Goal: Transaction & Acquisition: Purchase product/service

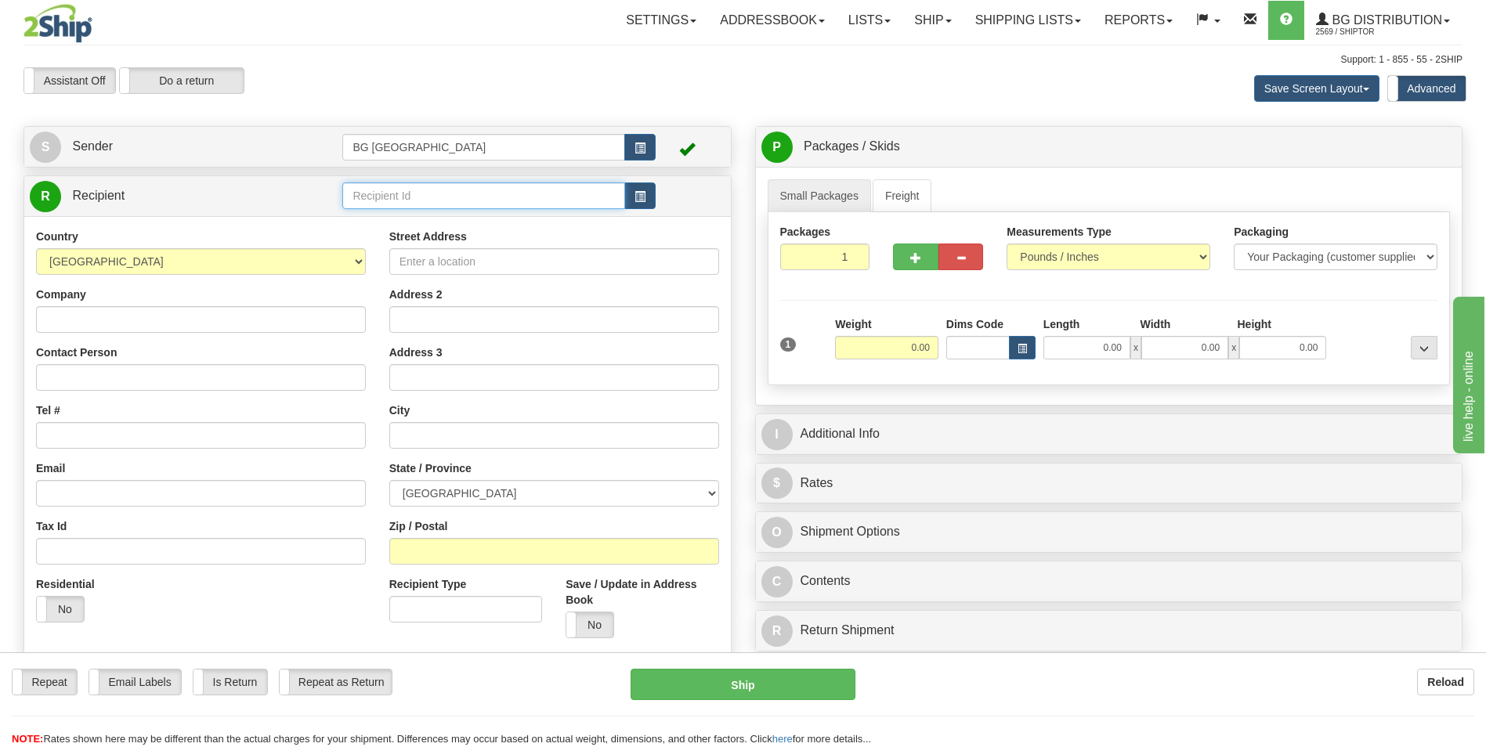
click at [347, 195] on input "text" at bounding box center [483, 196] width 282 height 27
click at [361, 219] on div "60792" at bounding box center [481, 220] width 266 height 16
type input "60792"
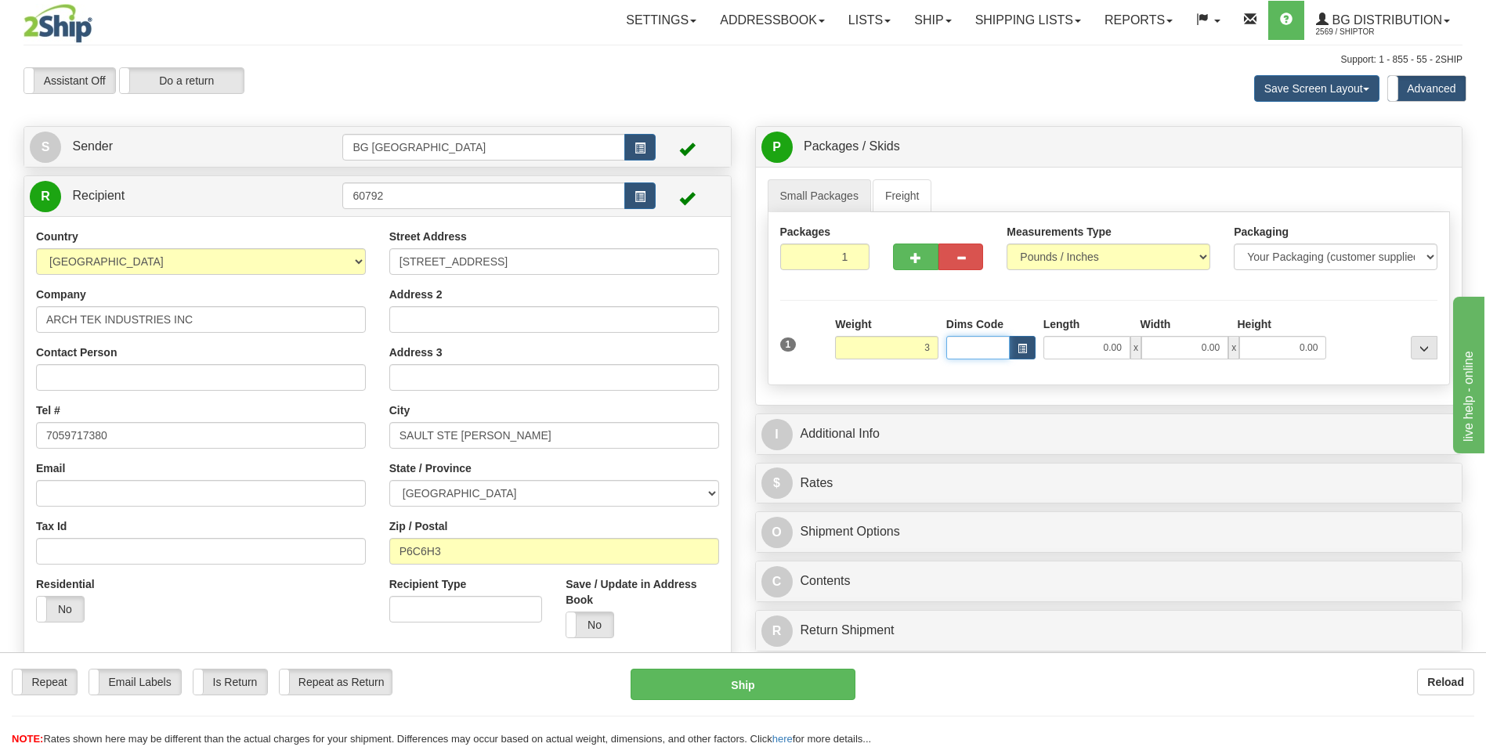
type input "3.00"
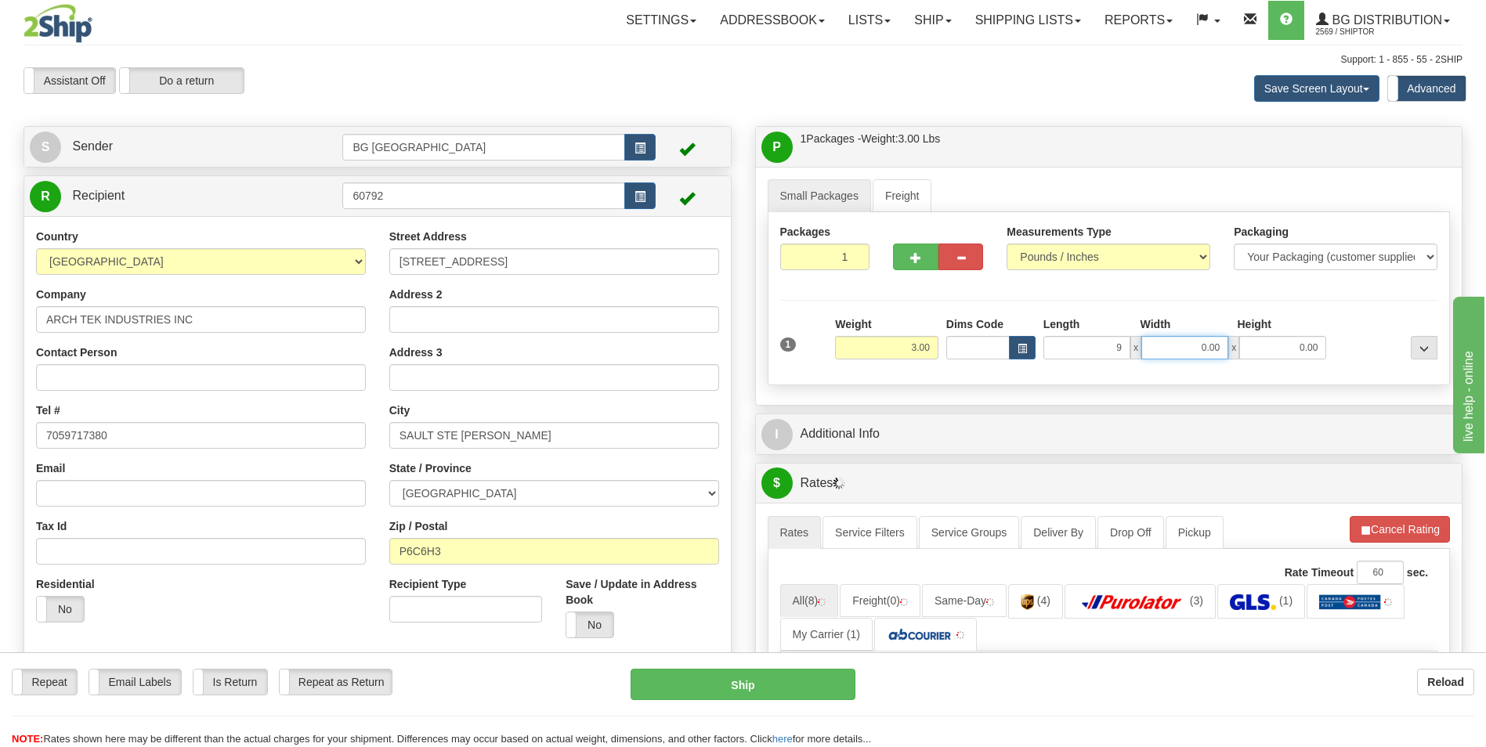
type input "9.00"
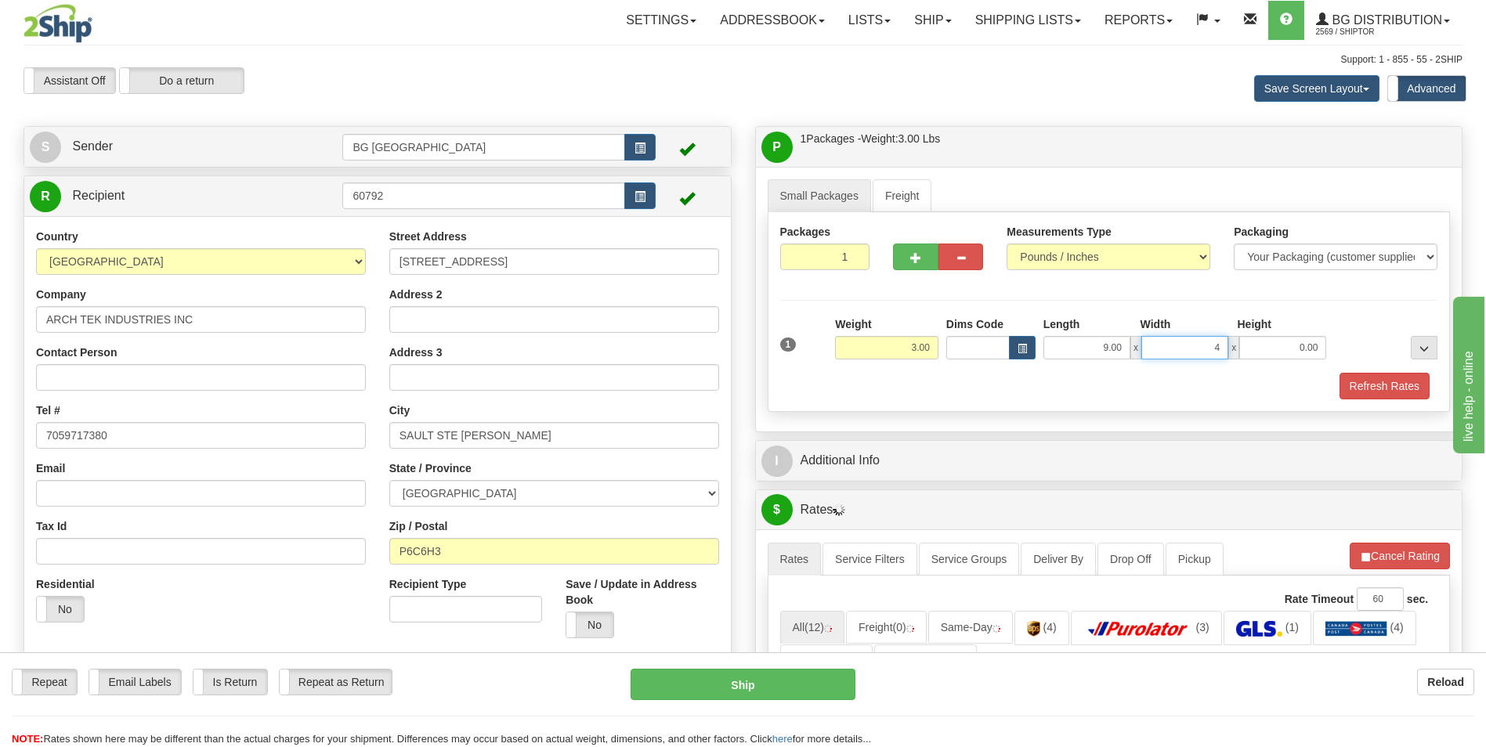
type input "4.00"
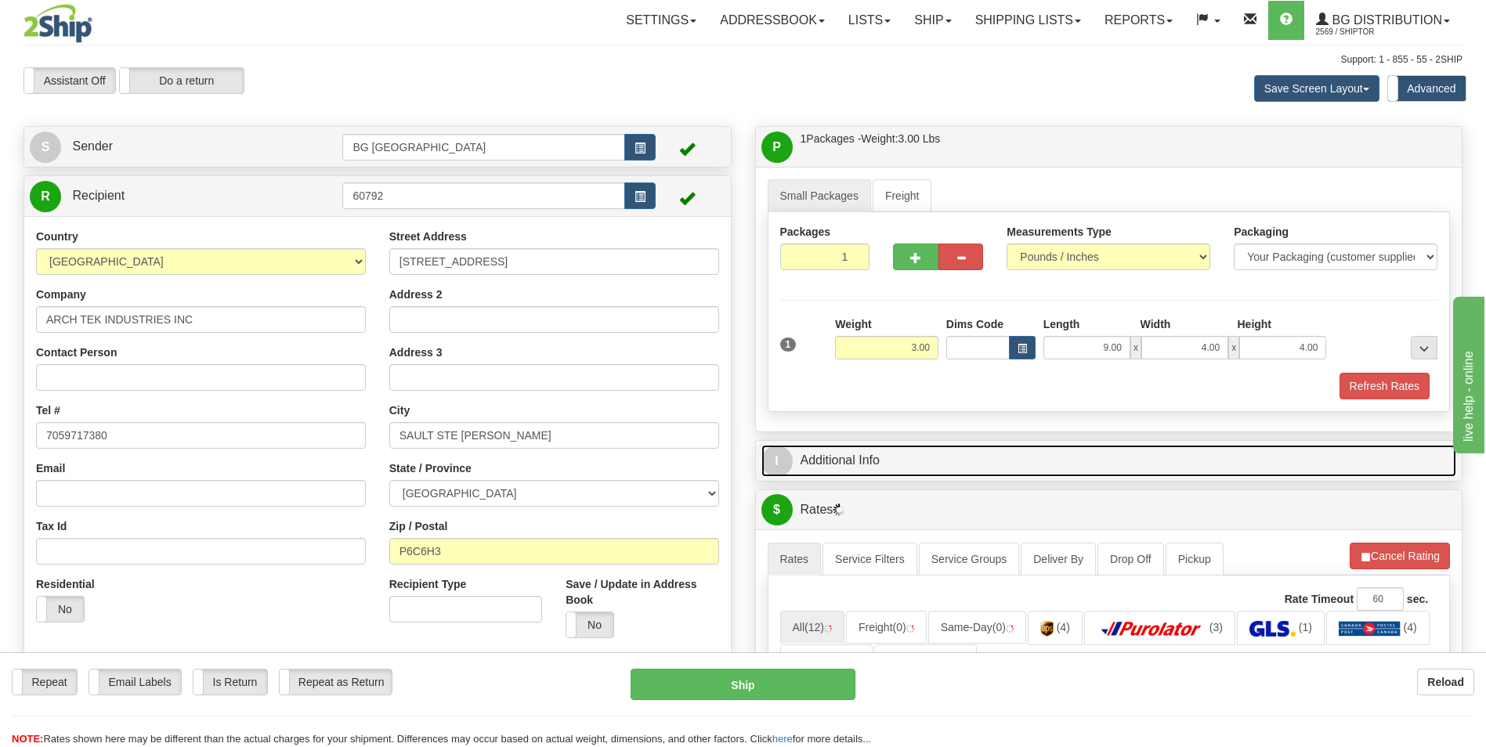
click at [870, 453] on link "I Additional Info" at bounding box center [1110, 461] width 696 height 32
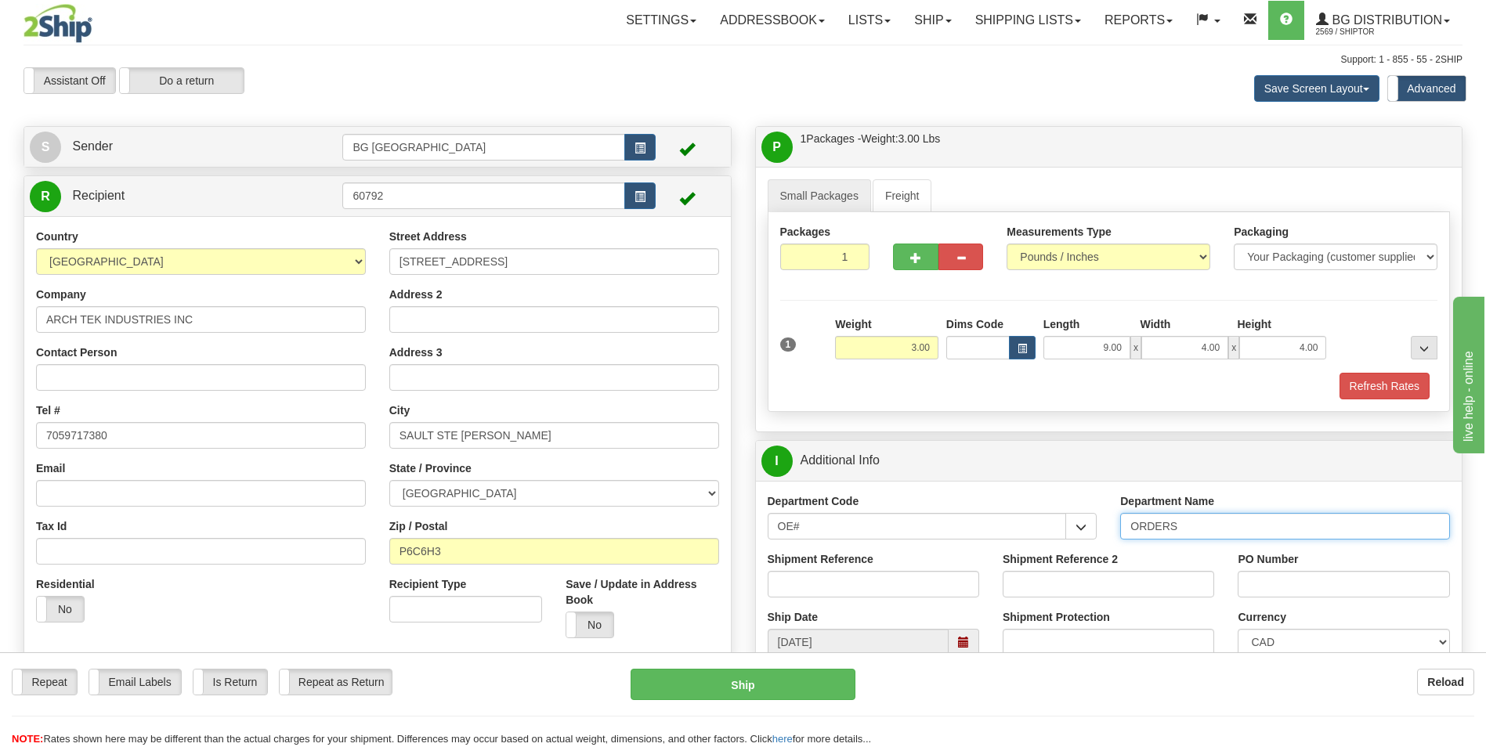
click at [1233, 526] on input "ORDERS" at bounding box center [1285, 526] width 330 height 27
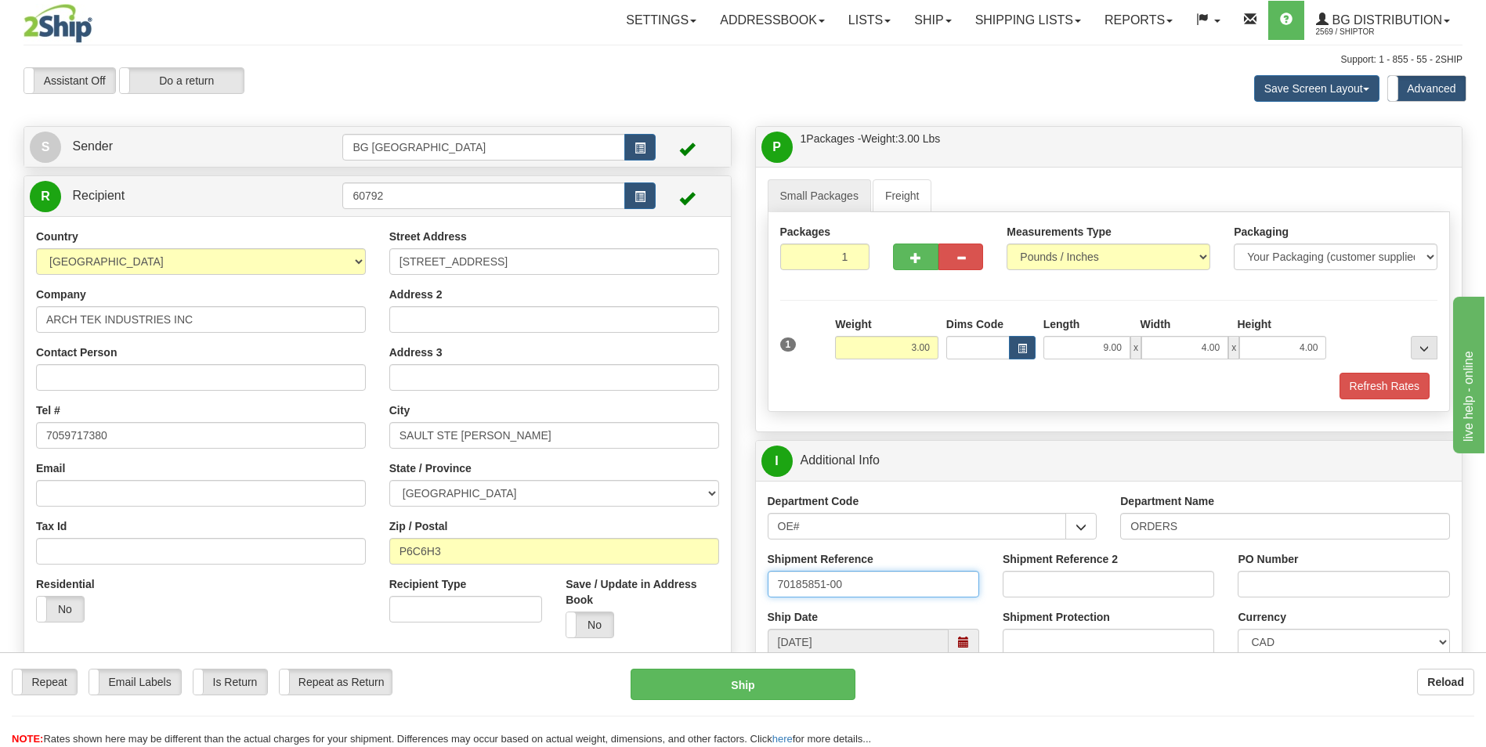
type input "70185851-00"
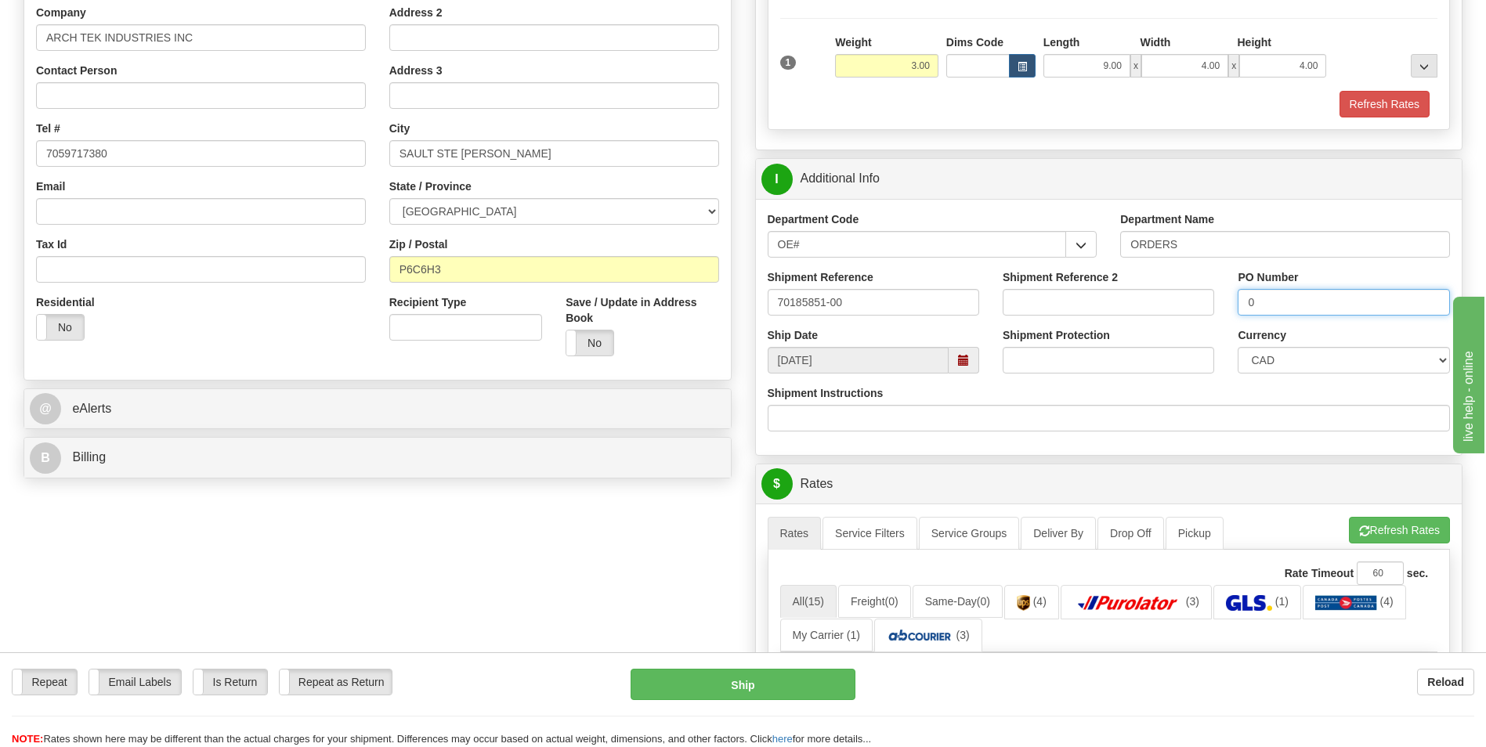
scroll to position [313, 0]
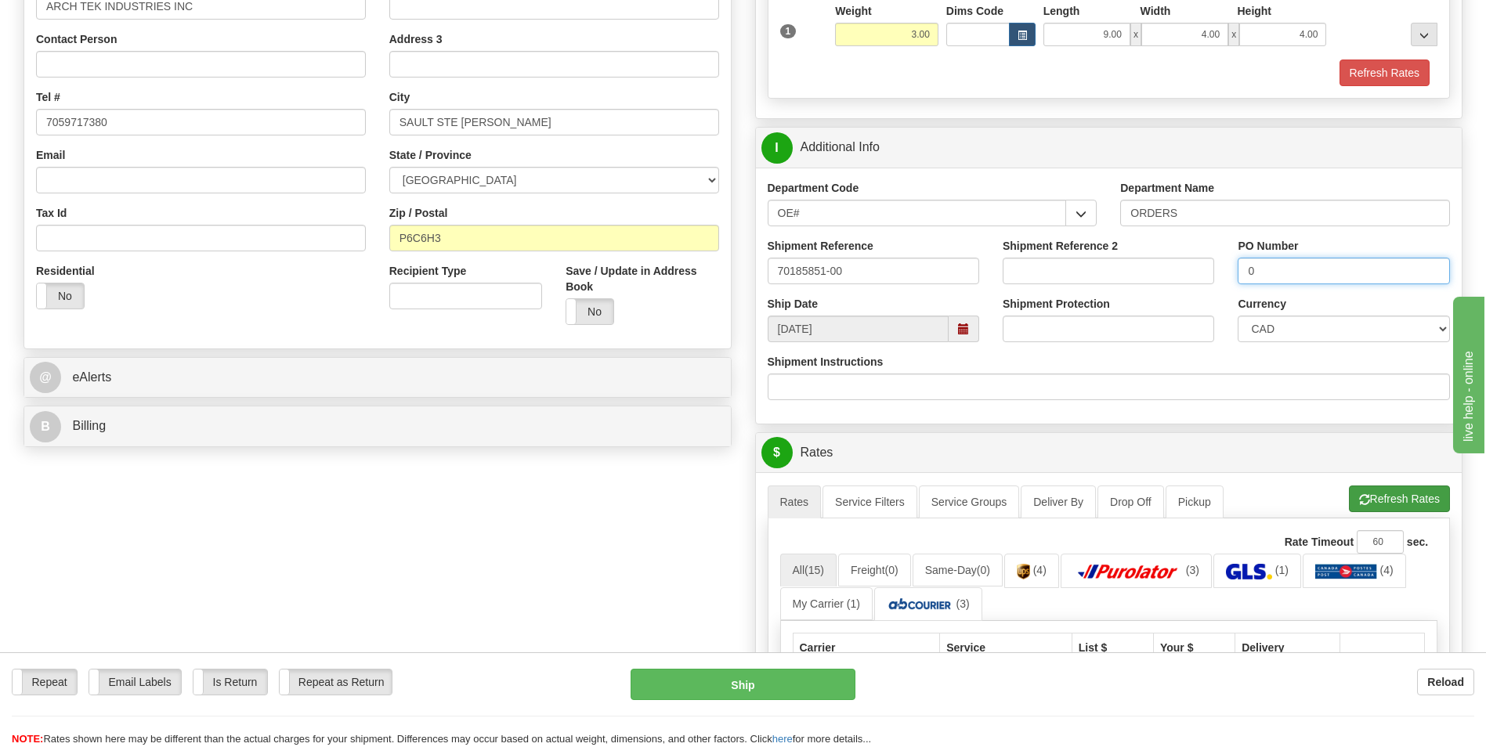
type input "0"
click at [1361, 492] on button "Refresh Rates" at bounding box center [1399, 499] width 101 height 27
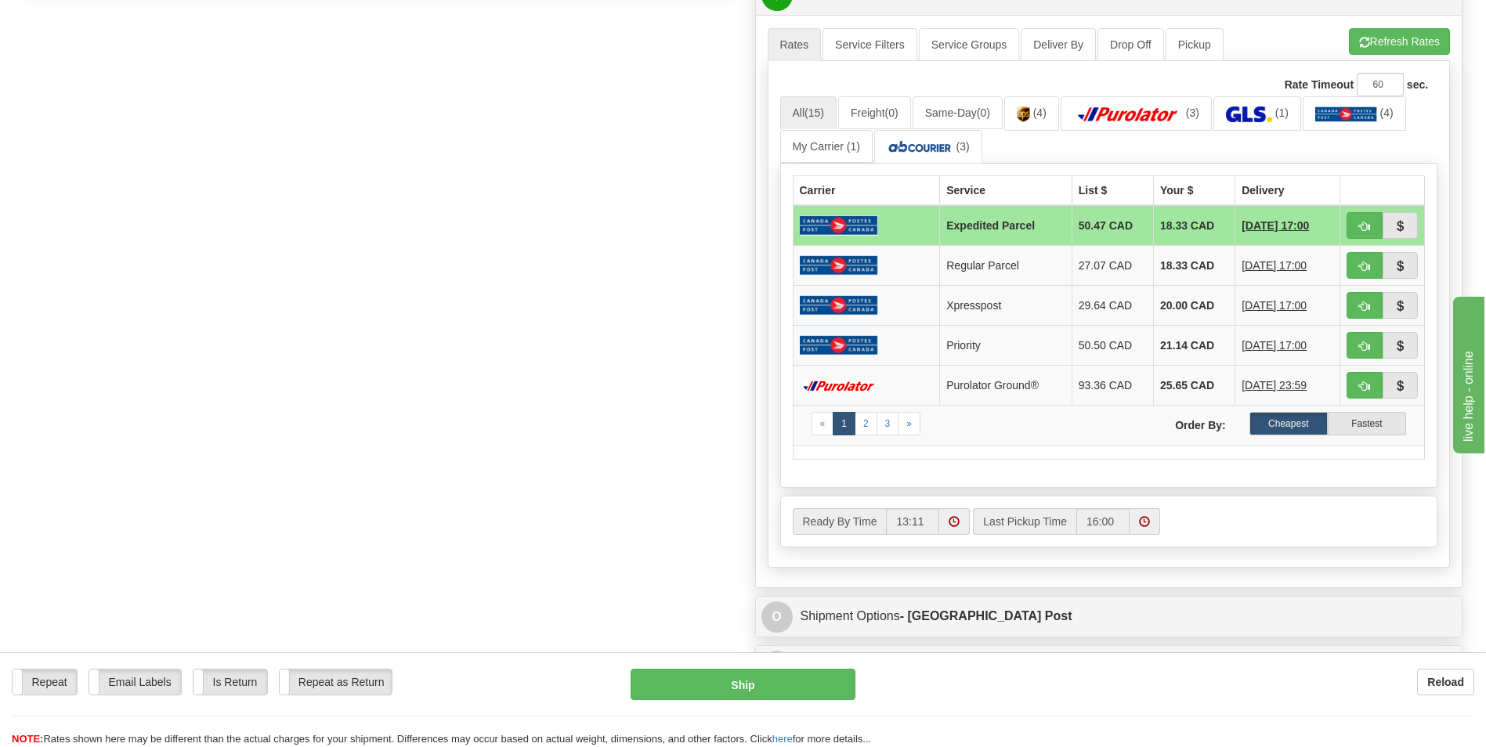
scroll to position [783, 0]
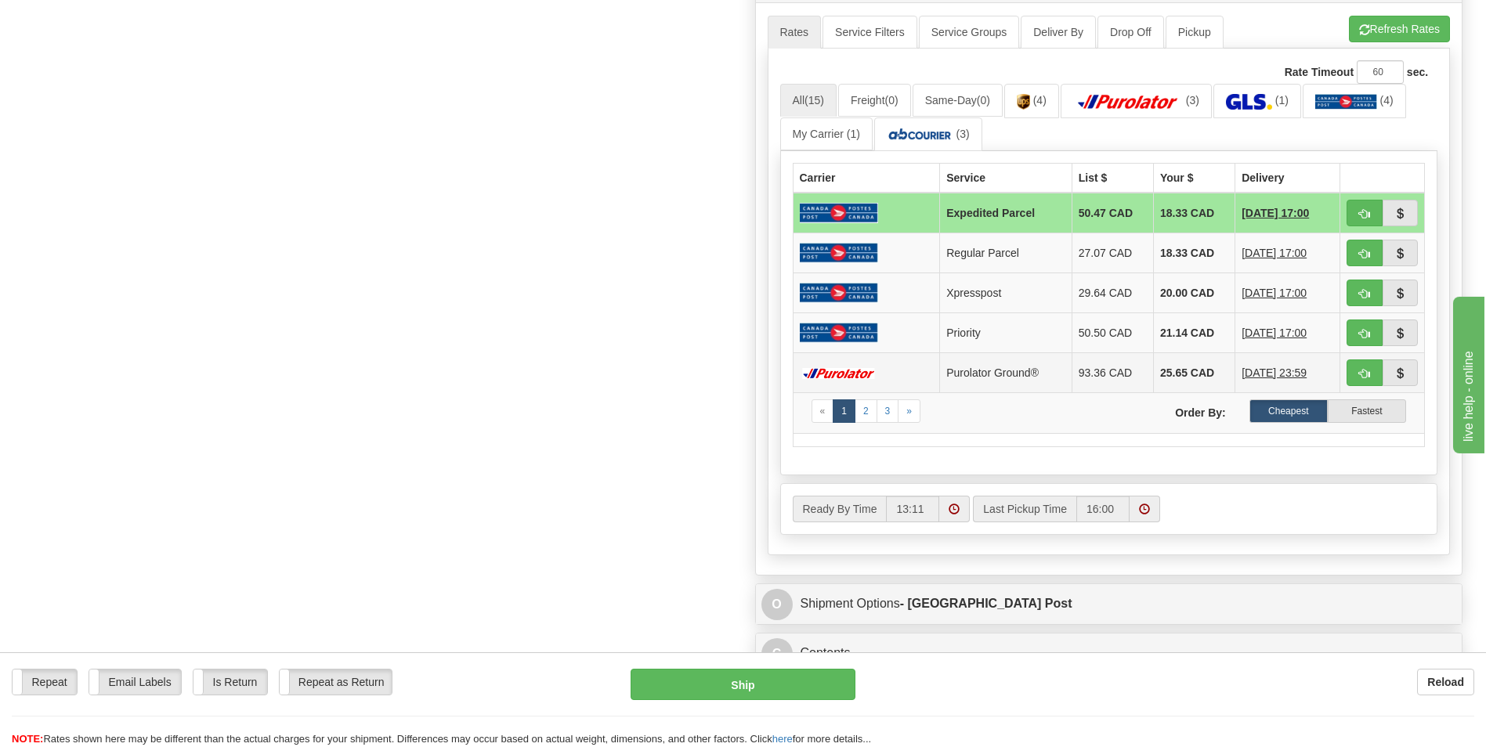
click at [1159, 380] on td "25.65 CAD" at bounding box center [1193, 373] width 81 height 40
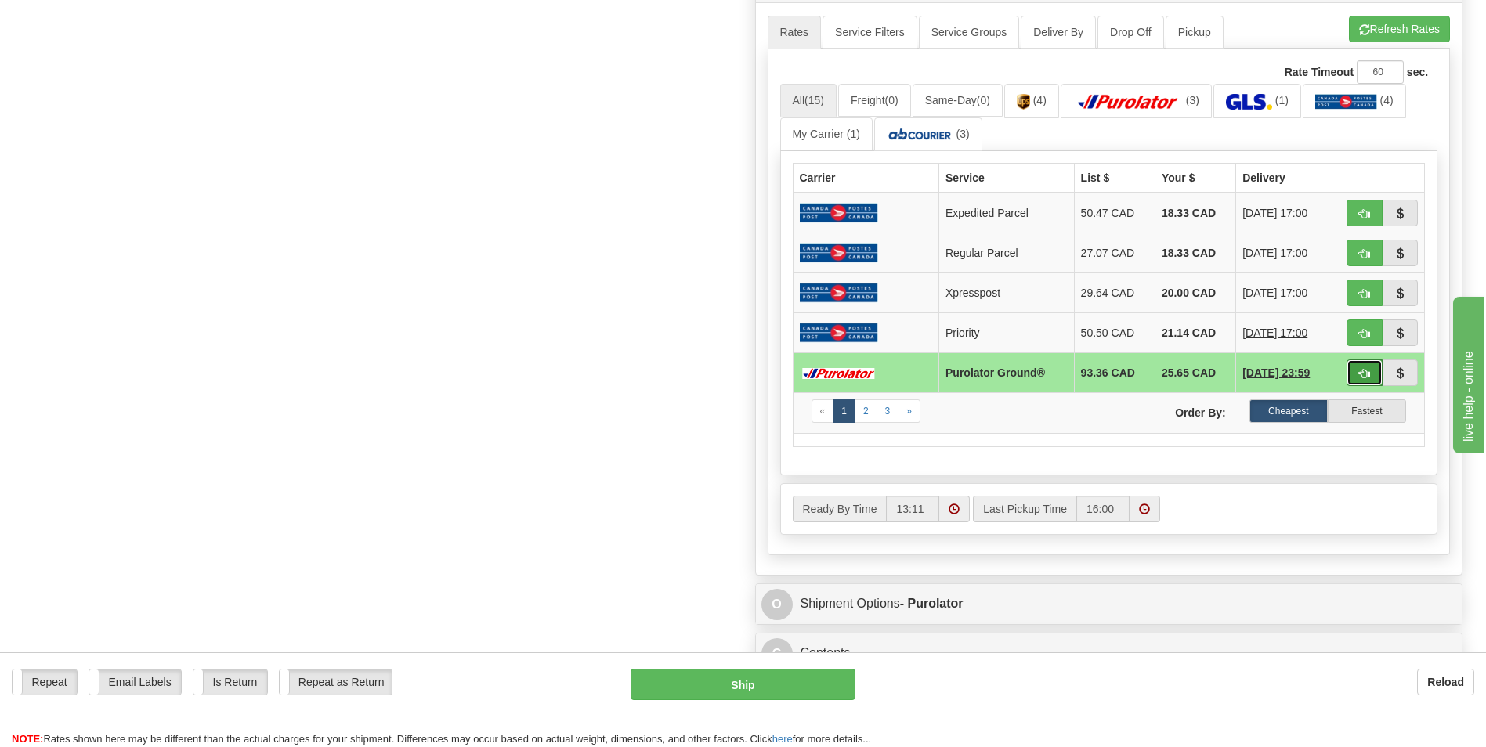
click at [1370, 376] on button "button" at bounding box center [1365, 373] width 36 height 27
type input "260"
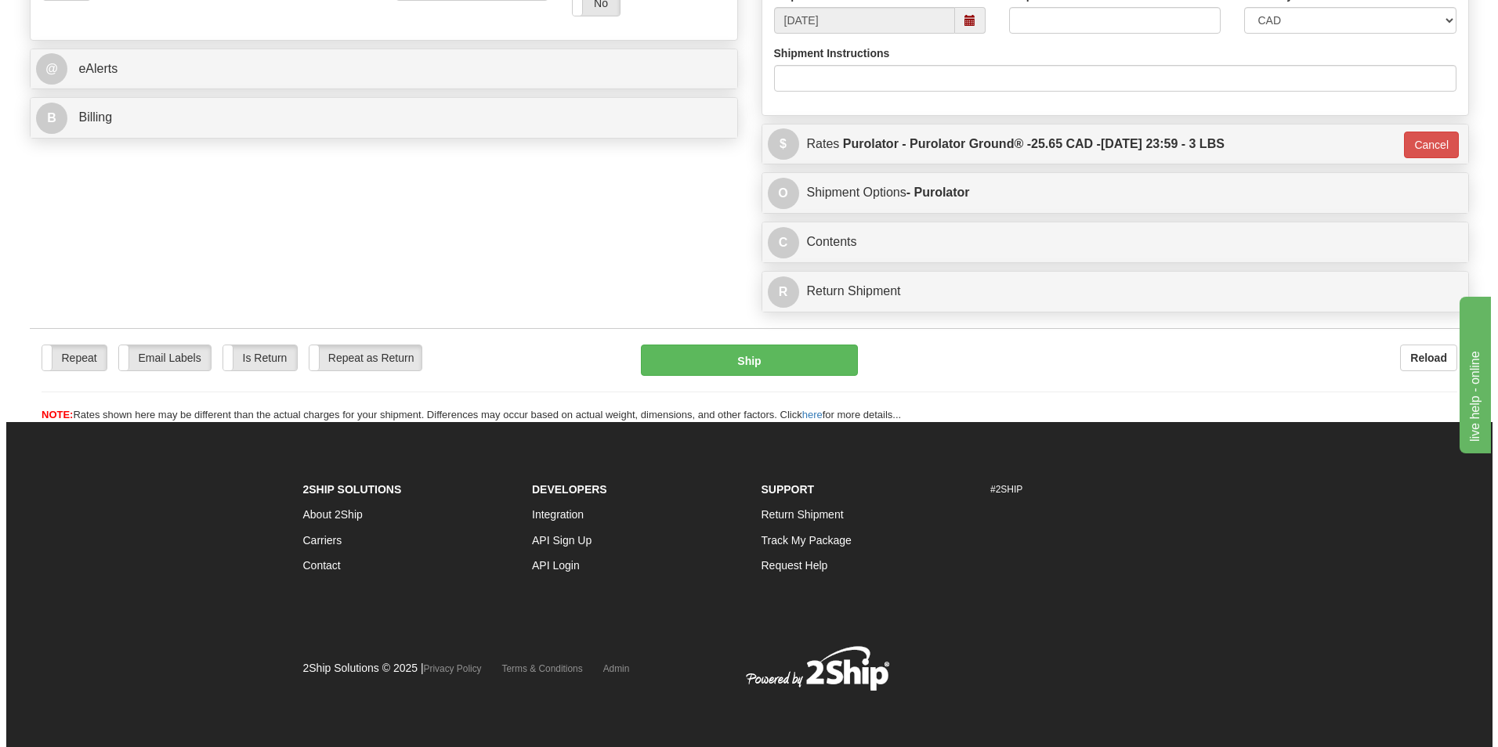
scroll to position [622, 0]
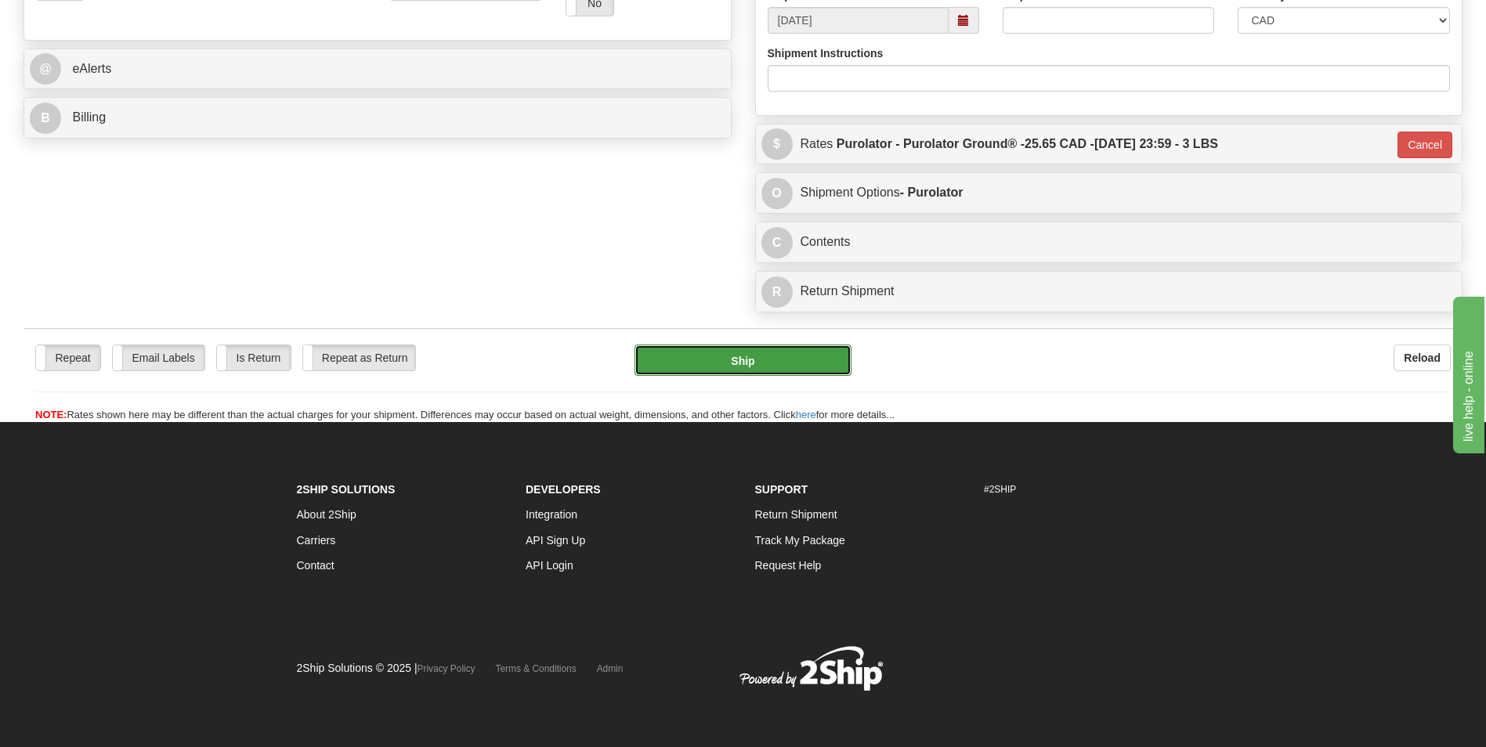
click at [762, 358] on button "Ship" at bounding box center [743, 360] width 216 height 31
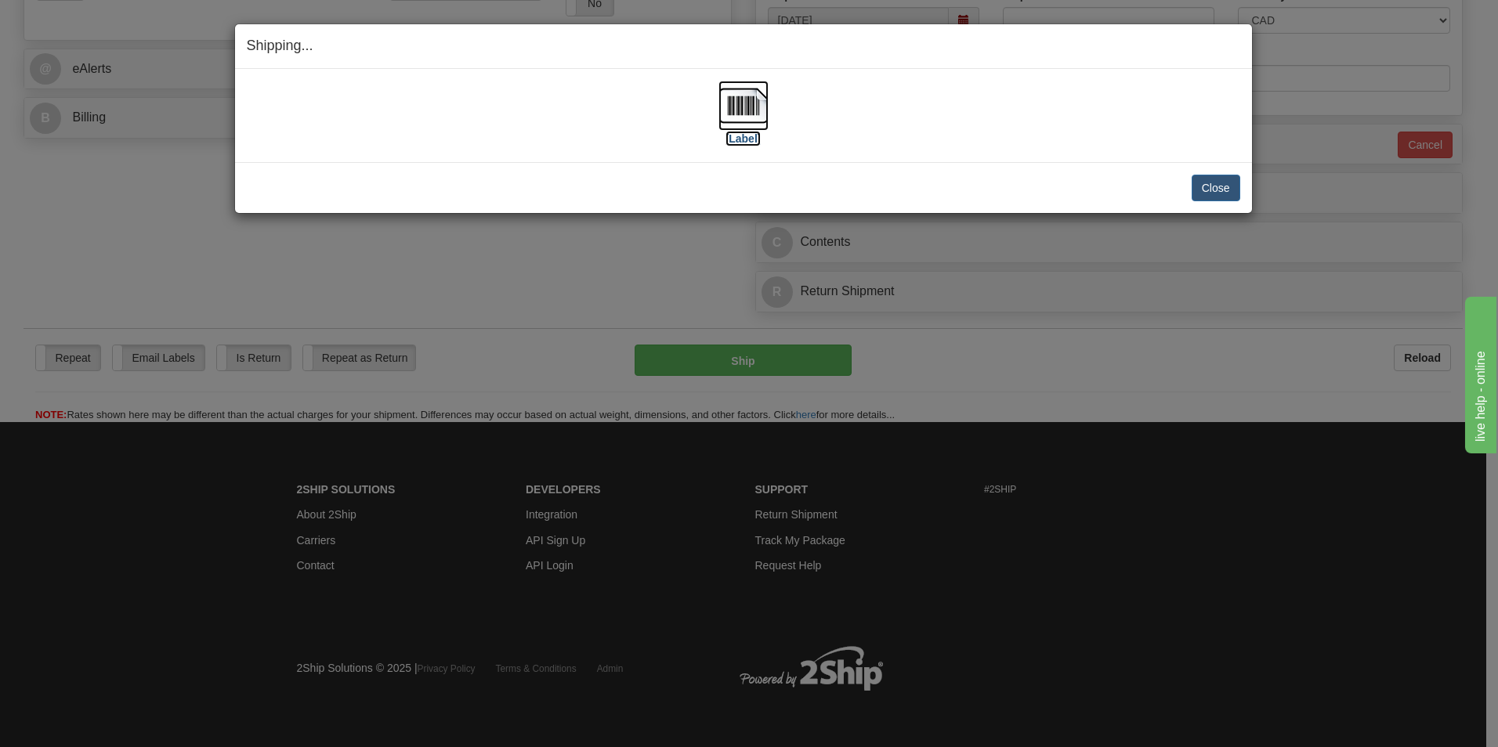
click at [753, 100] on img at bounding box center [743, 106] width 50 height 50
click at [731, 106] on img at bounding box center [743, 106] width 50 height 50
click at [1197, 186] on button "Close" at bounding box center [1216, 188] width 49 height 27
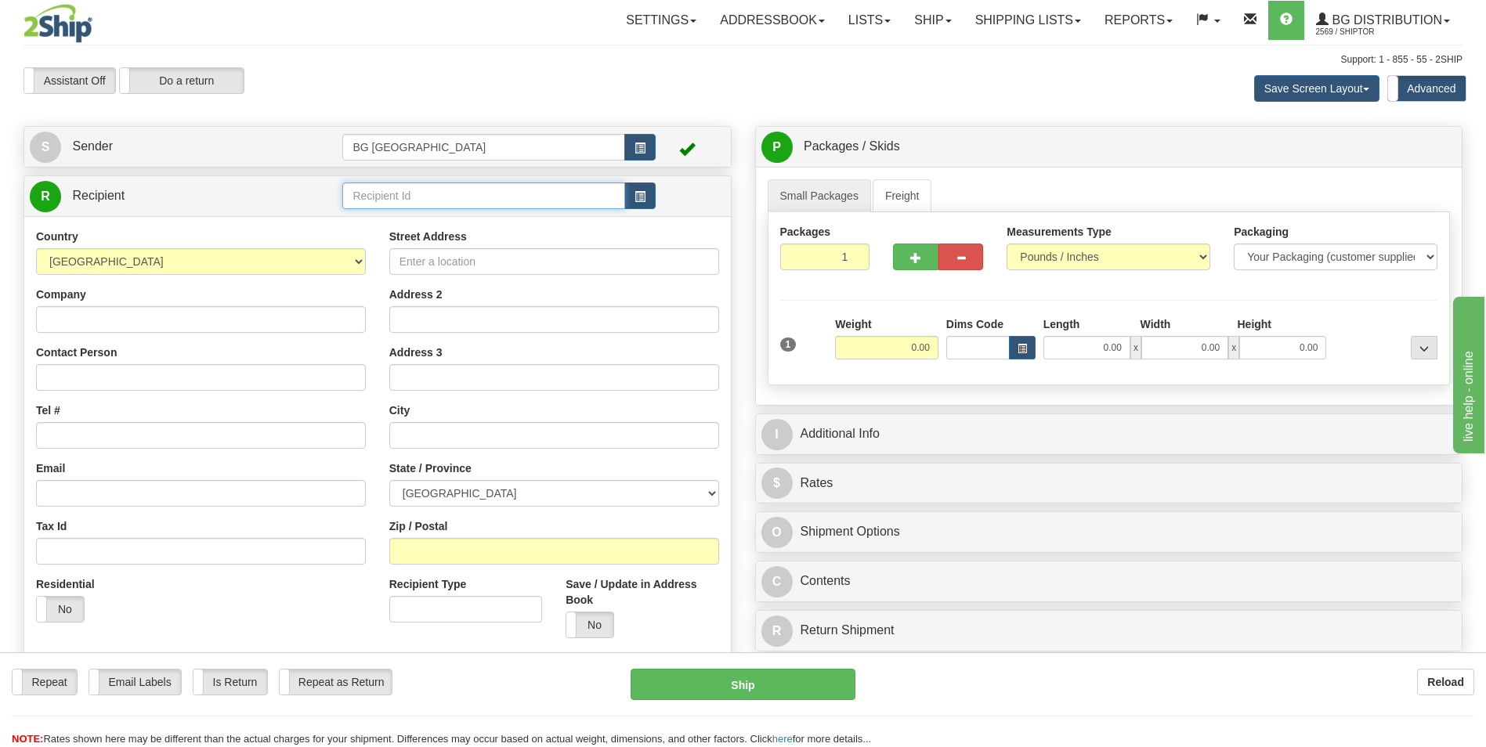
click at [404, 194] on input "text" at bounding box center [483, 196] width 282 height 27
click at [395, 217] on div "910930" at bounding box center [480, 220] width 267 height 17
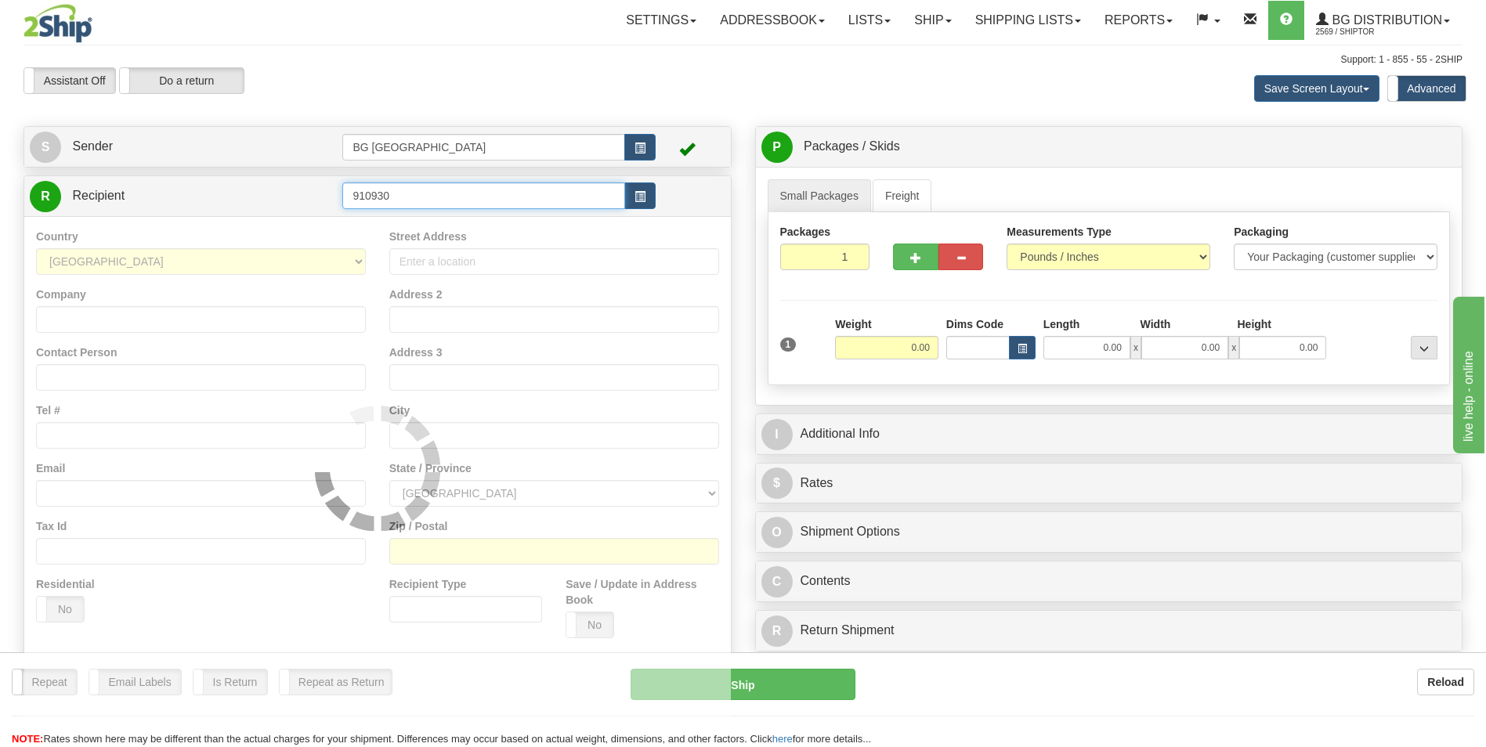
type input "910930"
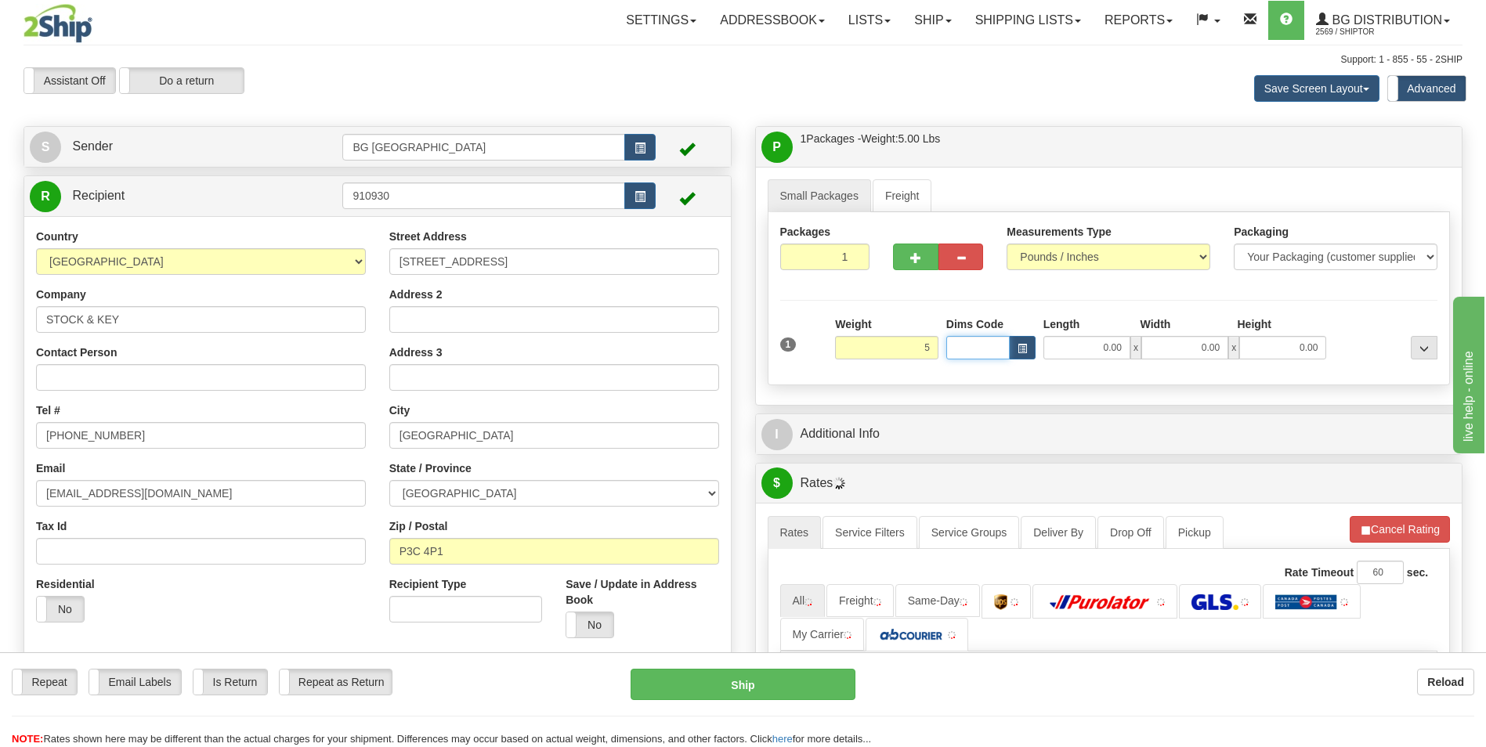
type input "5.00"
type input "12.00"
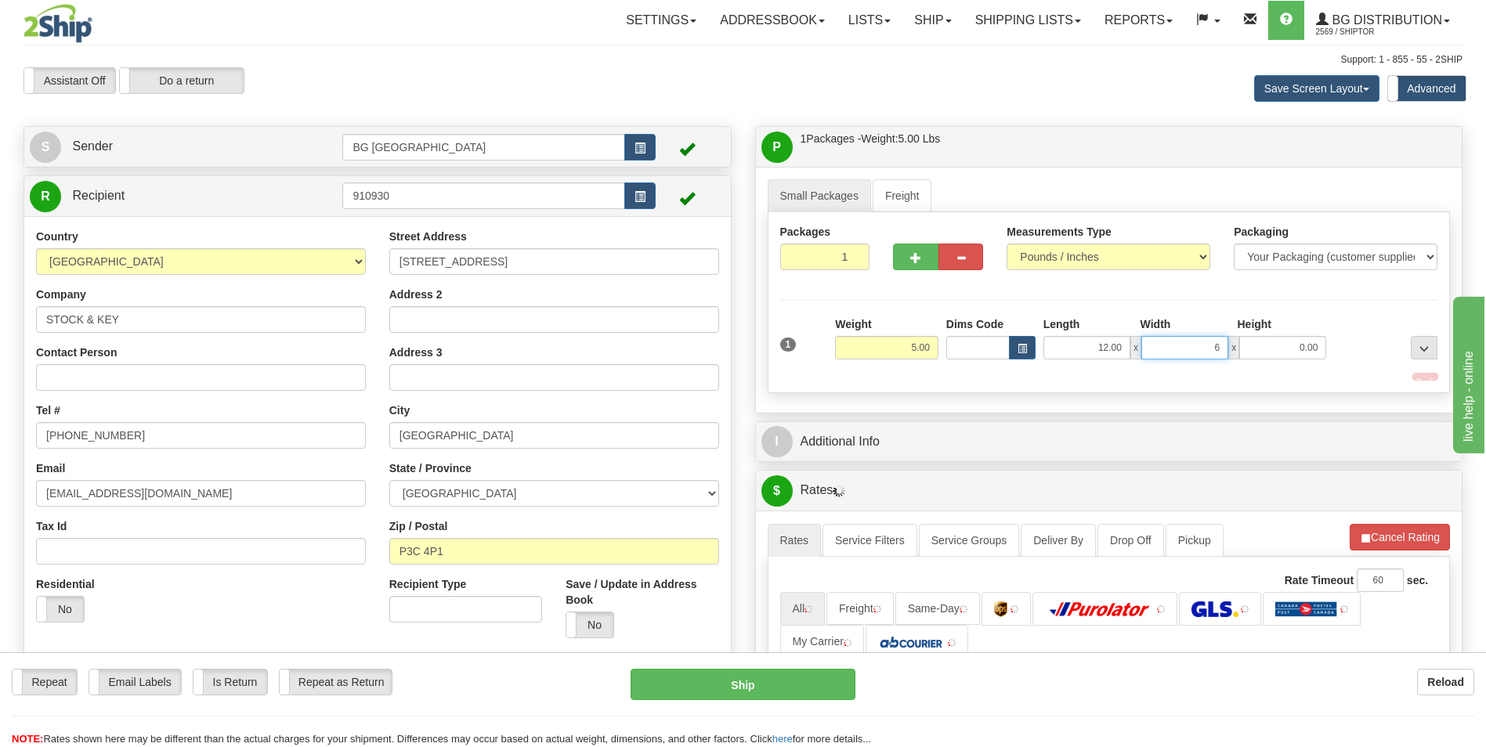
type input "6.00"
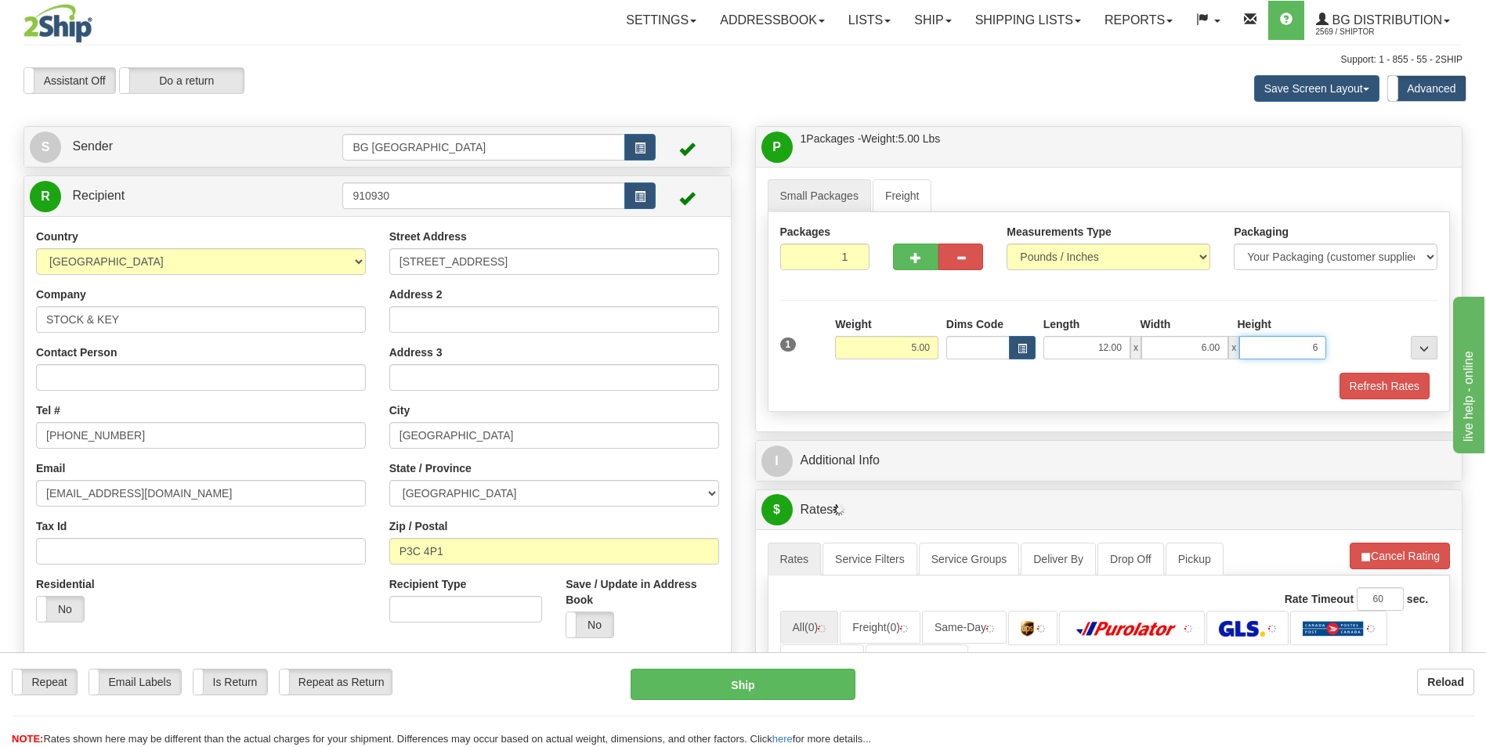
type input "6.00"
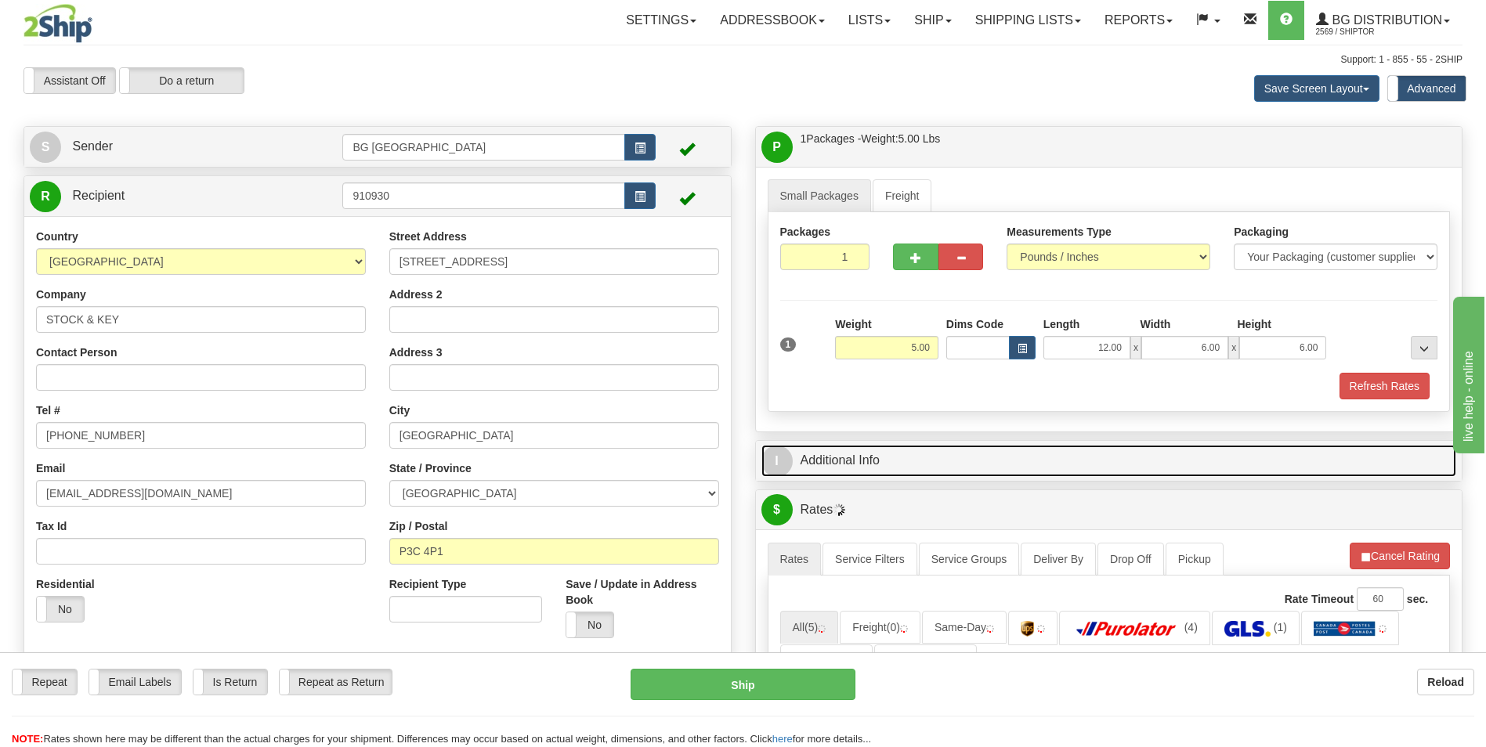
click at [877, 457] on link "I Additional Info" at bounding box center [1110, 461] width 696 height 32
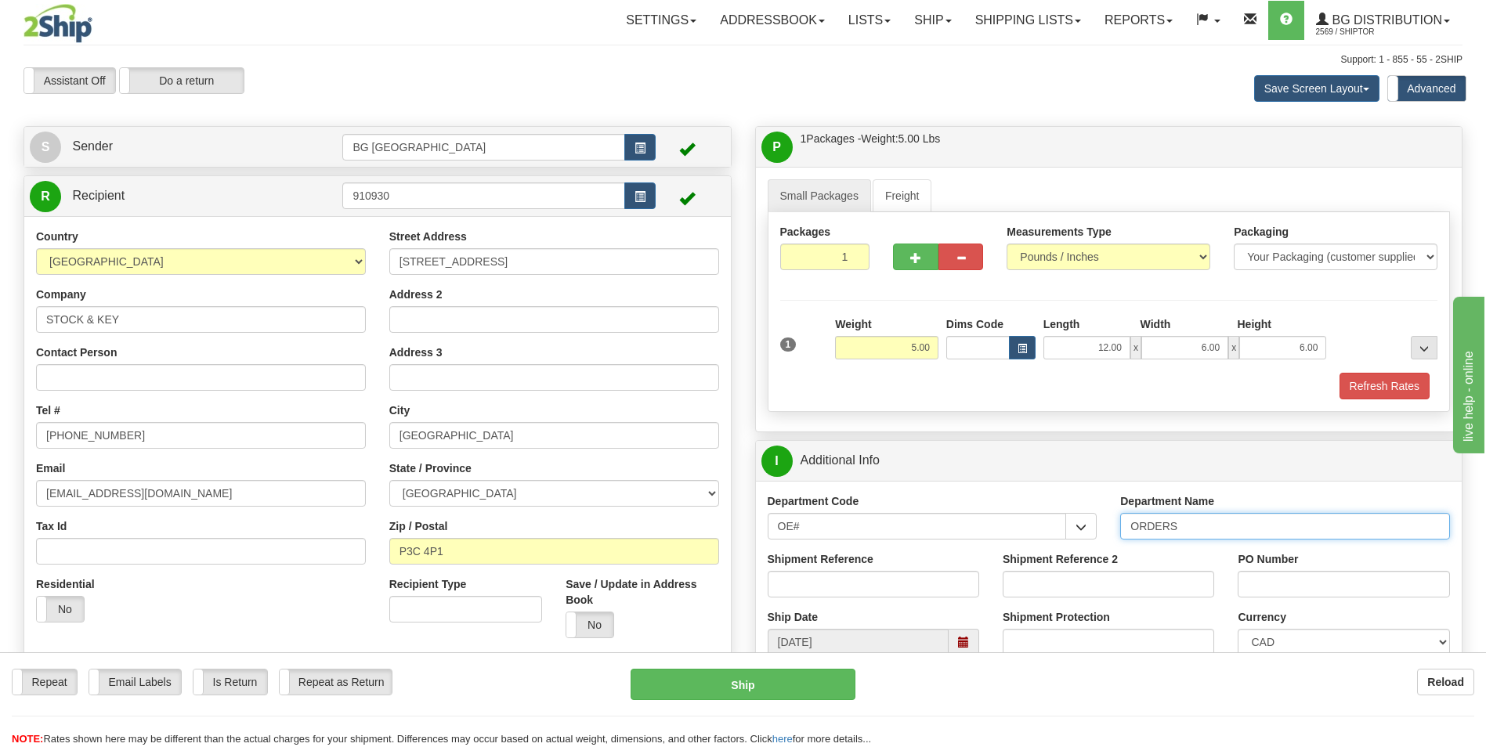
click at [1207, 527] on input "ORDERS" at bounding box center [1285, 526] width 330 height 27
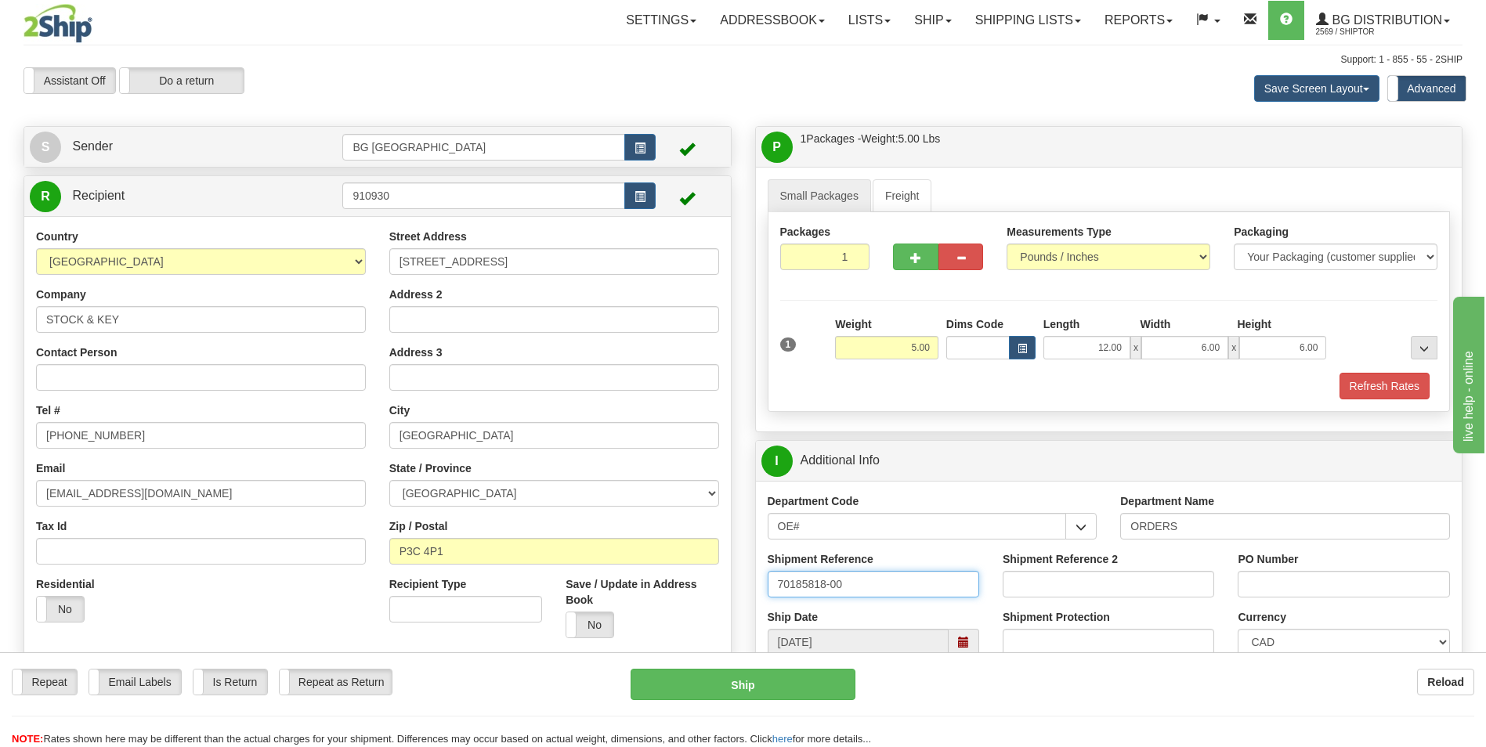
type input "70185818-00"
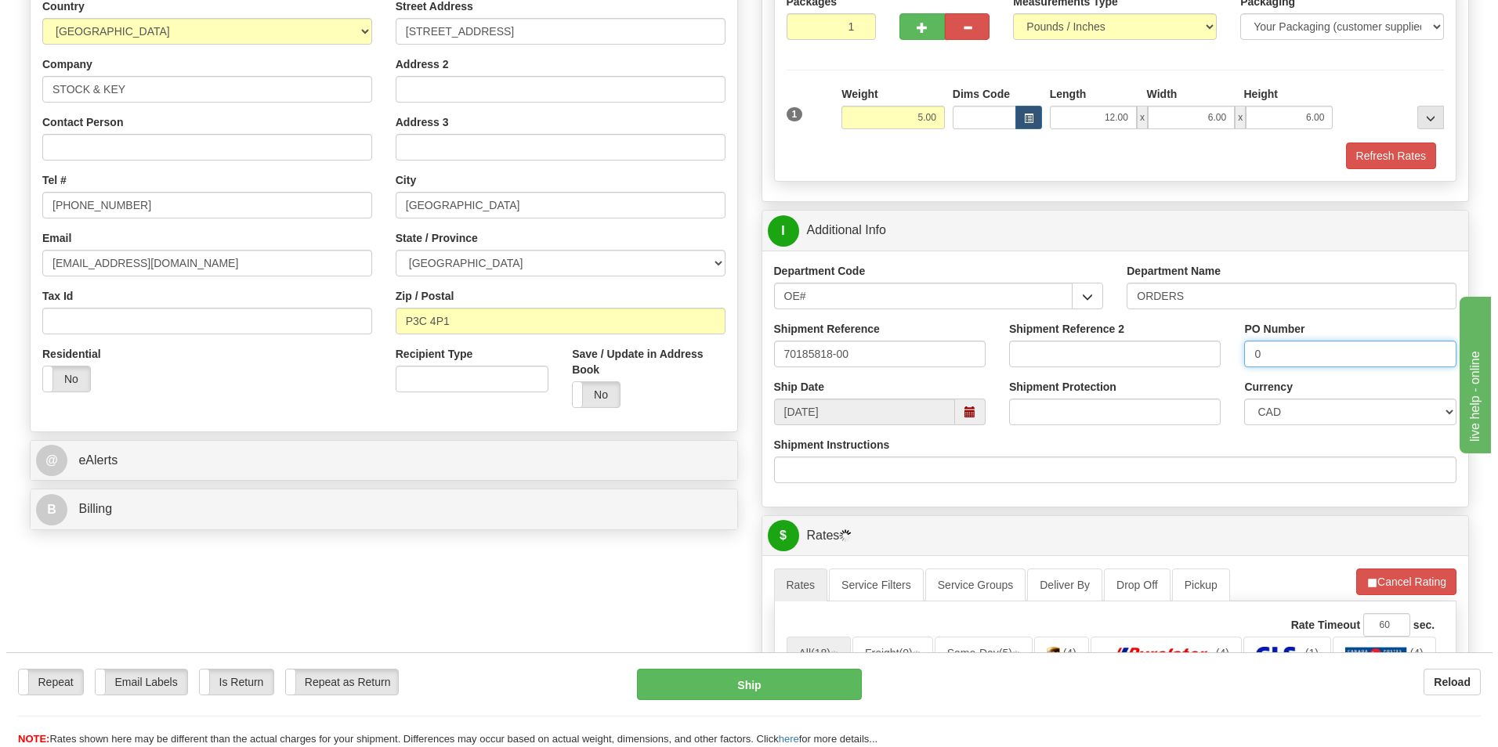
scroll to position [392, 0]
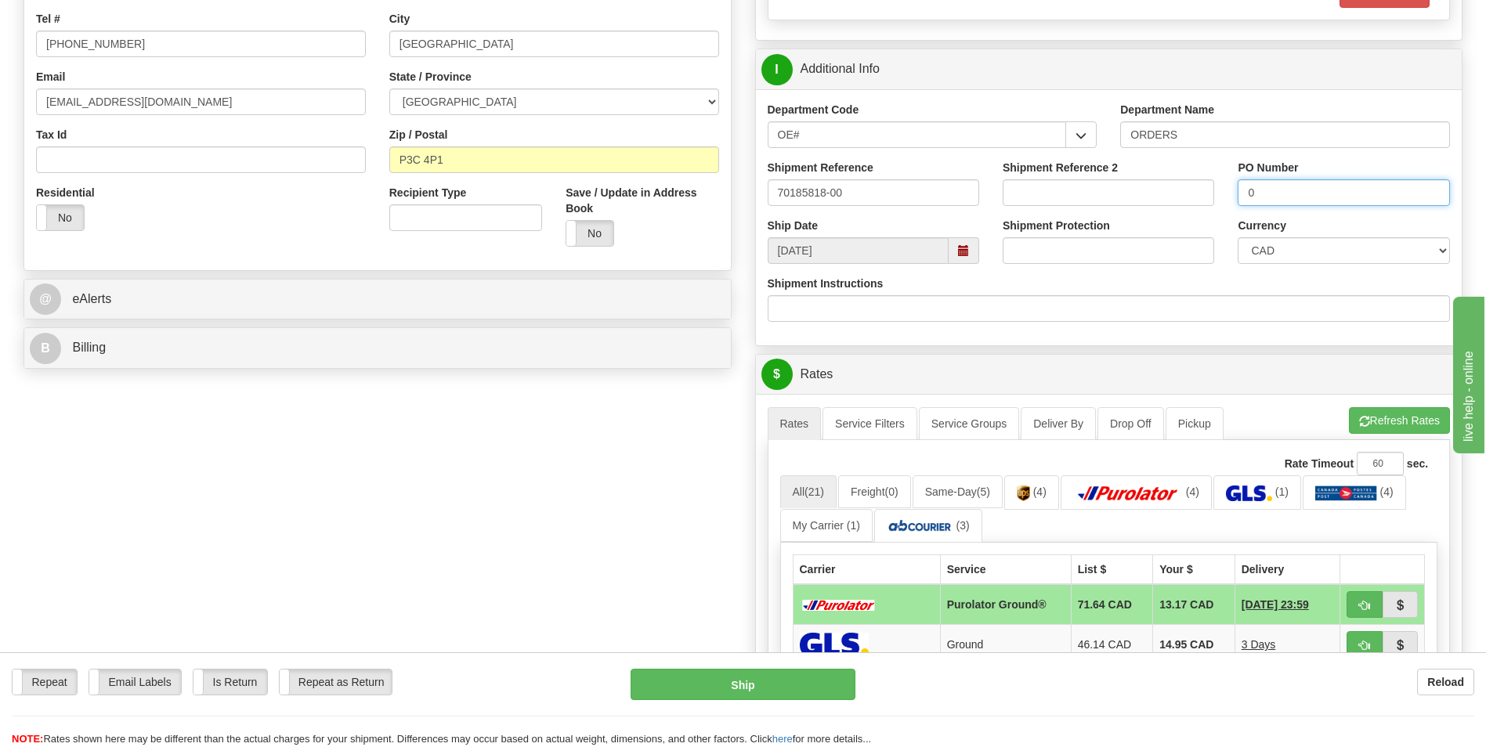
type input "0"
click at [1348, 608] on button "button" at bounding box center [1365, 605] width 36 height 27
type input "260"
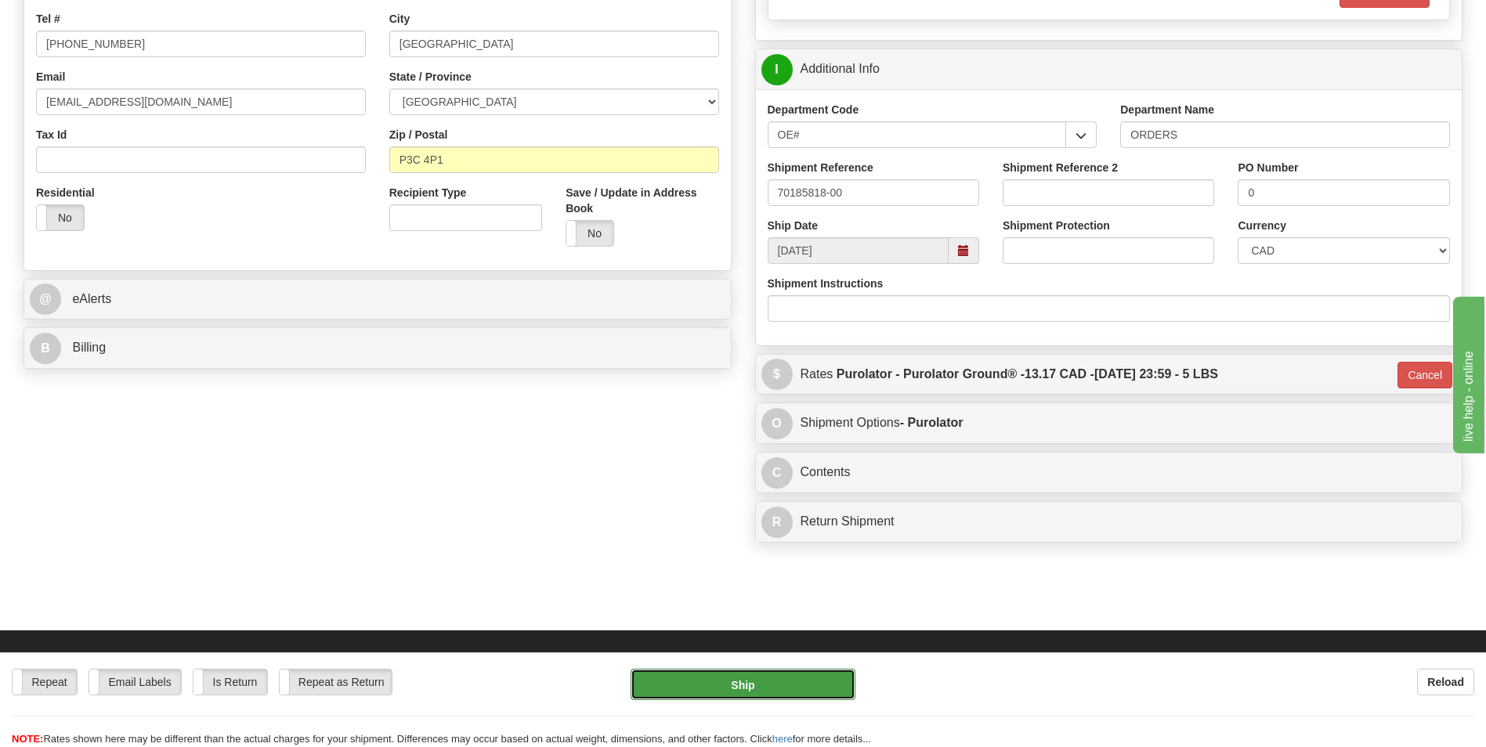
click at [788, 680] on button "Ship" at bounding box center [743, 684] width 224 height 31
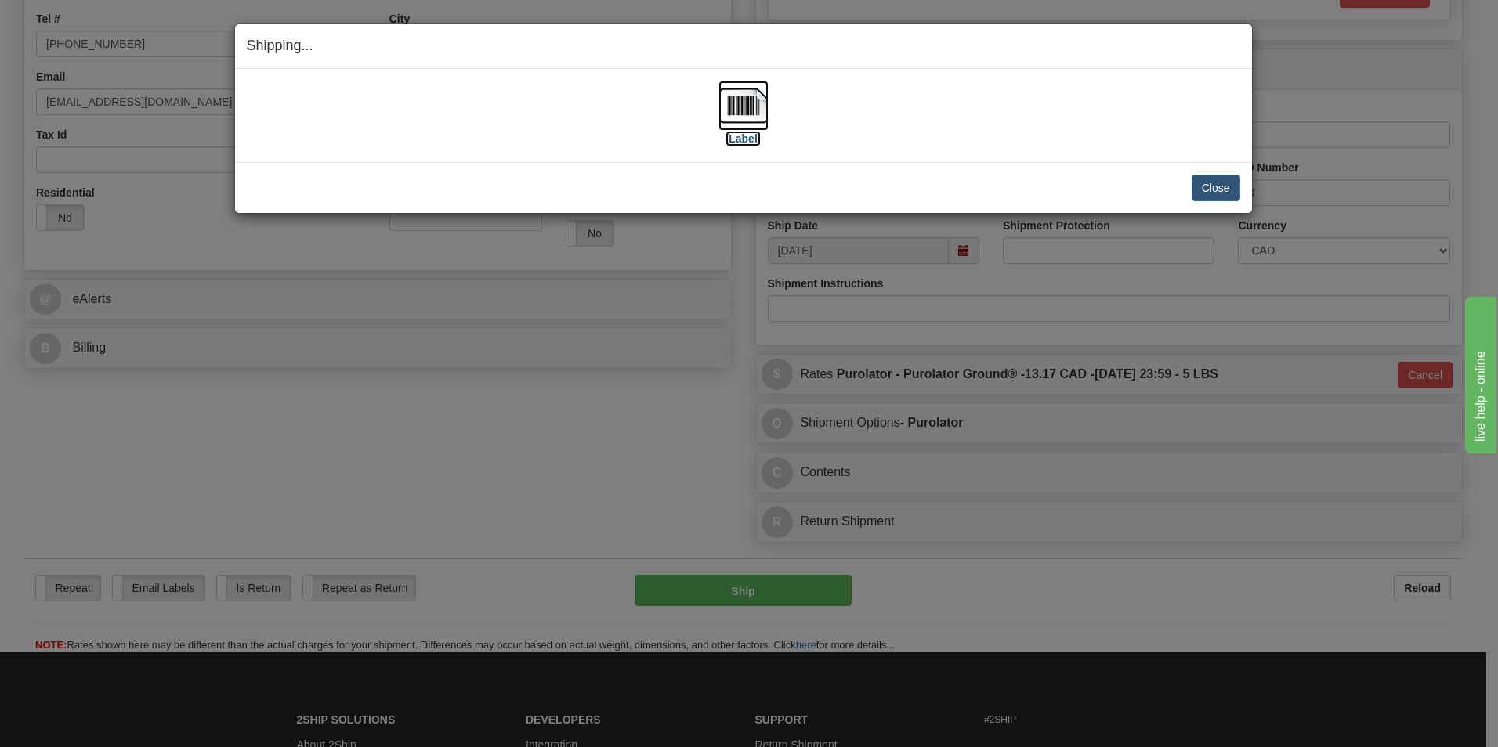
click at [729, 105] on img at bounding box center [743, 106] width 50 height 50
click at [1209, 192] on button "Close" at bounding box center [1216, 188] width 49 height 27
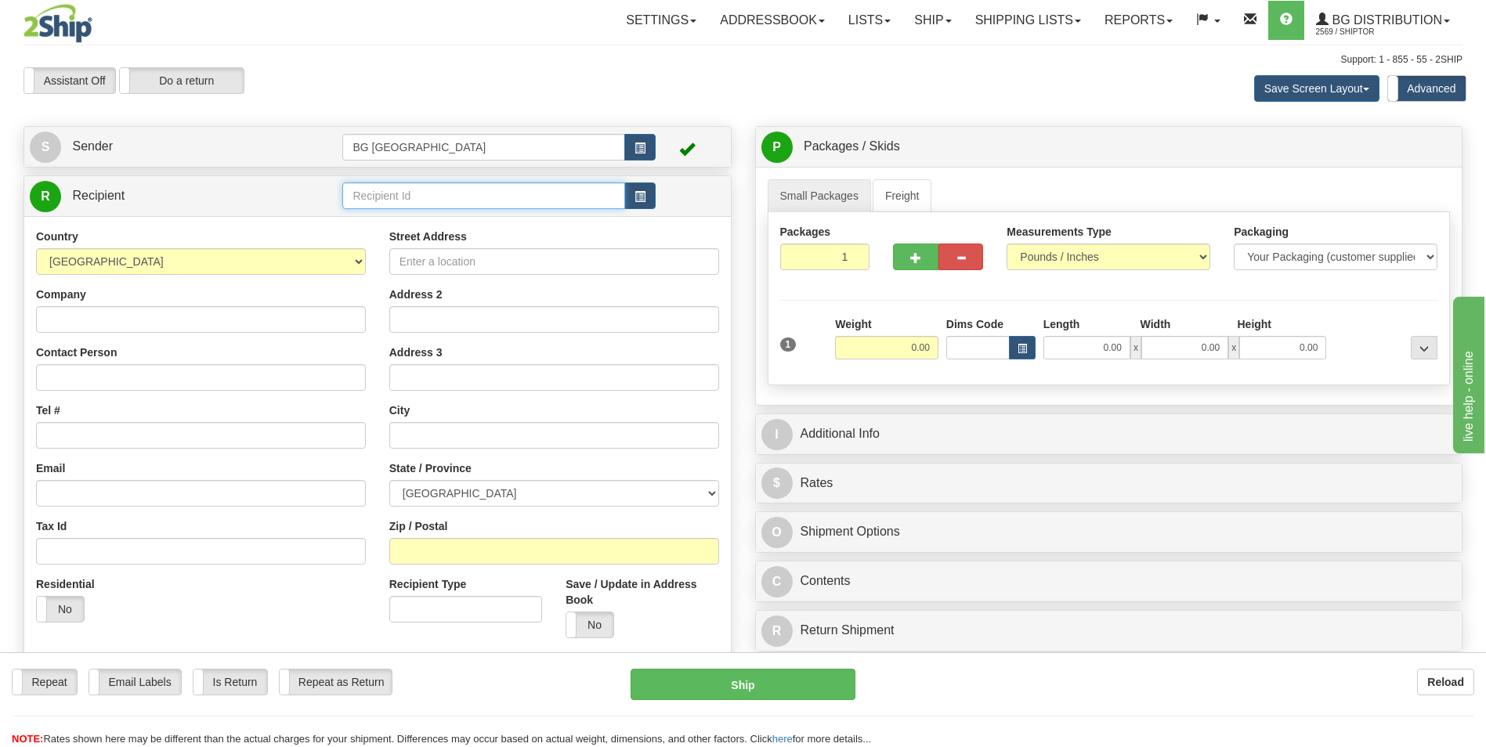
click at [424, 188] on input "text" at bounding box center [483, 196] width 282 height 27
click at [393, 216] on div "60595" at bounding box center [480, 220] width 267 height 17
type input "60595"
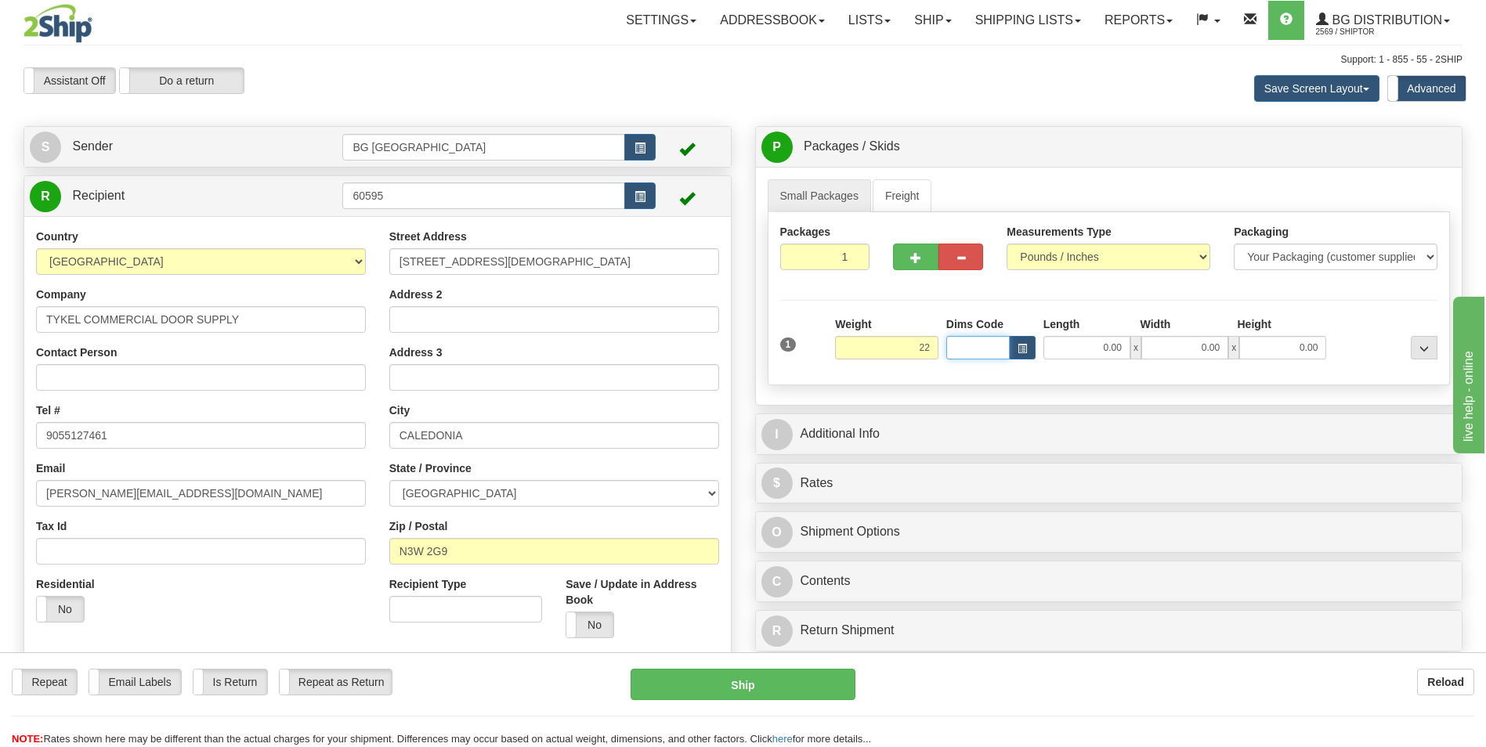
type input "22.00"
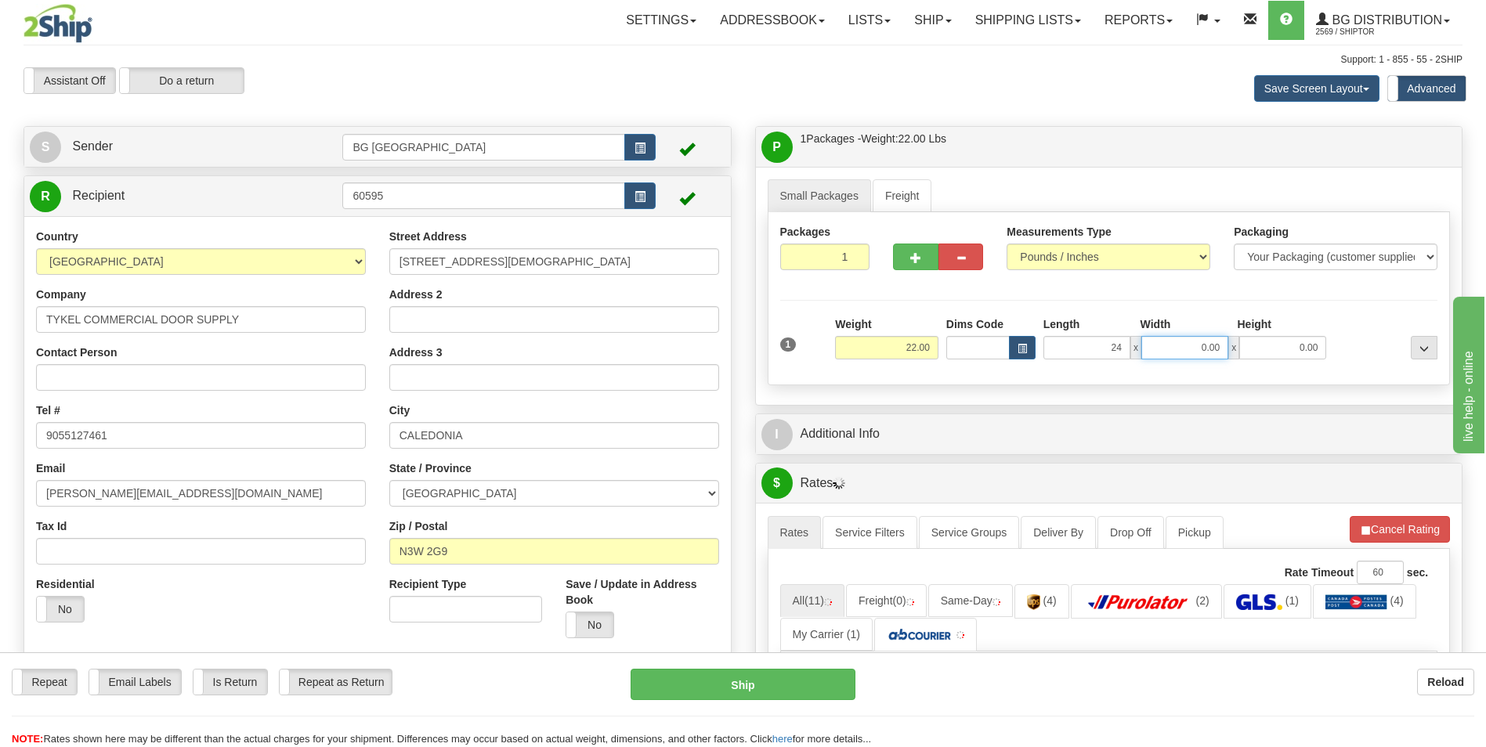
type input "24.00"
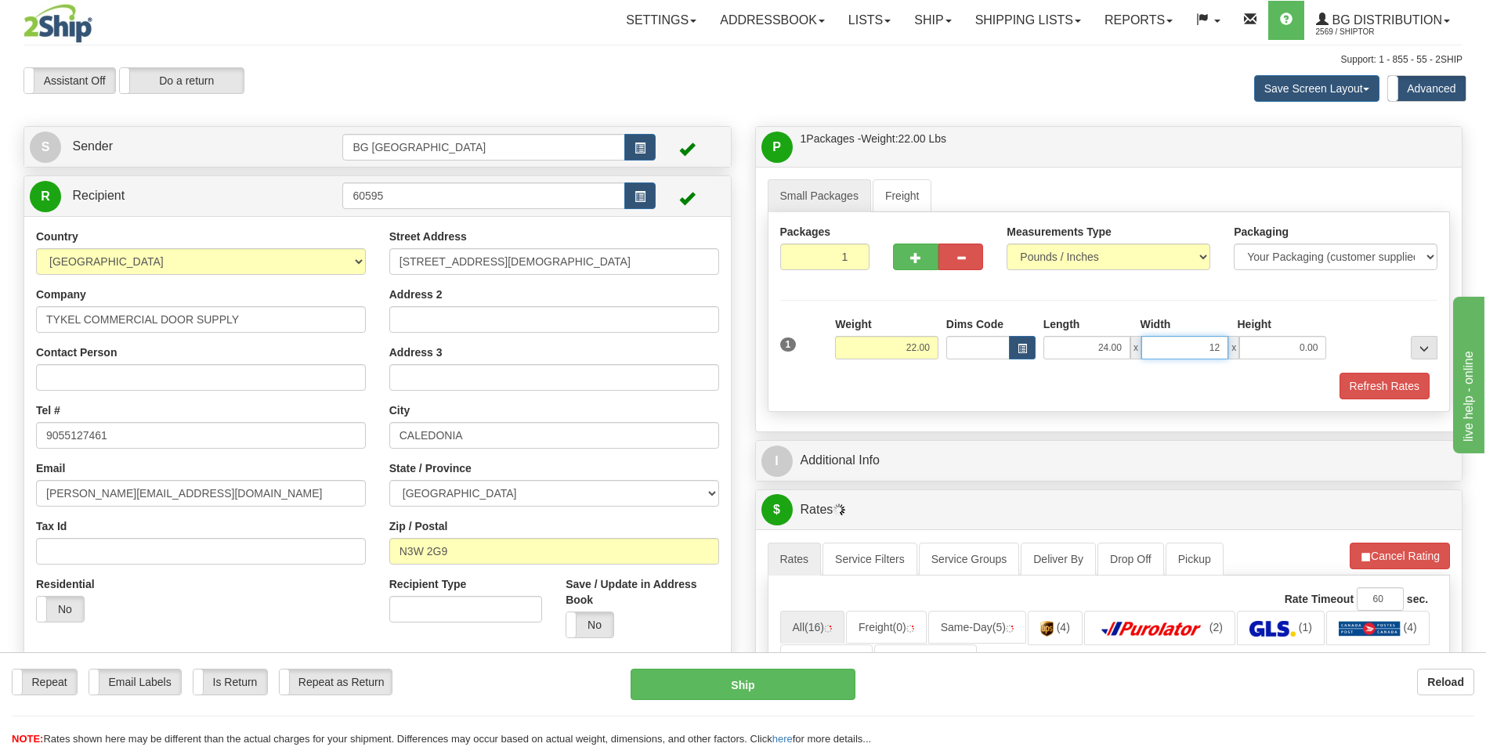
type input "12.00"
type input "9.00"
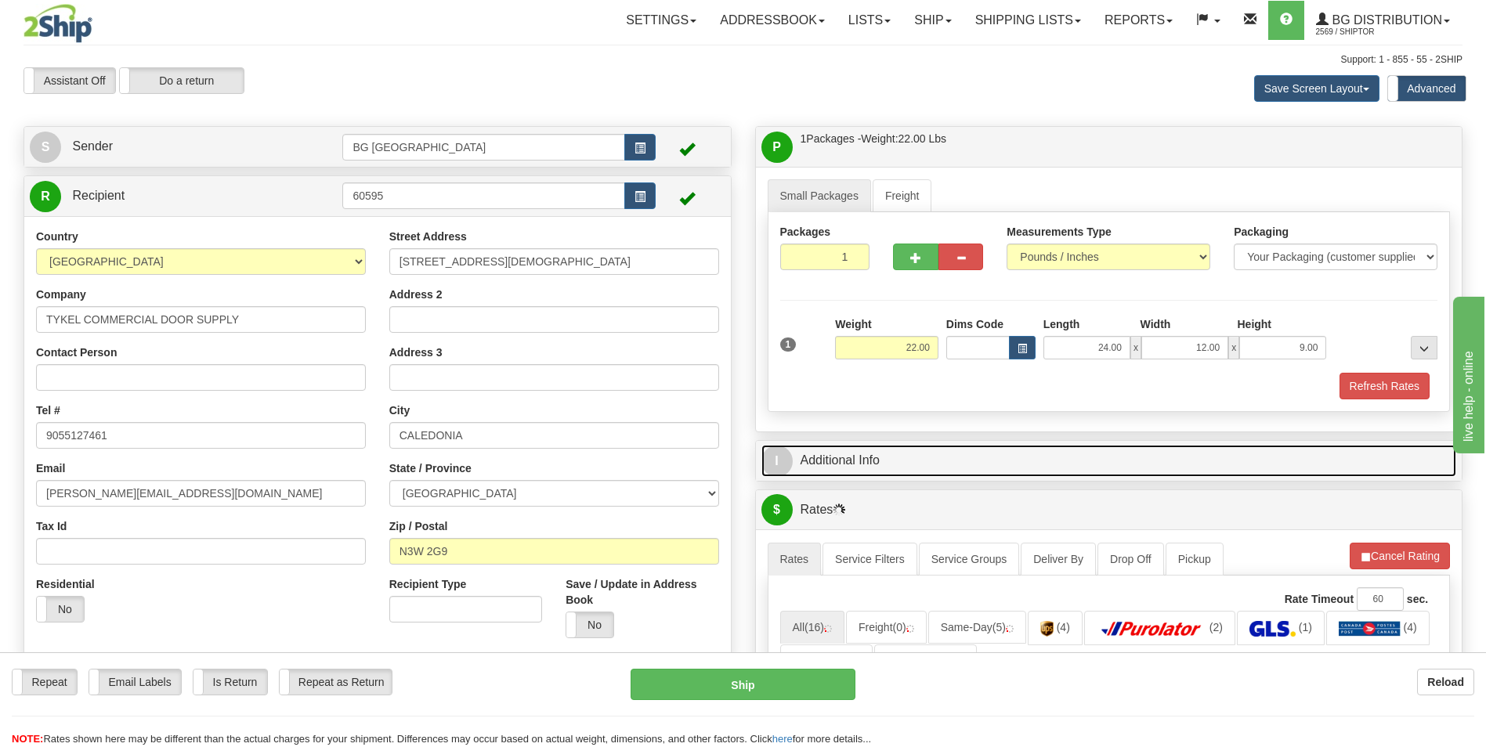
click at [895, 469] on link "I Additional Info" at bounding box center [1110, 461] width 696 height 32
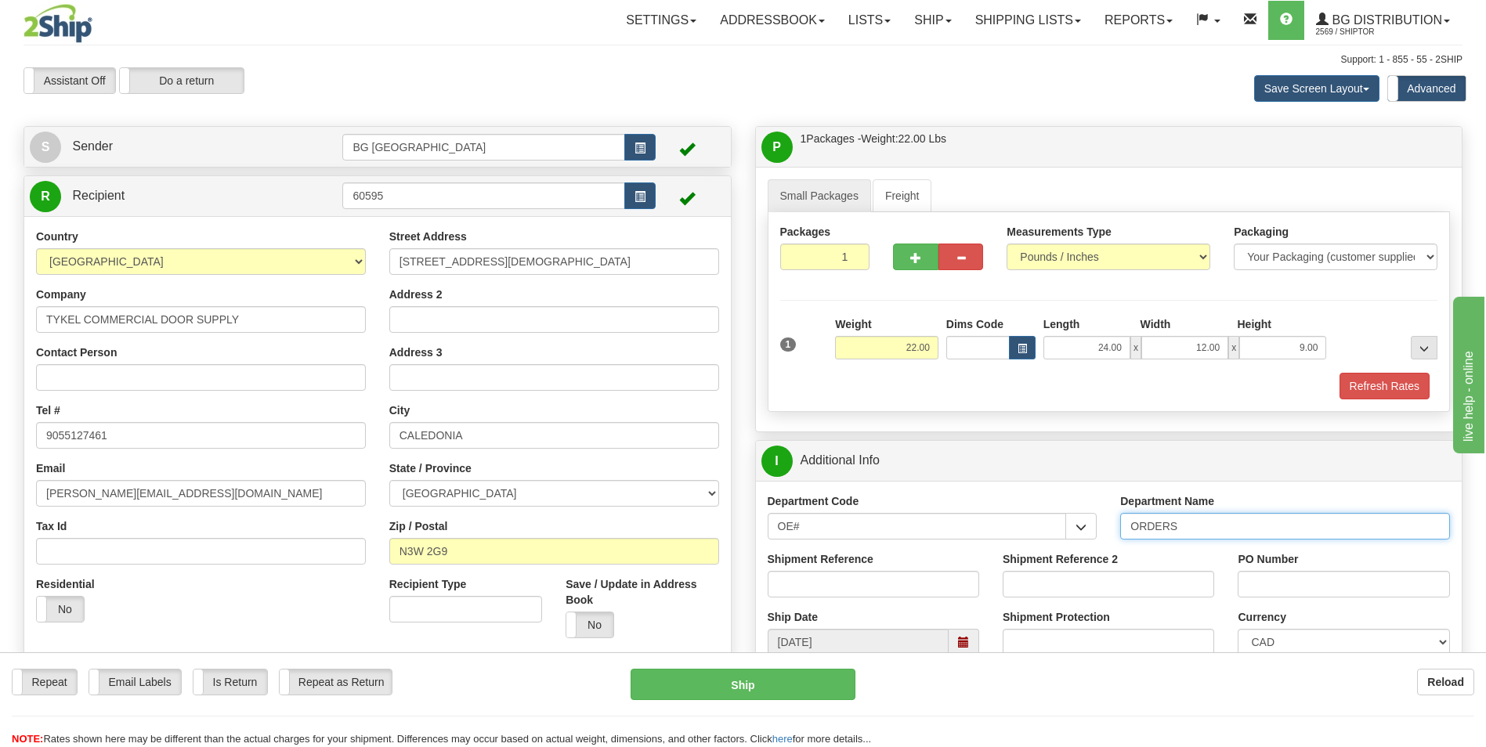
click at [1188, 514] on input "ORDERS" at bounding box center [1285, 526] width 330 height 27
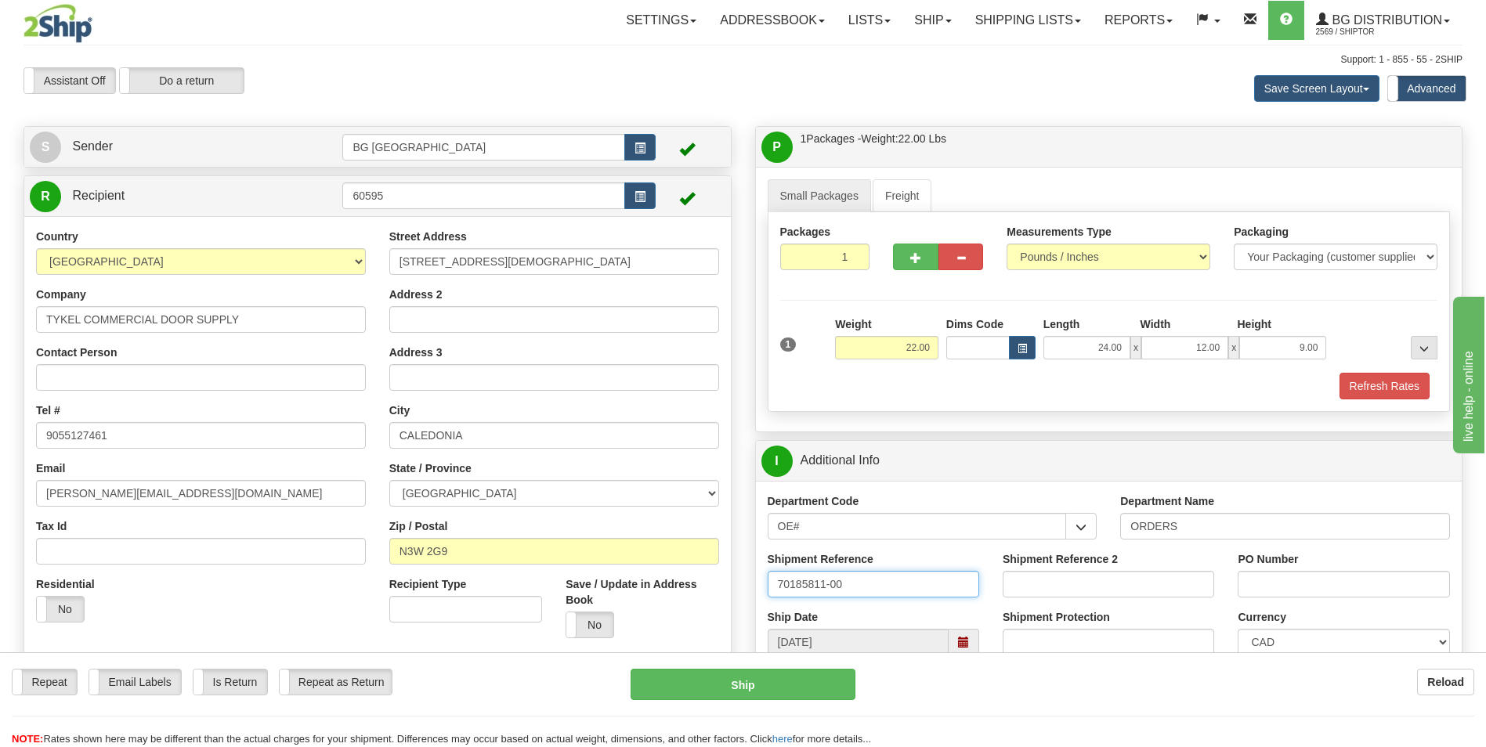
type input "70185811-00"
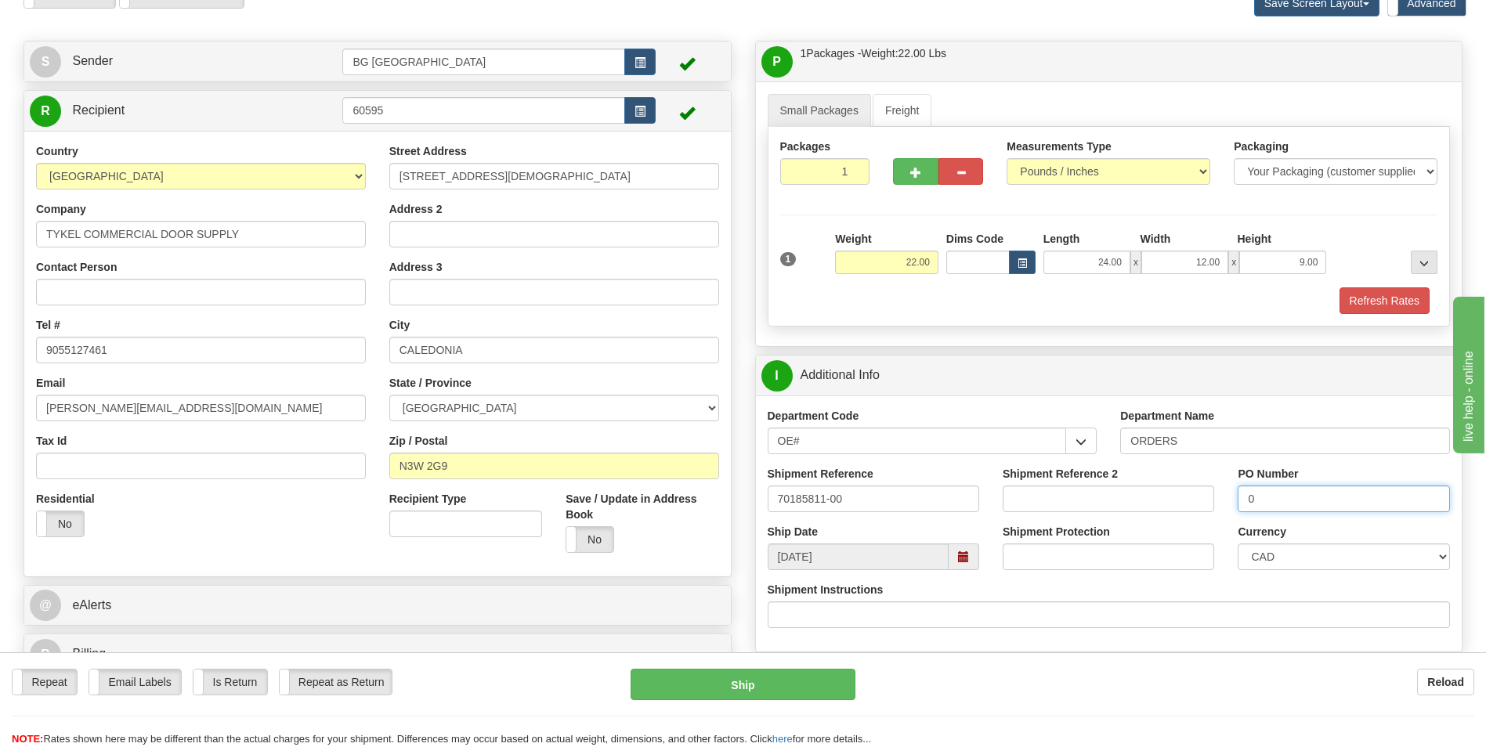
scroll to position [392, 0]
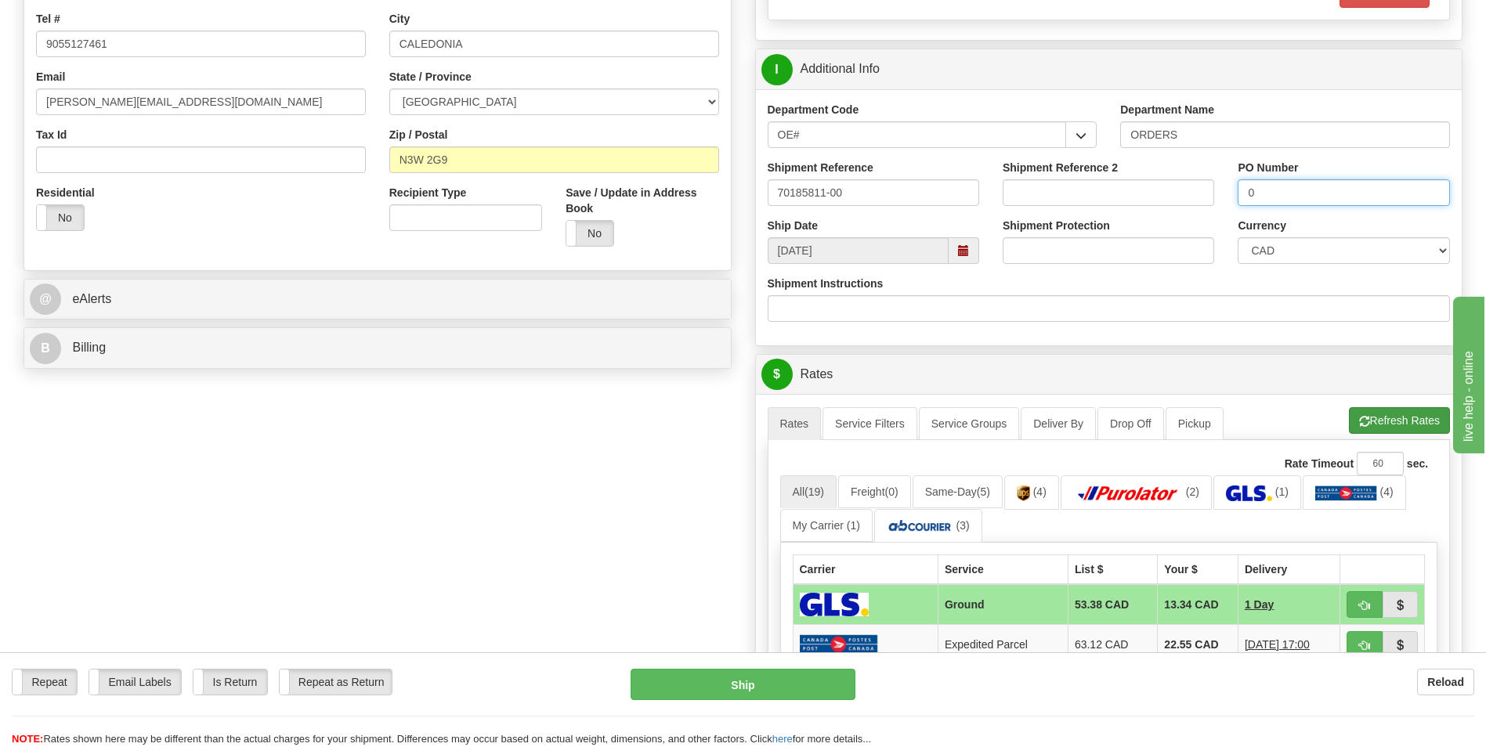
type input "0"
click at [1403, 411] on button "Refresh Rates" at bounding box center [1399, 420] width 101 height 27
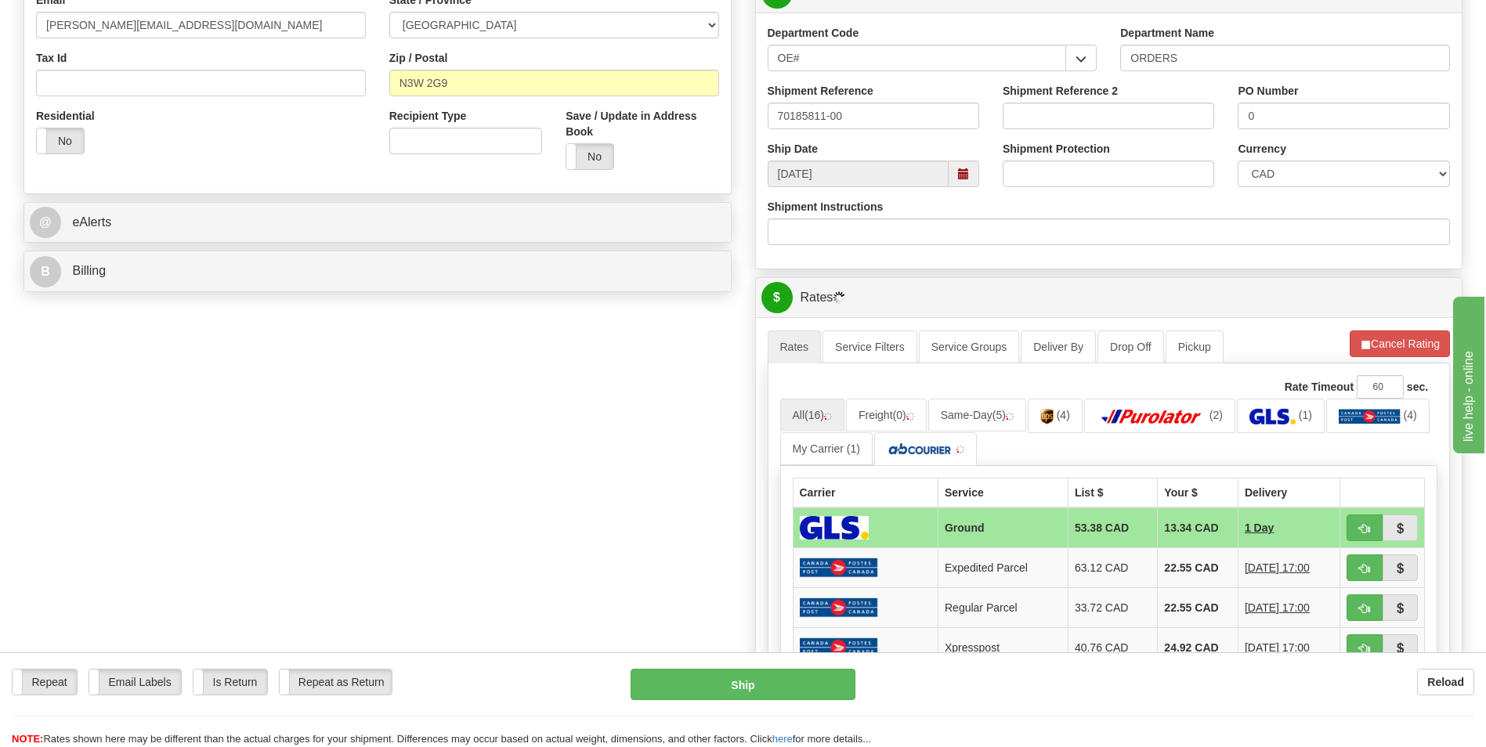
scroll to position [627, 0]
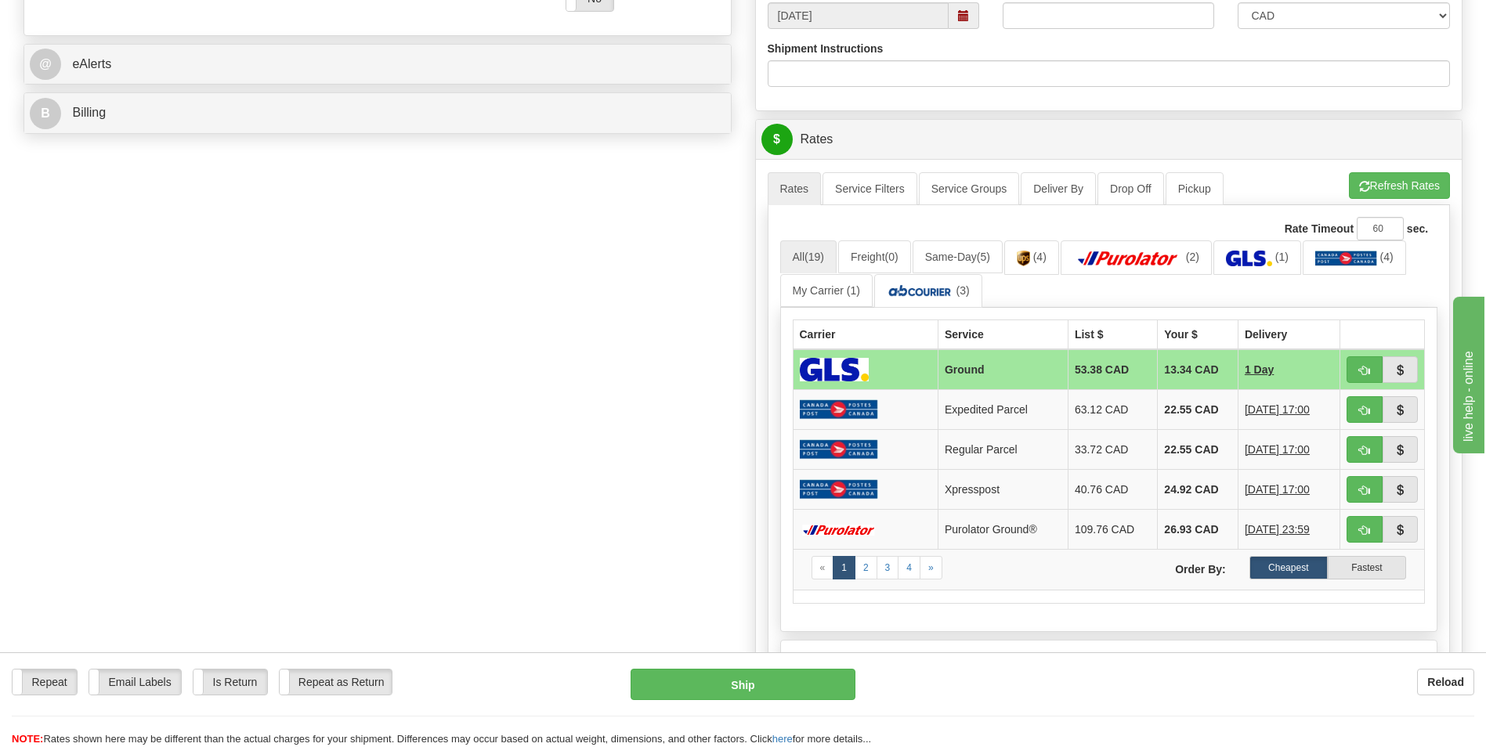
click at [1163, 534] on td "26.93 CAD" at bounding box center [1198, 530] width 81 height 40
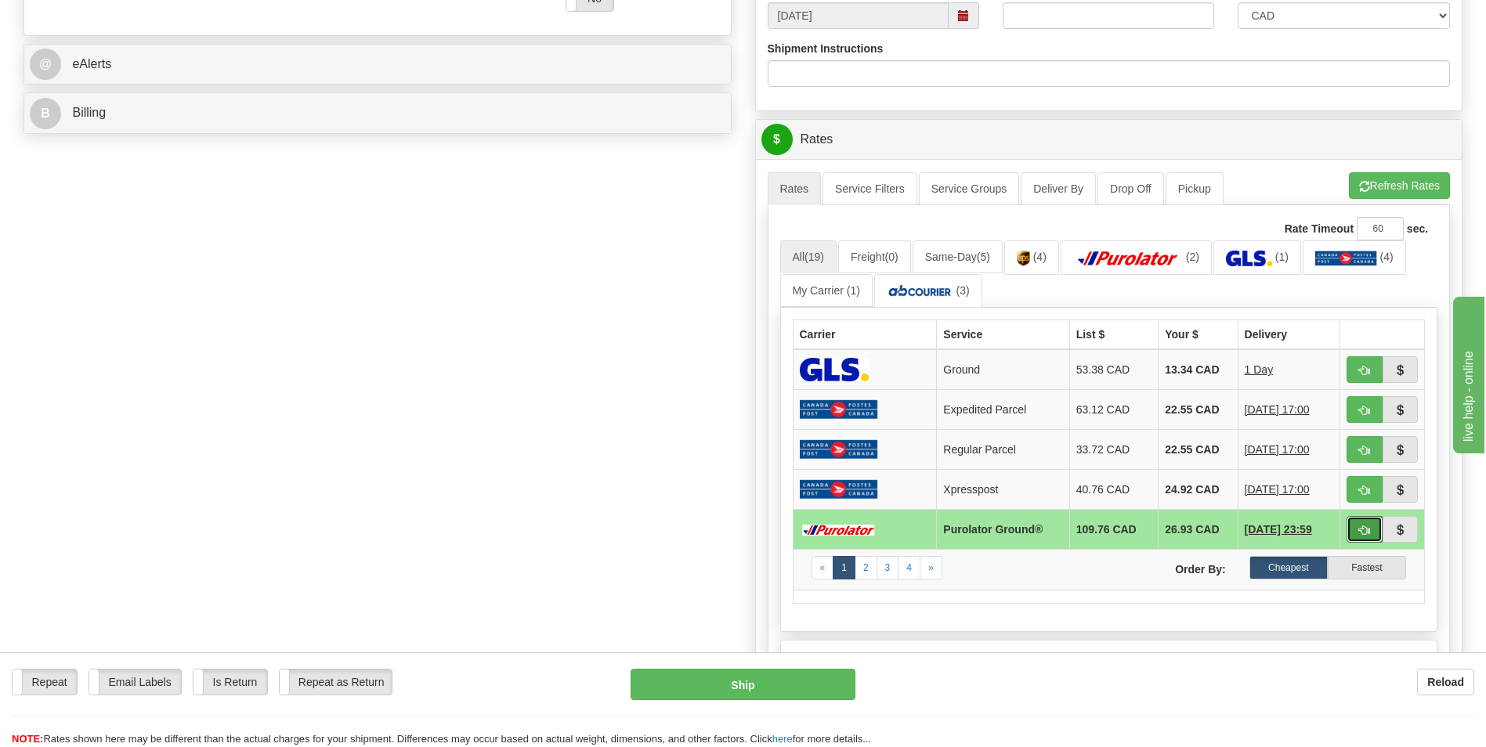
click at [1362, 528] on span "button" at bounding box center [1364, 531] width 11 height 10
type input "260"
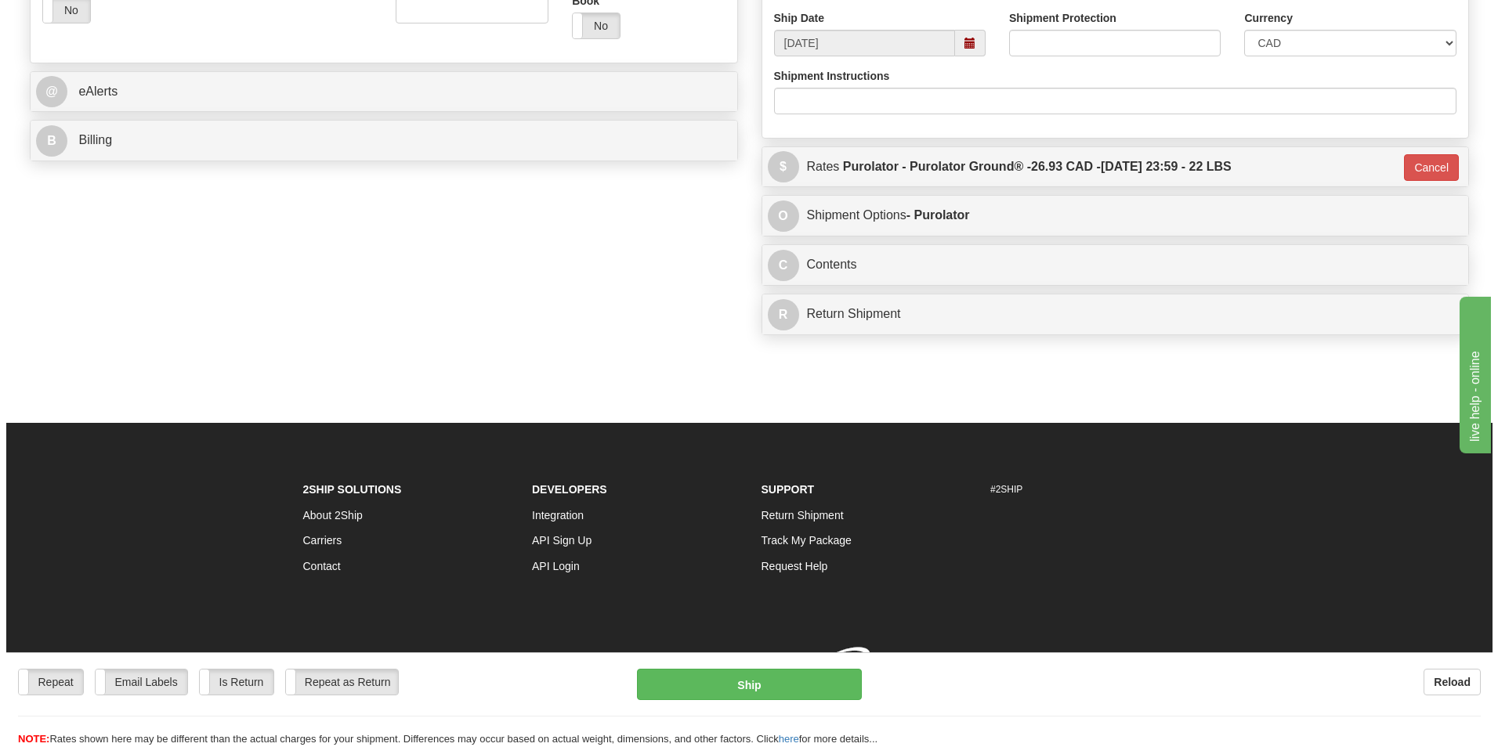
scroll to position [613, 0]
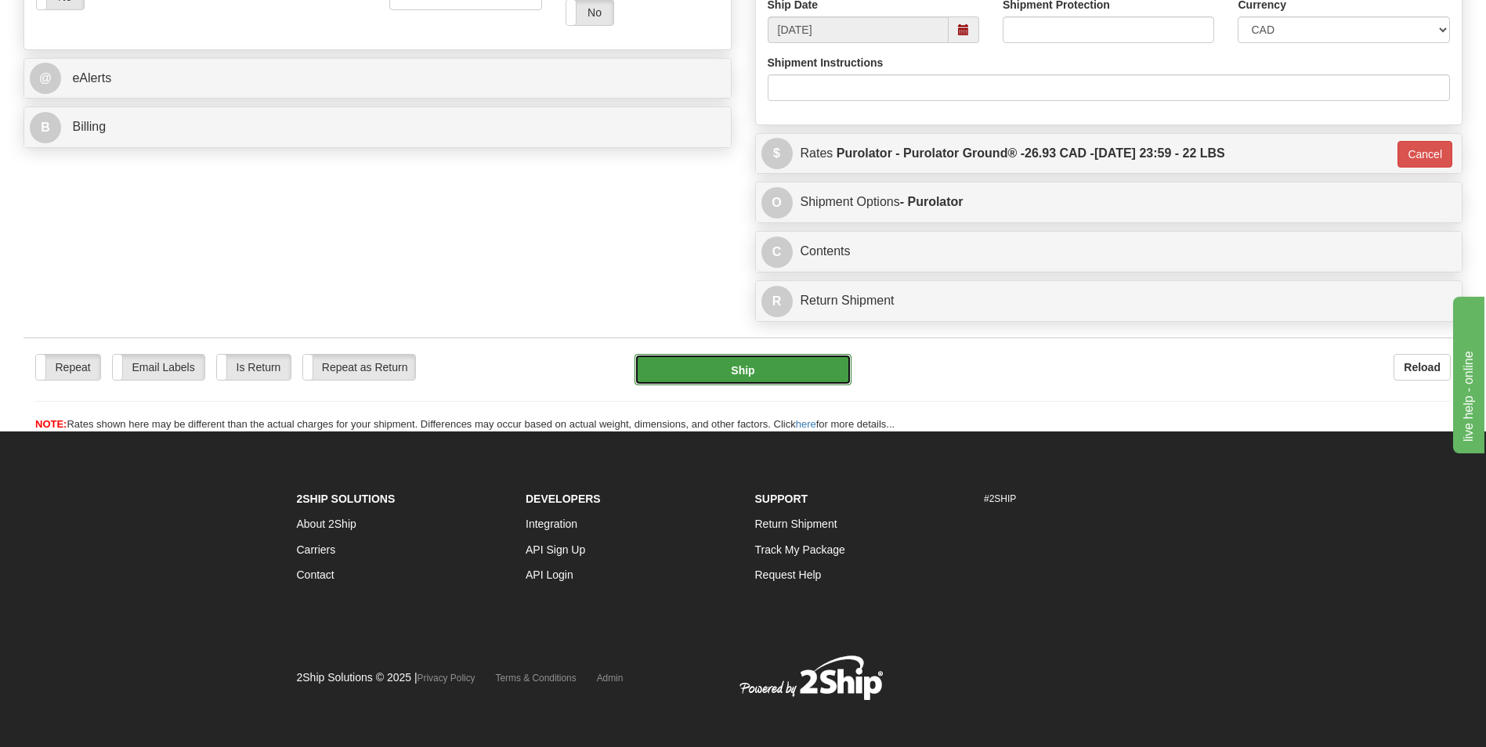
click at [755, 377] on button "Ship" at bounding box center [743, 369] width 216 height 31
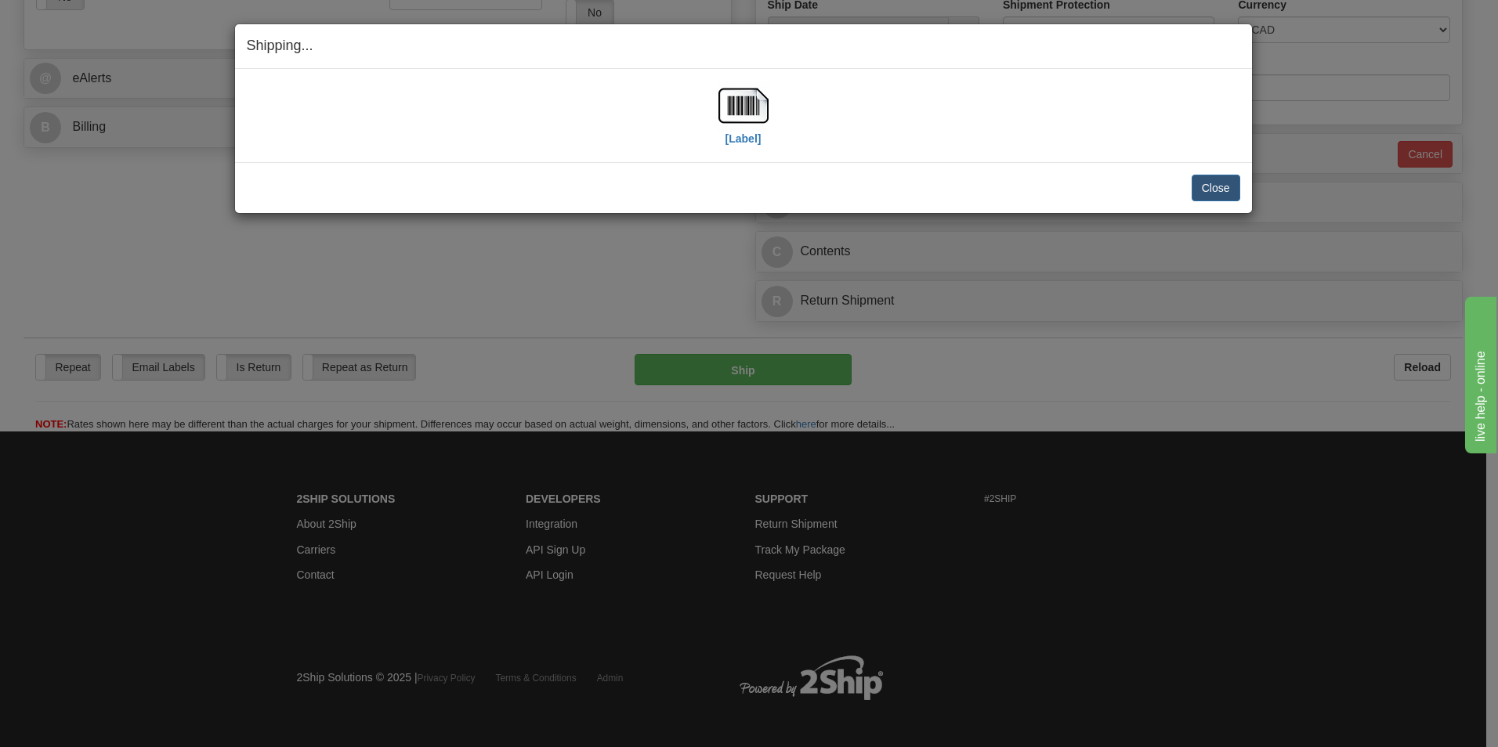
click at [716, 89] on div "[Label]" at bounding box center [743, 116] width 993 height 70
click at [733, 92] on img at bounding box center [743, 106] width 50 height 50
click at [1221, 180] on button "Close" at bounding box center [1216, 188] width 49 height 27
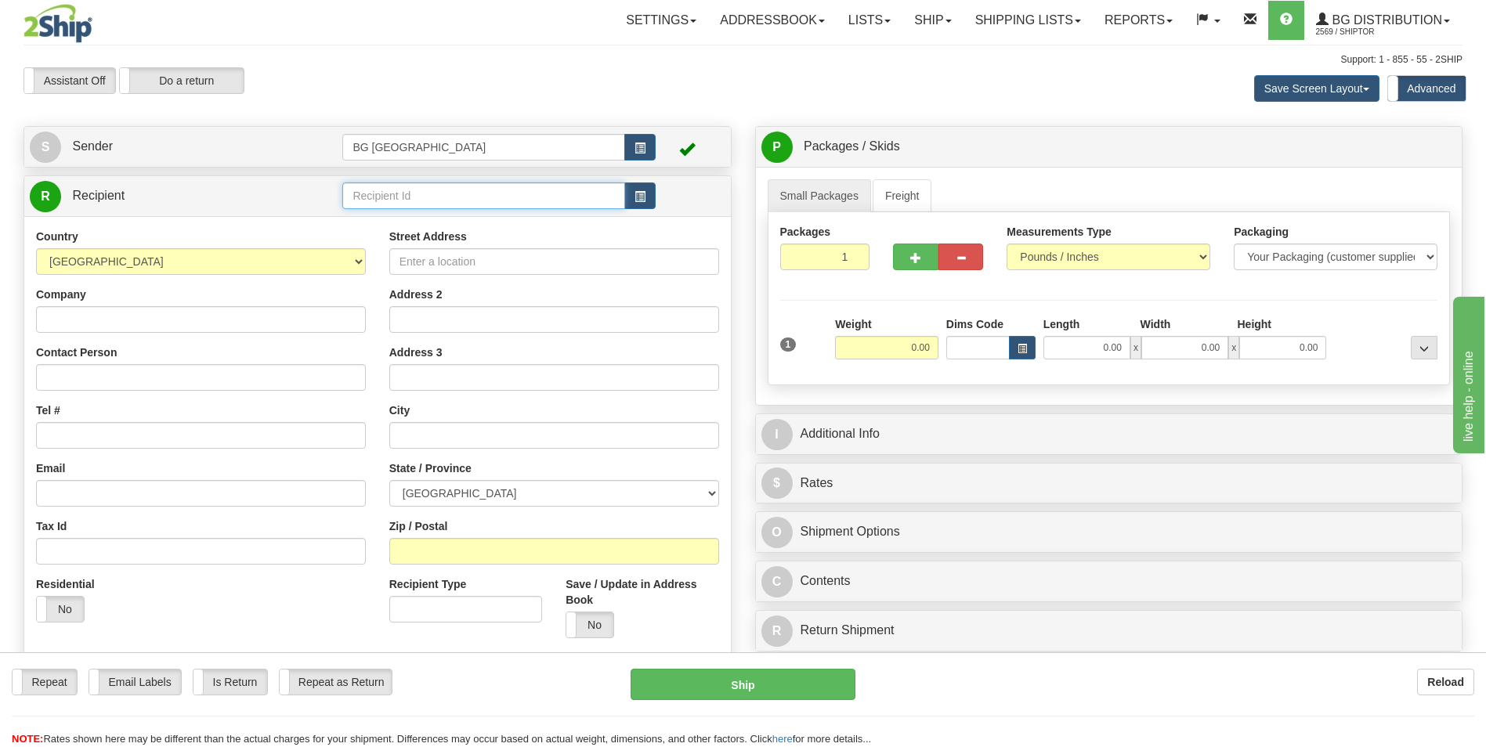
click at [400, 183] on input "text" at bounding box center [483, 196] width 282 height 27
click at [385, 213] on div "60035" at bounding box center [480, 220] width 267 height 17
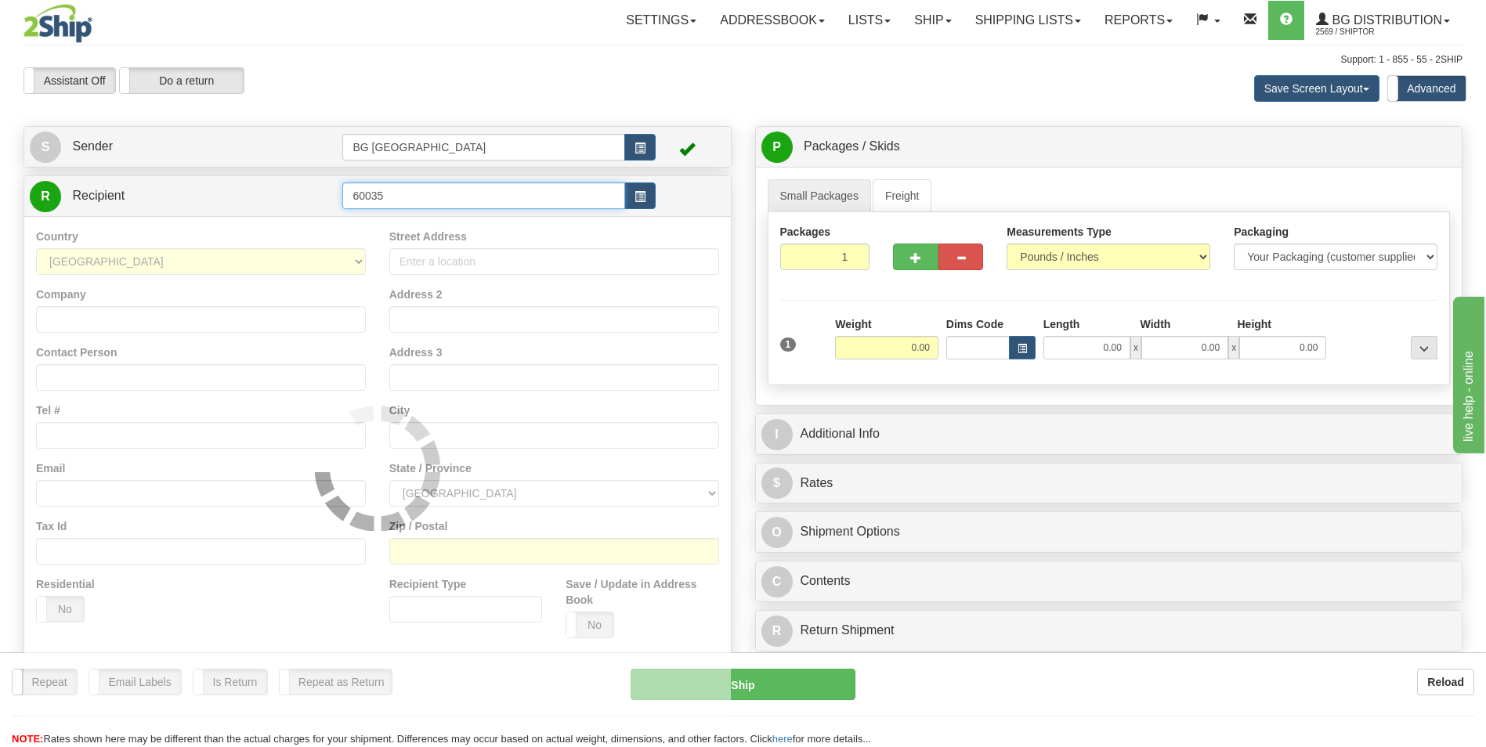
type input "60035"
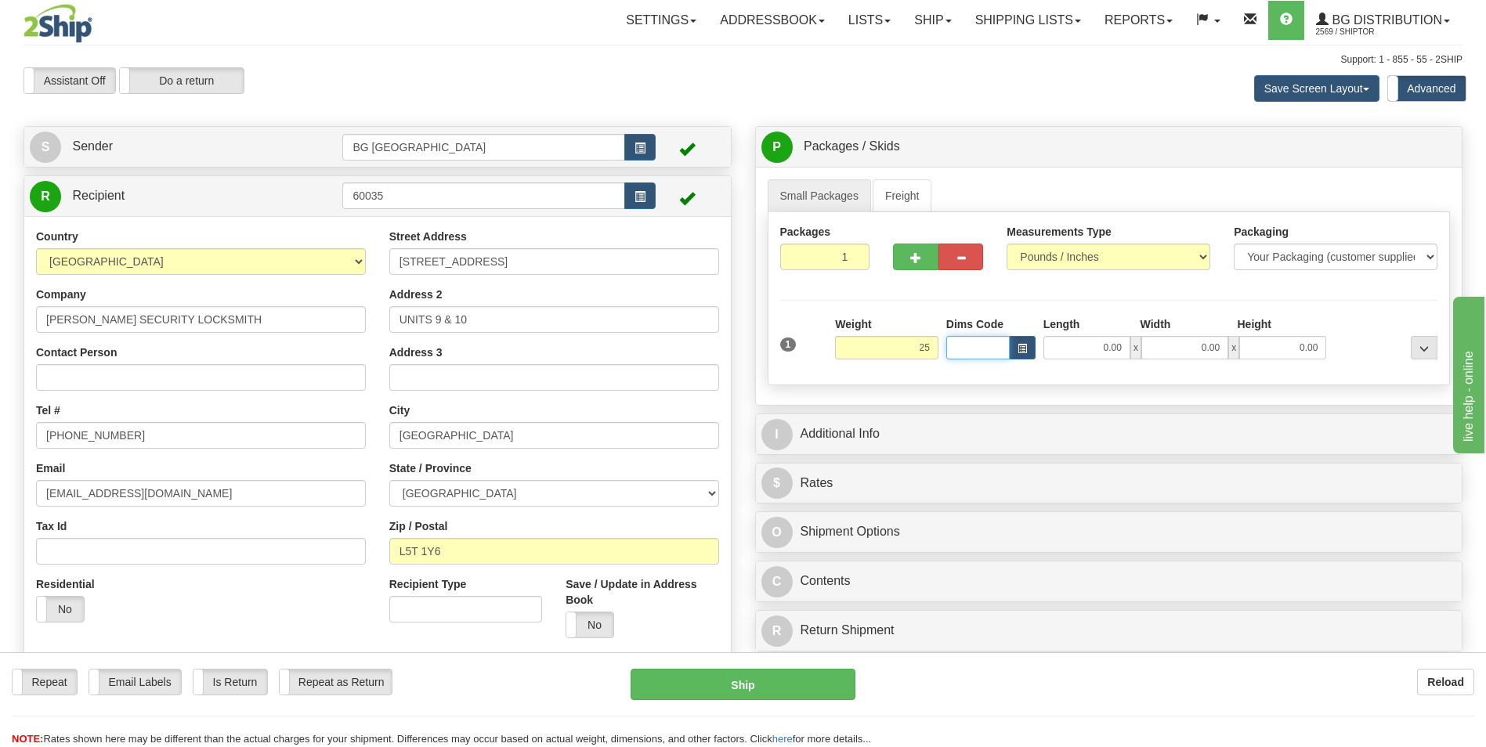
type input "25.00"
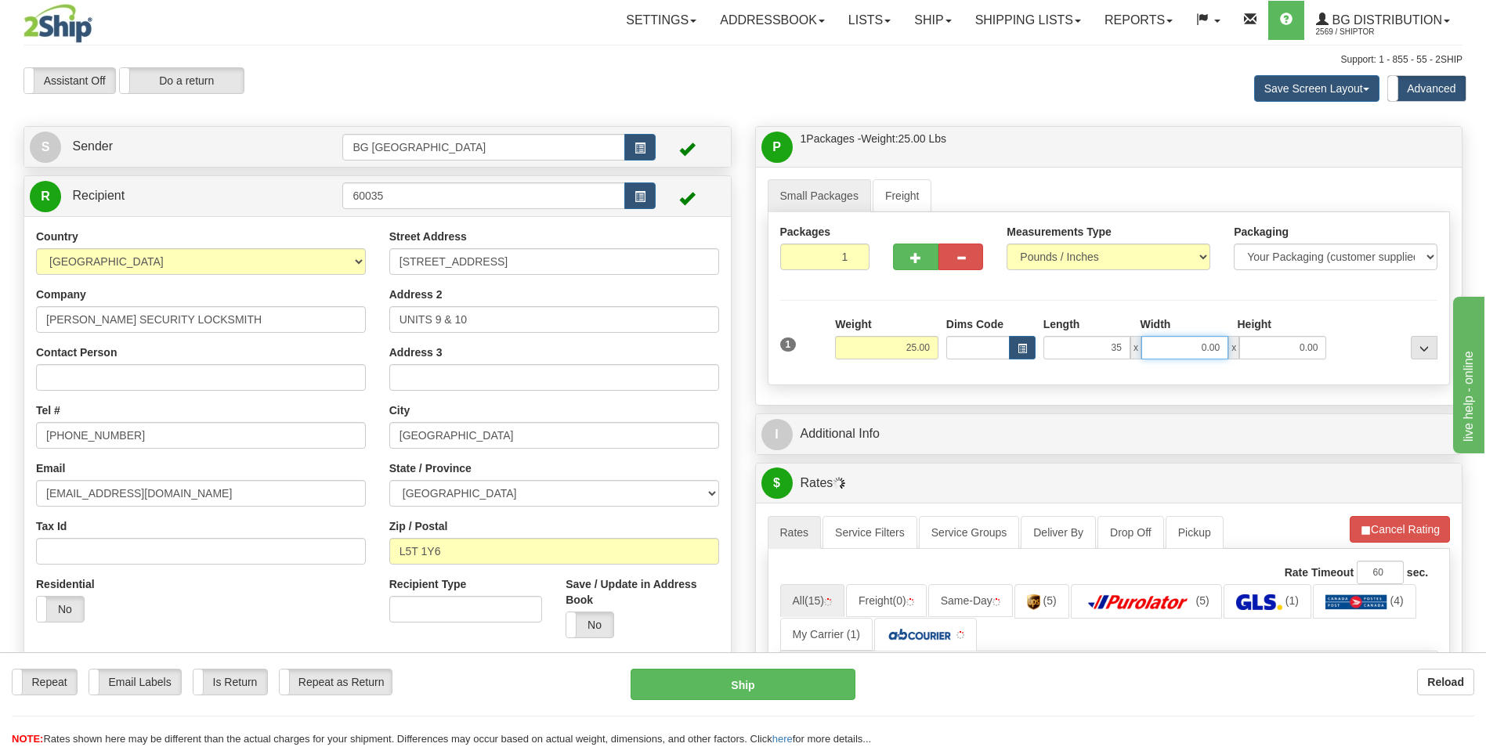
type input "35.00"
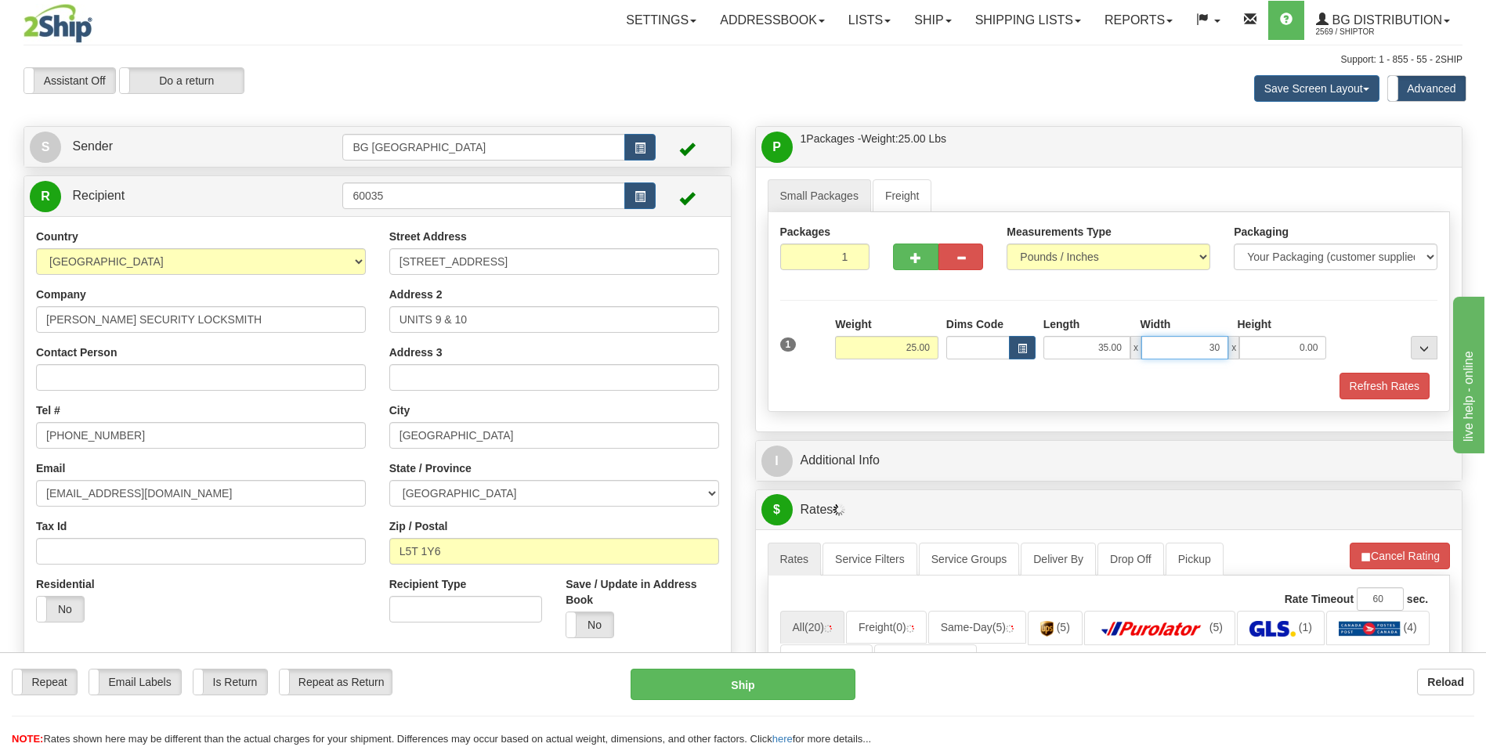
type input "30.00"
type input "2.00"
click at [911, 247] on button "button" at bounding box center [915, 257] width 45 height 27
type input "2"
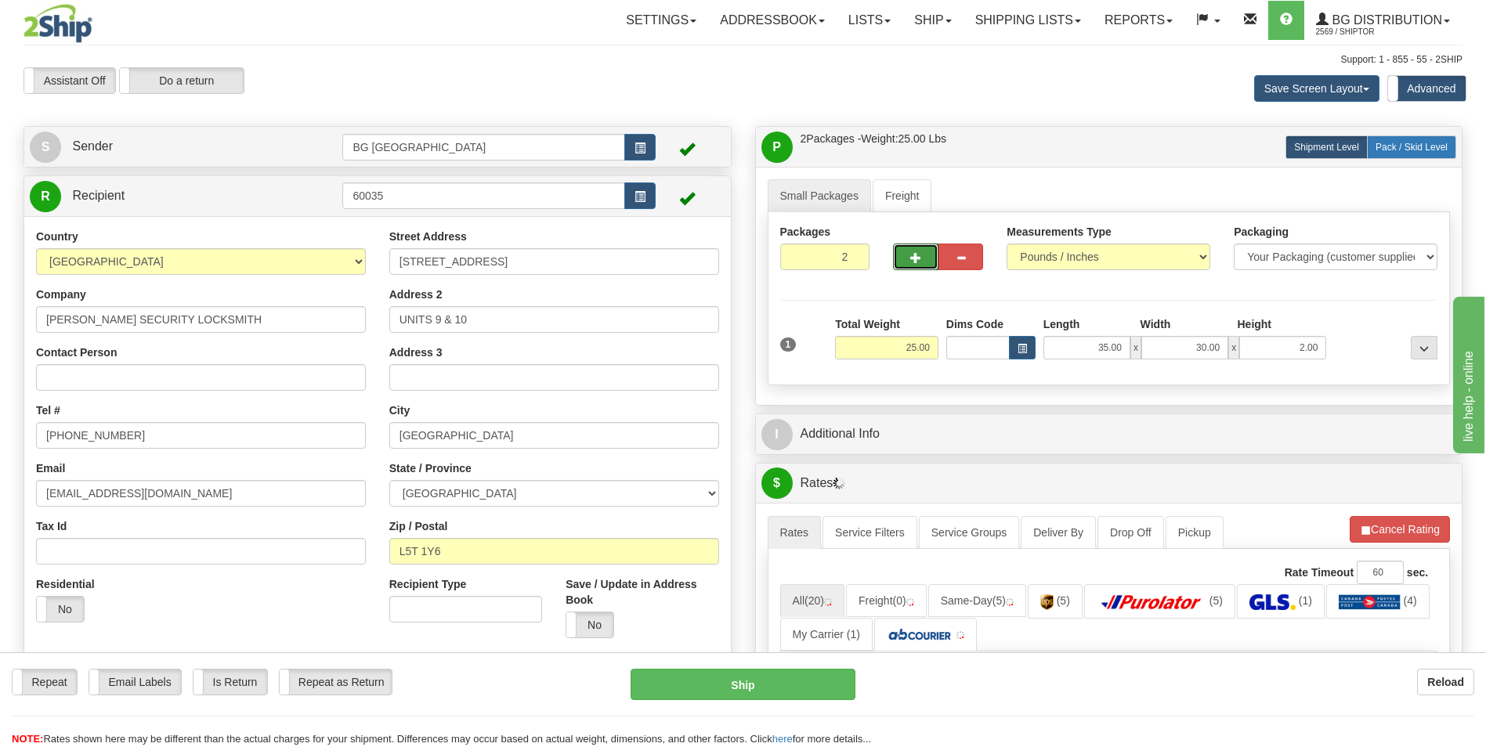
click at [1392, 144] on span "Pack / Skid Level" at bounding box center [1412, 147] width 72 height 11
radio input "true"
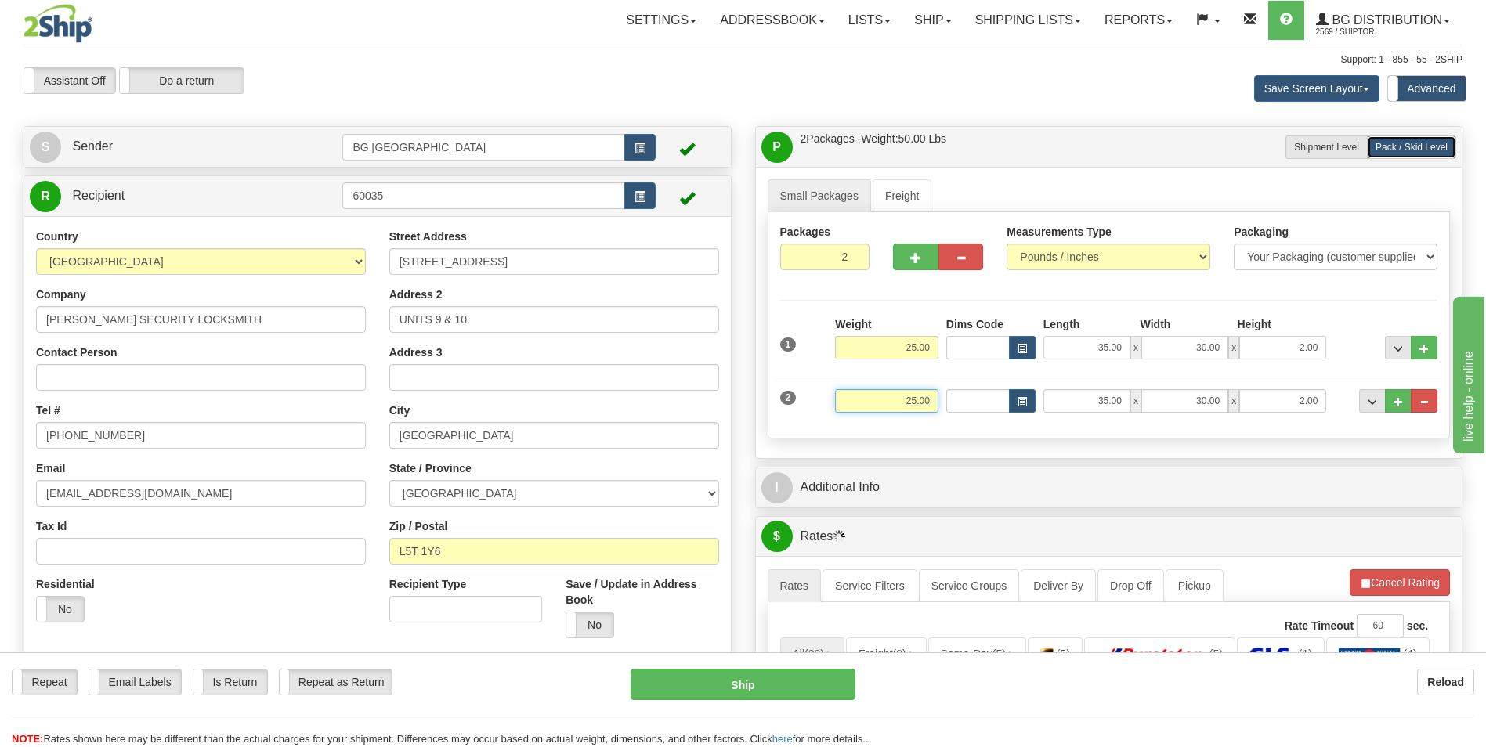
click at [921, 392] on input "25.00" at bounding box center [886, 401] width 103 height 24
type input "6.00"
type input "12.00"
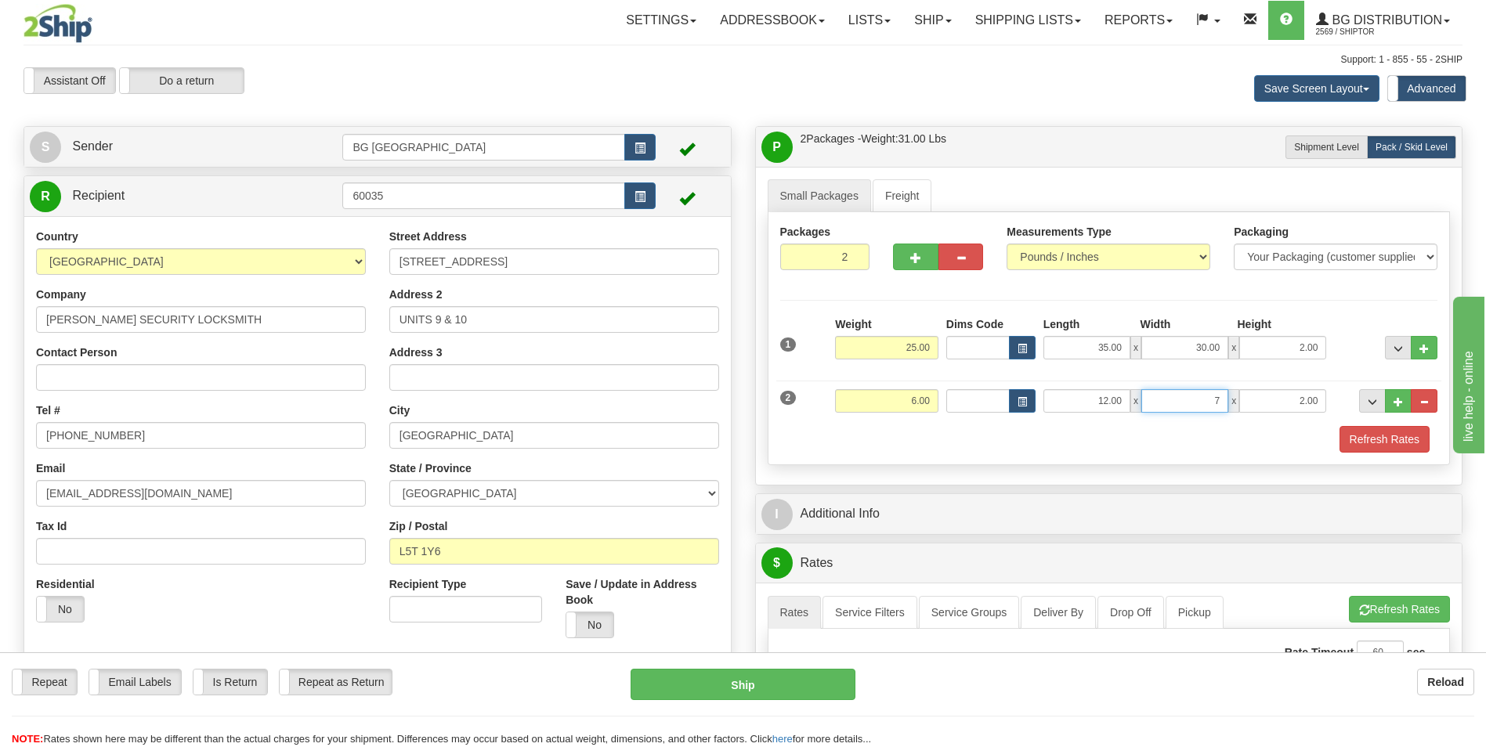
type input "7.00"
type input "3.00"
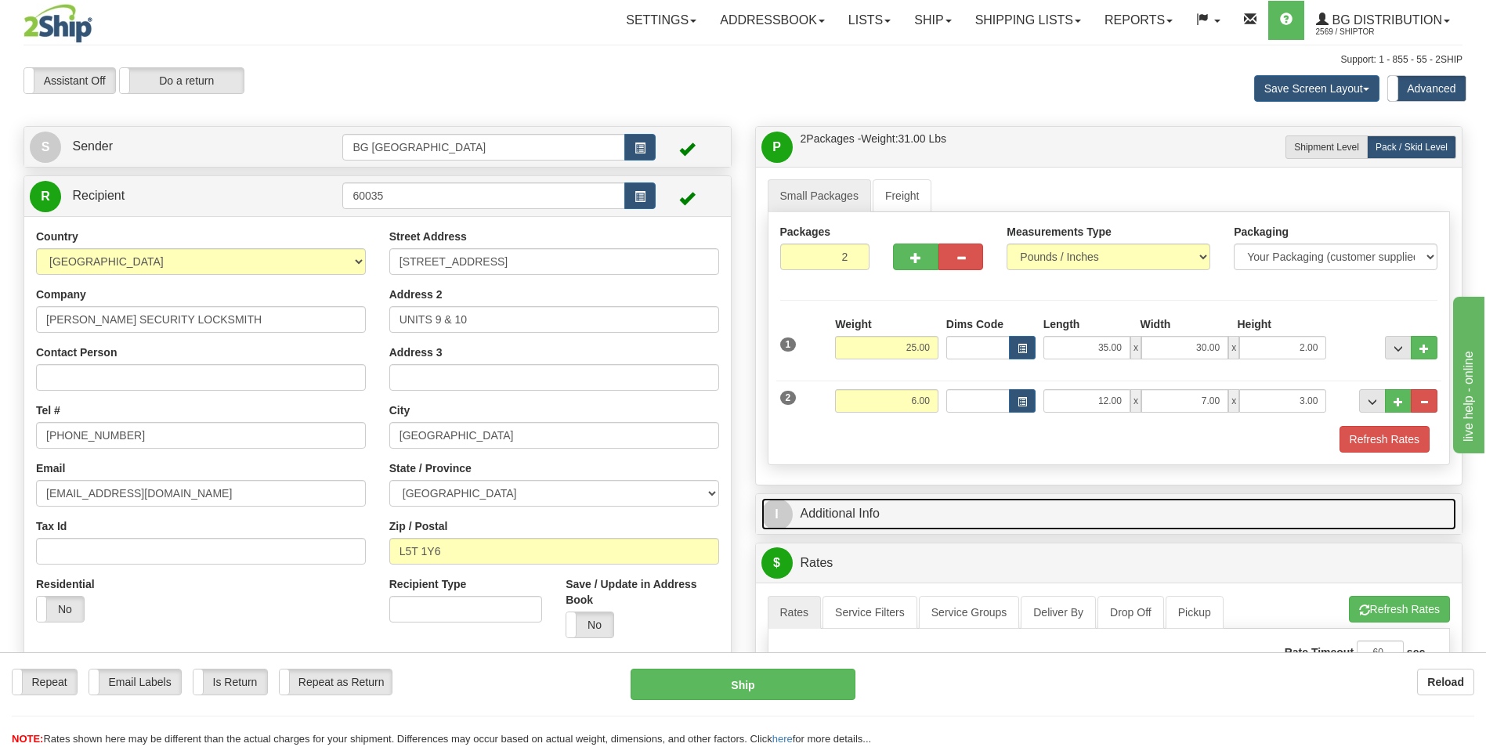
click at [888, 516] on link "I Additional Info" at bounding box center [1110, 514] width 696 height 32
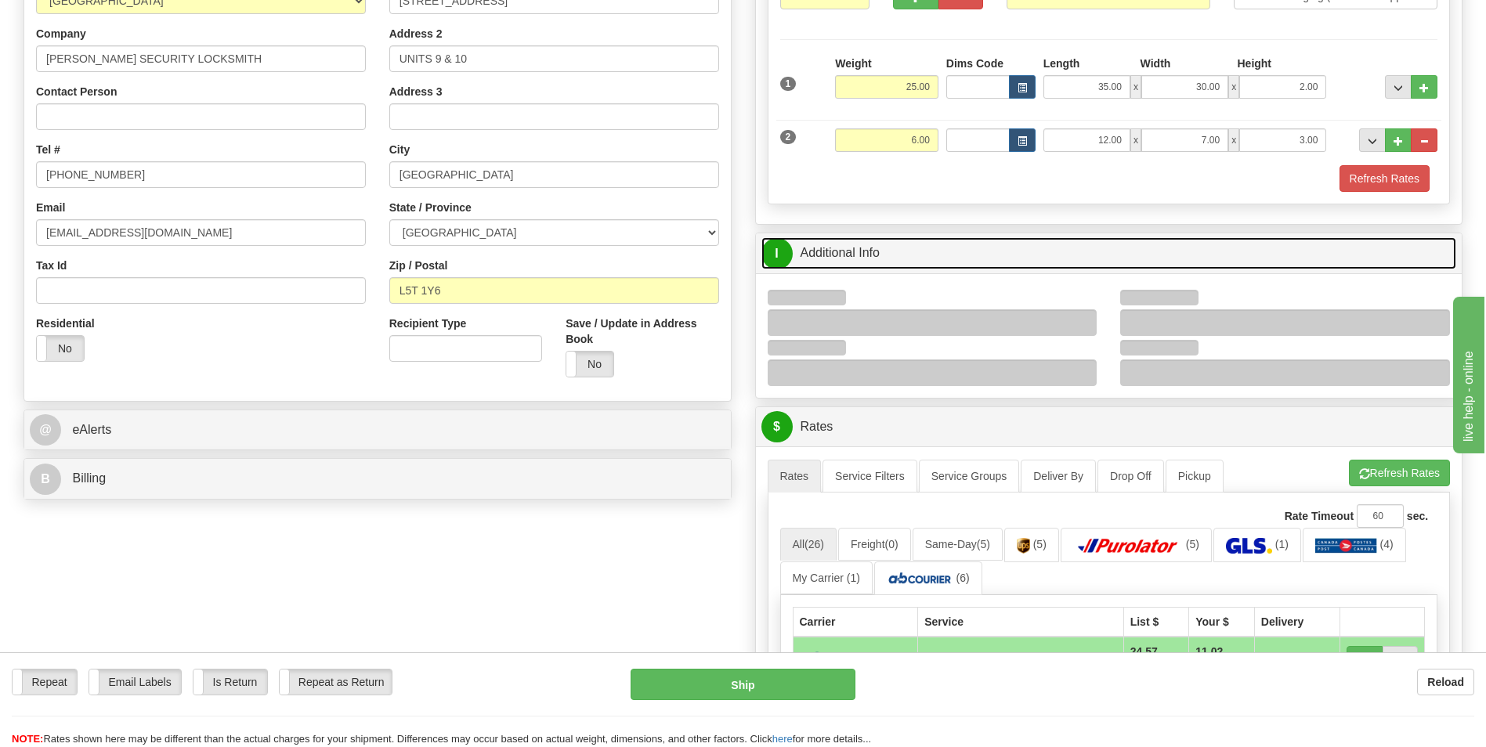
scroll to position [313, 0]
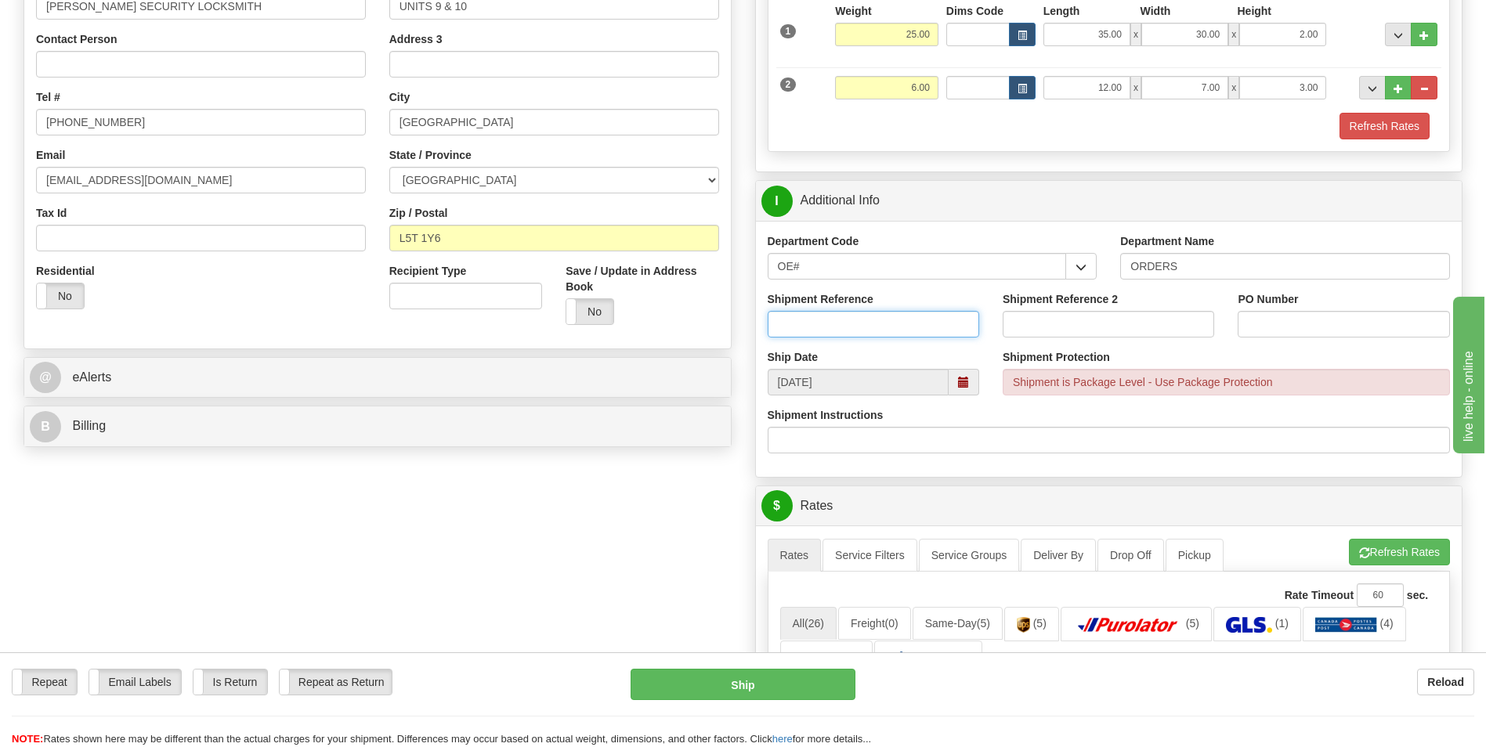
click at [805, 318] on input "Shipment Reference" at bounding box center [874, 324] width 212 height 27
type input "70182699-01"
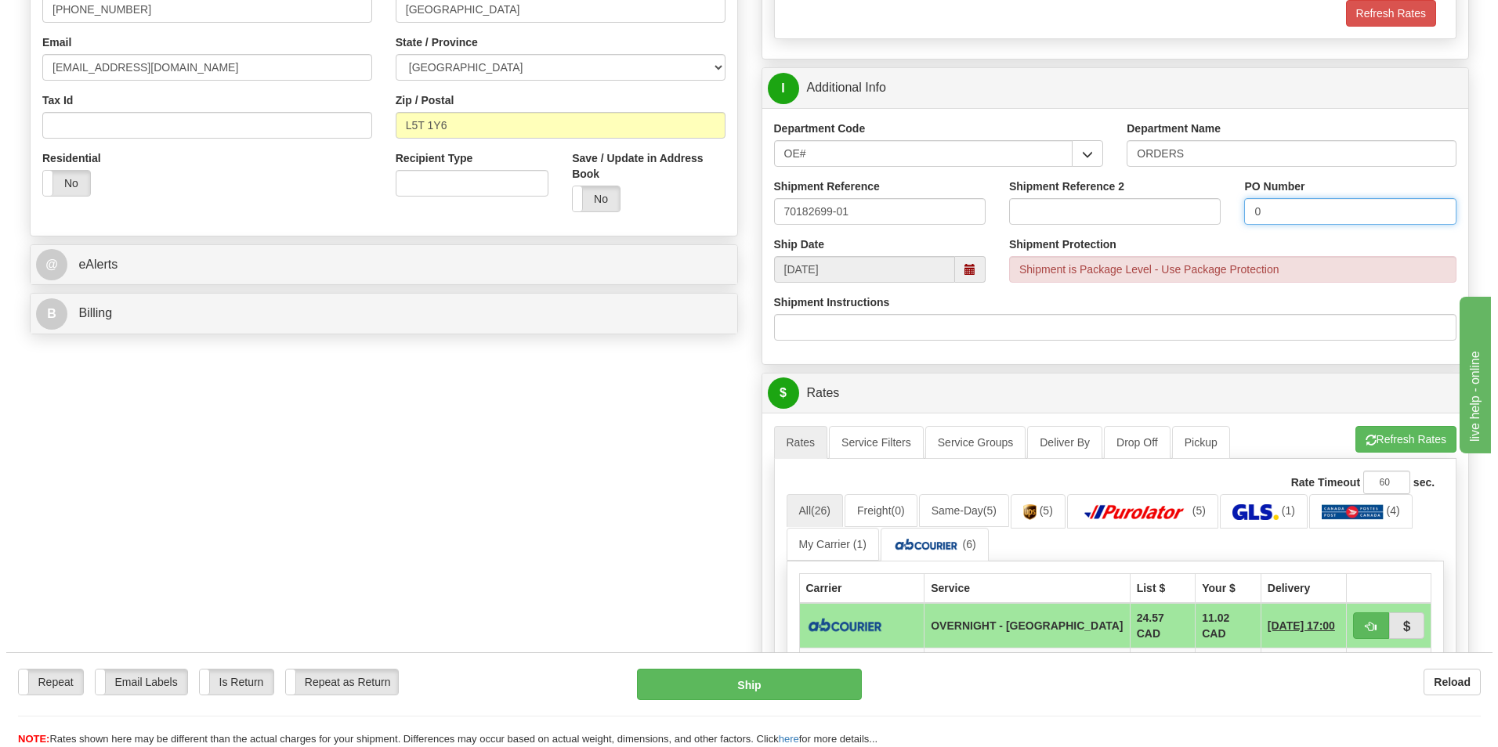
scroll to position [627, 0]
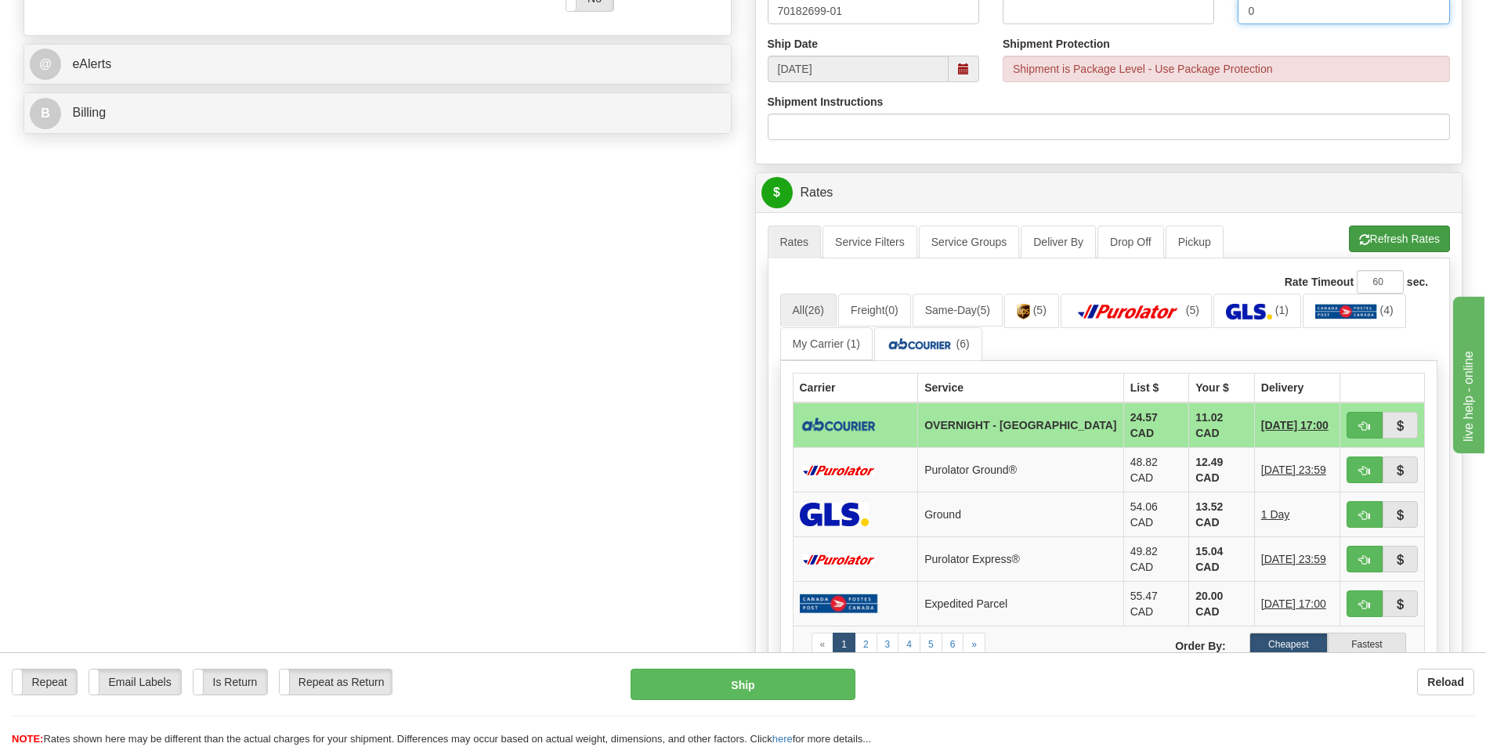
type input "0"
click at [1366, 242] on span "button" at bounding box center [1364, 240] width 11 height 10
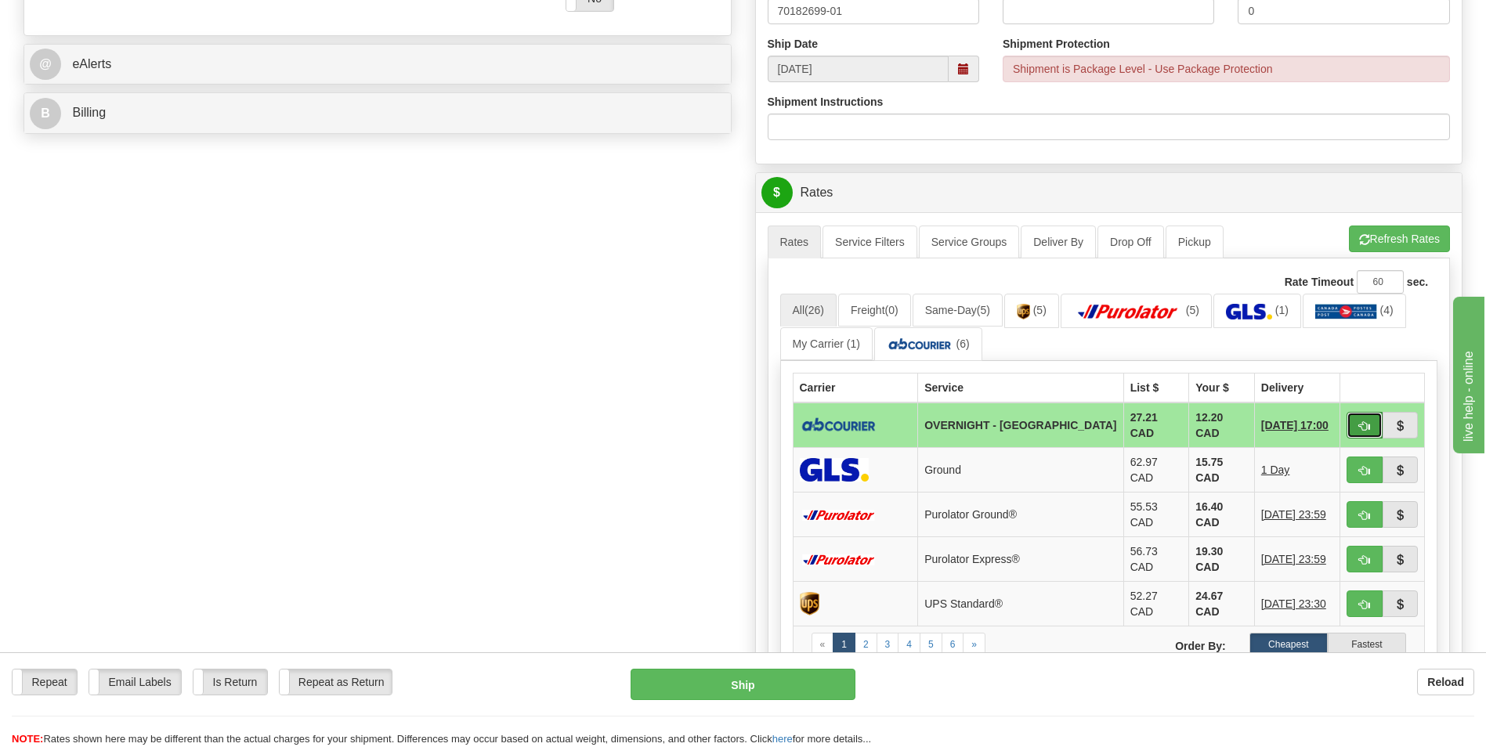
click at [1367, 423] on span "button" at bounding box center [1364, 426] width 11 height 10
type input "4"
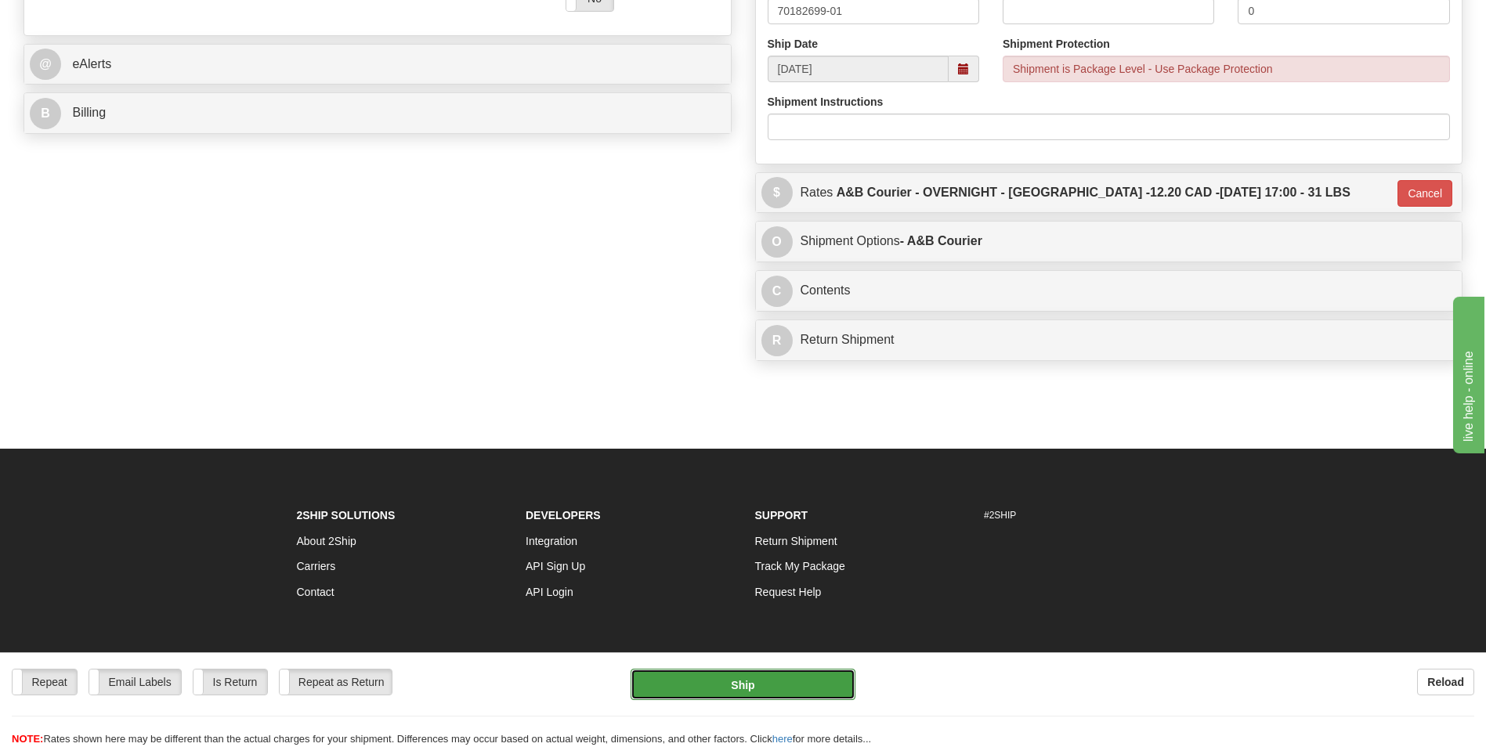
click at [730, 686] on button "Ship" at bounding box center [743, 684] width 224 height 31
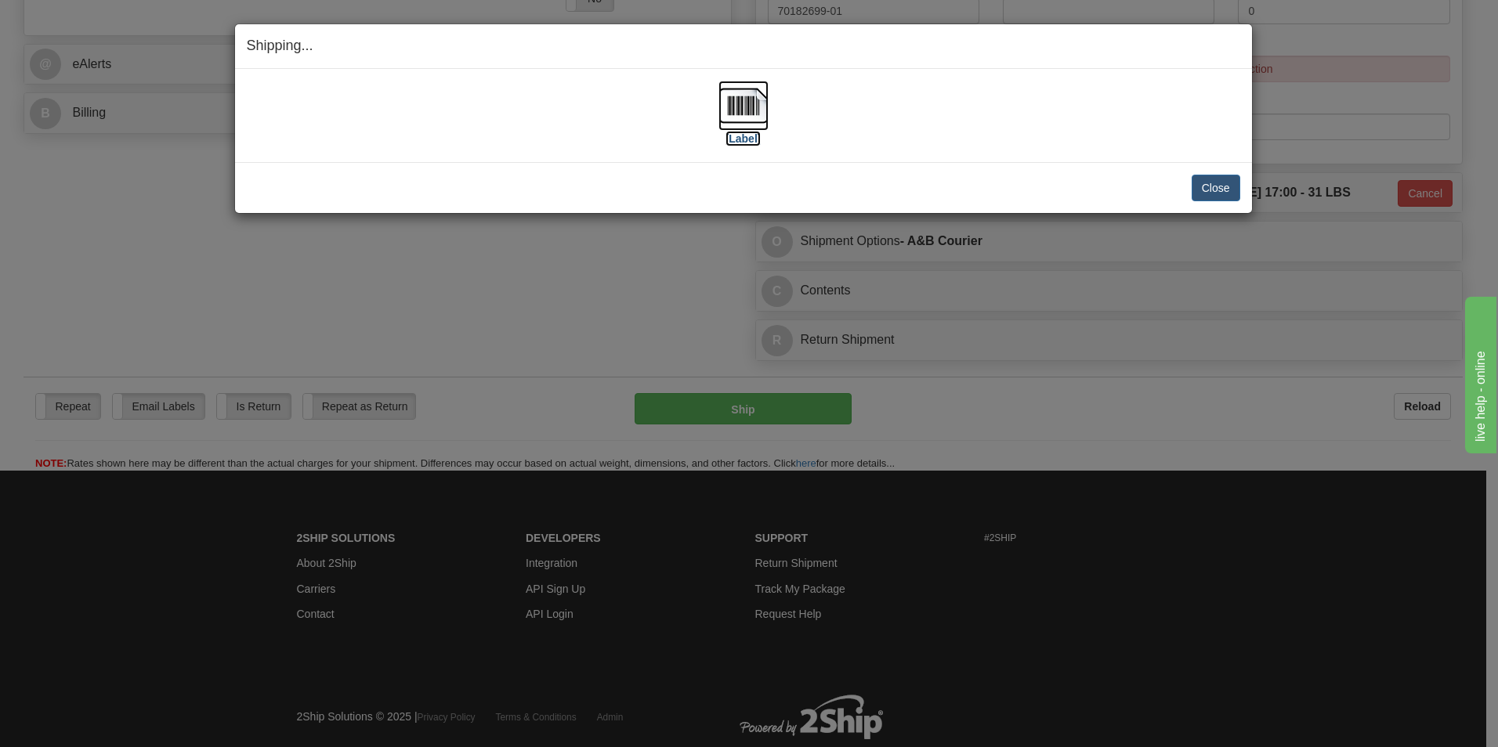
click at [750, 116] on img at bounding box center [743, 106] width 50 height 50
click at [1199, 183] on button "Close" at bounding box center [1216, 188] width 49 height 27
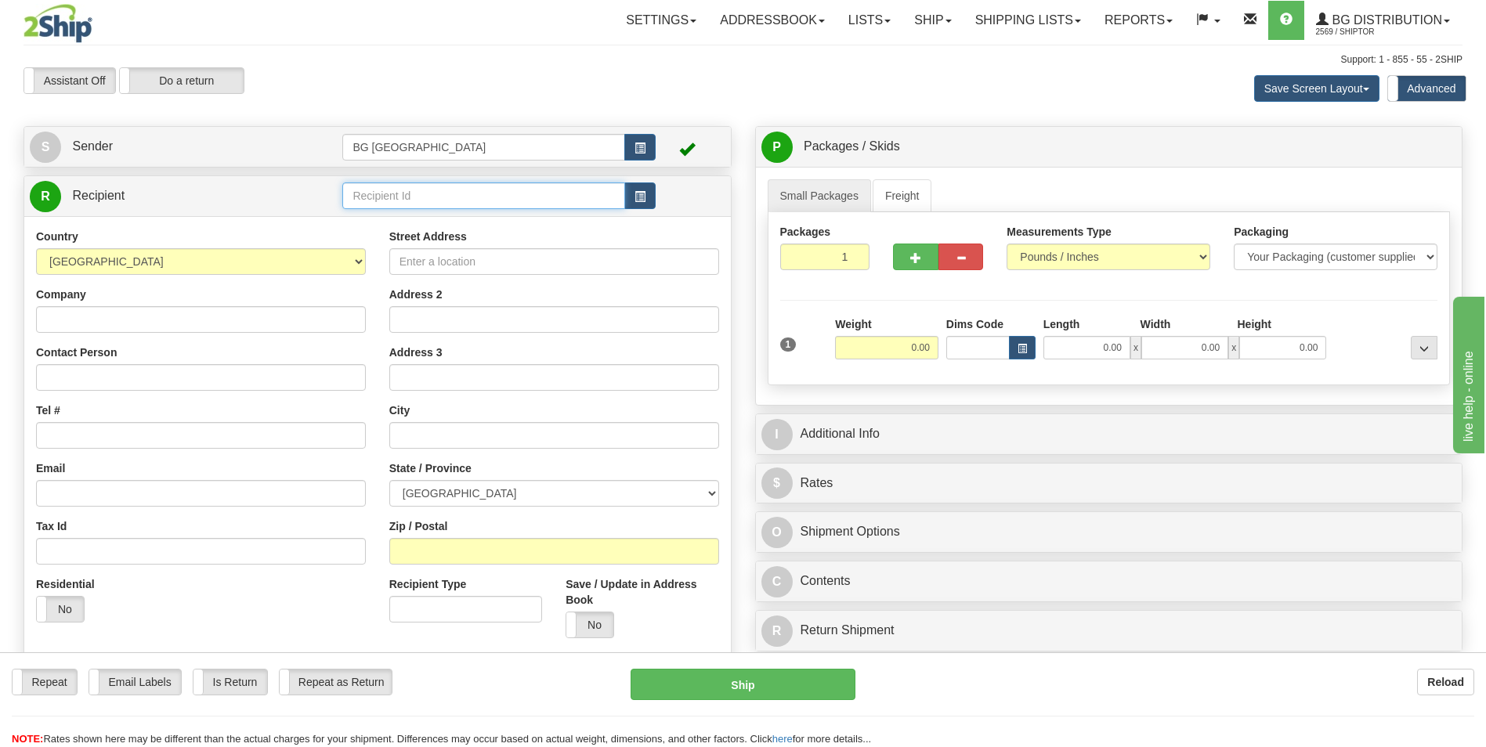
click at [407, 189] on input "text" at bounding box center [483, 196] width 282 height 27
click at [390, 212] on div "60022" at bounding box center [480, 220] width 267 height 17
type input "60022"
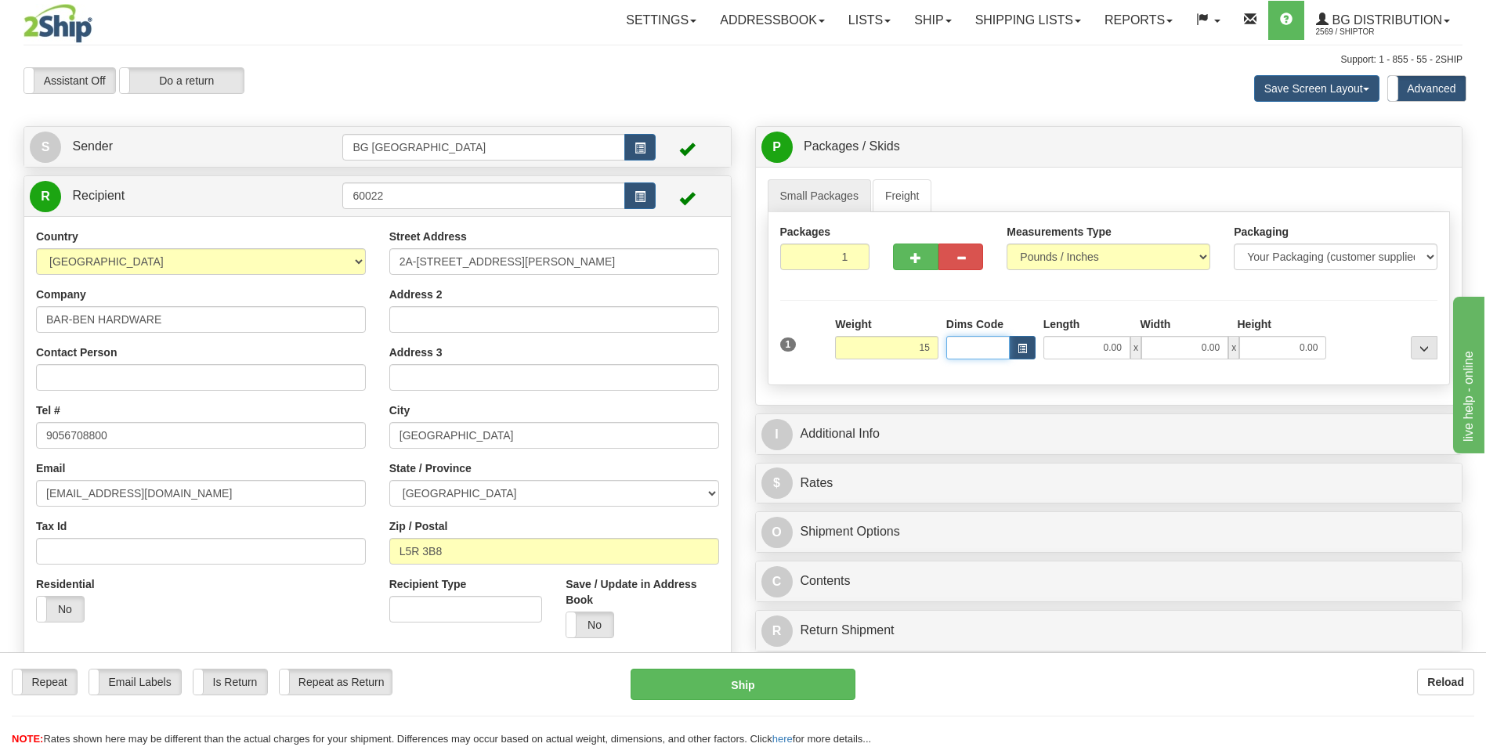
type input "15.00"
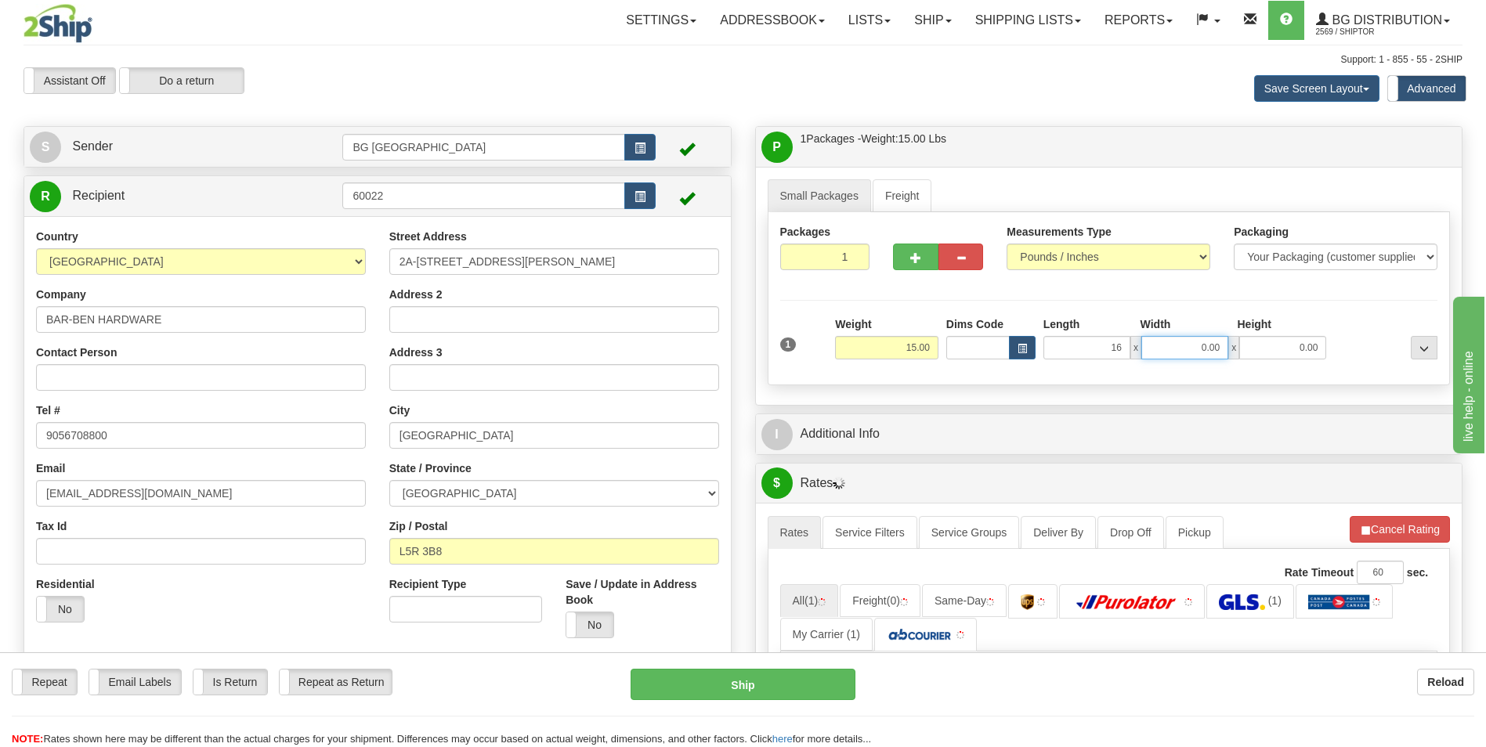
type input "16.00"
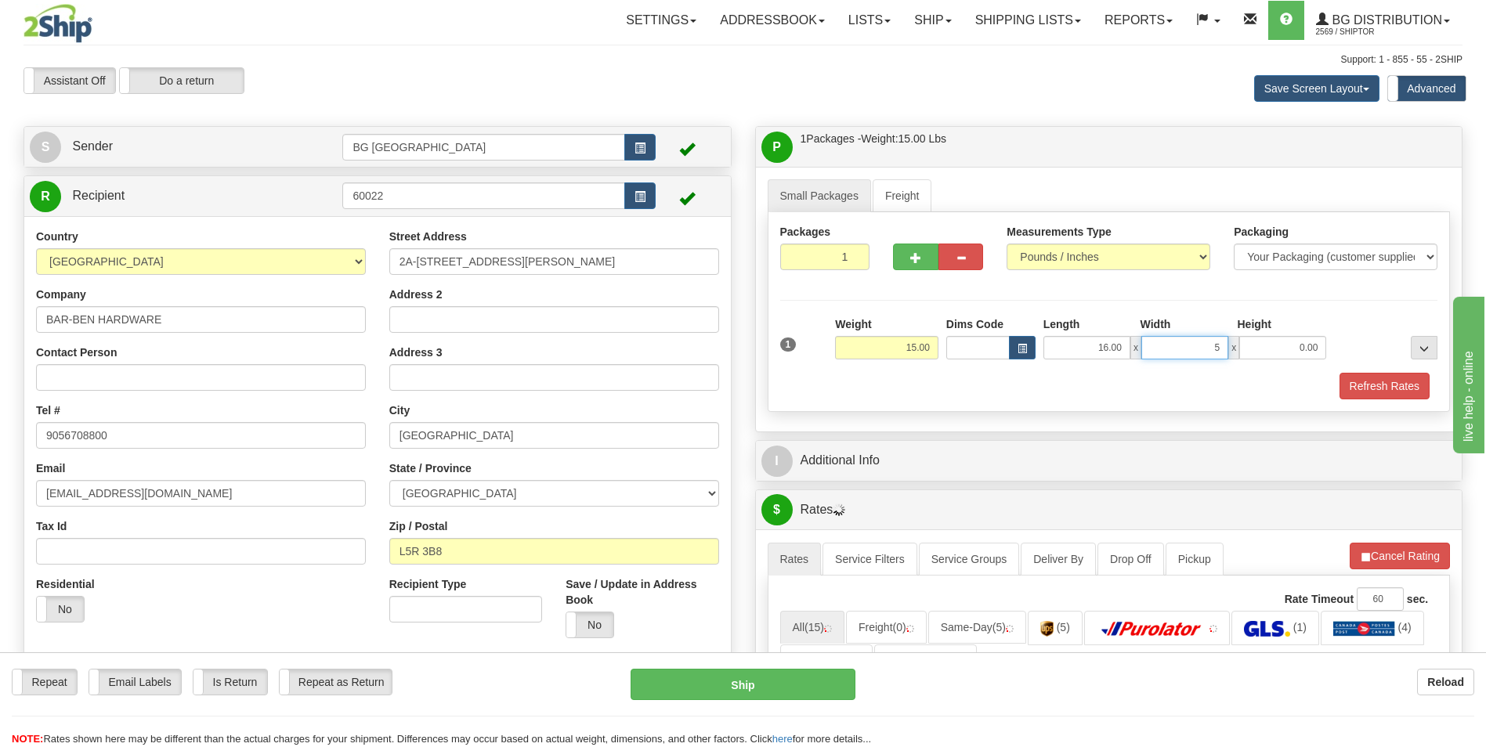
type input "5.00"
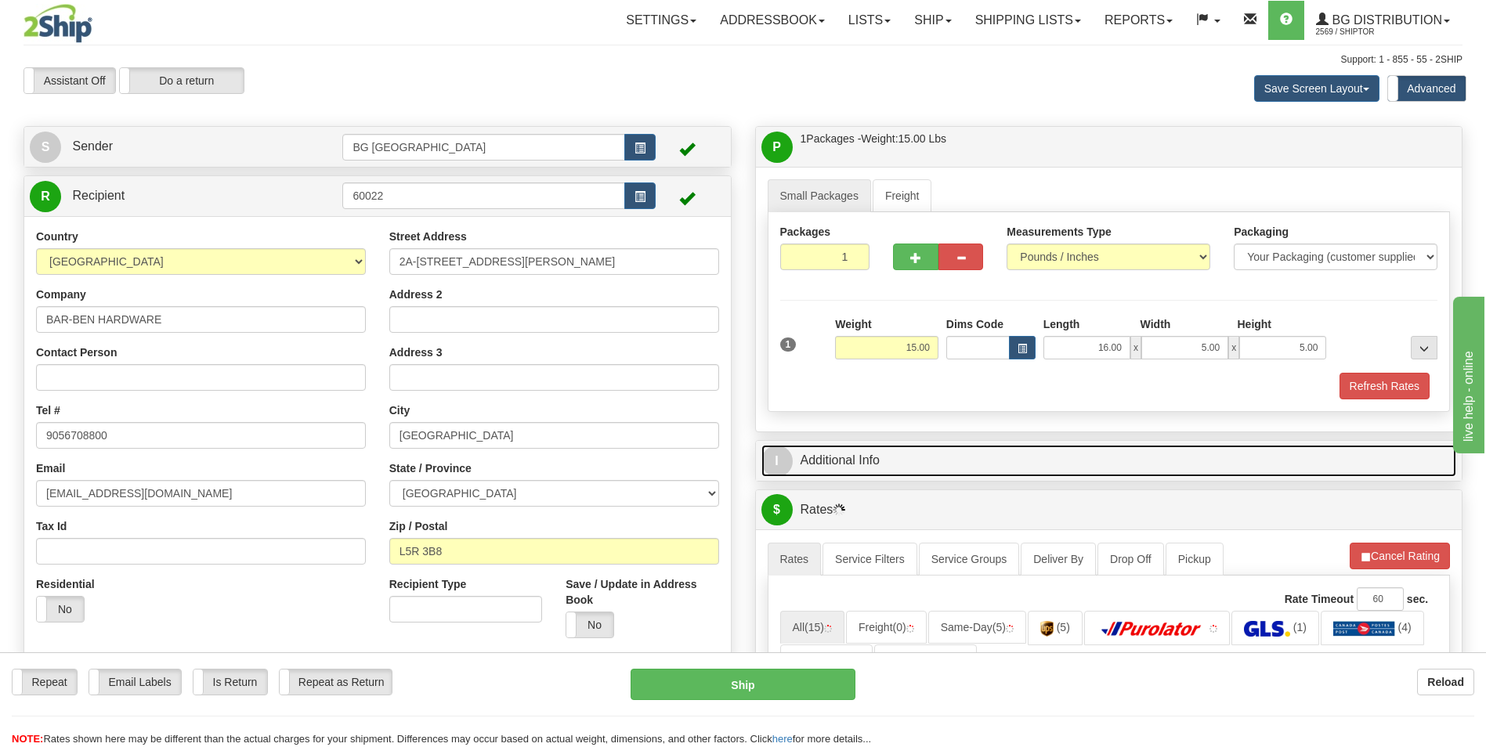
click at [919, 454] on link "I Additional Info" at bounding box center [1110, 461] width 696 height 32
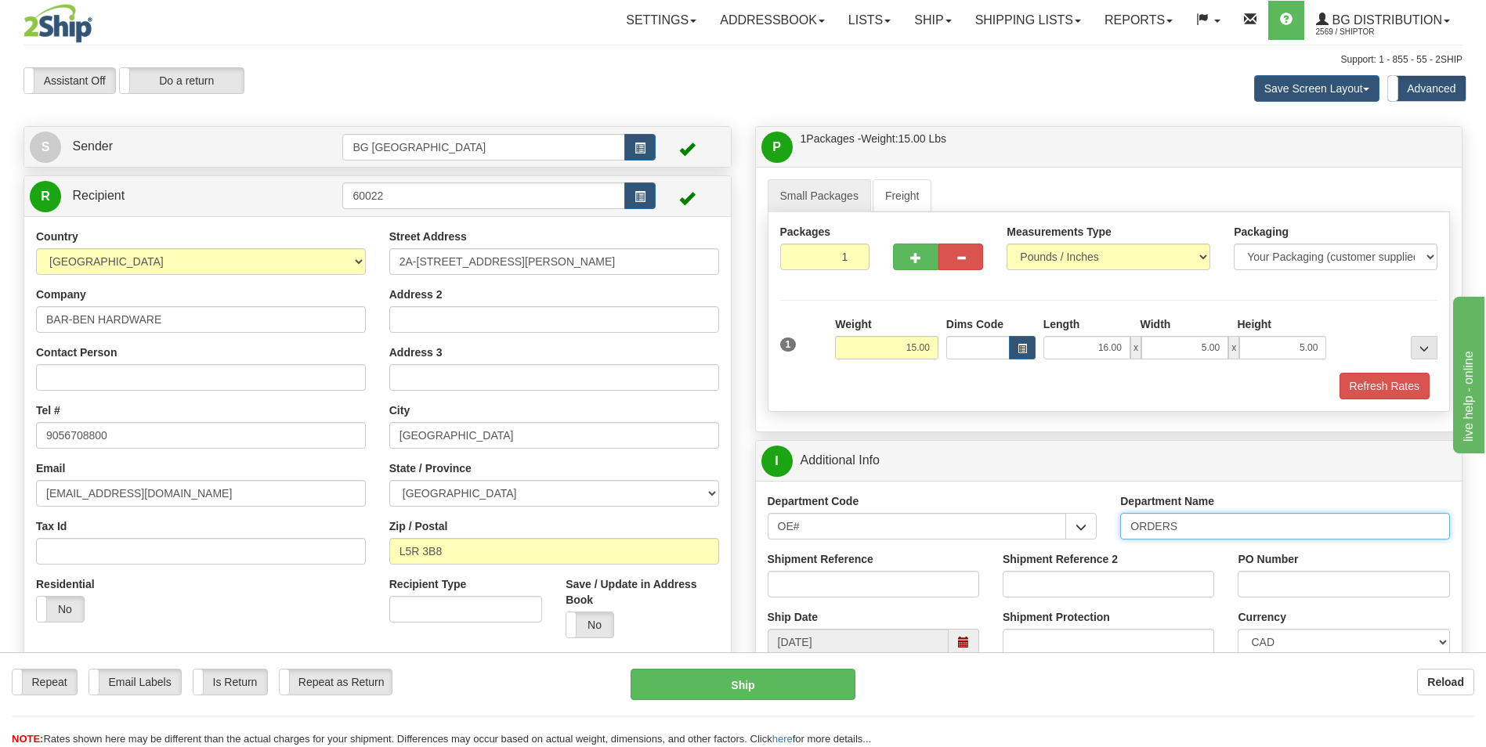
click at [1196, 532] on input "ORDERS" at bounding box center [1285, 526] width 330 height 27
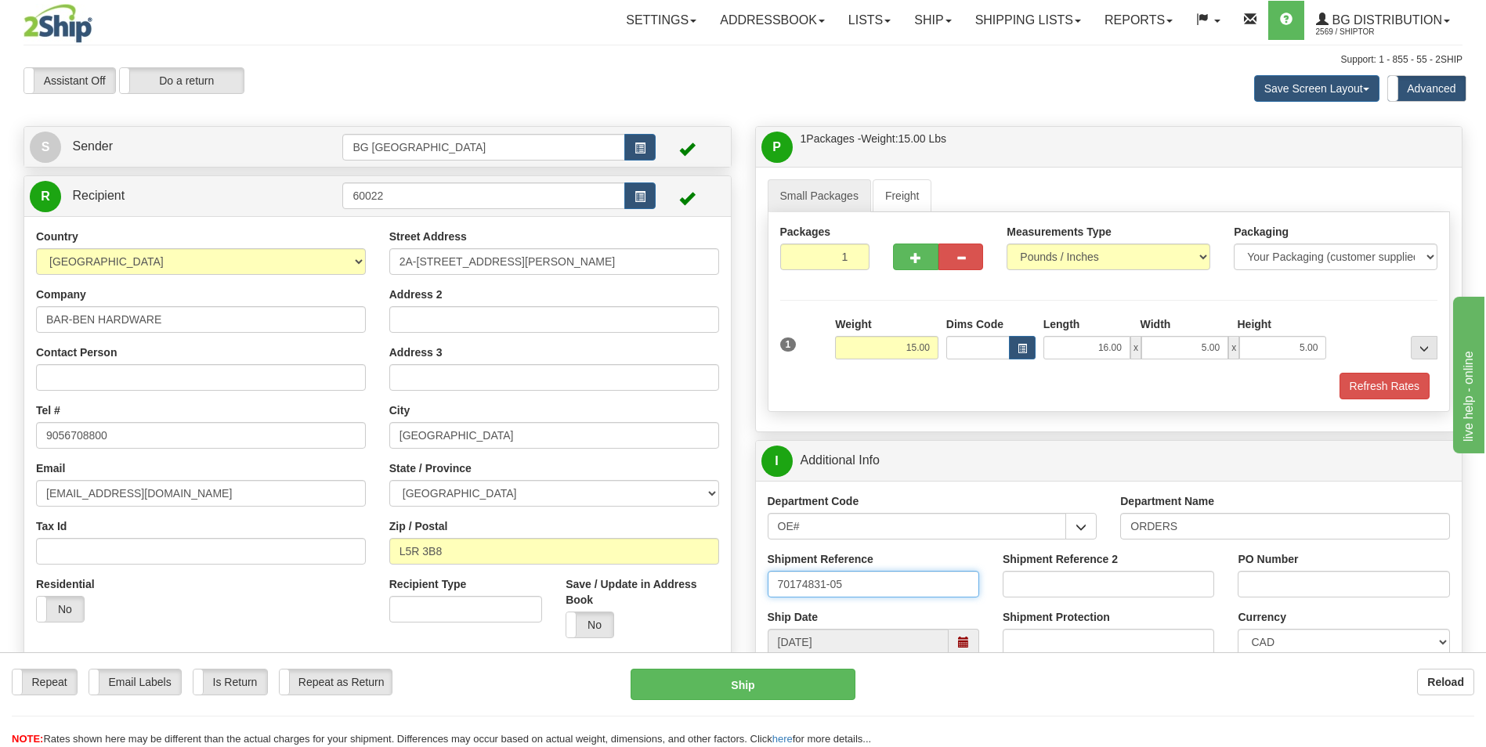
type input "70174831-05"
click at [1293, 584] on input "PO Number" at bounding box center [1344, 584] width 212 height 27
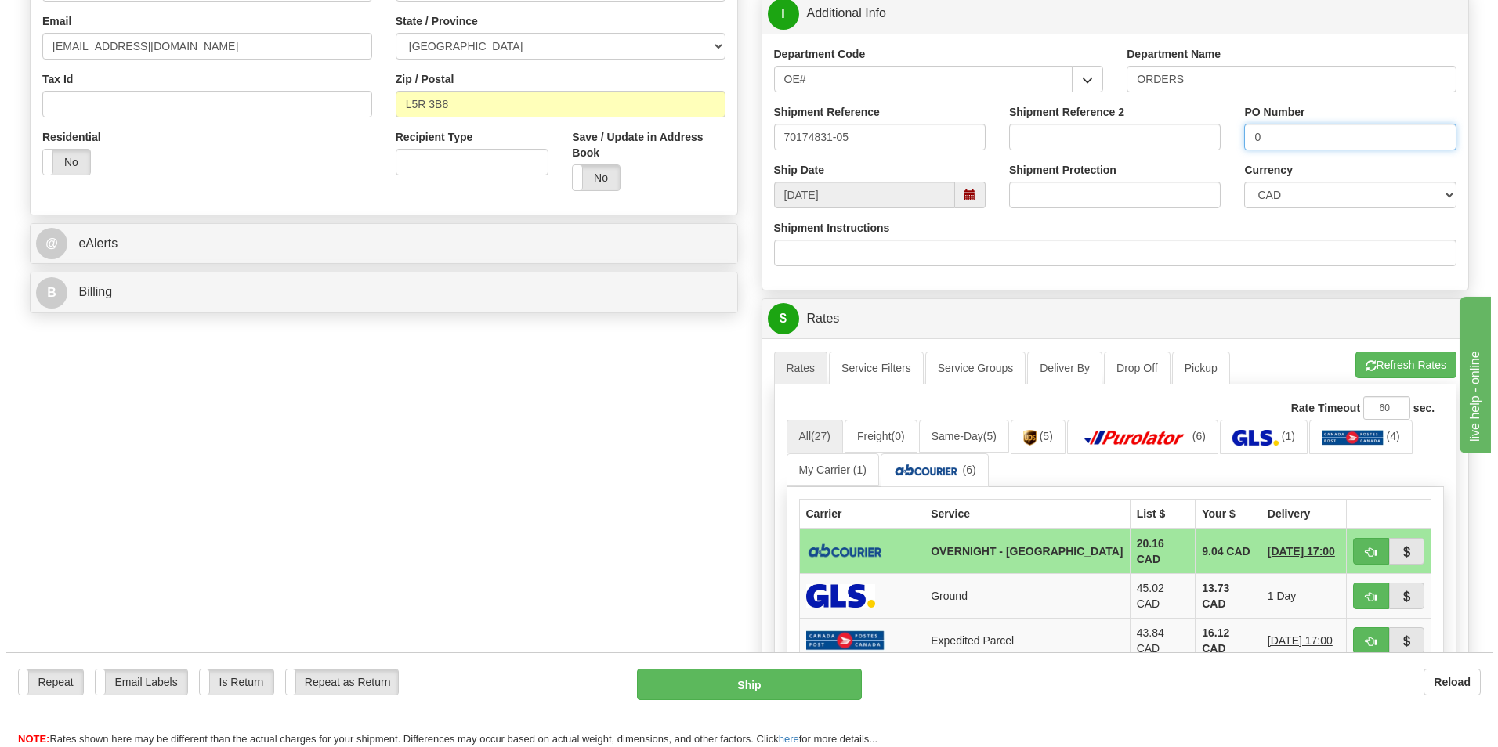
scroll to position [470, 0]
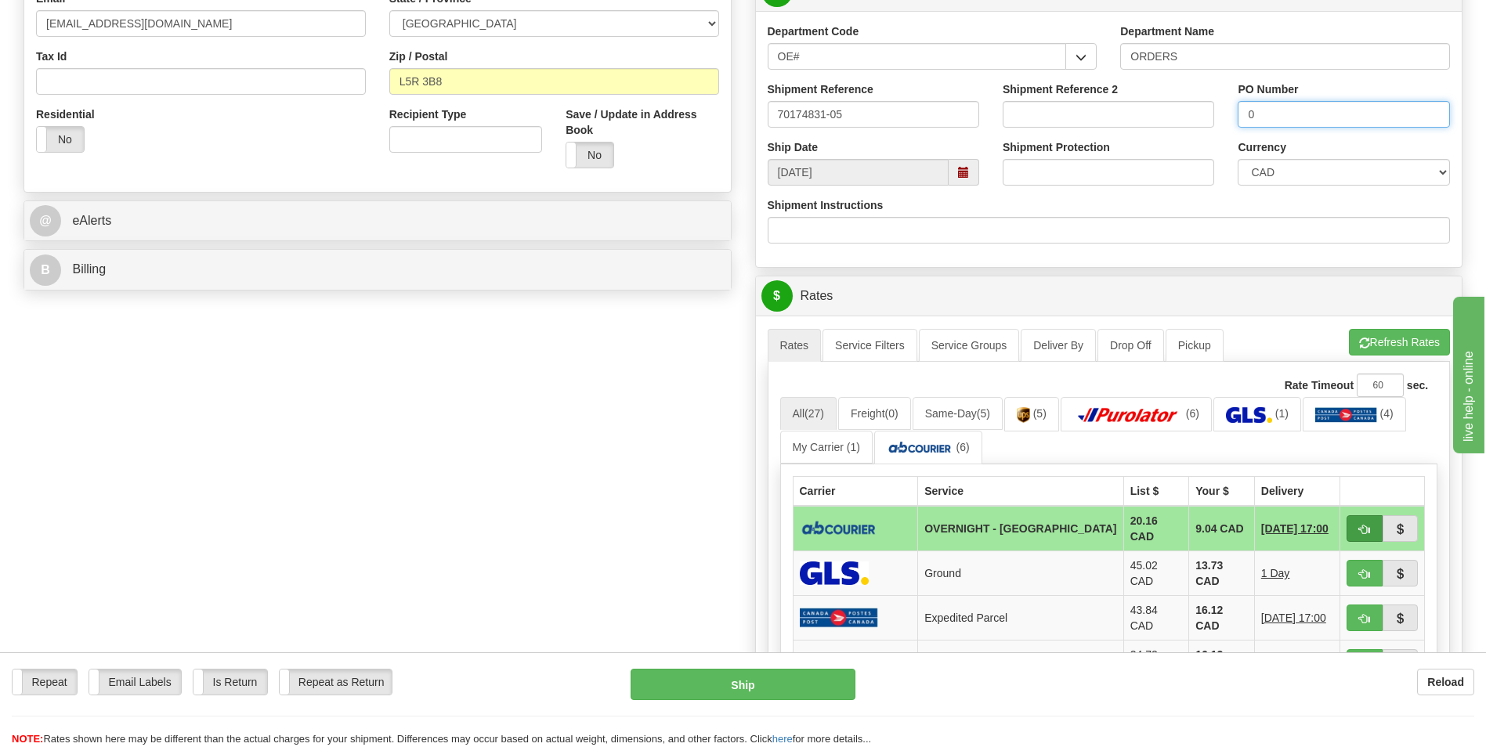
type input "0"
click at [1373, 525] on button "button" at bounding box center [1365, 529] width 36 height 27
type input "4"
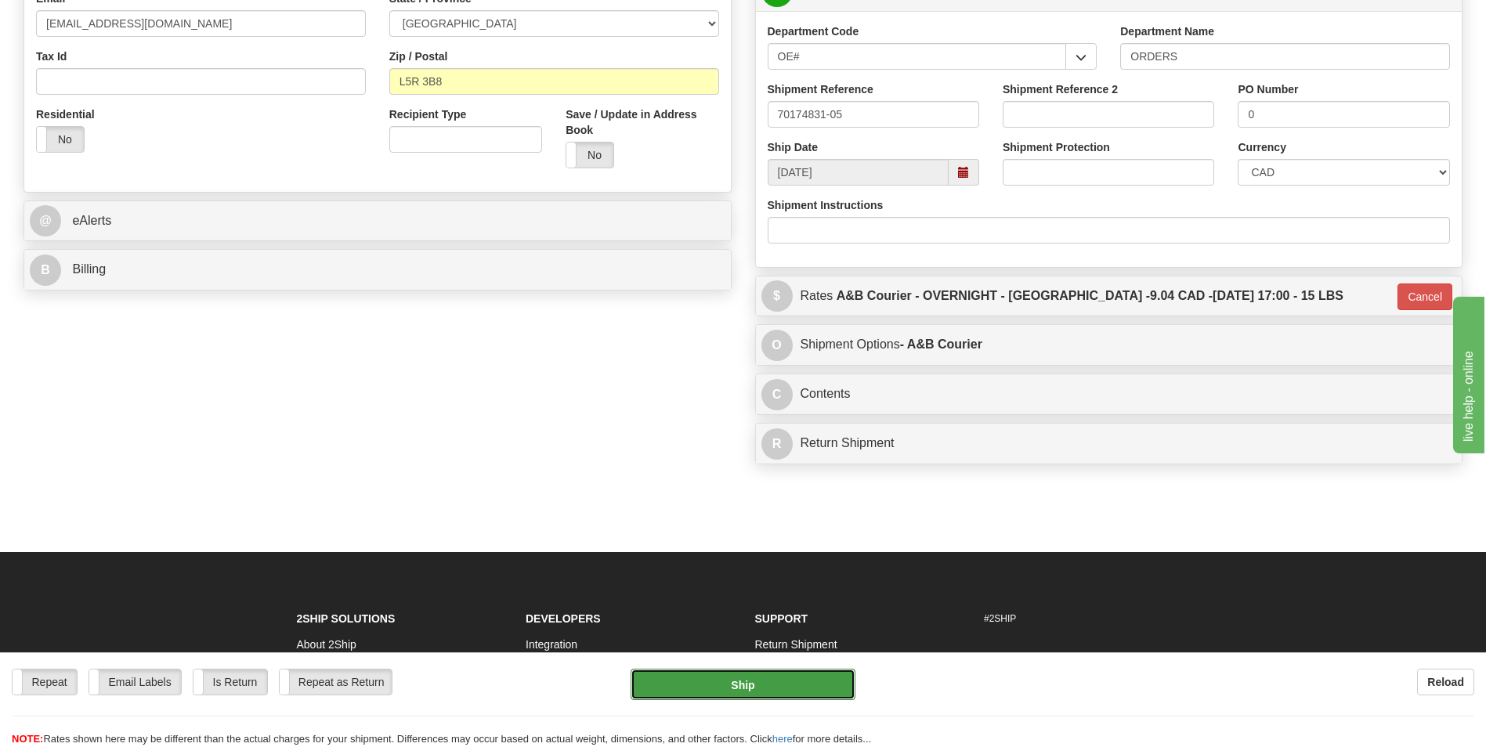
click at [811, 675] on button "Ship" at bounding box center [743, 684] width 224 height 31
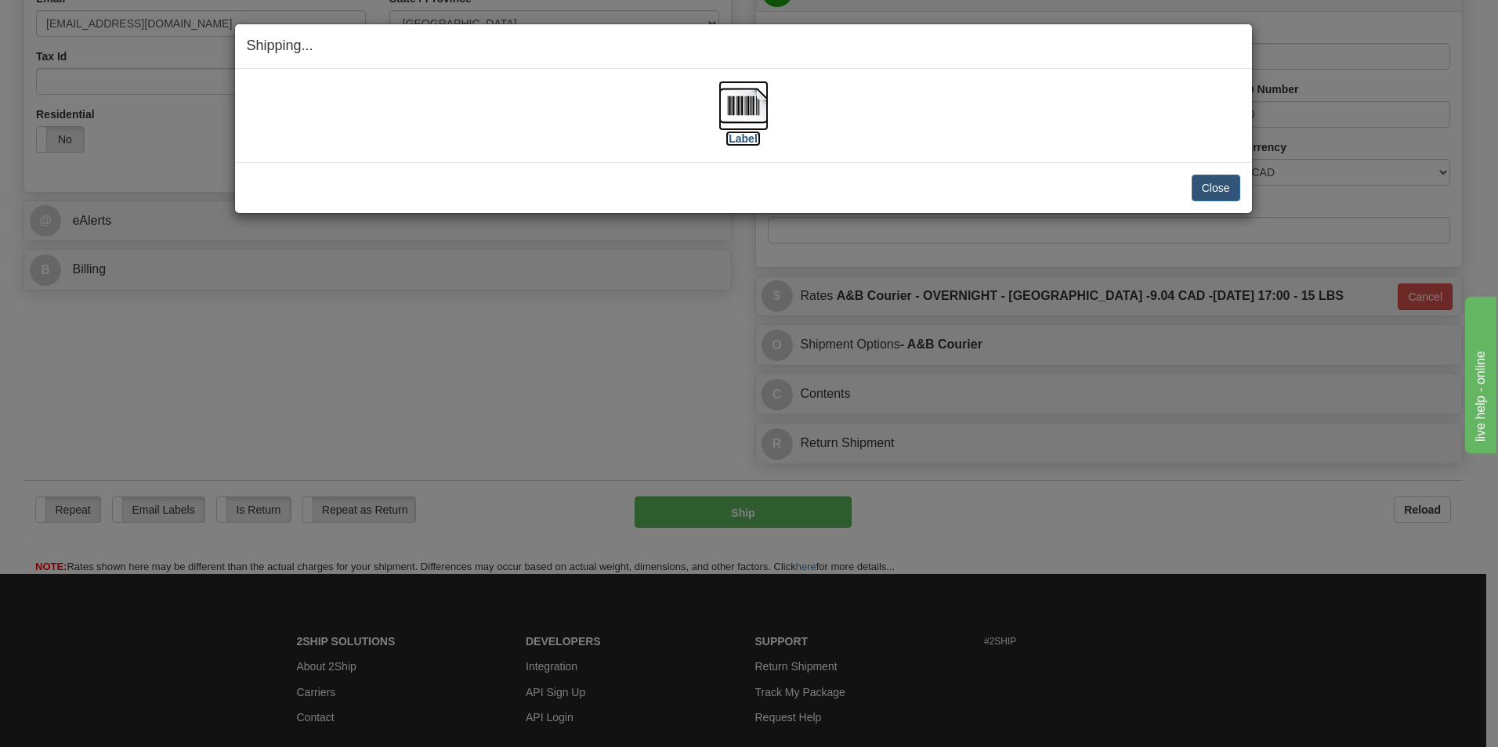
click at [754, 110] on img at bounding box center [743, 106] width 50 height 50
click at [1199, 180] on button "Close" at bounding box center [1216, 188] width 49 height 27
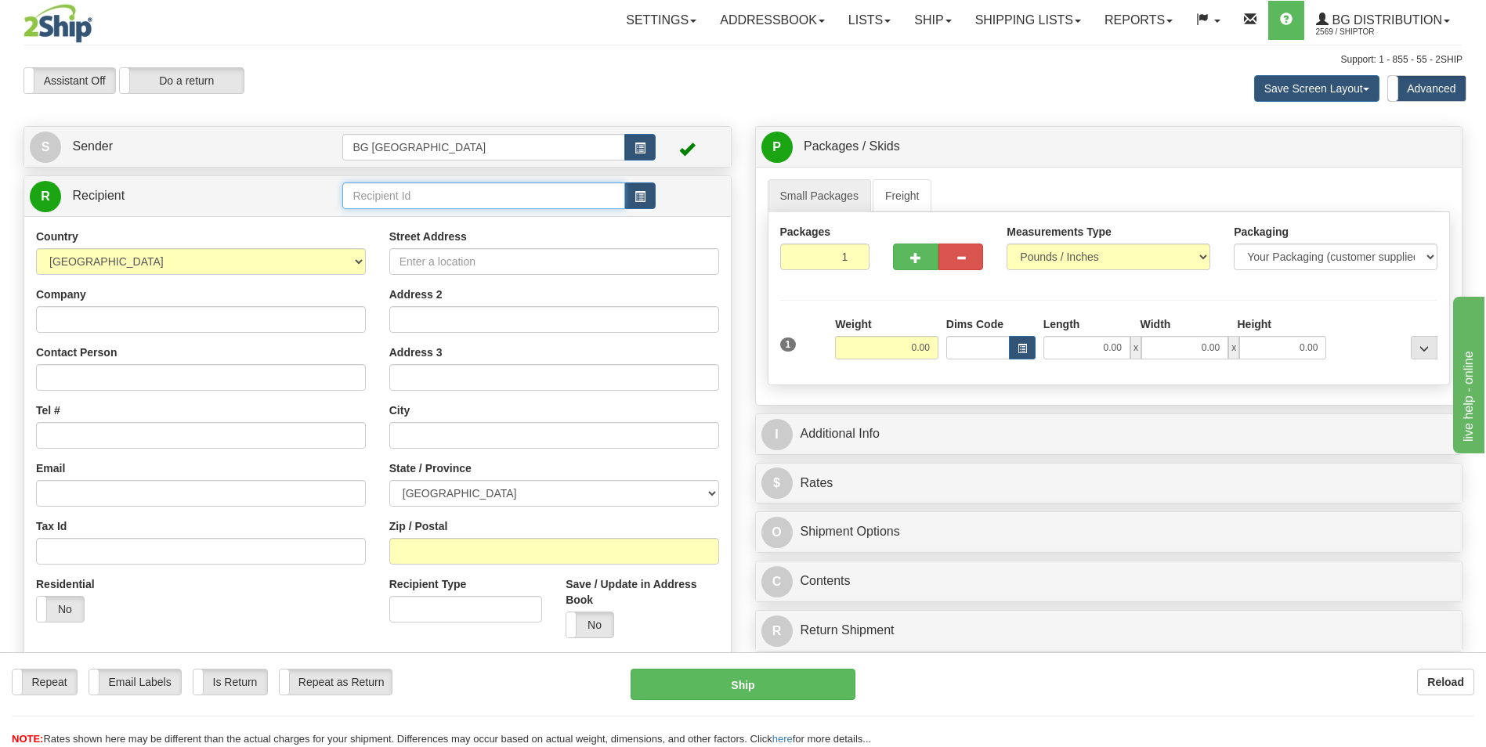
click at [417, 204] on input "text" at bounding box center [483, 196] width 282 height 27
click at [393, 220] on div "60864" at bounding box center [481, 220] width 266 height 16
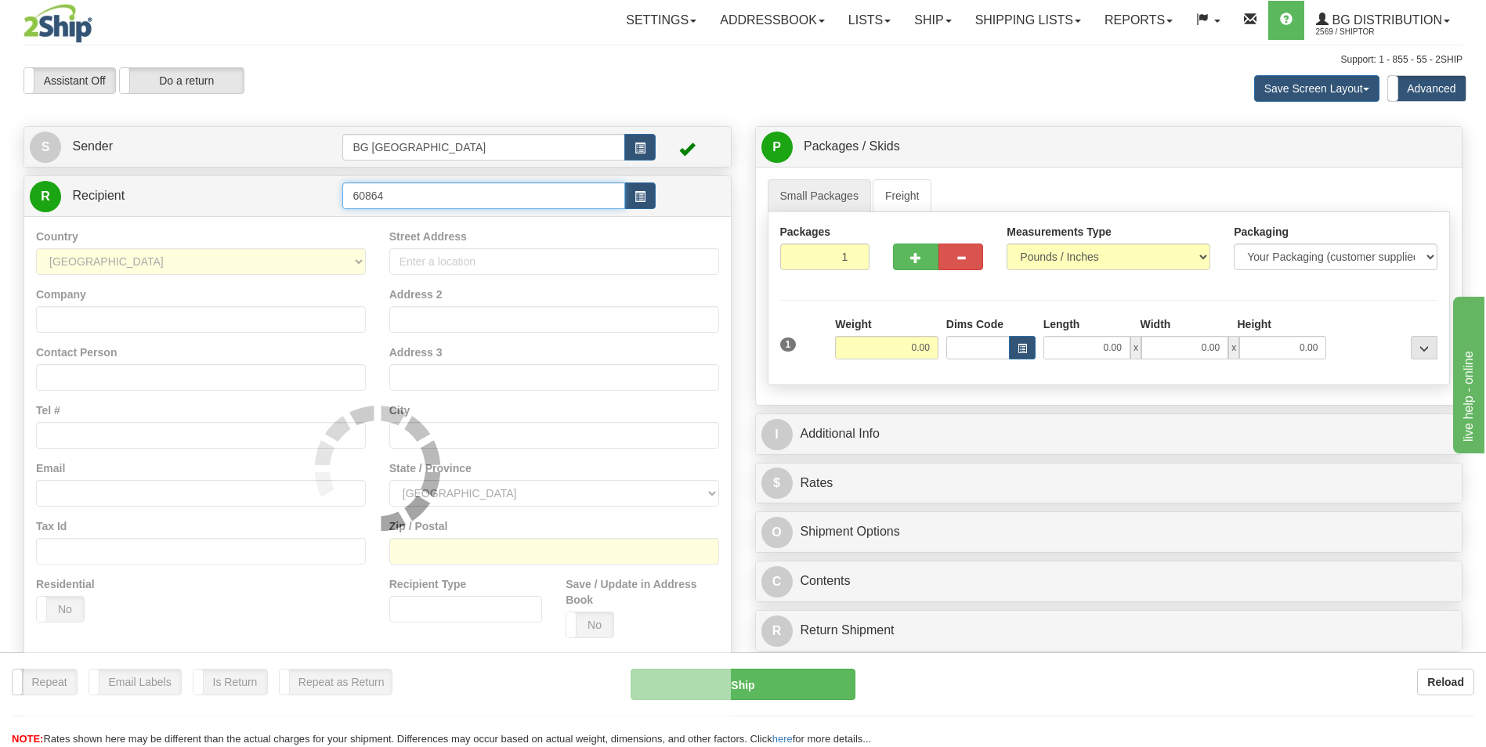
type input "60864"
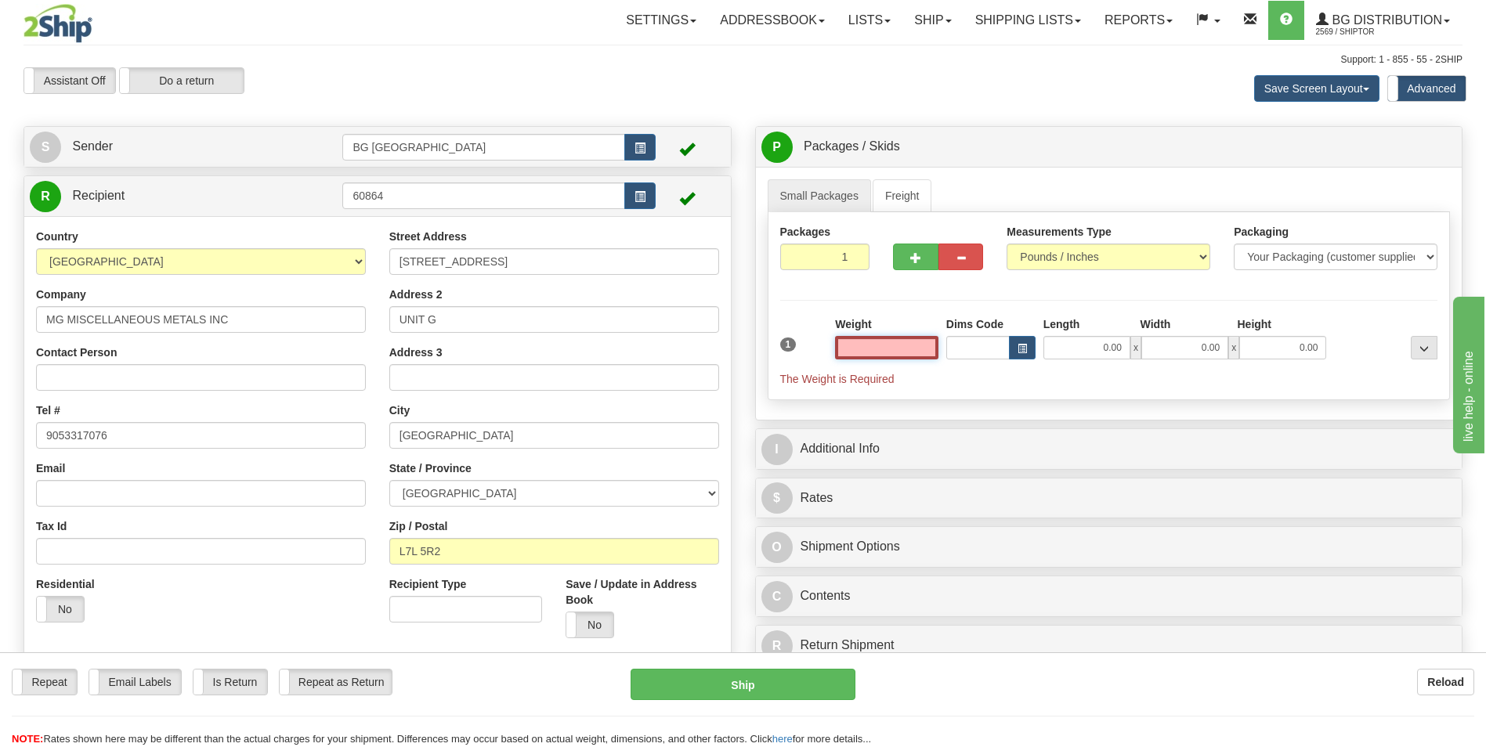
click at [870, 346] on input "text" at bounding box center [886, 348] width 103 height 24
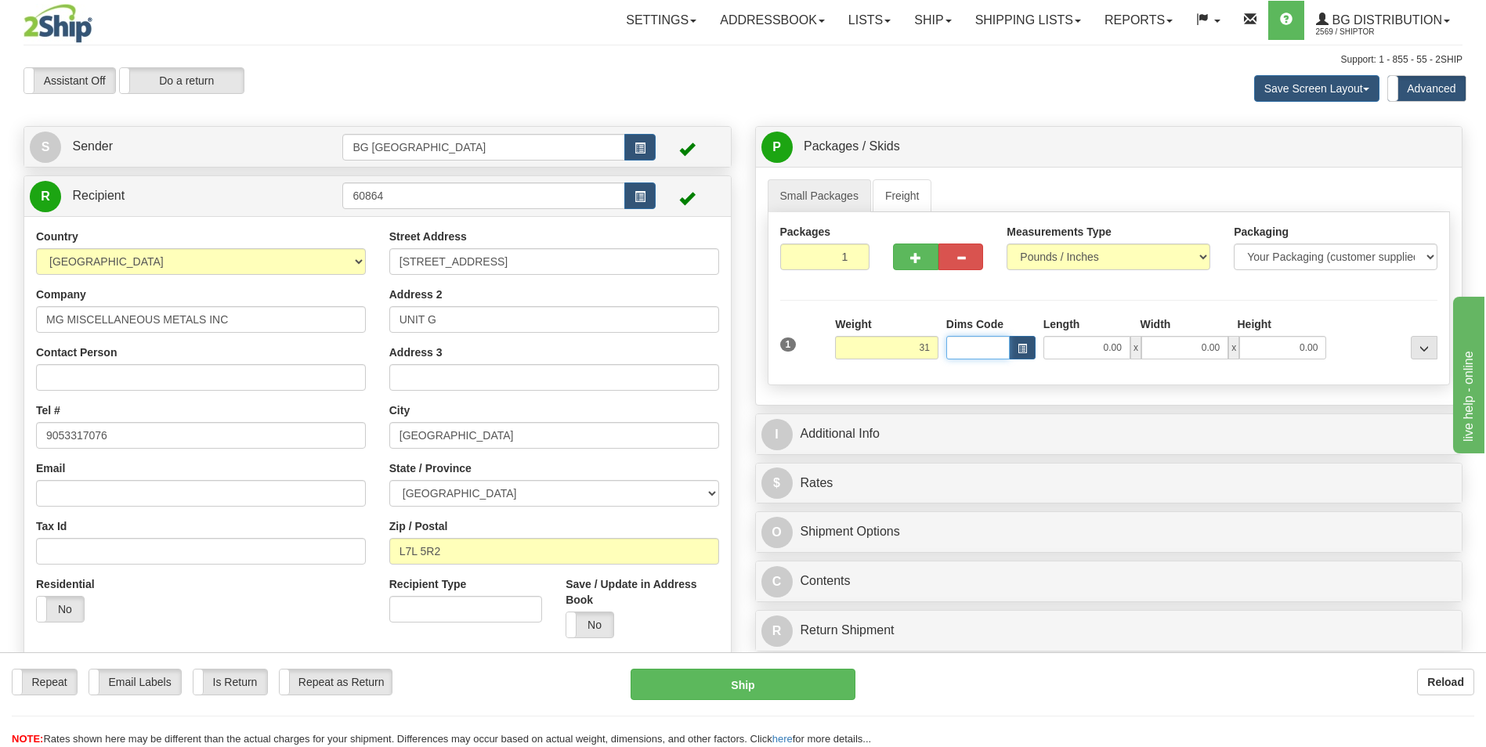
type input "31.00"
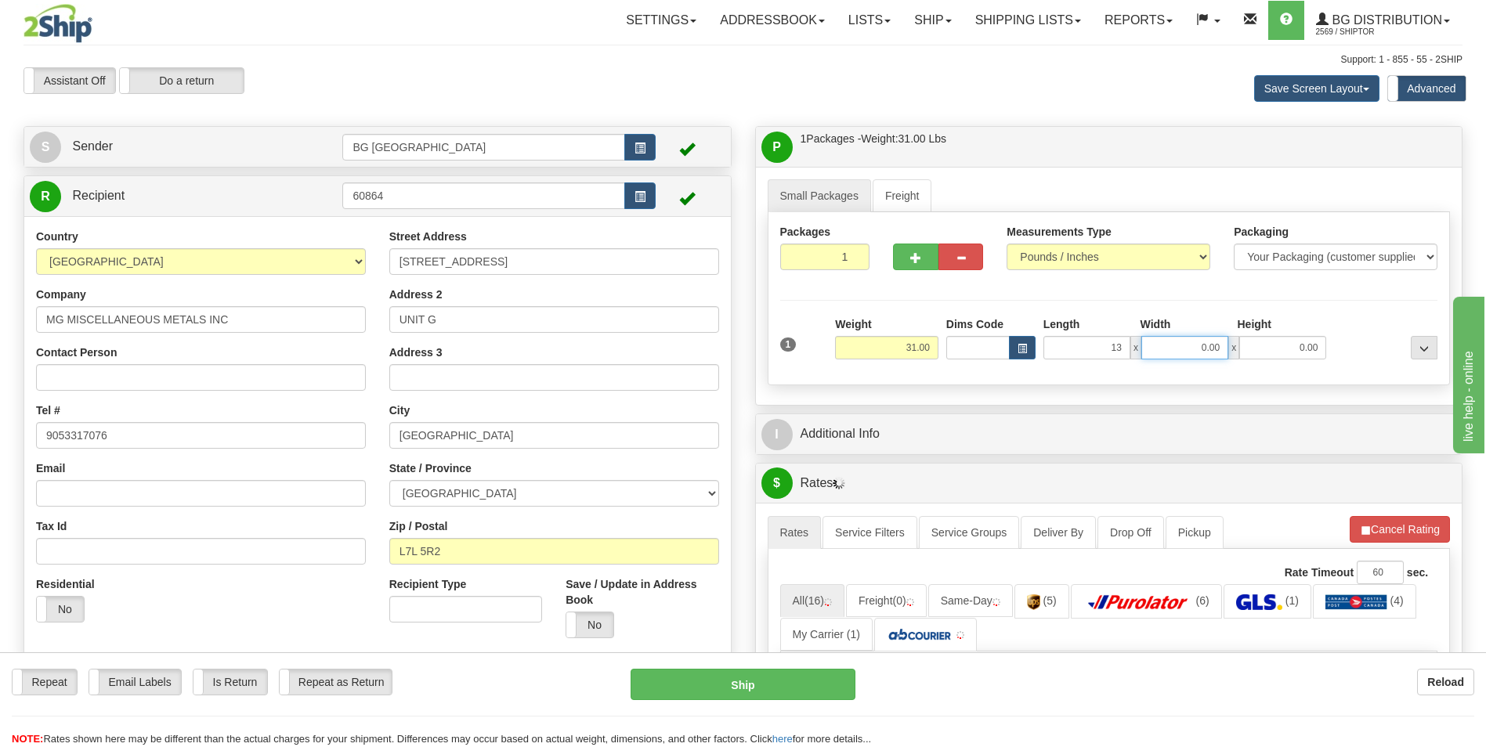
type input "13.00"
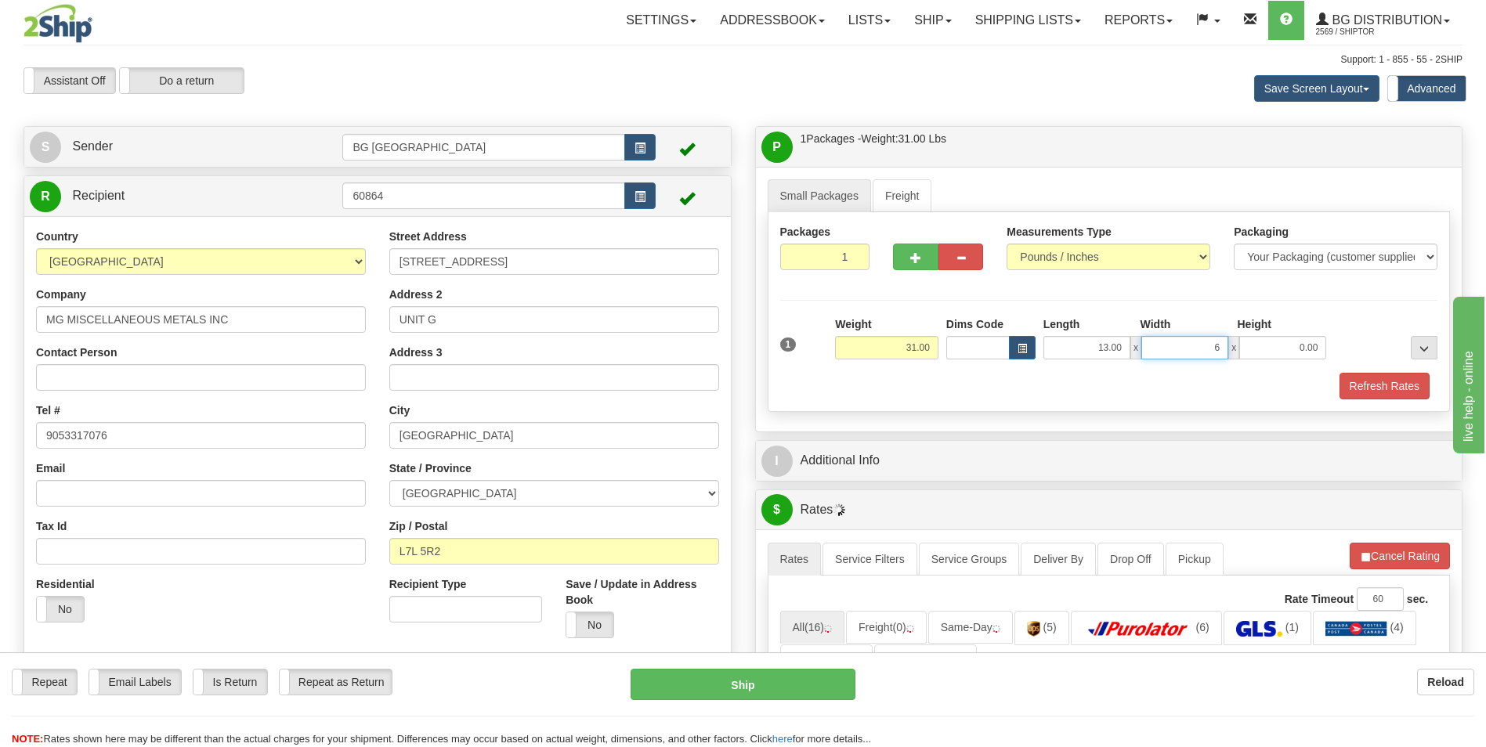
type input "6.00"
click at [917, 255] on span "button" at bounding box center [915, 258] width 11 height 10
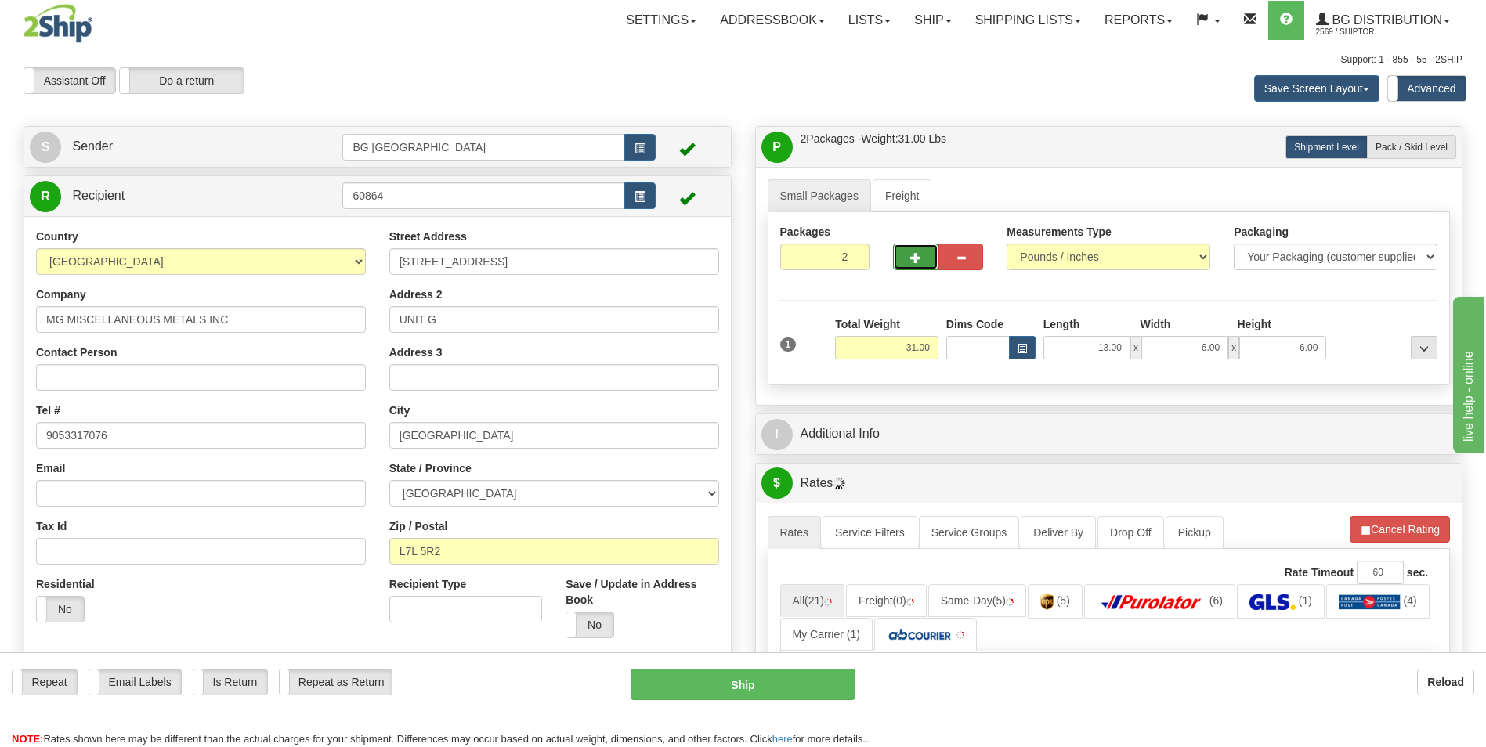
click at [917, 255] on span "button" at bounding box center [915, 258] width 11 height 10
type input "3"
click at [1391, 143] on span "Pack / Skid Level" at bounding box center [1412, 147] width 72 height 11
radio input "true"
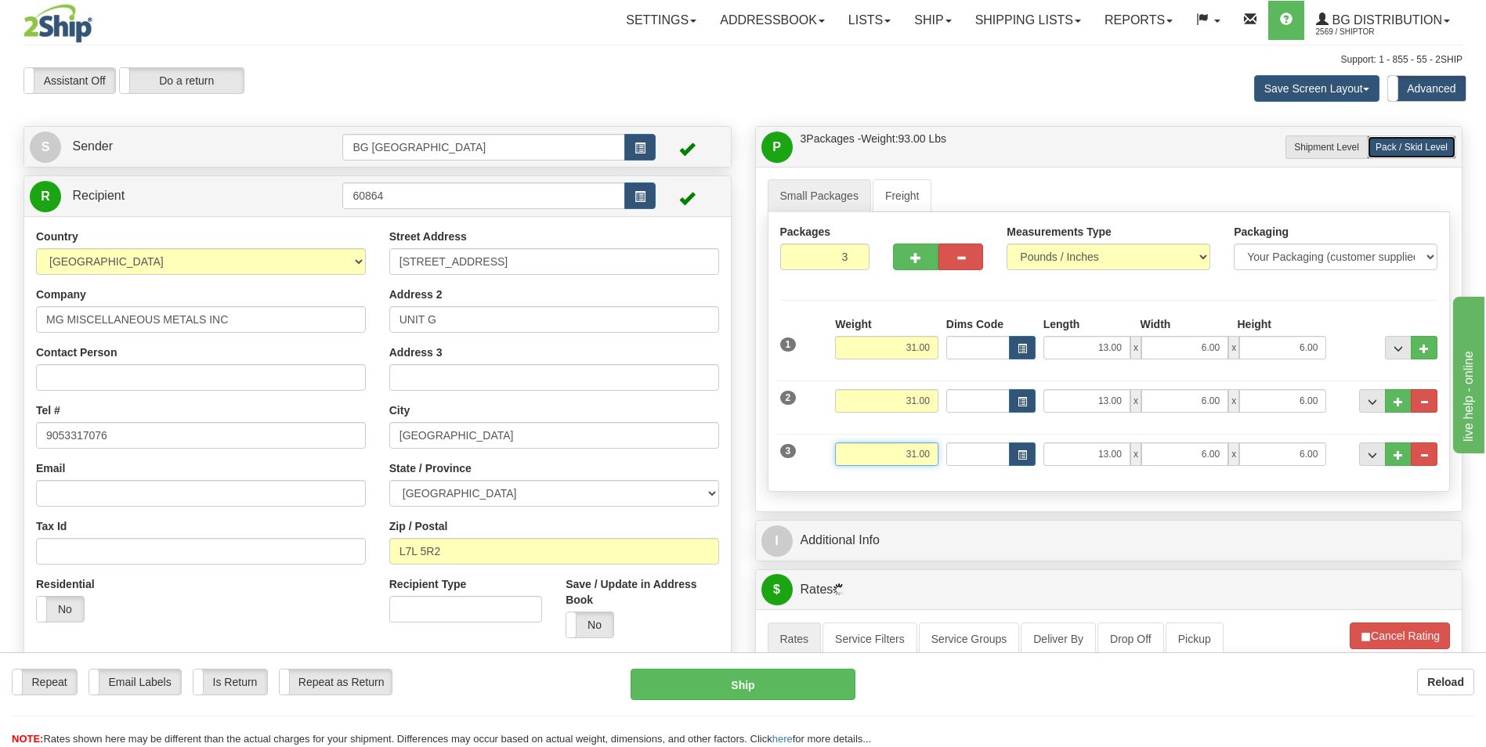
click at [887, 454] on input "31.00" at bounding box center [886, 455] width 103 height 24
type input "10.00"
type input "7.00"
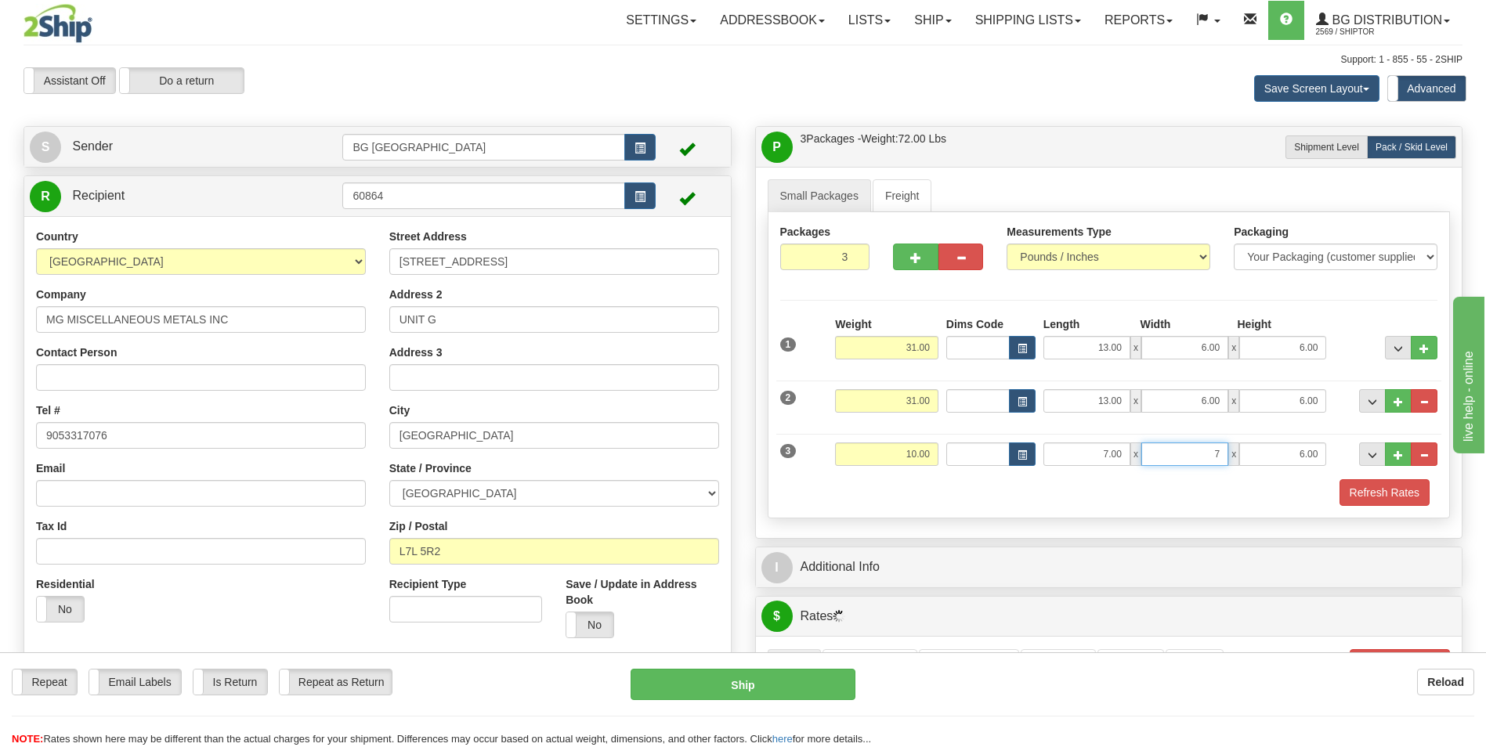
type input "7.00"
type input "6.00"
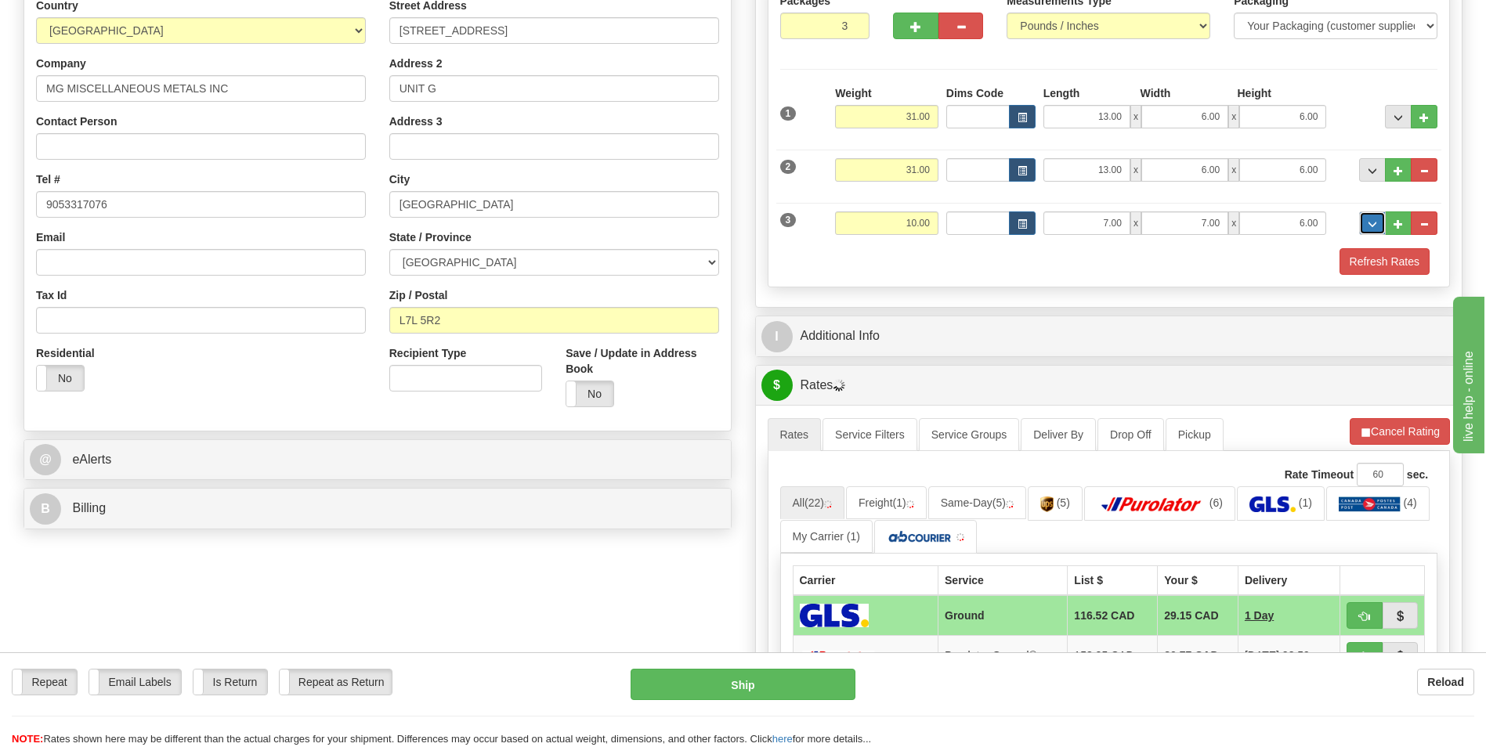
scroll to position [235, 0]
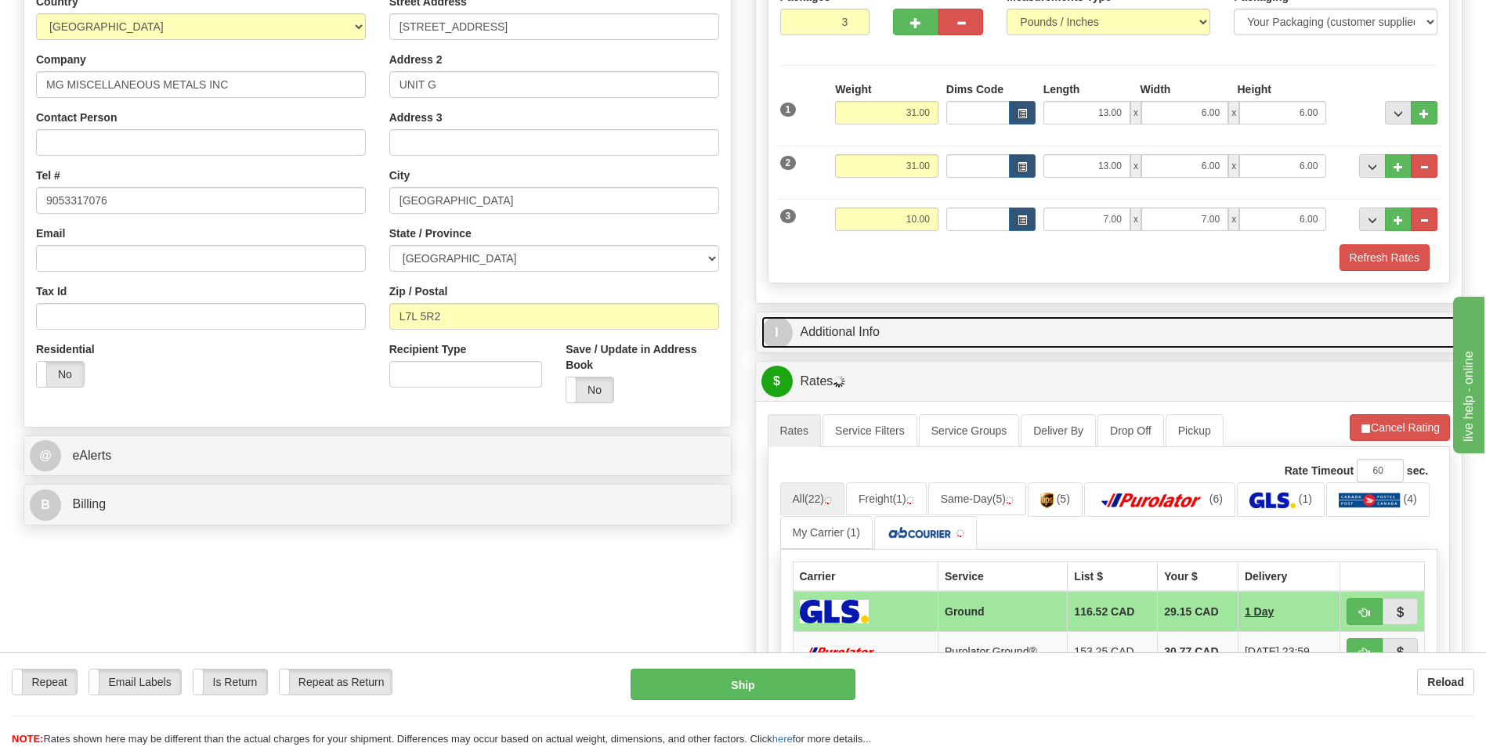
click at [919, 322] on link "I Additional Info" at bounding box center [1110, 333] width 696 height 32
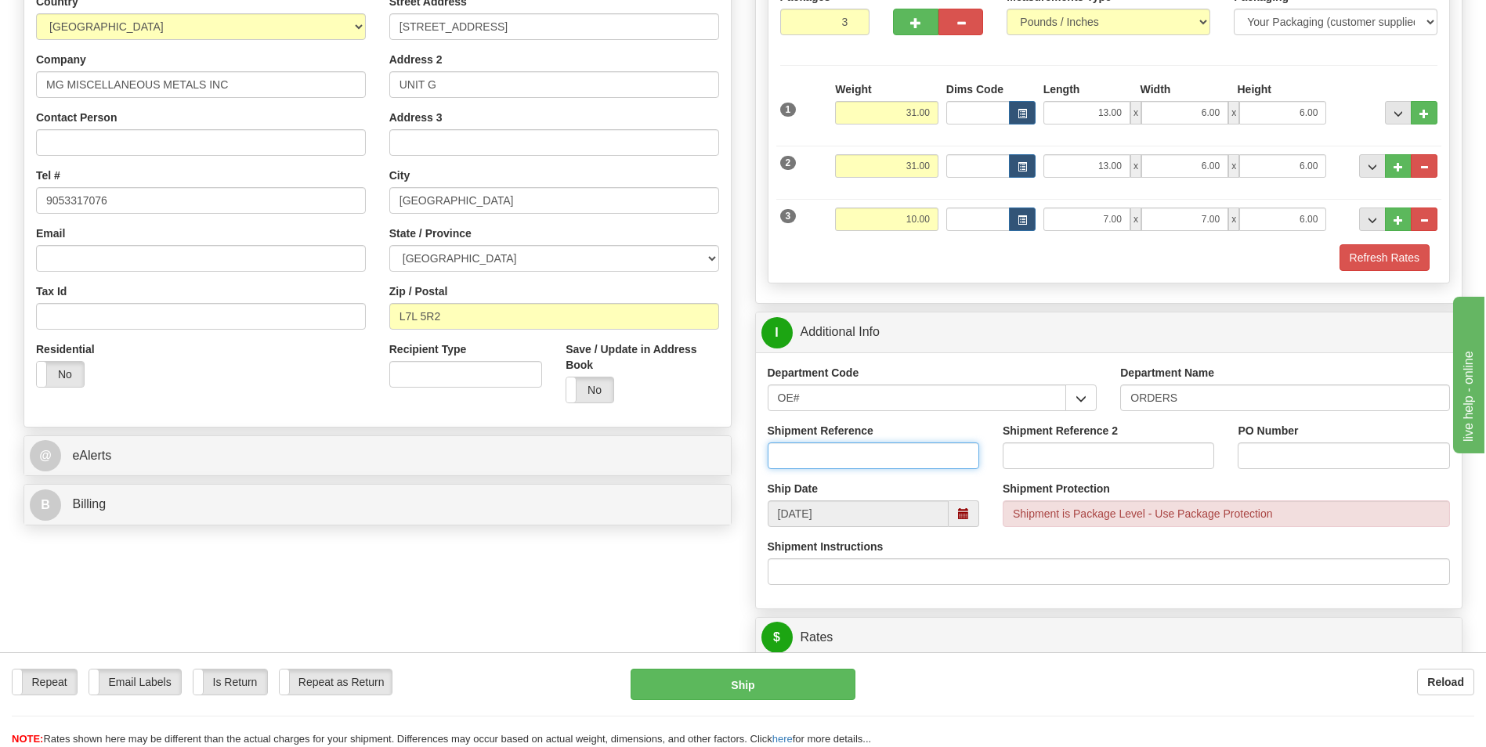
drag, startPoint x: 886, startPoint y: 440, endPoint x: 869, endPoint y: 450, distance: 20.0
click at [869, 450] on input "Shipment Reference" at bounding box center [874, 456] width 212 height 27
type input "70178736-02"
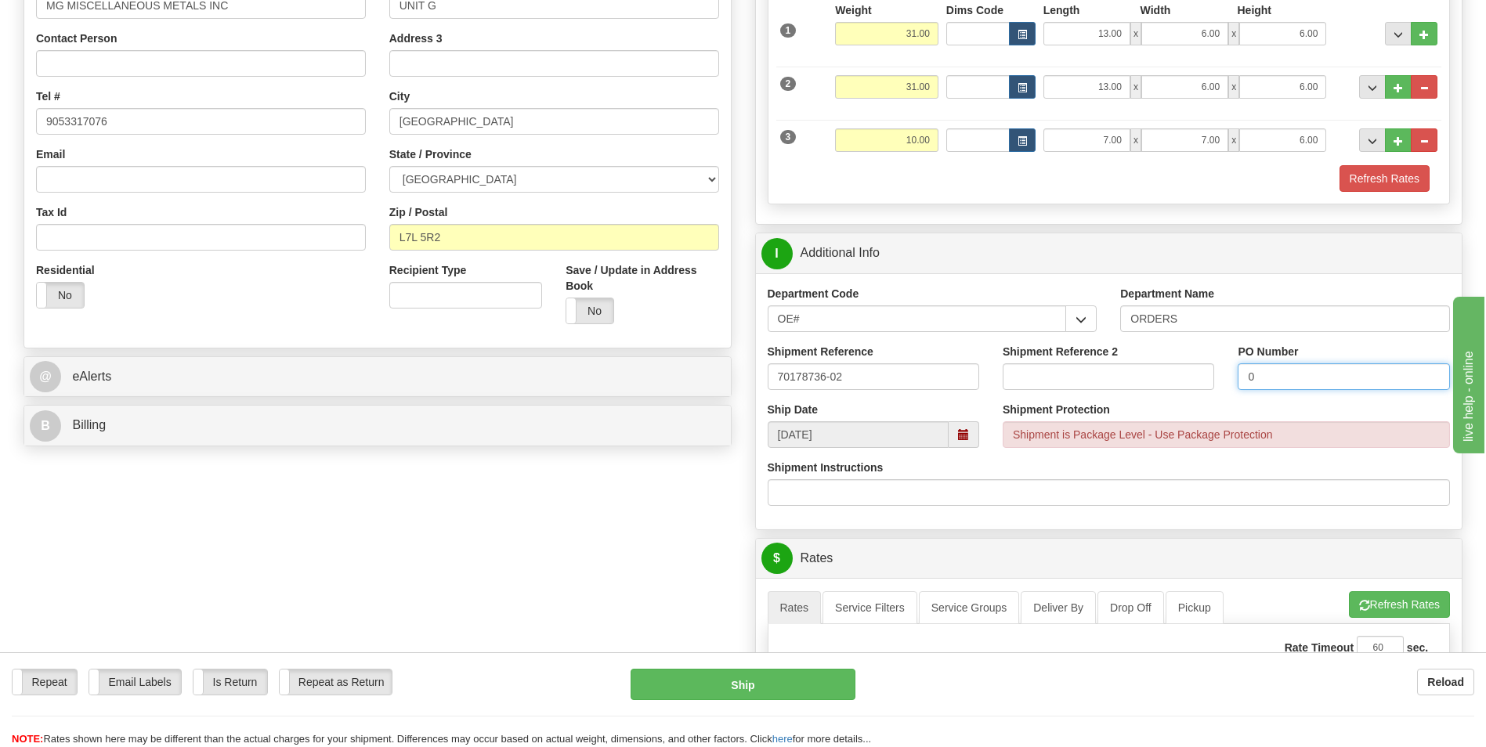
scroll to position [470, 0]
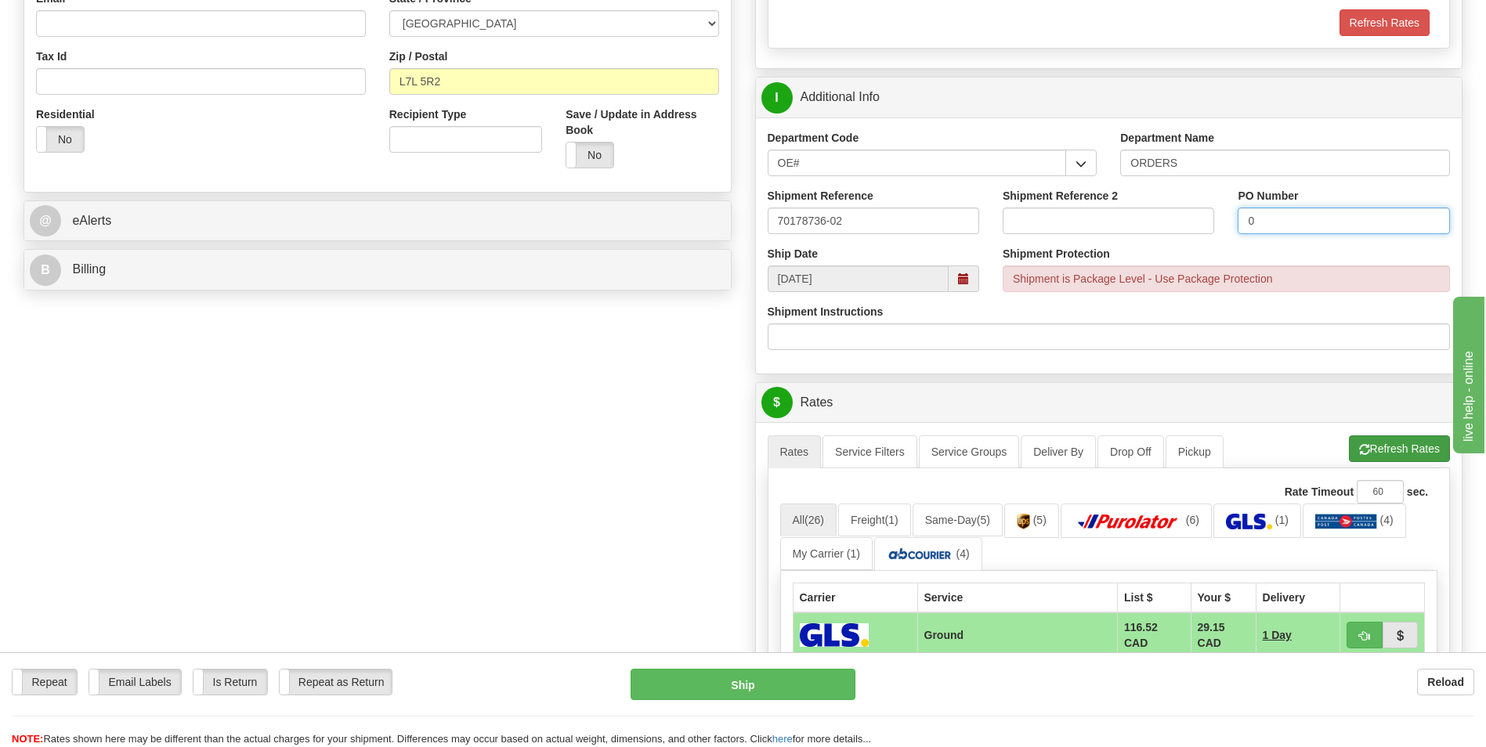
type input "0"
click at [1373, 438] on button "Refresh Rates" at bounding box center [1399, 449] width 101 height 27
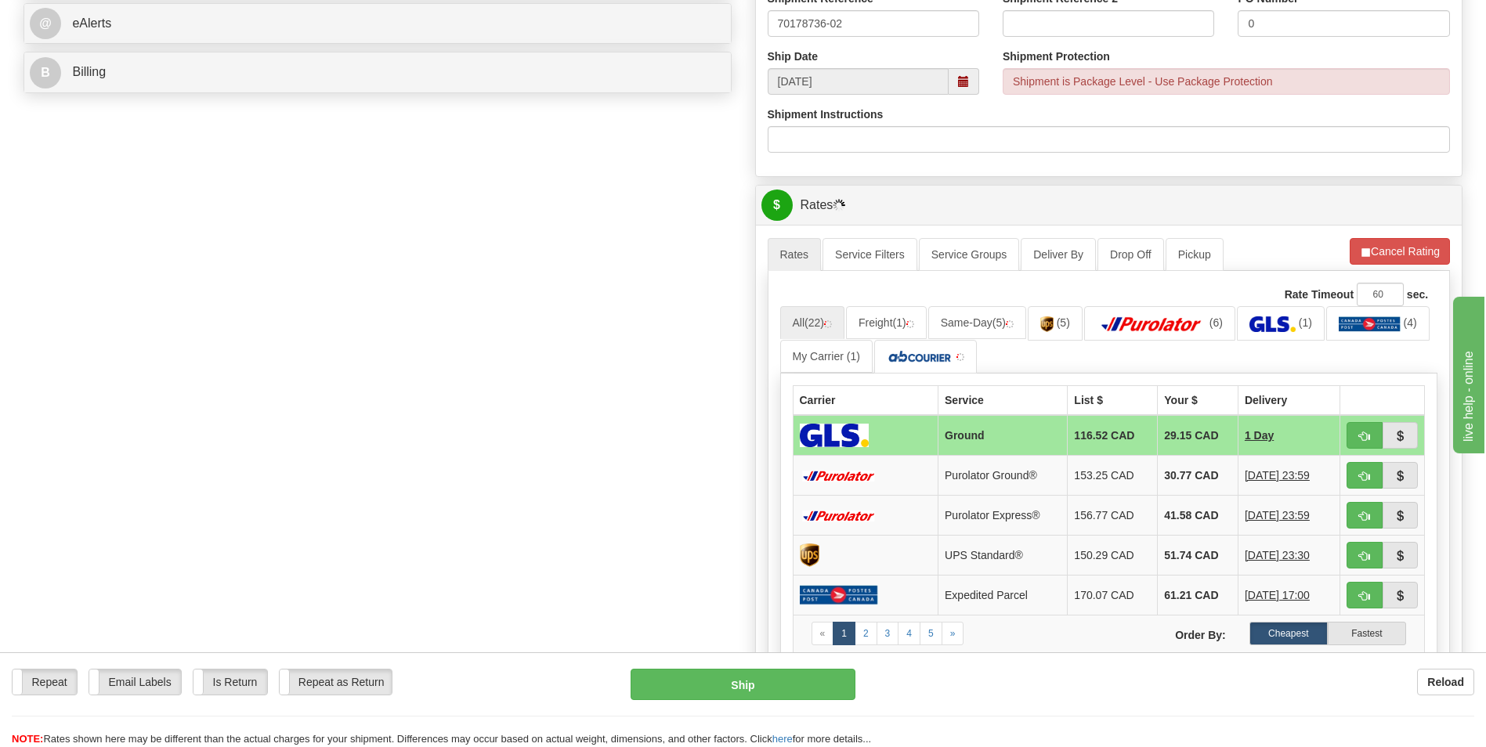
scroll to position [627, 0]
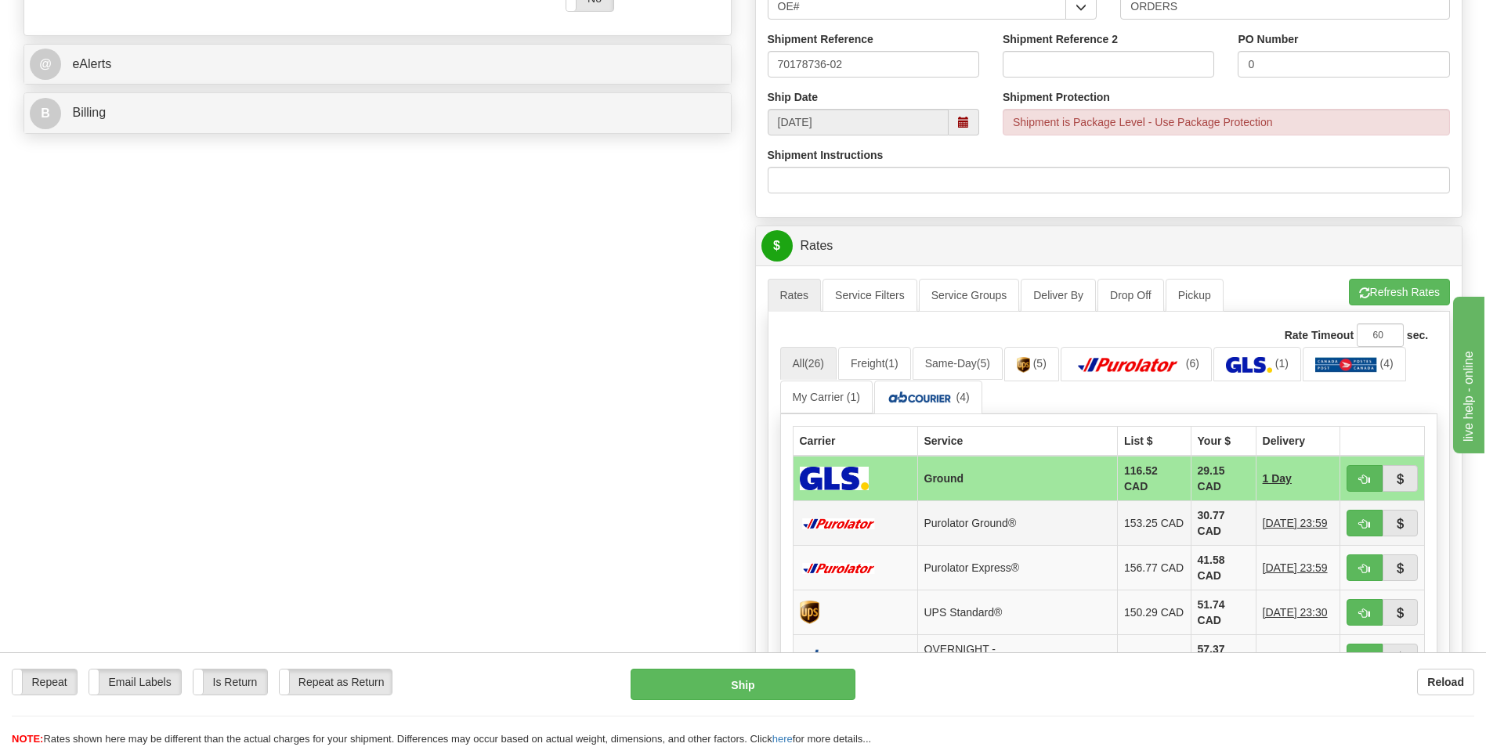
click at [1191, 516] on td "30.77 CAD" at bounding box center [1223, 523] width 65 height 45
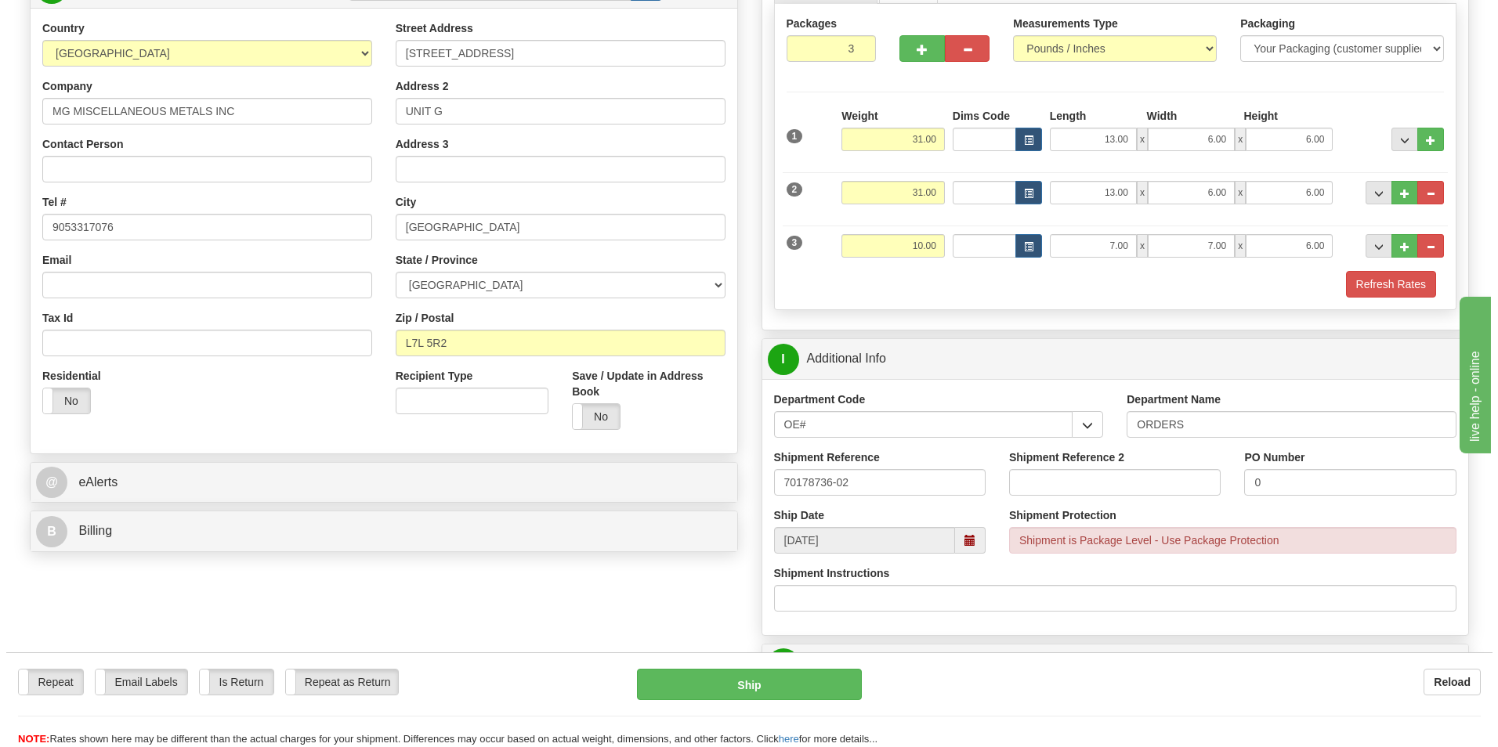
scroll to position [548, 0]
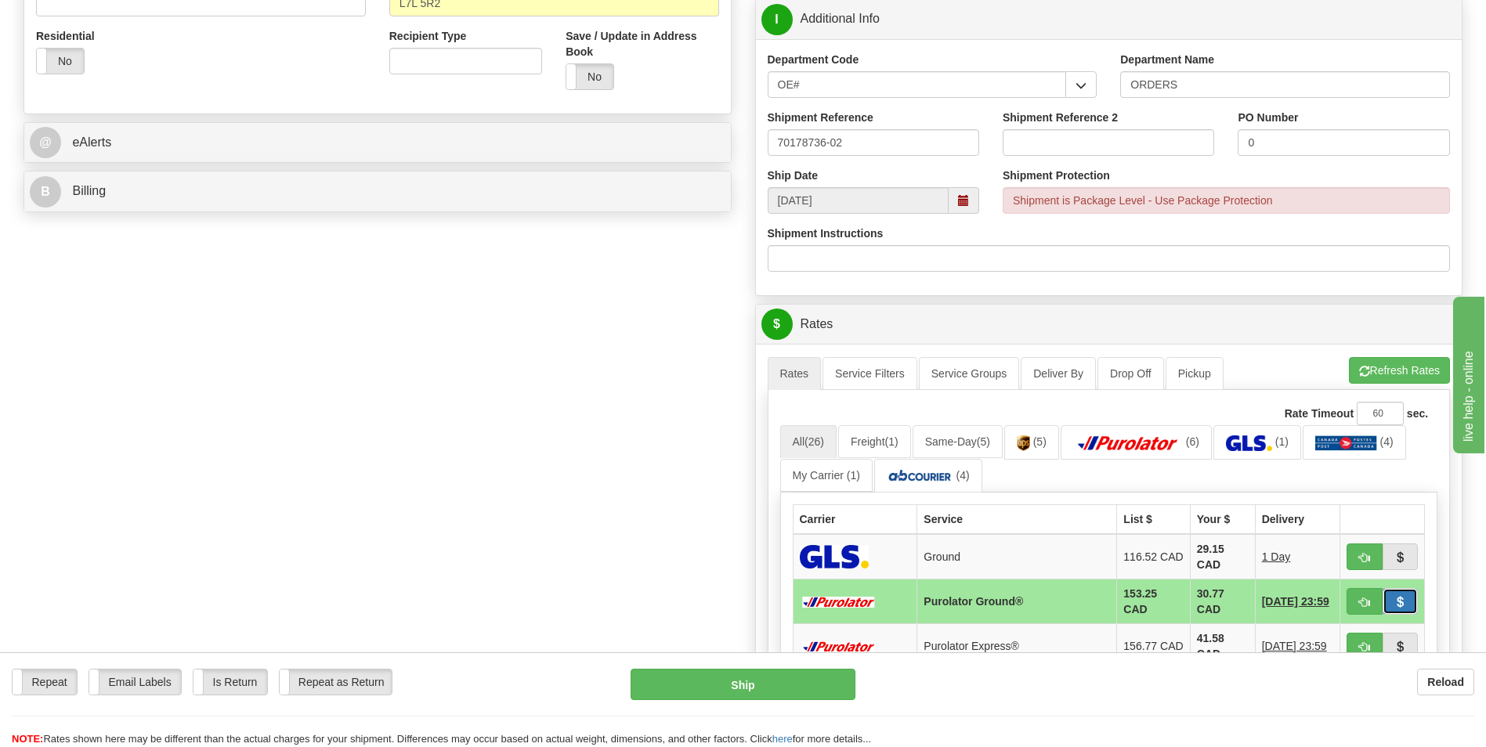
click at [1386, 592] on button "button" at bounding box center [1401, 601] width 36 height 27
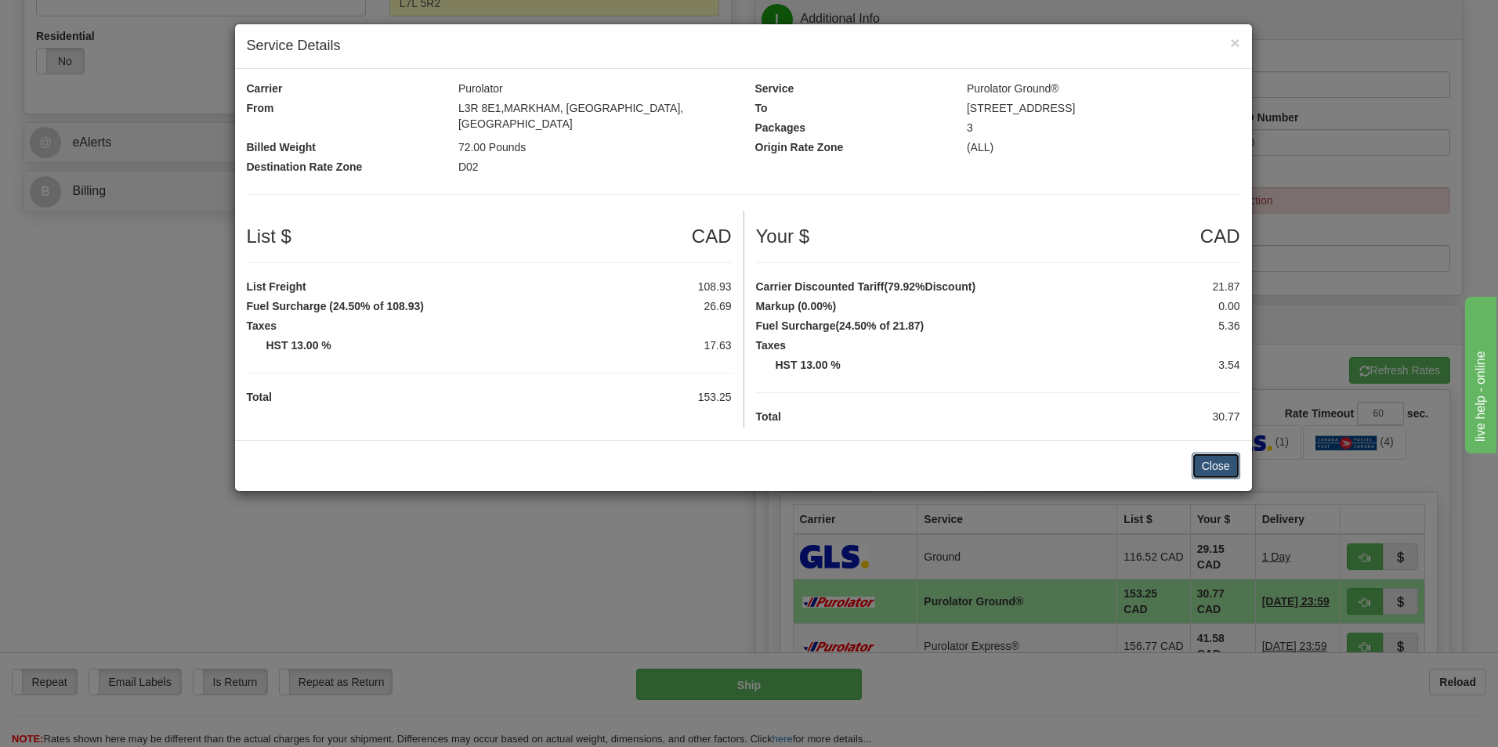
click at [1193, 453] on button "Close" at bounding box center [1216, 466] width 49 height 27
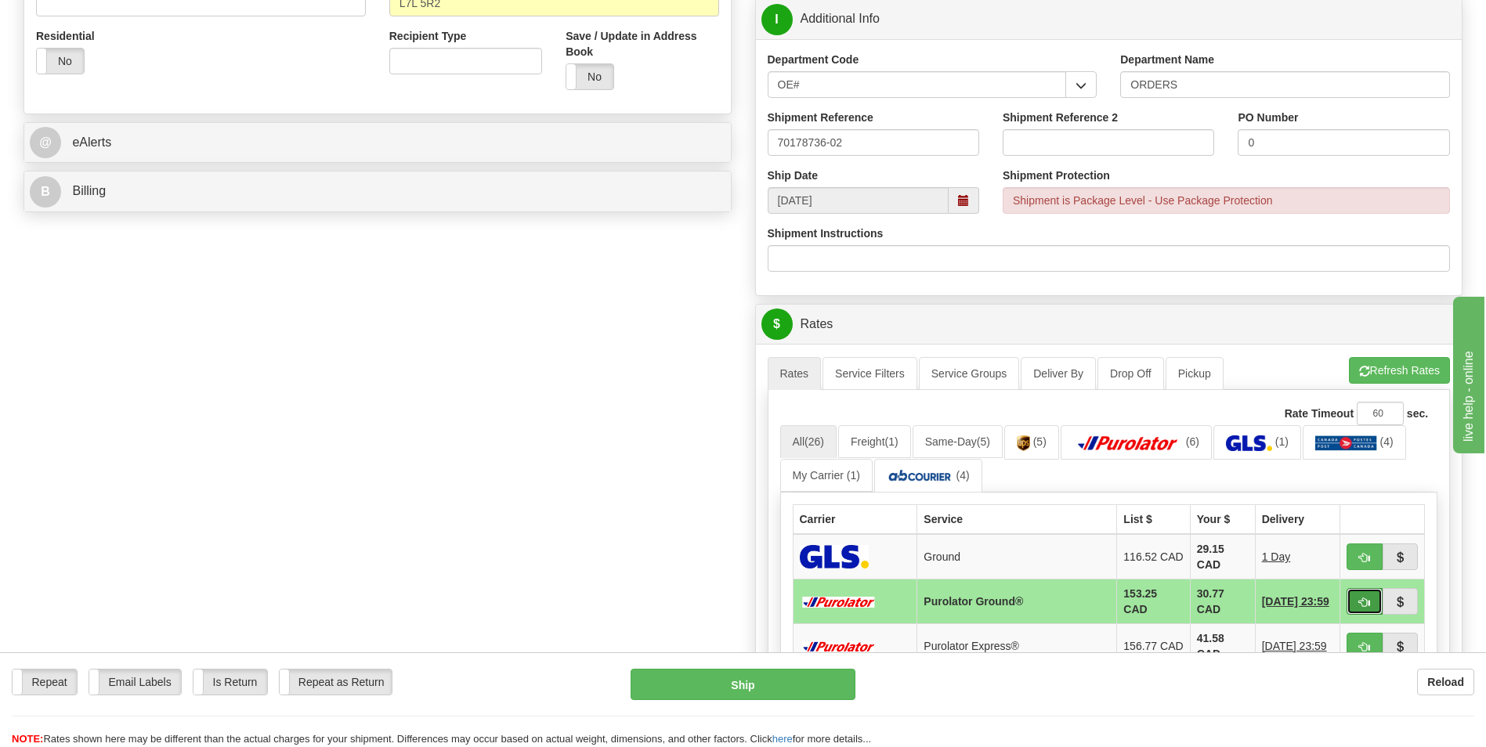
click at [1366, 598] on span "button" at bounding box center [1364, 603] width 11 height 10
type input "260"
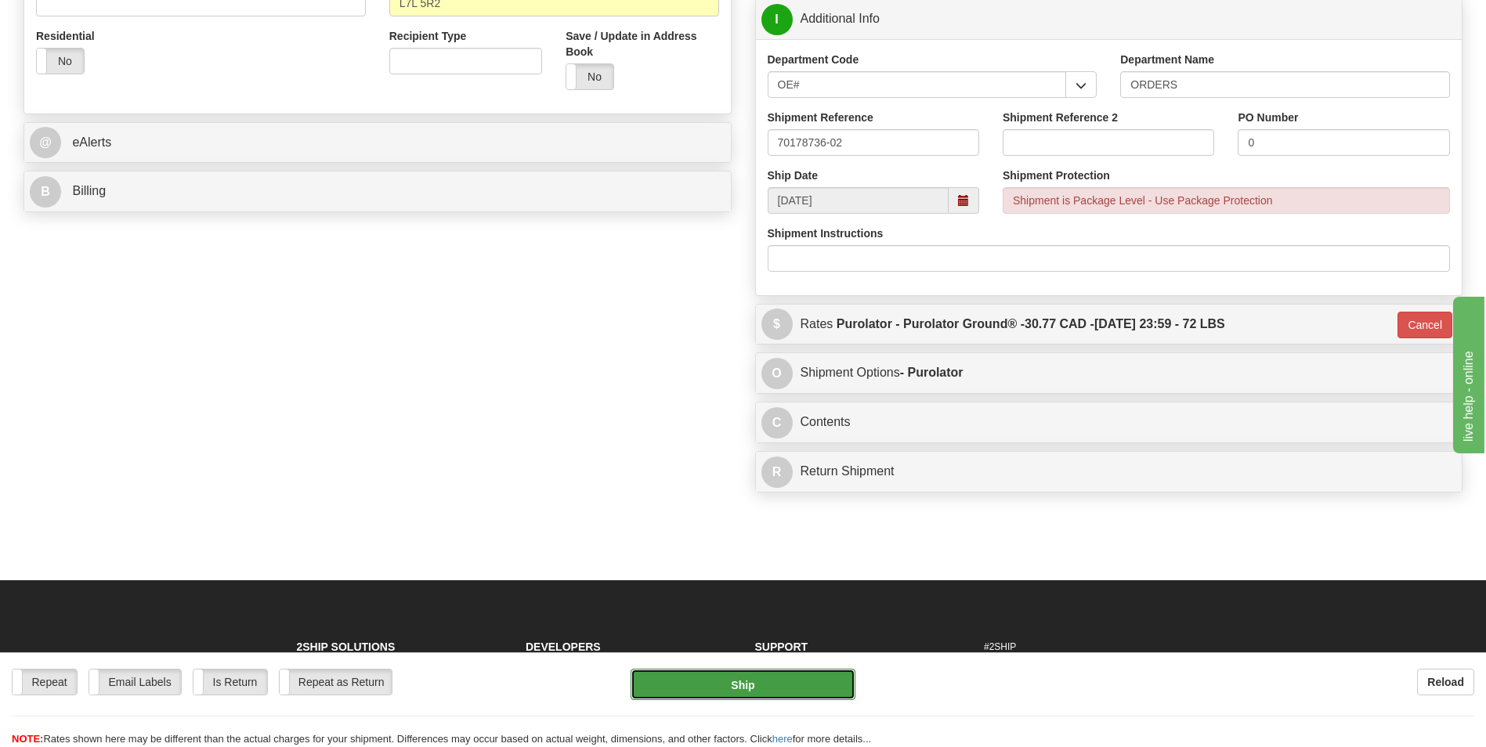
click at [778, 678] on button "Ship" at bounding box center [743, 684] width 224 height 31
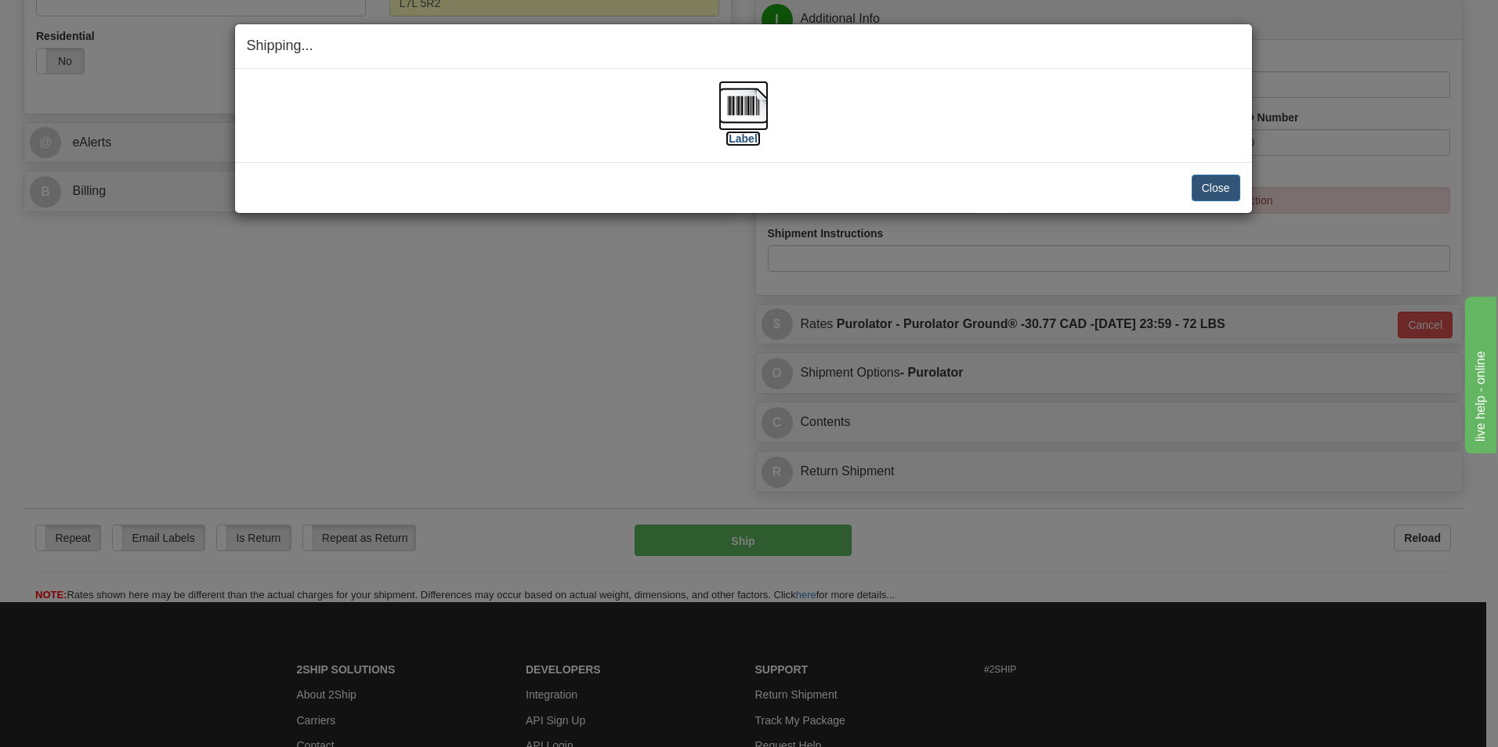
click at [732, 104] on img at bounding box center [743, 106] width 50 height 50
click at [1220, 188] on button "Close" at bounding box center [1216, 188] width 49 height 27
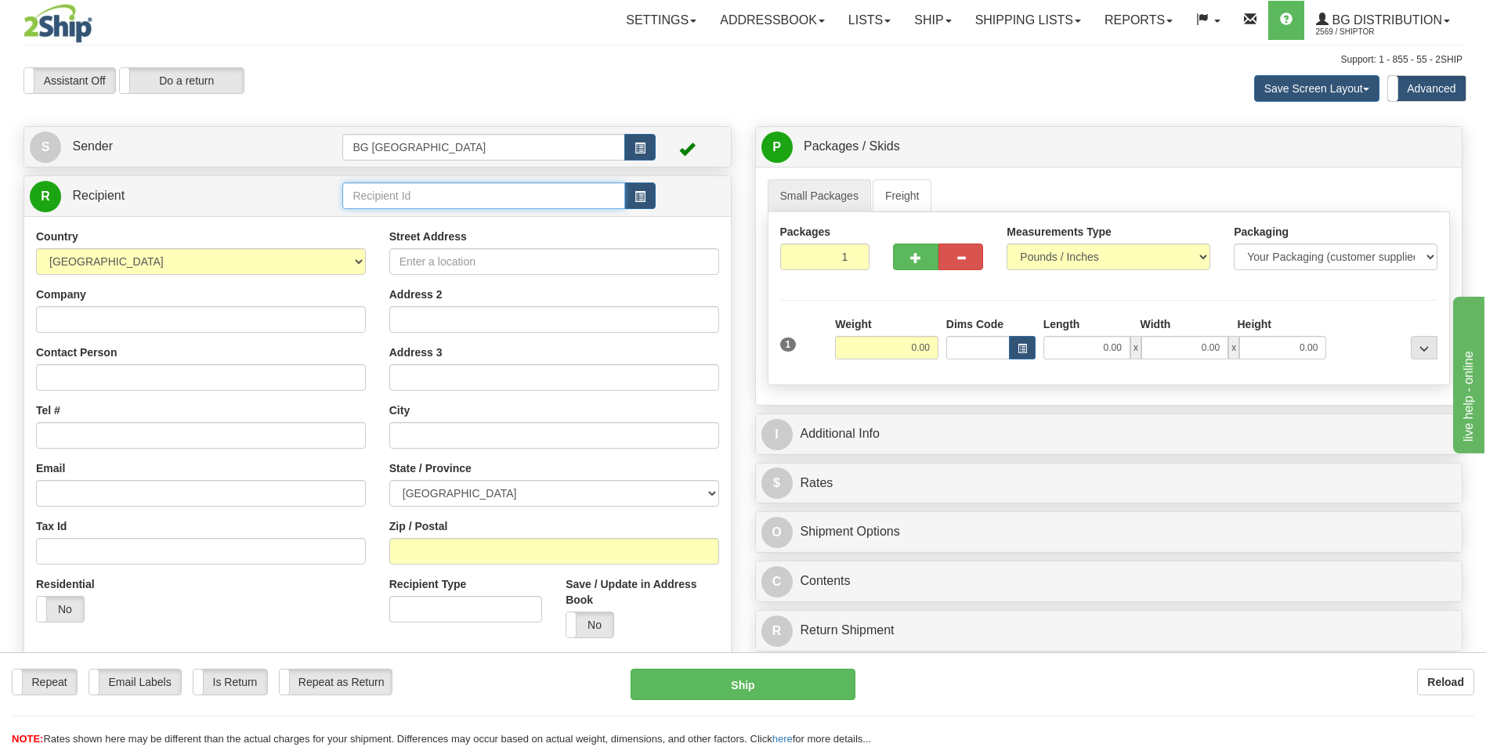
click at [387, 196] on input "text" at bounding box center [483, 196] width 282 height 27
click at [380, 211] on li "60031" at bounding box center [483, 220] width 280 height 20
type input "60031"
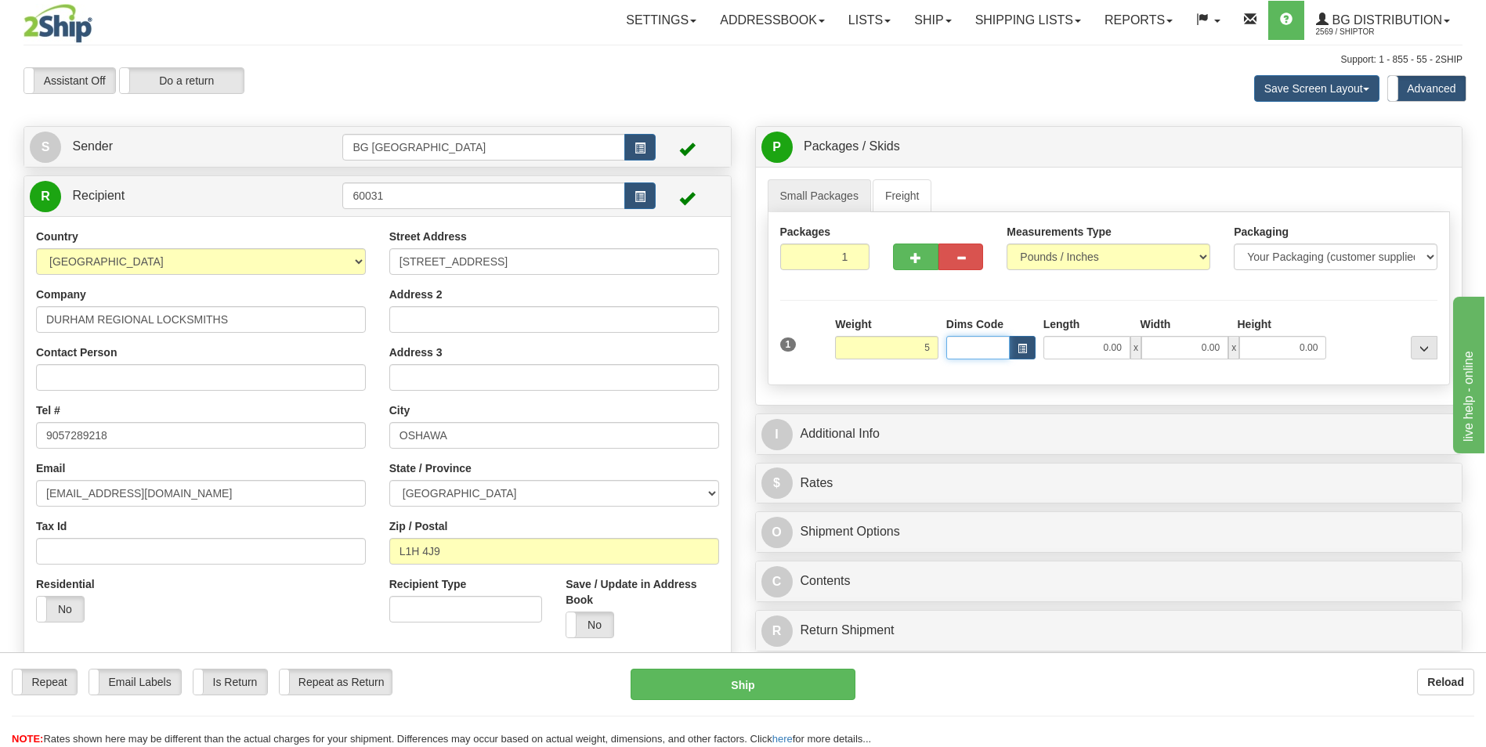
type input "5.00"
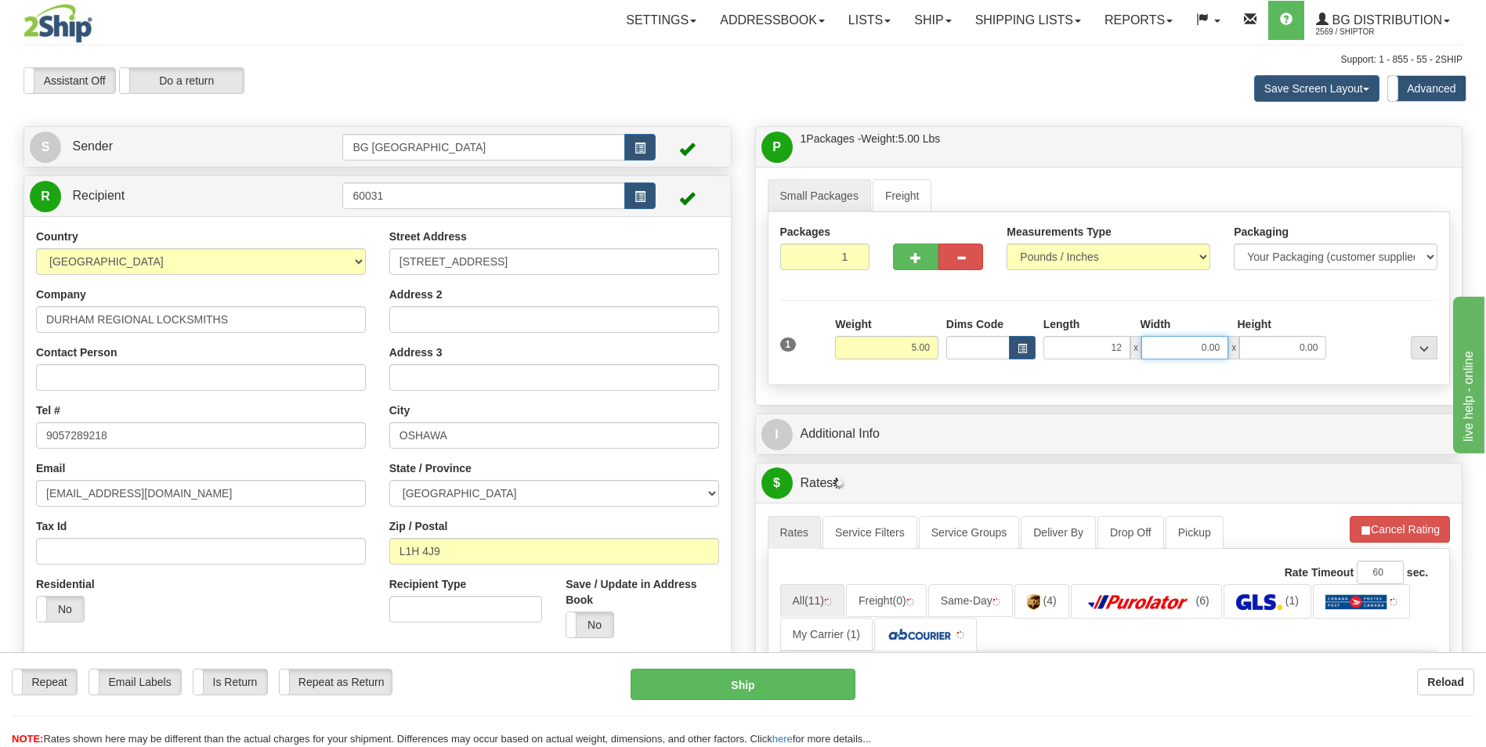
type input "12.00"
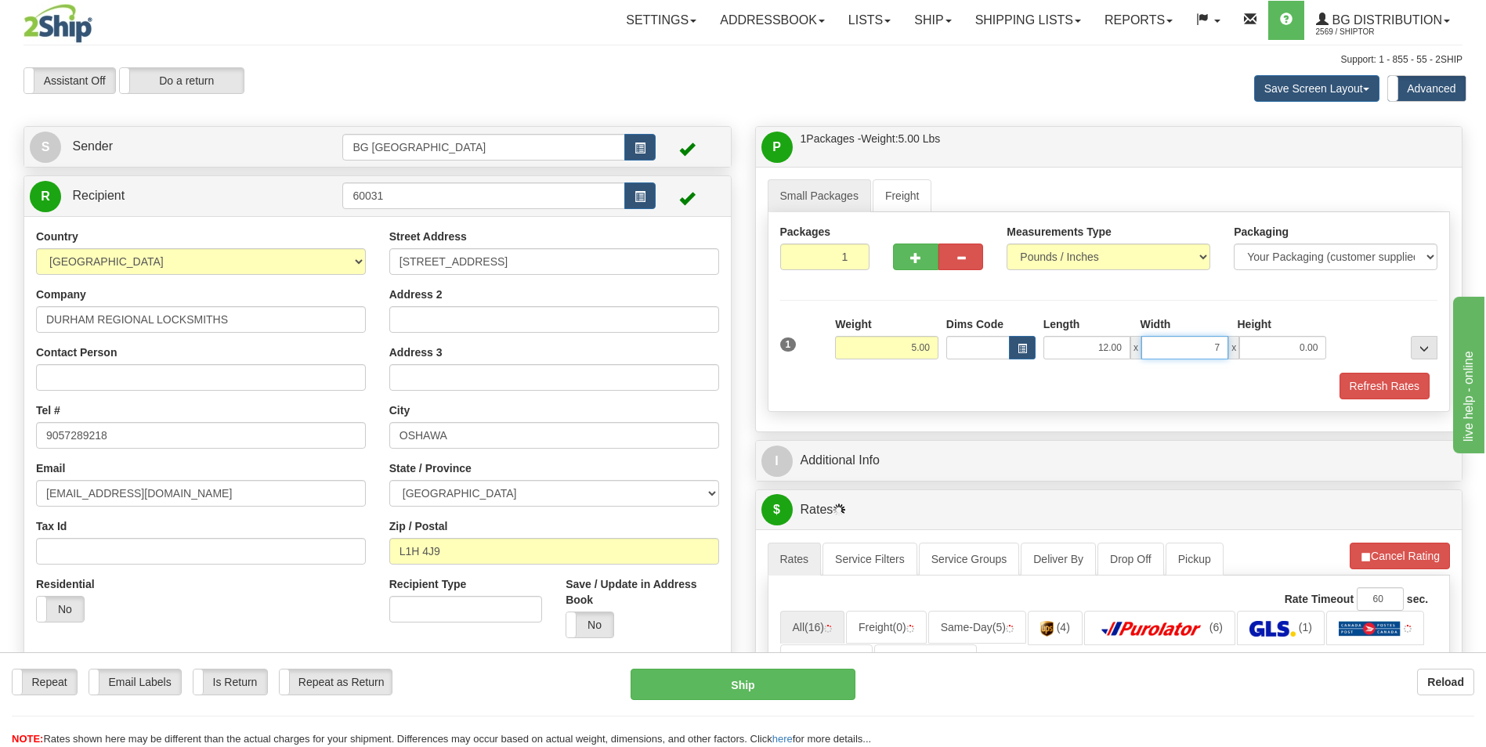
type input "7.00"
type input "3.00"
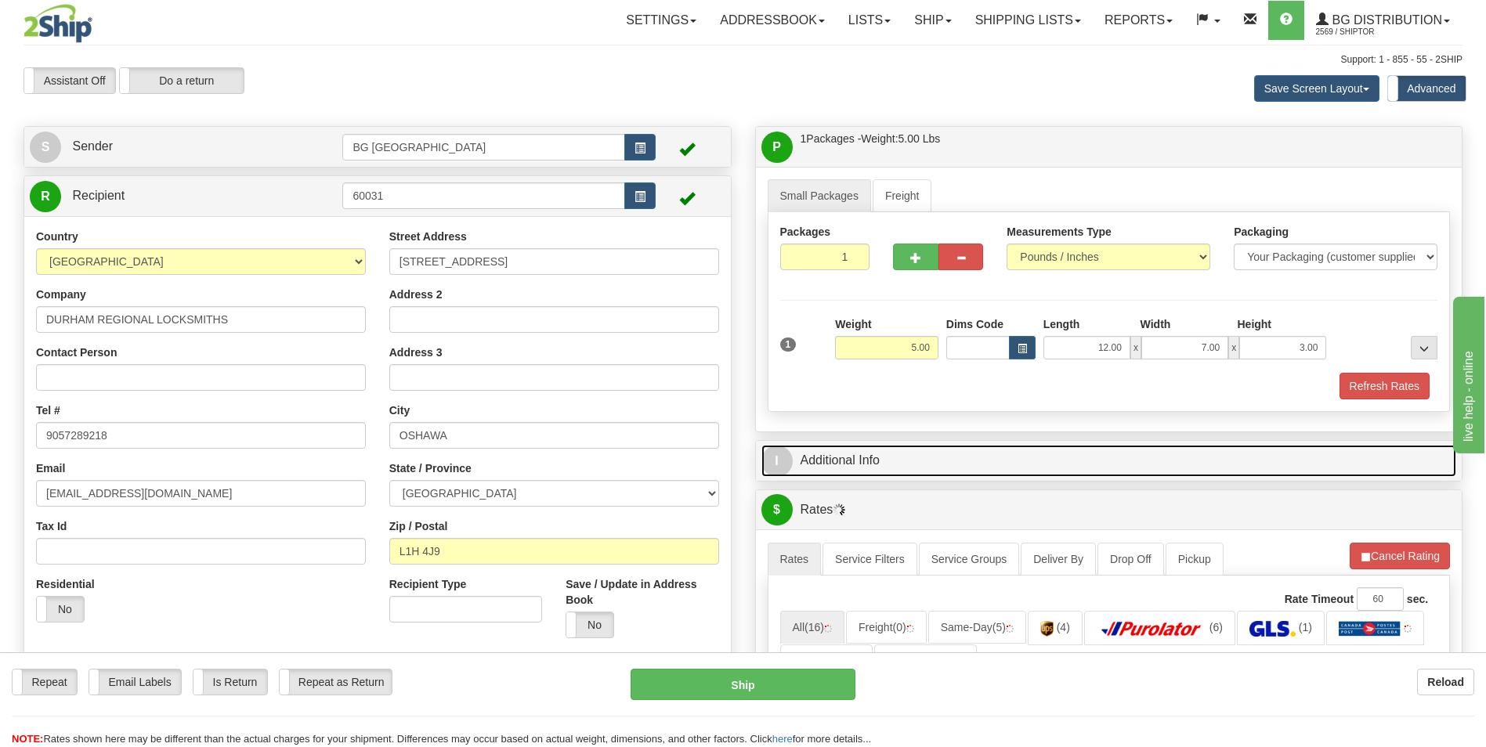
click at [862, 459] on link "I Additional Info" at bounding box center [1110, 461] width 696 height 32
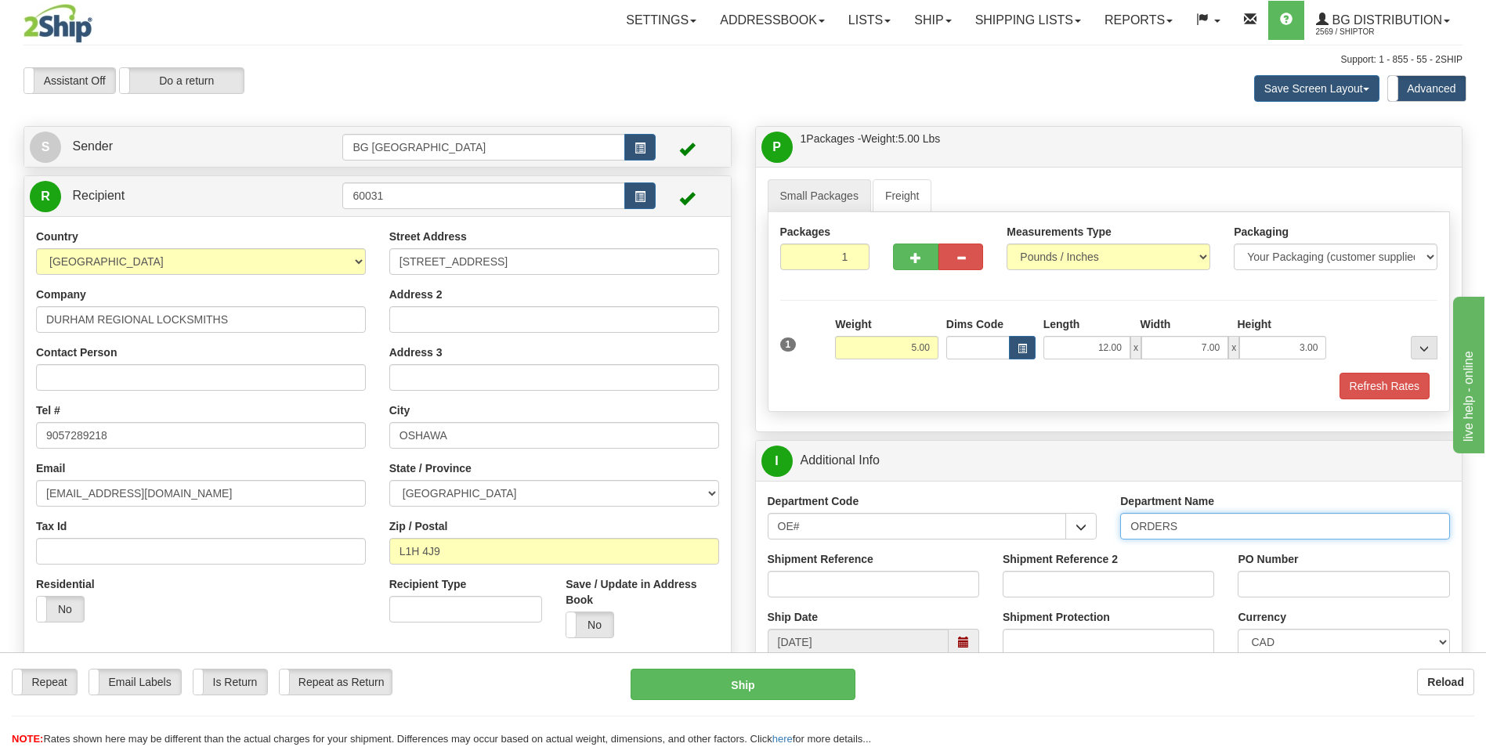
click at [1207, 523] on input "ORDERS" at bounding box center [1285, 526] width 330 height 27
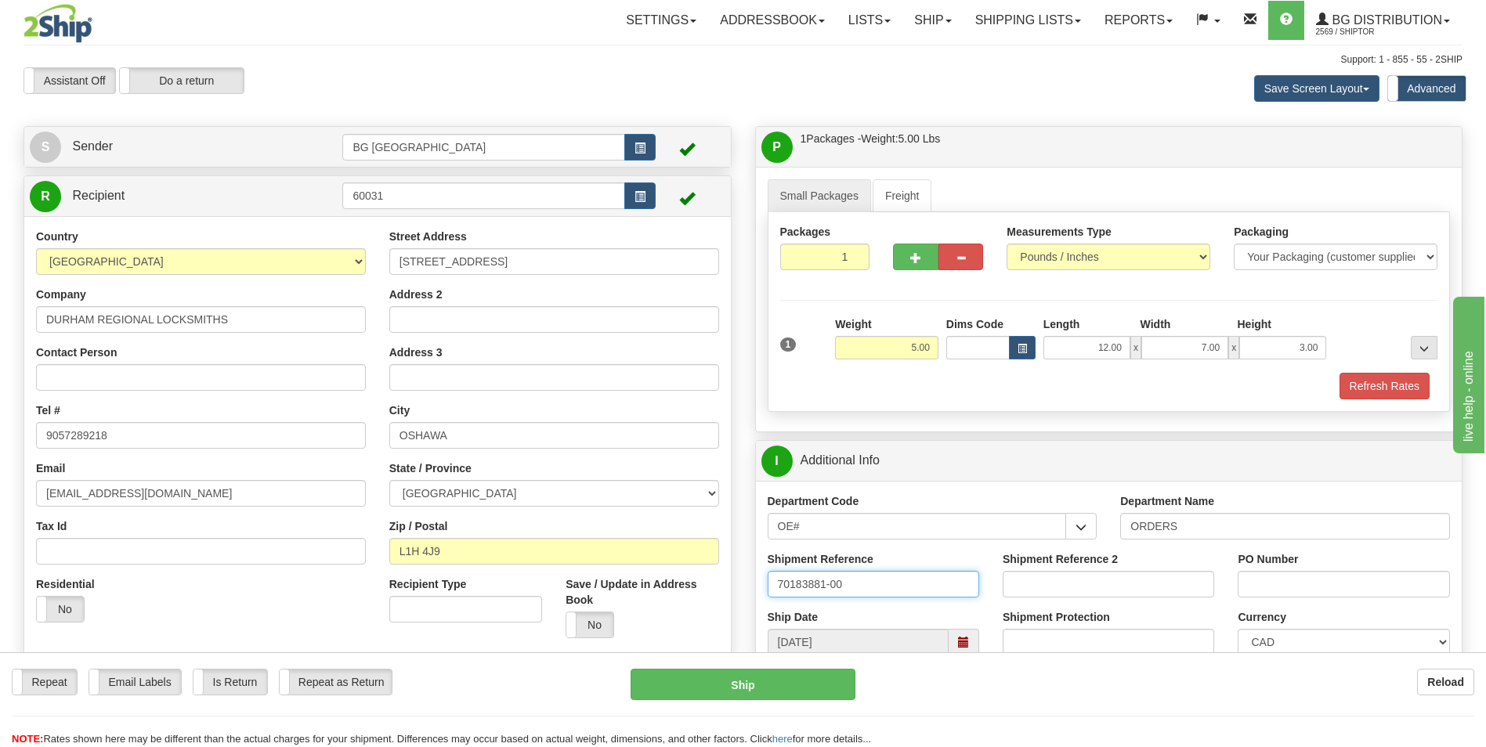
type input "70183881-00"
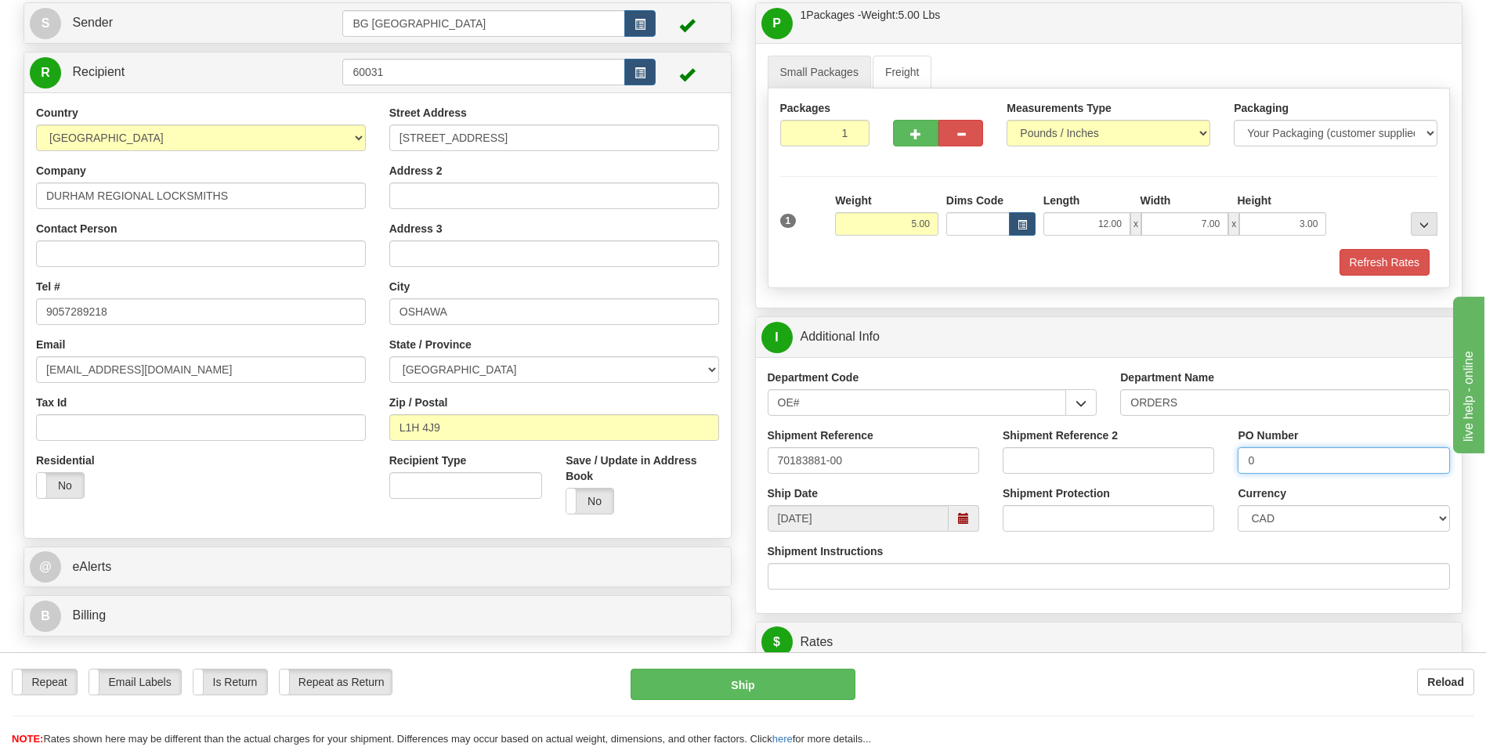
scroll to position [313, 0]
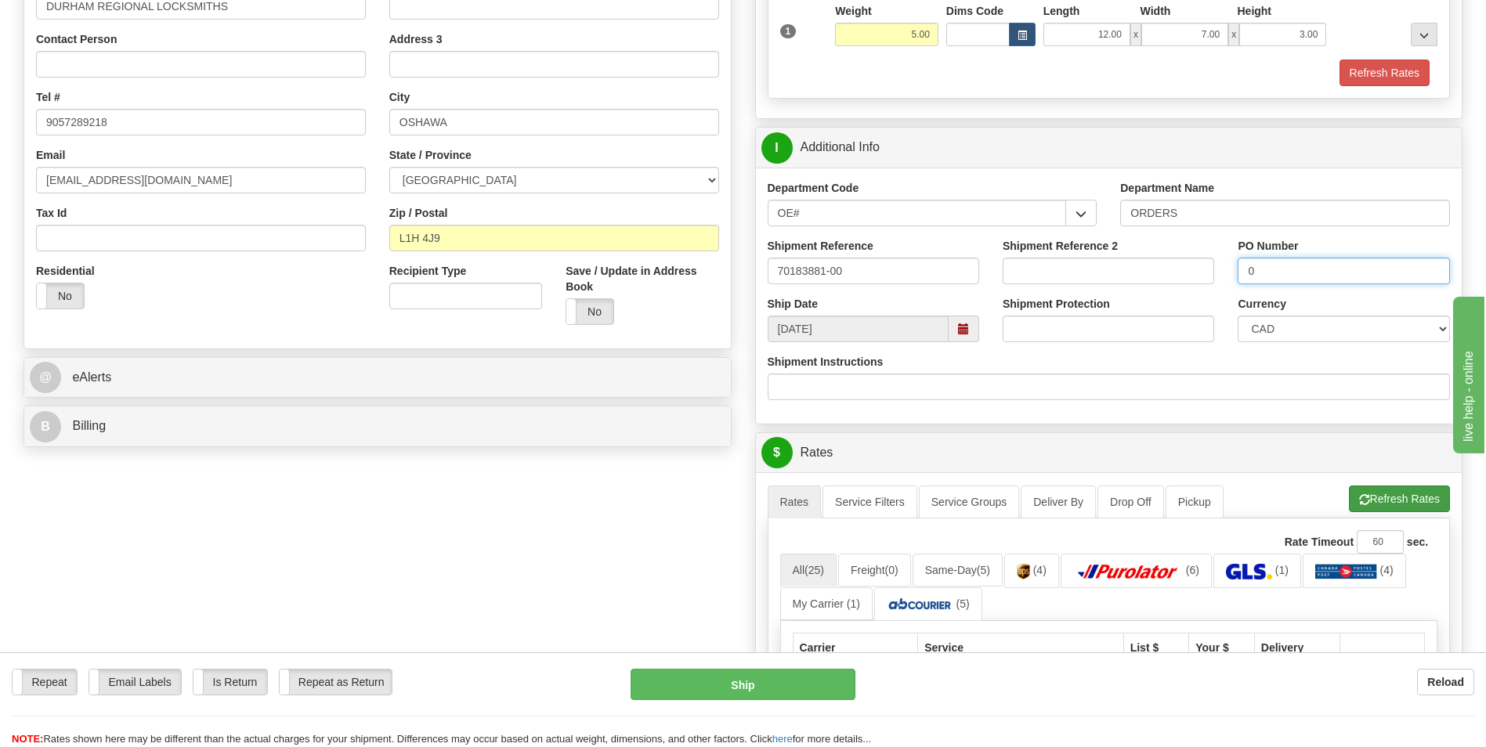
type input "0"
click at [1412, 498] on button "Refresh Rates" at bounding box center [1399, 499] width 101 height 27
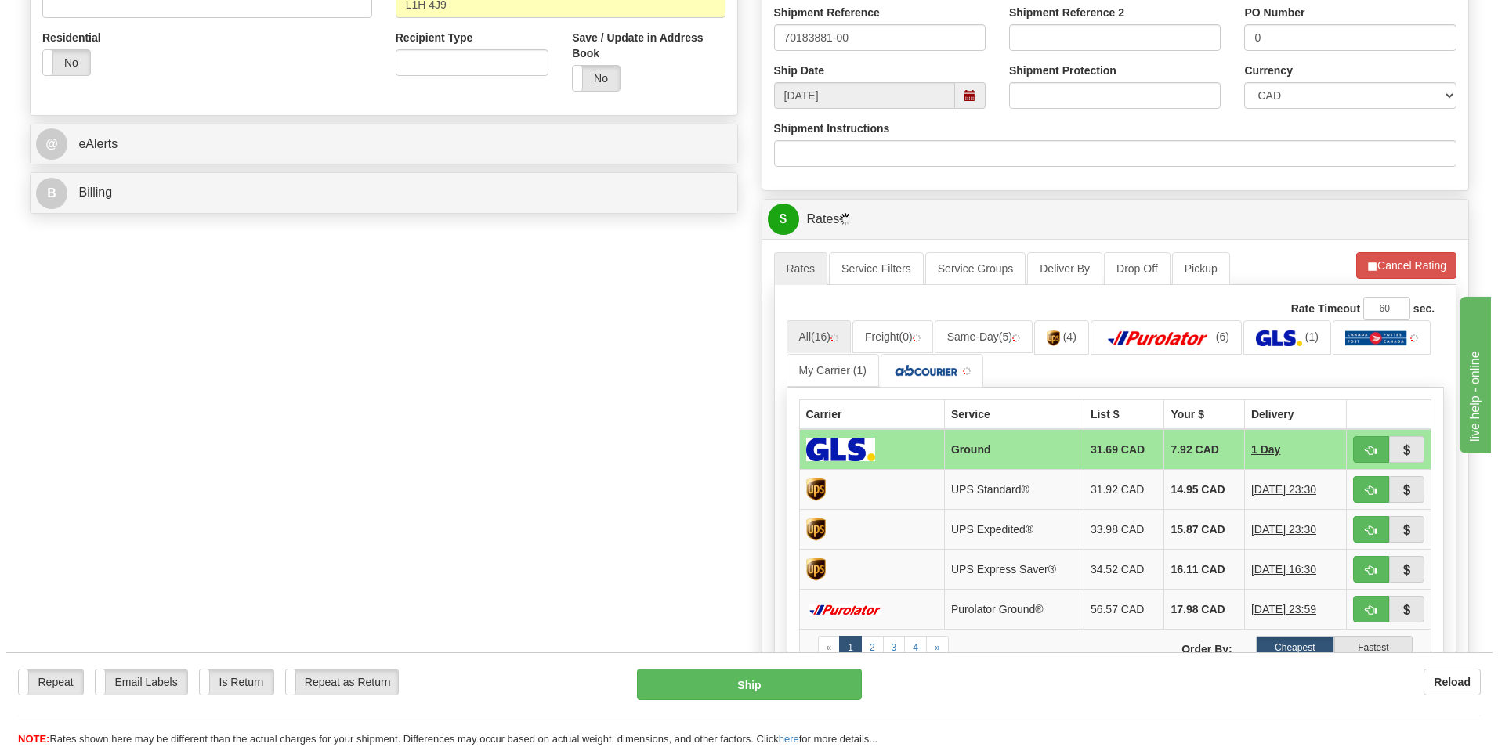
scroll to position [548, 0]
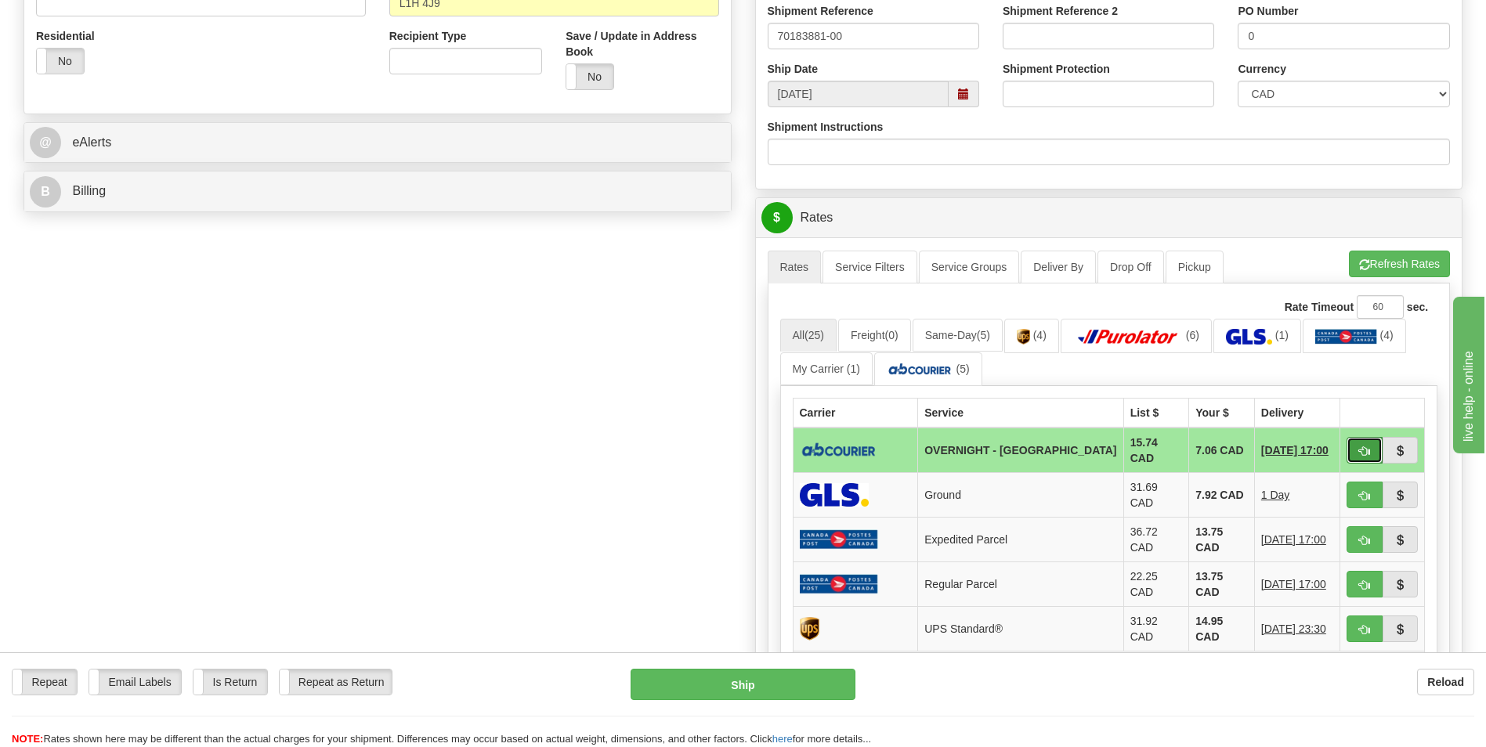
click at [1373, 453] on button "button" at bounding box center [1365, 450] width 36 height 27
type input "4"
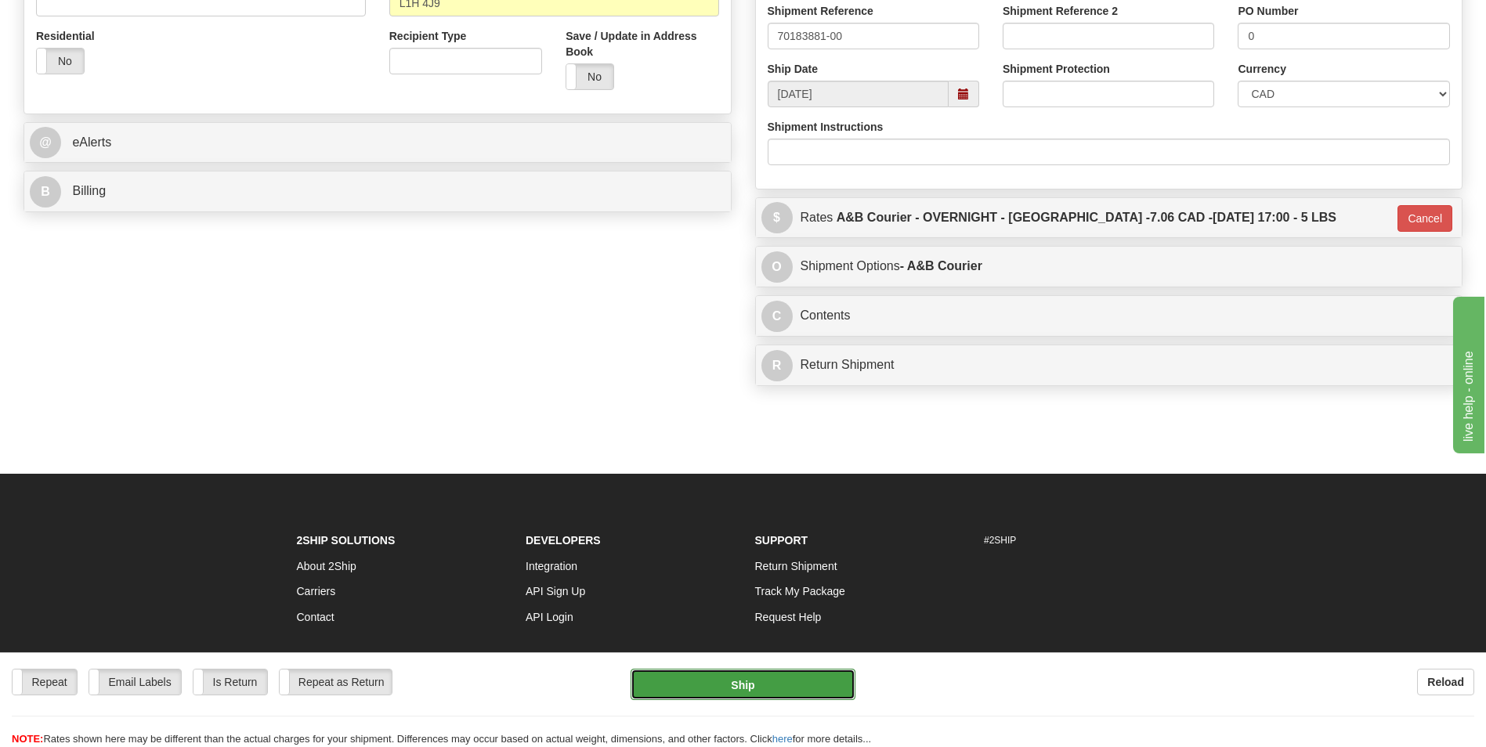
click at [779, 691] on button "Ship" at bounding box center [743, 684] width 224 height 31
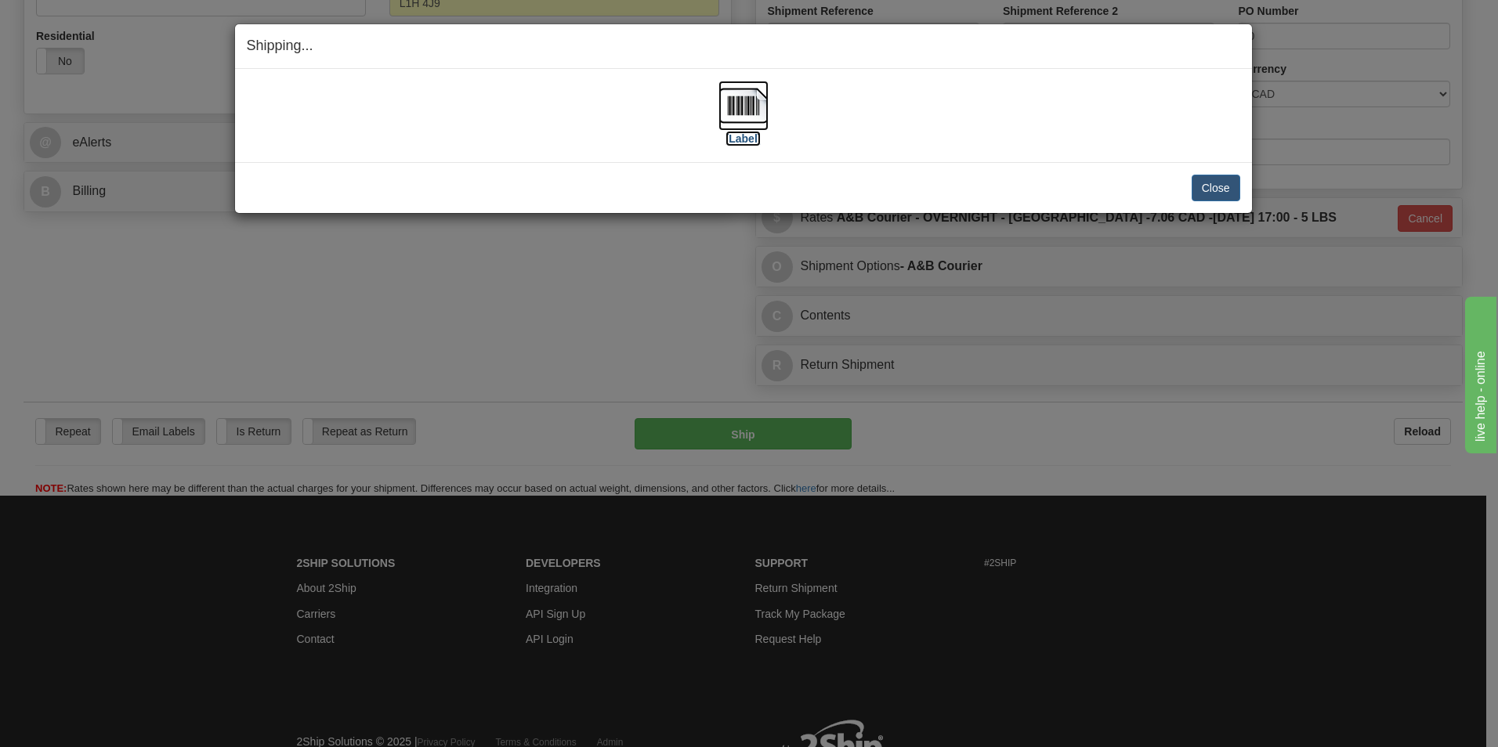
click at [756, 115] on img at bounding box center [743, 106] width 50 height 50
click at [1217, 183] on button "Close" at bounding box center [1216, 188] width 49 height 27
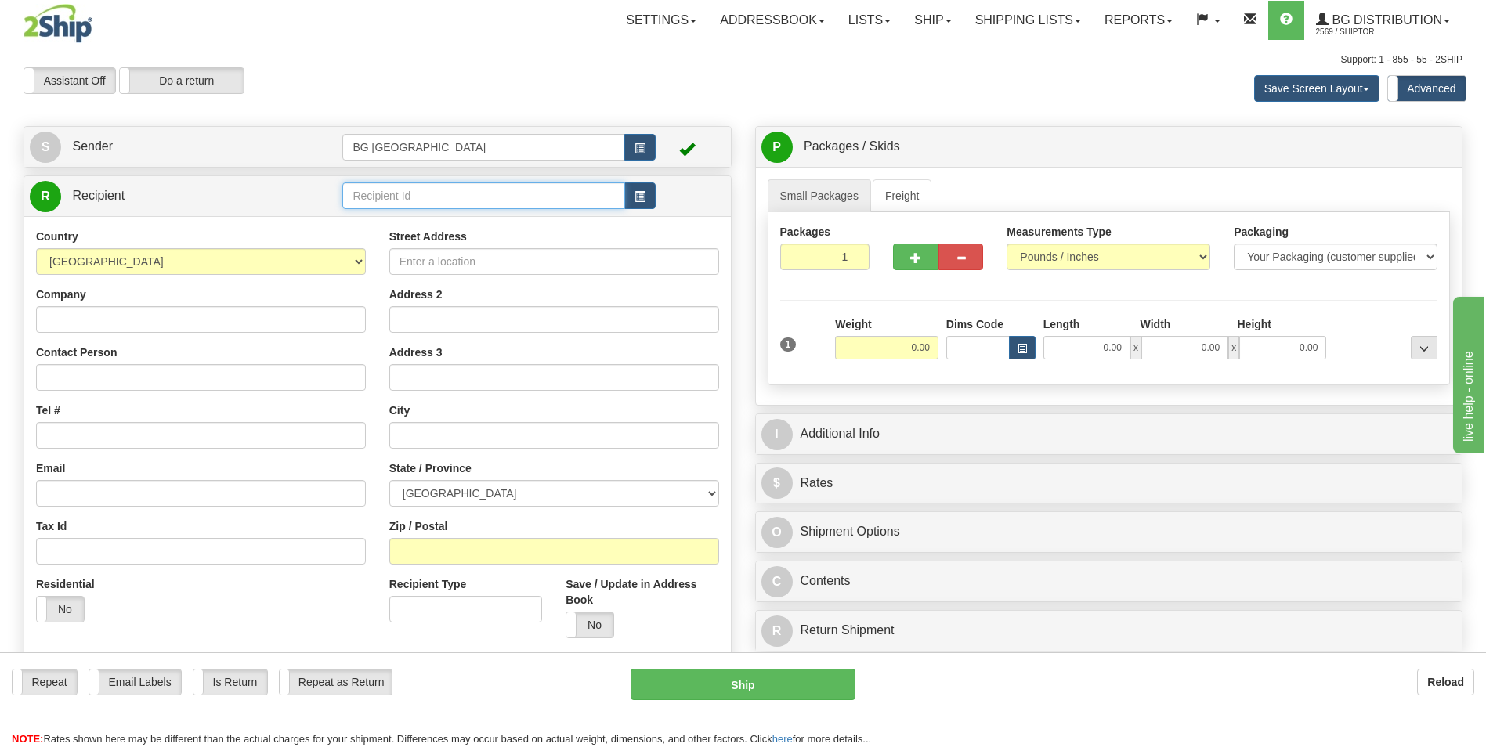
click at [522, 198] on input "text" at bounding box center [483, 196] width 282 height 27
click at [456, 216] on div "60095" at bounding box center [481, 220] width 266 height 16
type input "60095"
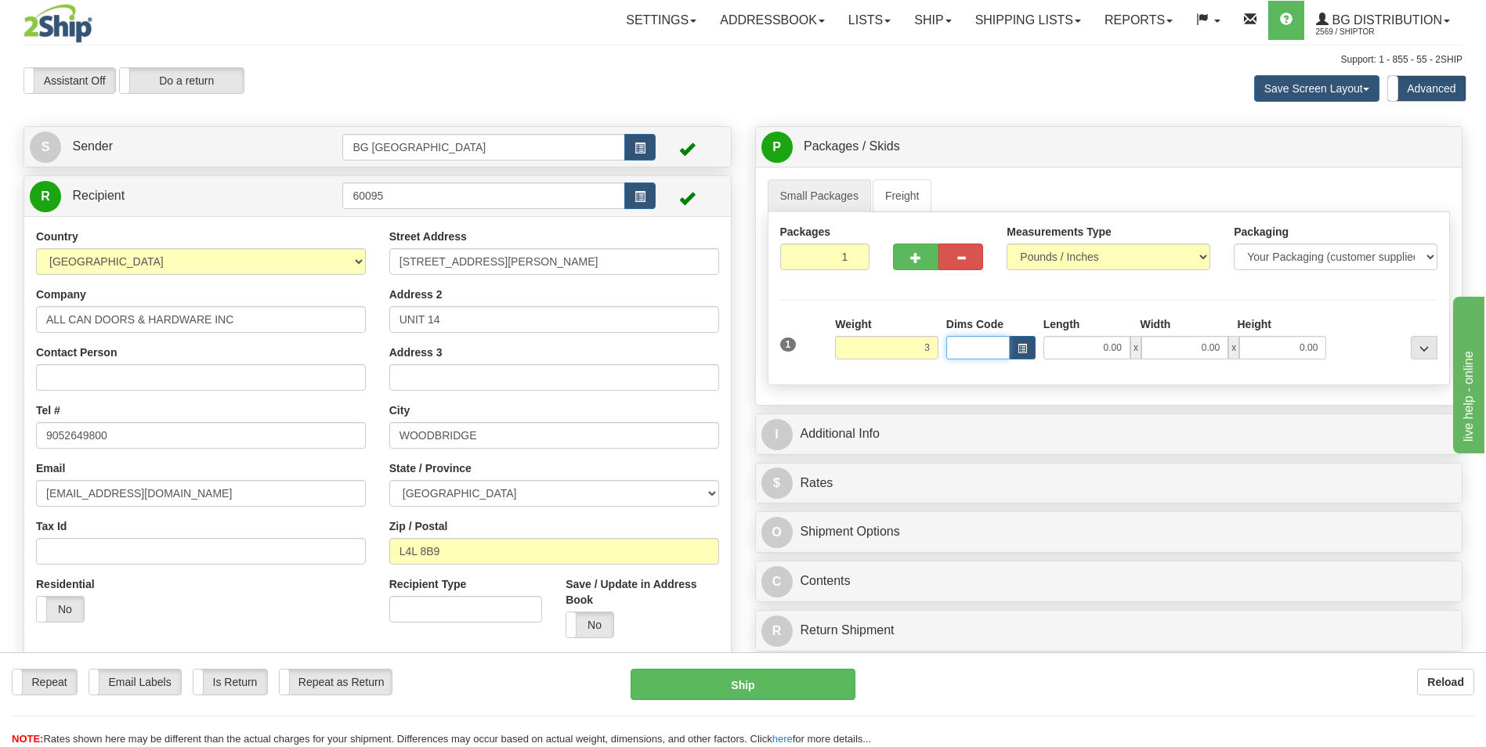
type input "3.00"
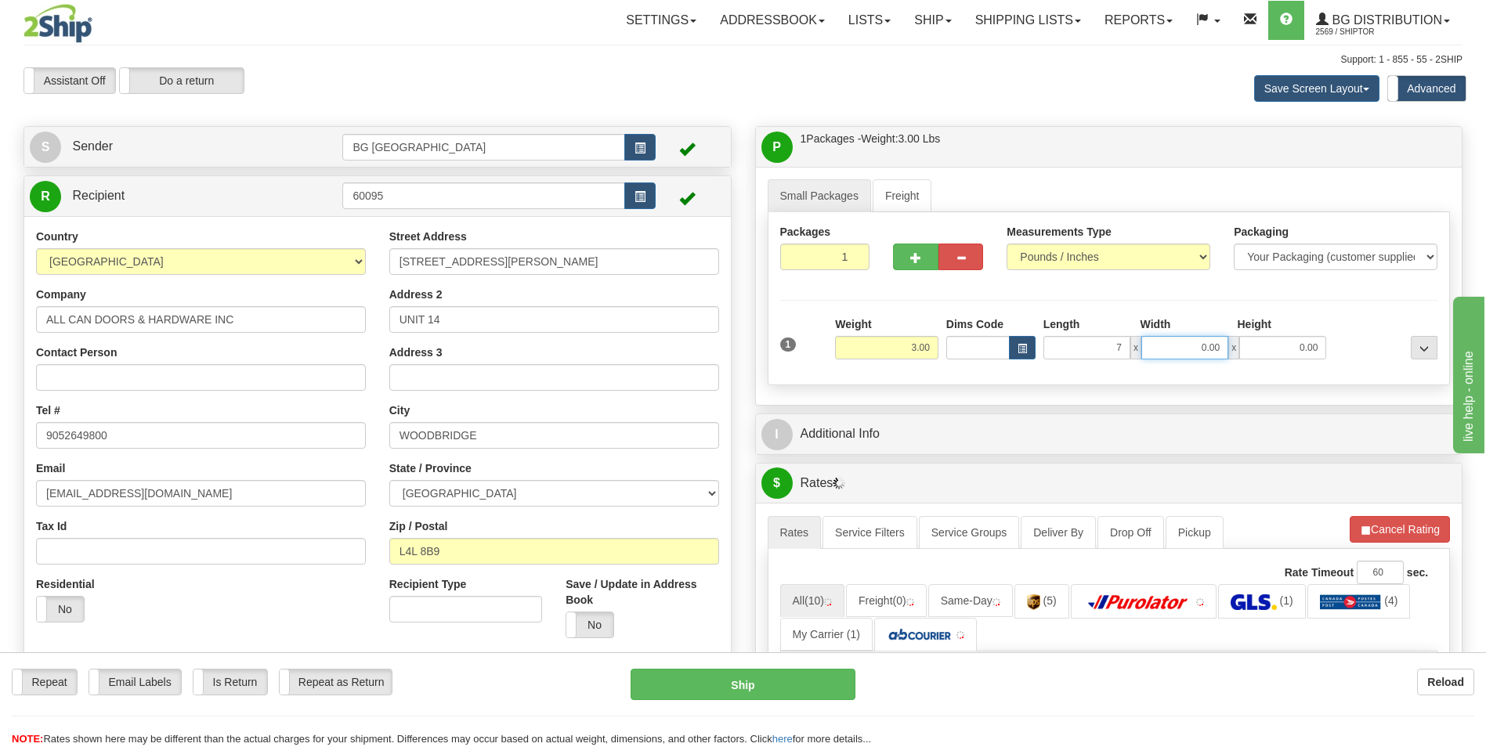
type input "7.00"
type input "6.00"
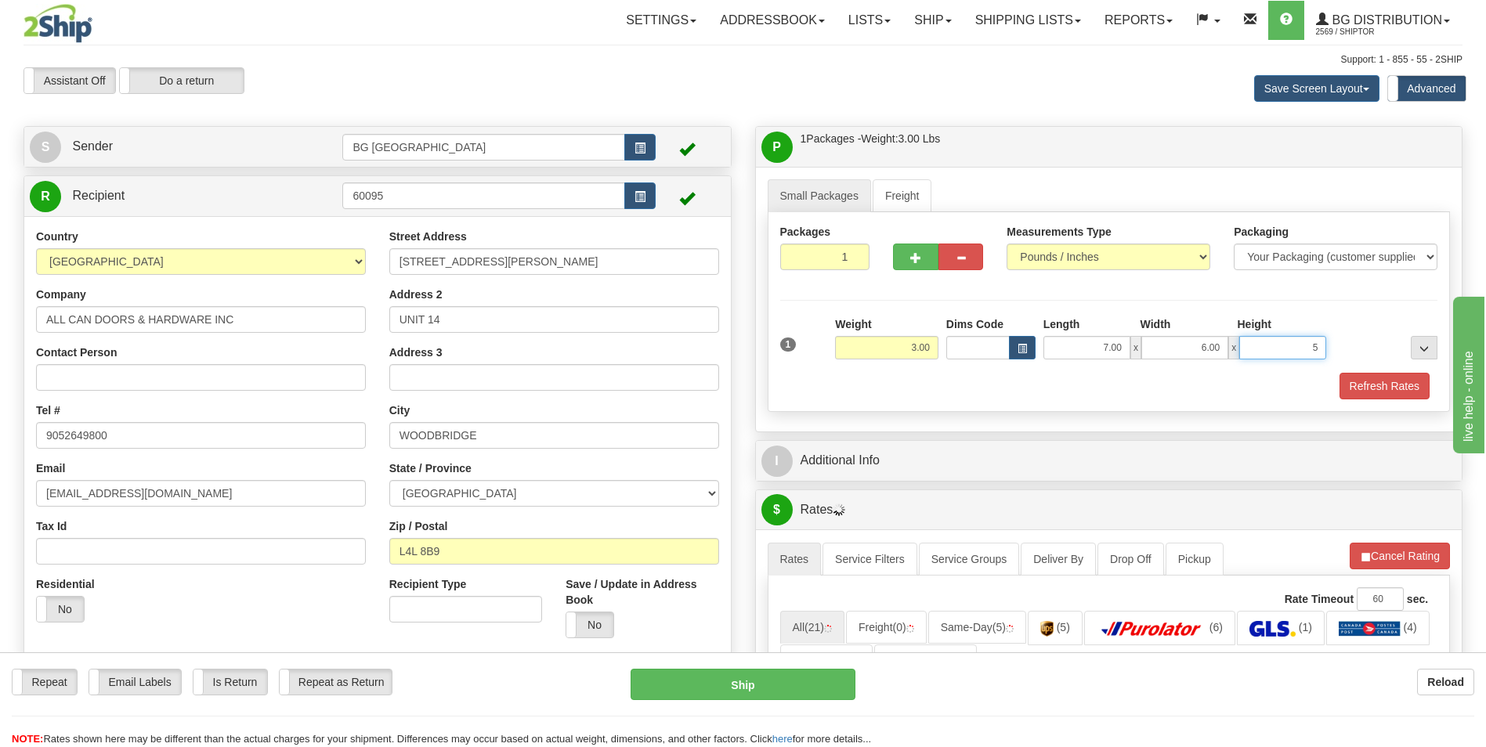
type input "5.00"
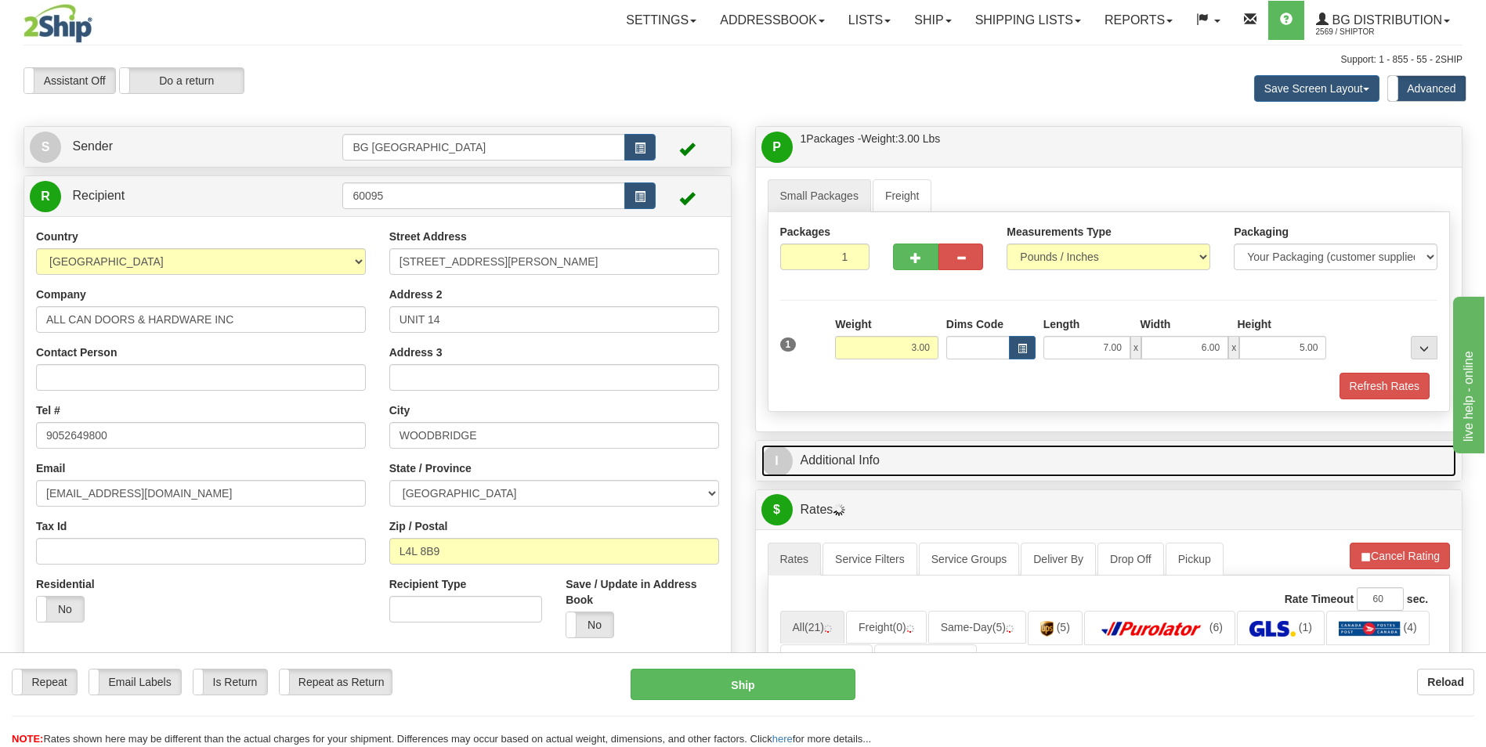
click at [856, 456] on link "I Additional Info" at bounding box center [1110, 461] width 696 height 32
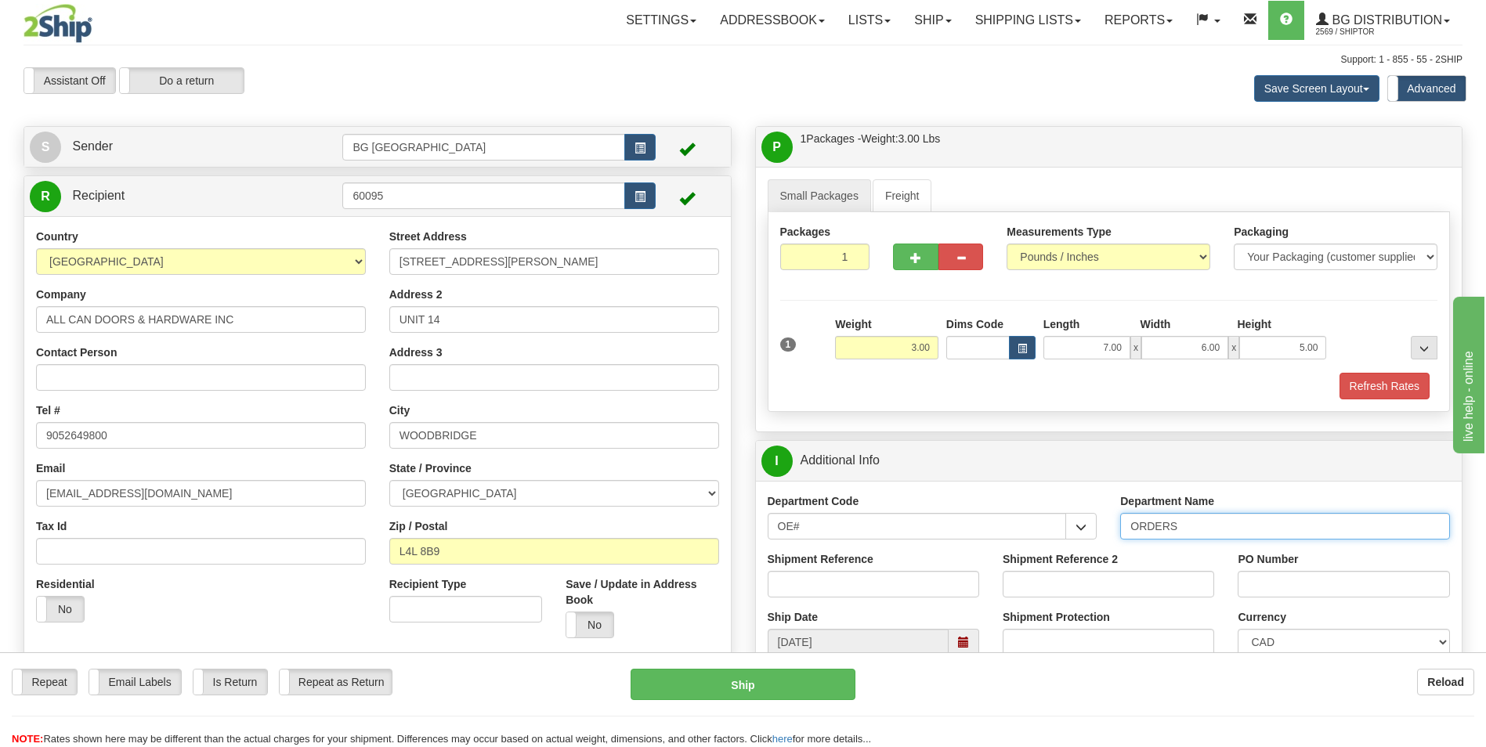
click at [1182, 518] on input "ORDERS" at bounding box center [1285, 526] width 330 height 27
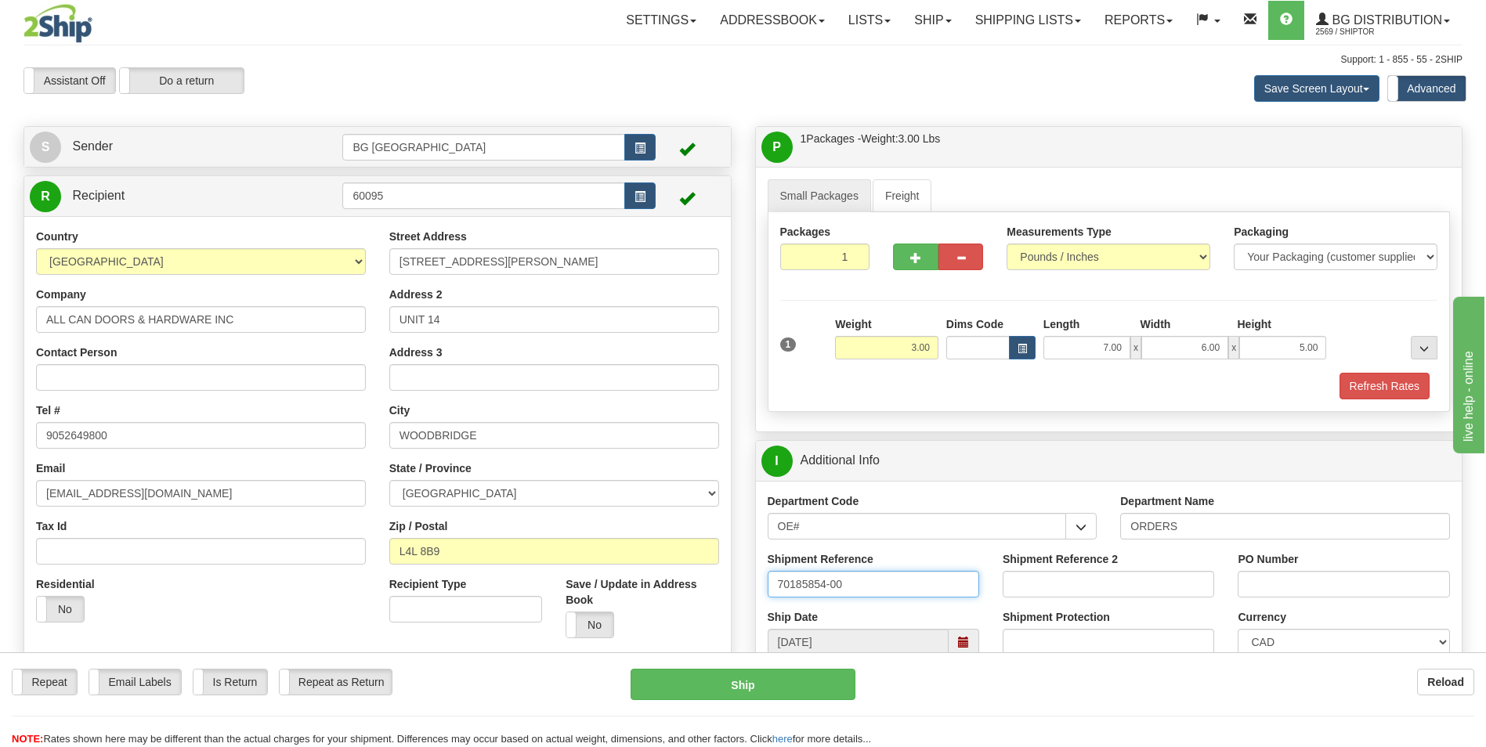
type input "70185854-00"
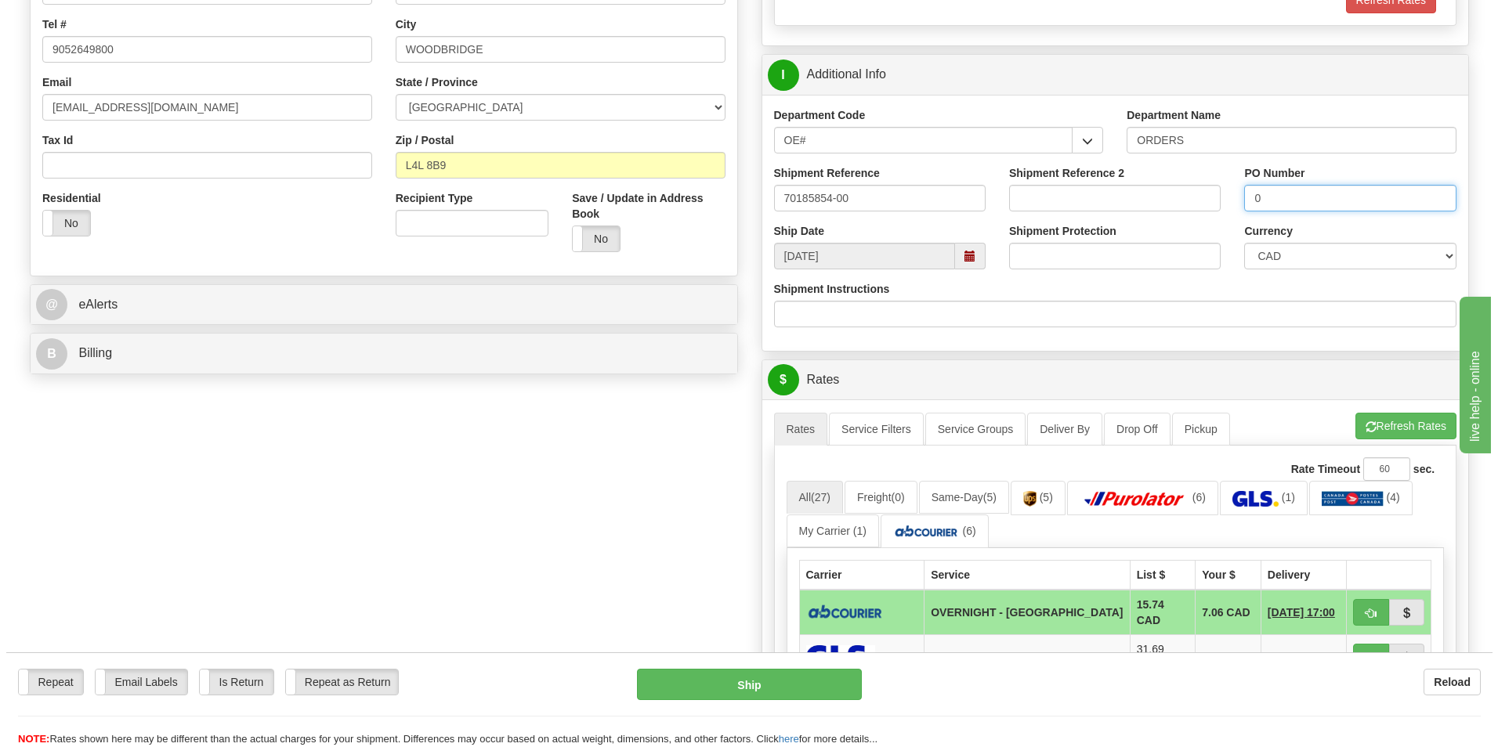
scroll to position [392, 0]
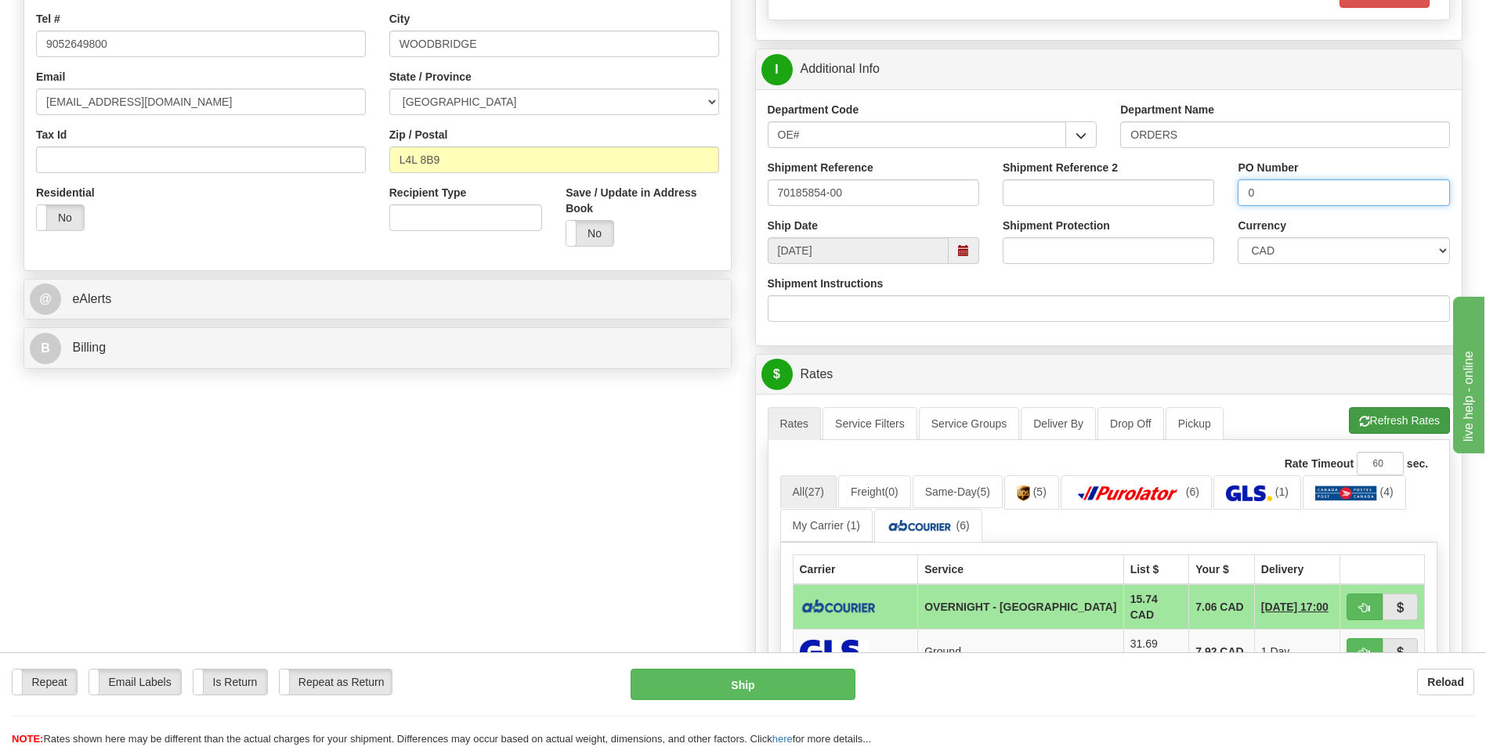
type input "0"
click at [1354, 408] on button "Refresh Rates" at bounding box center [1399, 420] width 101 height 27
click at [1362, 598] on button "button" at bounding box center [1365, 607] width 36 height 27
type input "4"
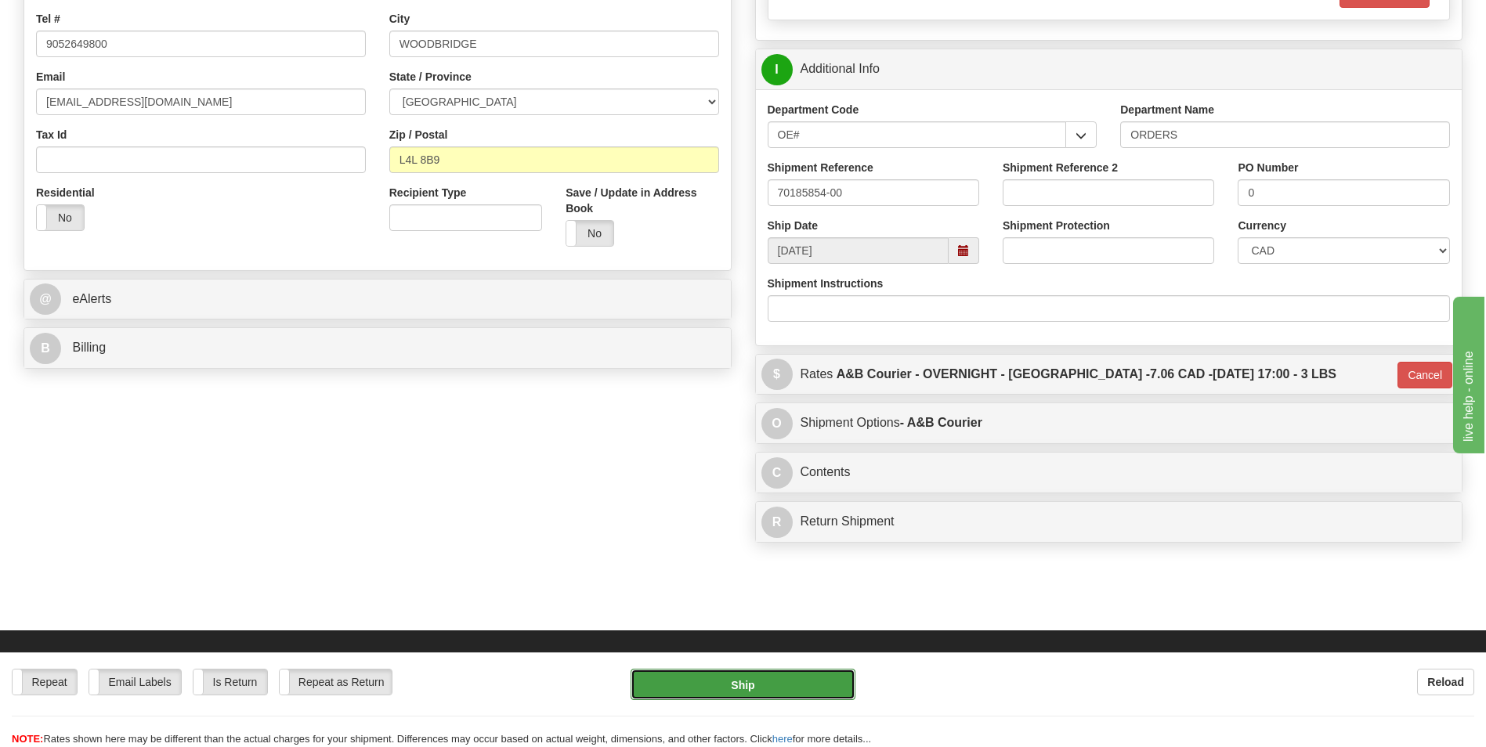
click at [804, 670] on button "Ship" at bounding box center [743, 684] width 224 height 31
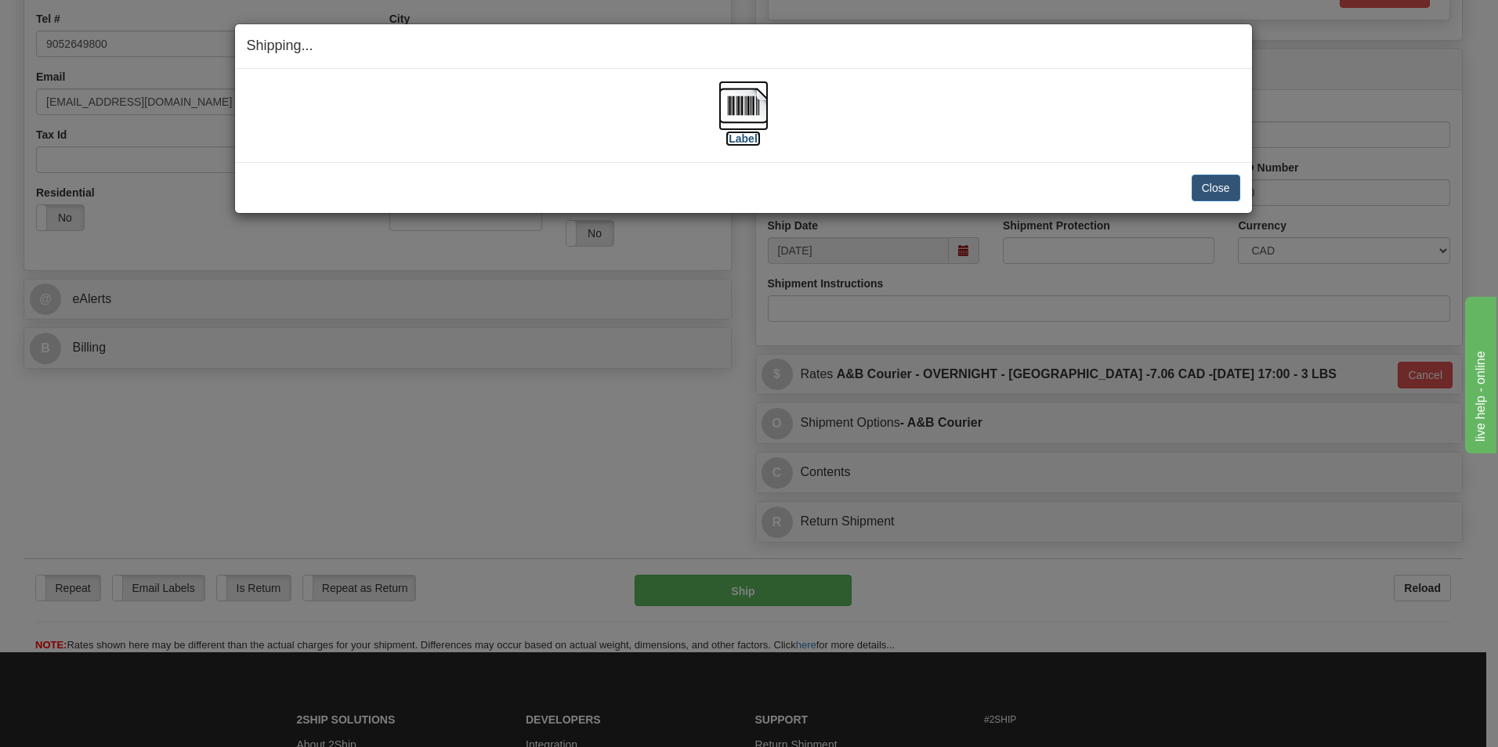
click at [759, 101] on img at bounding box center [743, 106] width 50 height 50
click at [1215, 176] on button "Close" at bounding box center [1216, 188] width 49 height 27
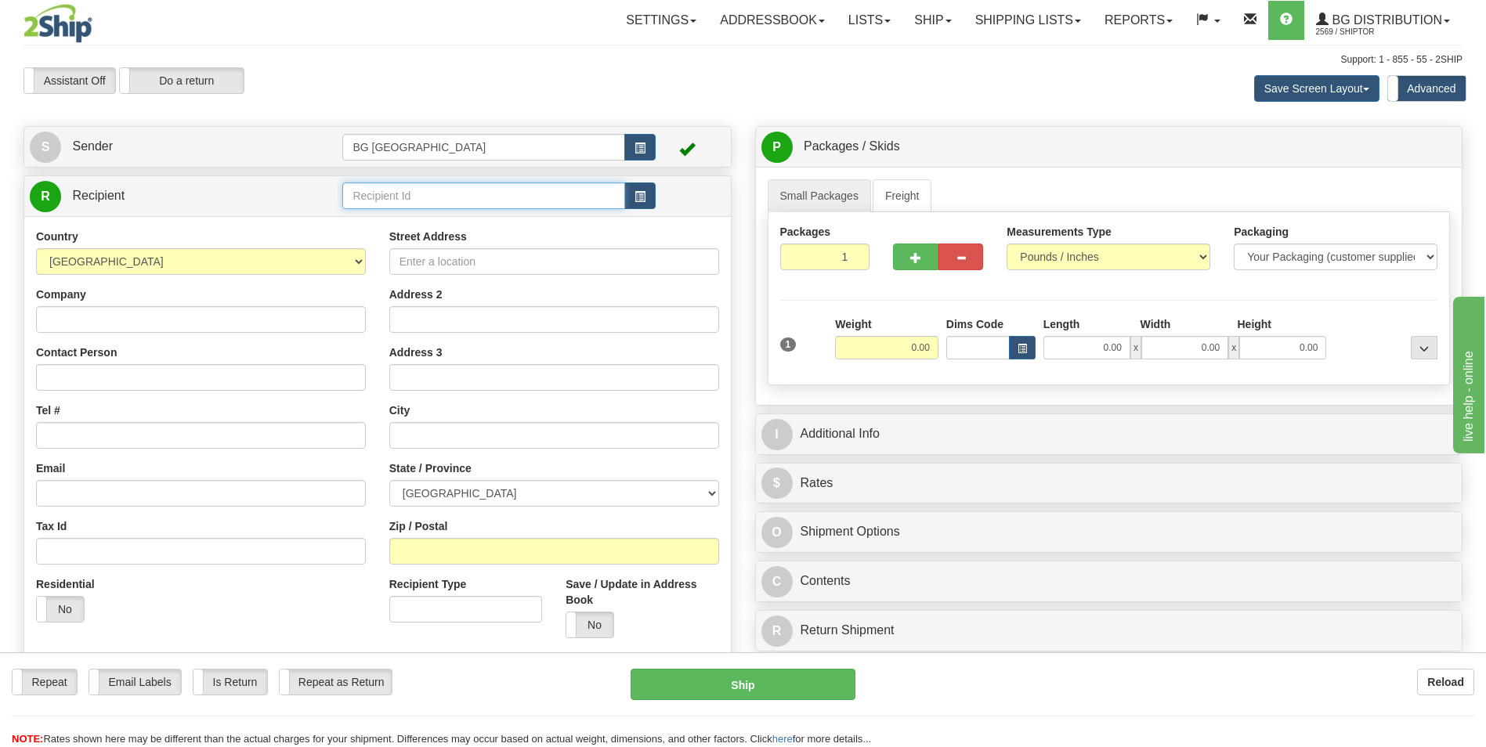
click at [388, 196] on input "text" at bounding box center [483, 196] width 282 height 27
click at [380, 227] on div "60464" at bounding box center [480, 220] width 267 height 17
type input "60464"
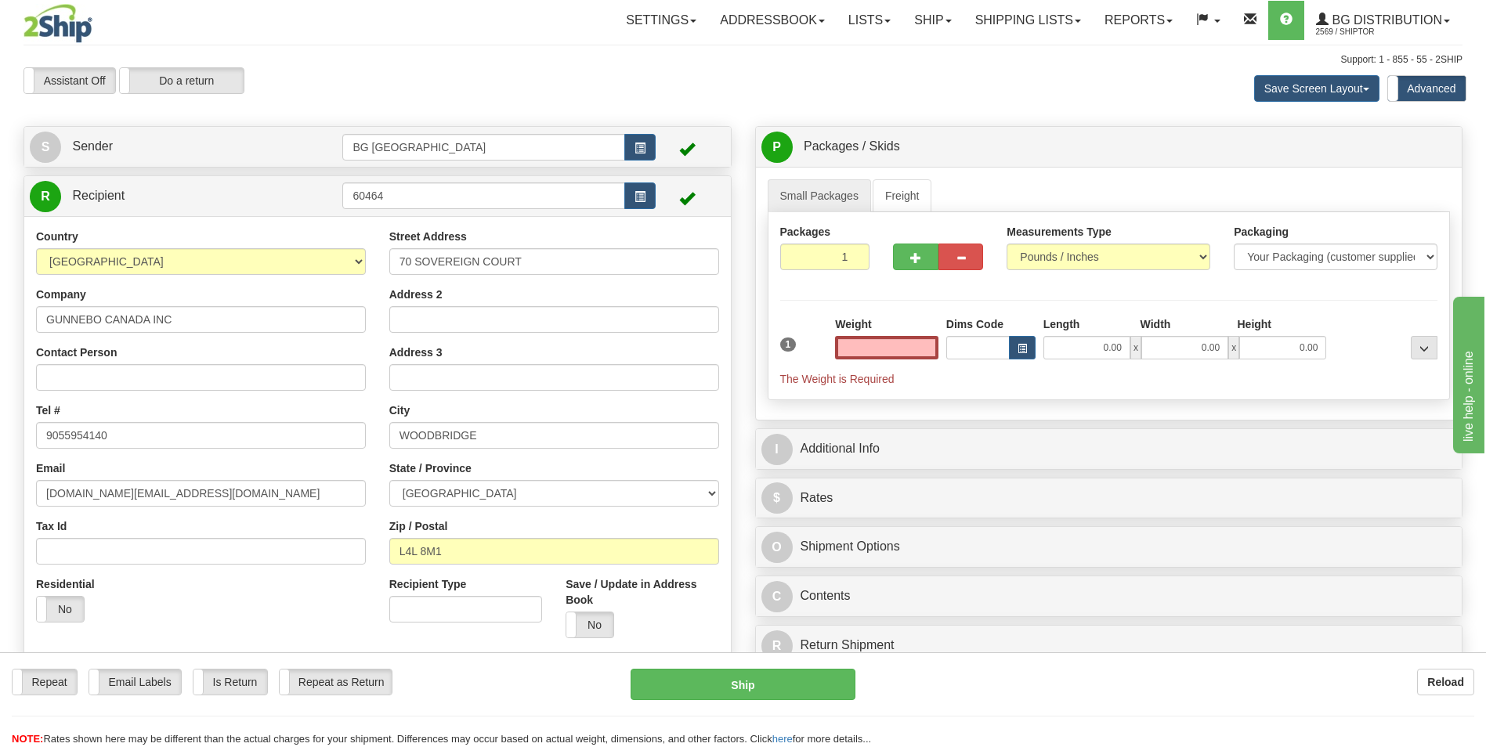
type input "0.00"
click at [894, 341] on input "0.00" at bounding box center [886, 348] width 103 height 24
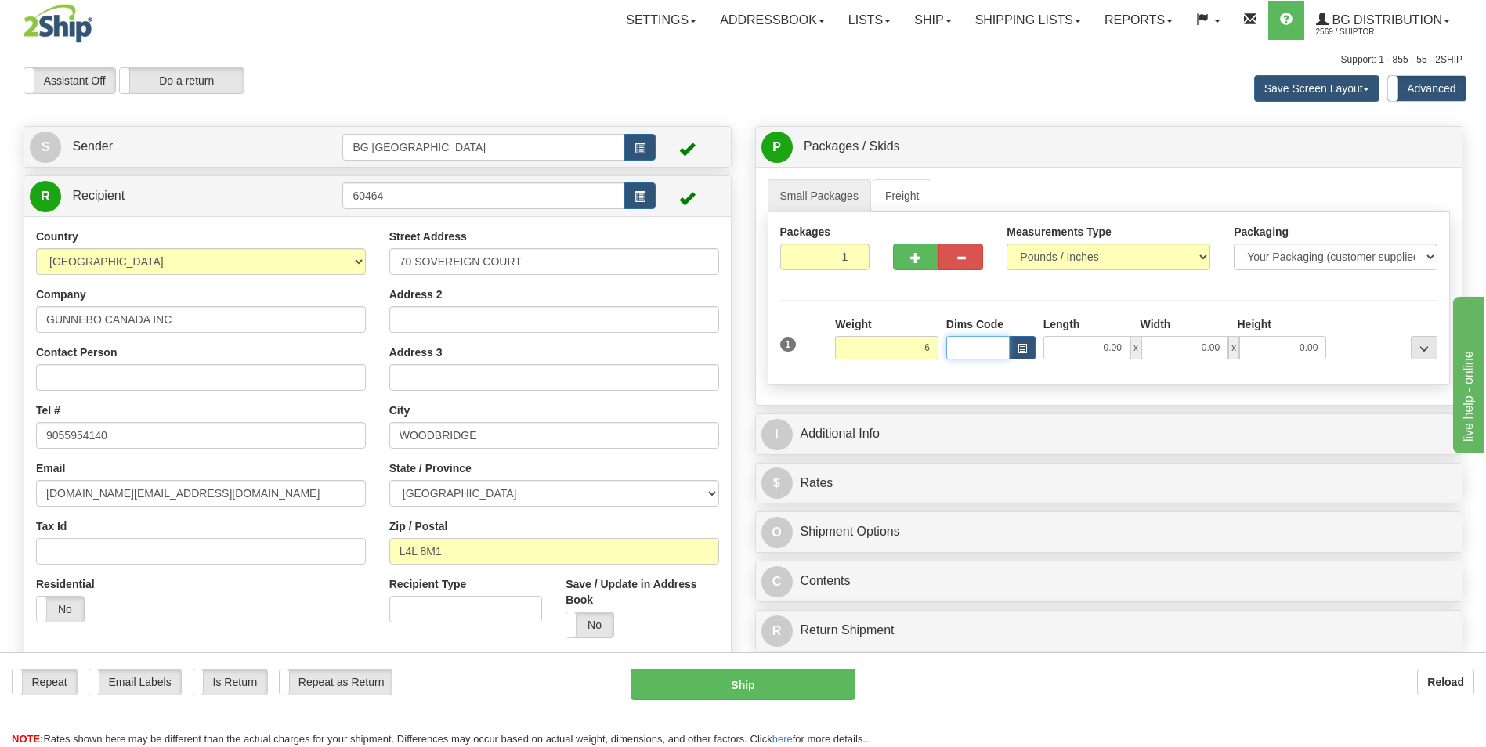
type input "6.00"
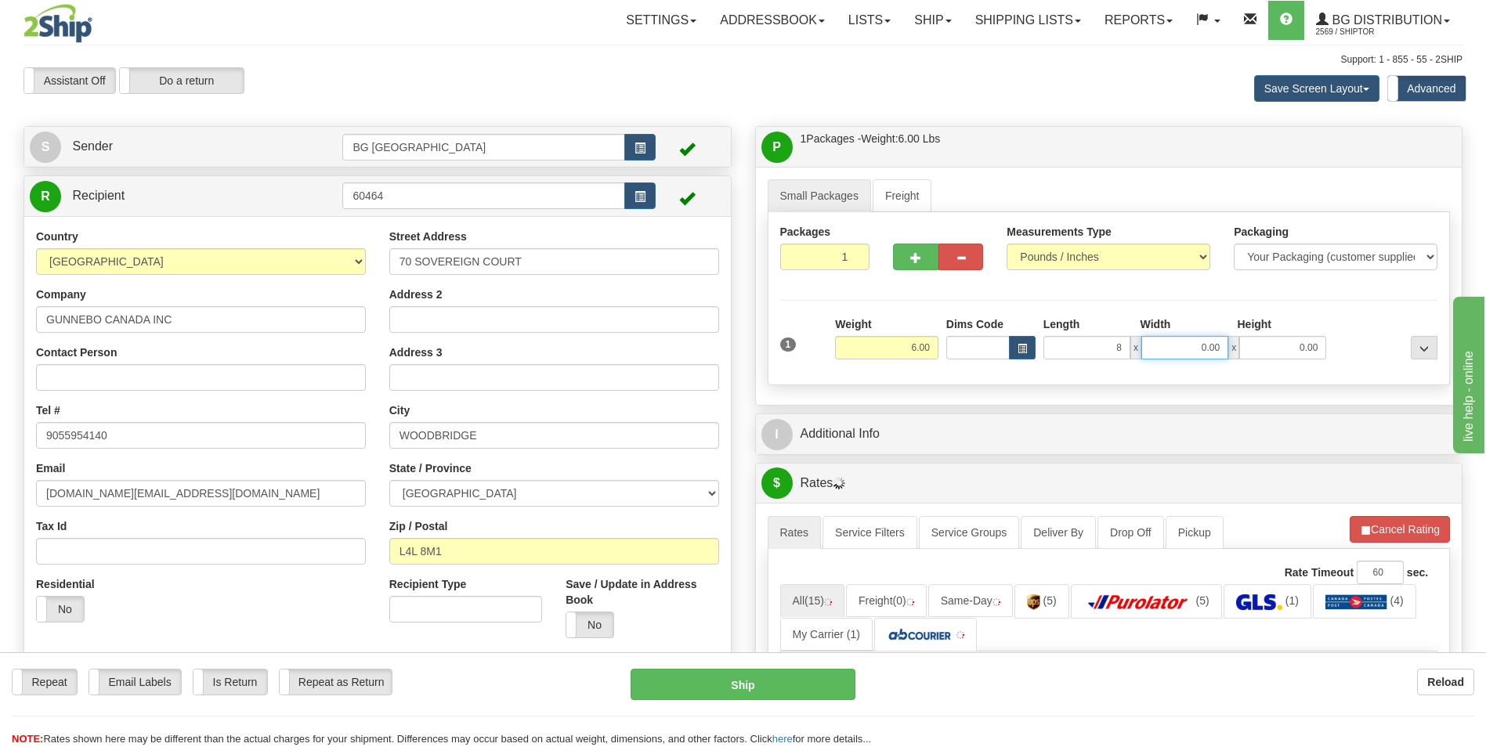
type input "8.00"
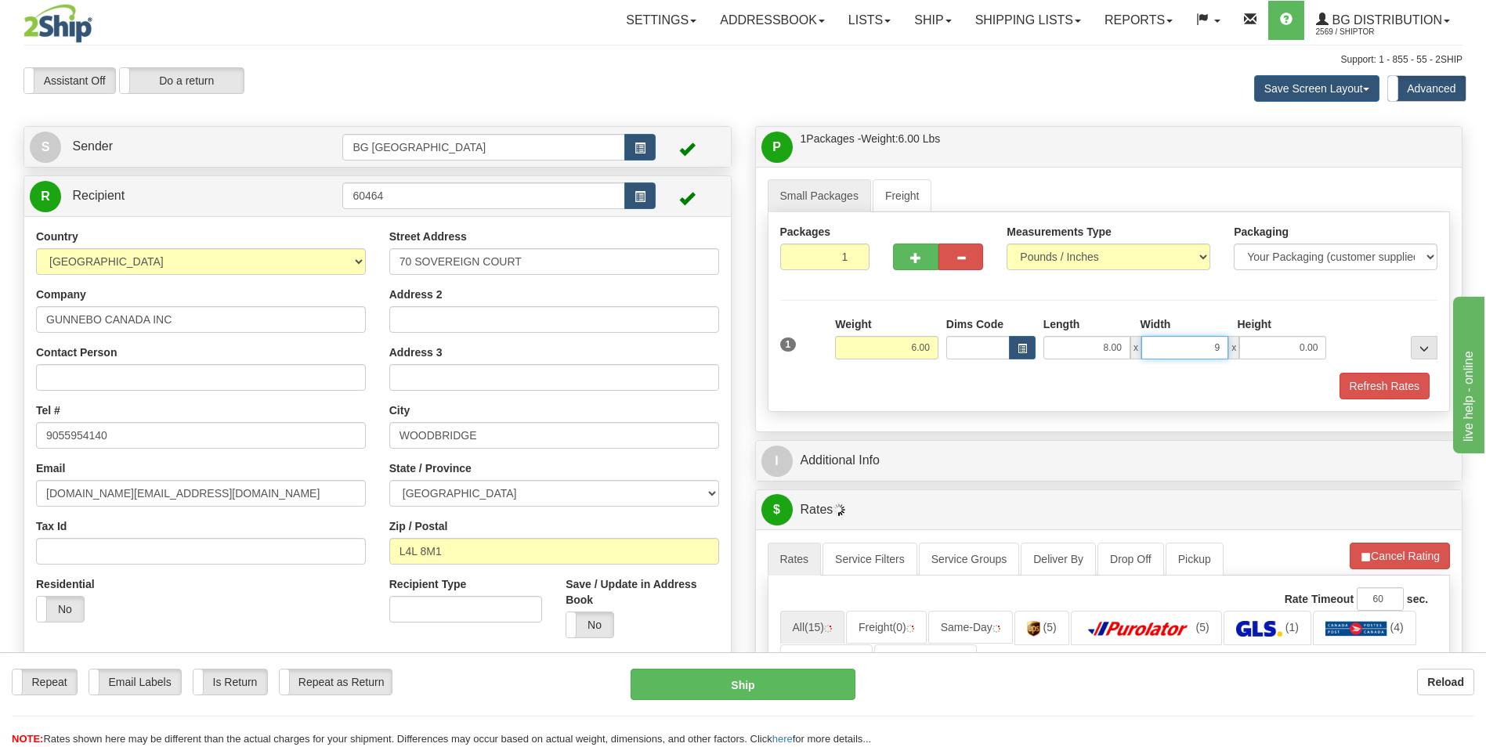
type input "9.00"
type input "3.00"
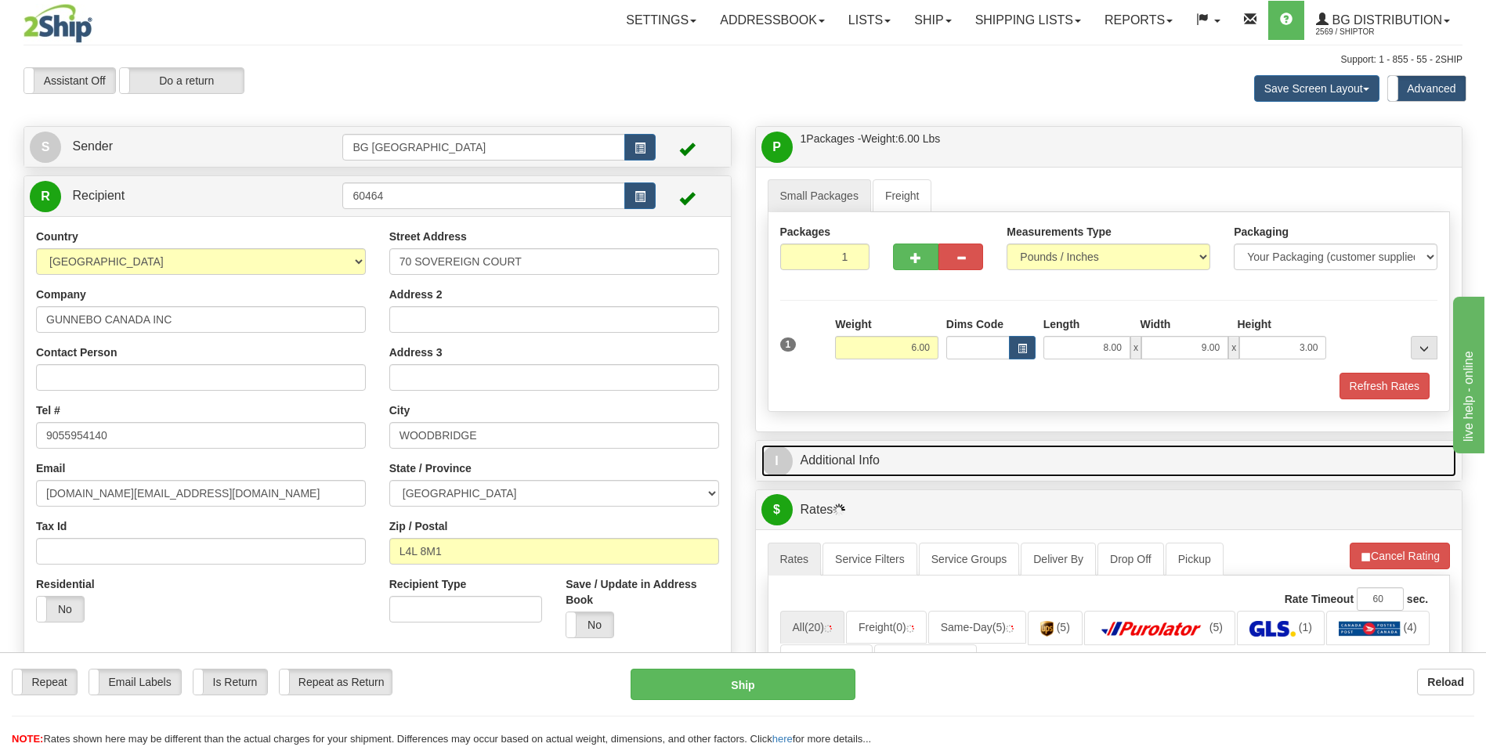
click at [892, 445] on link "I Additional Info" at bounding box center [1110, 461] width 696 height 32
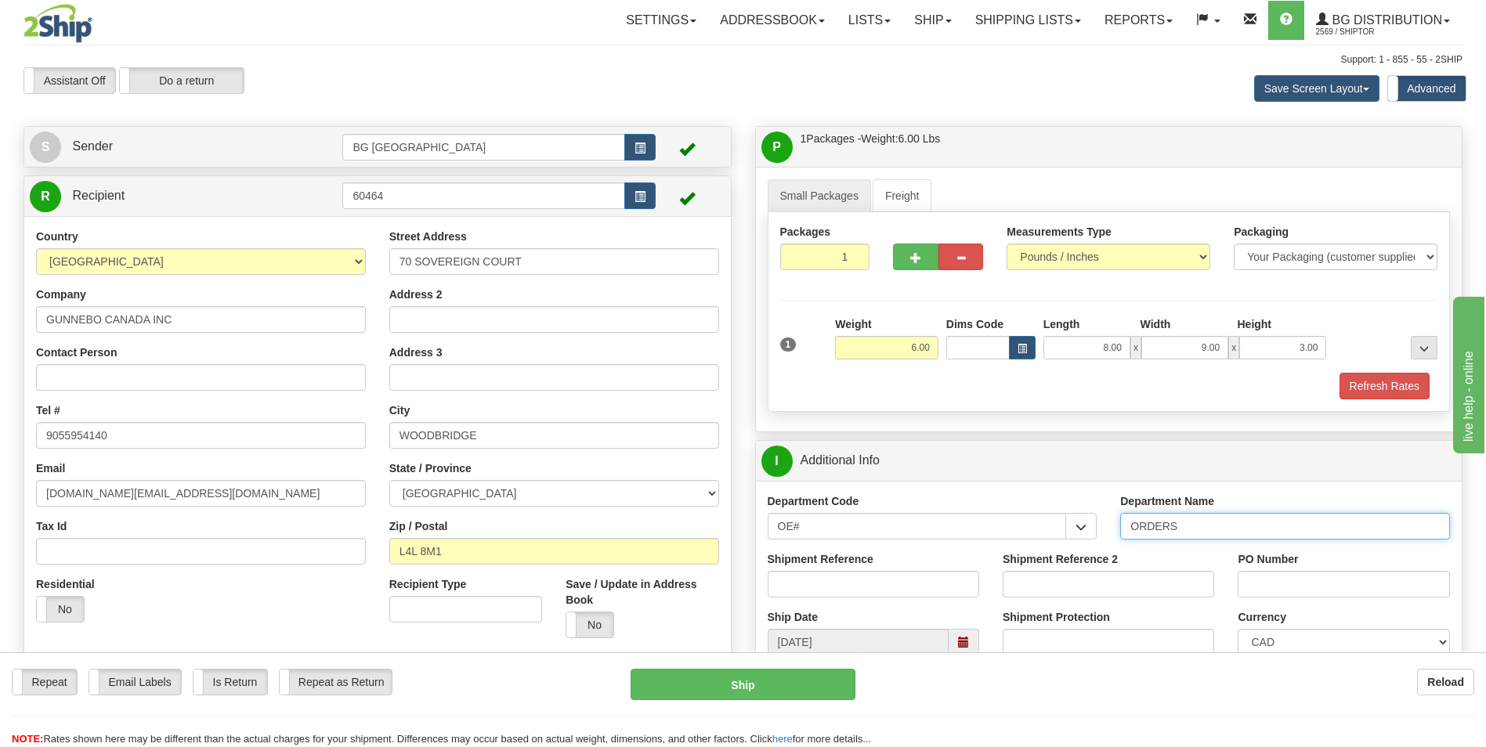
click at [1208, 531] on input "ORDERS" at bounding box center [1285, 526] width 330 height 27
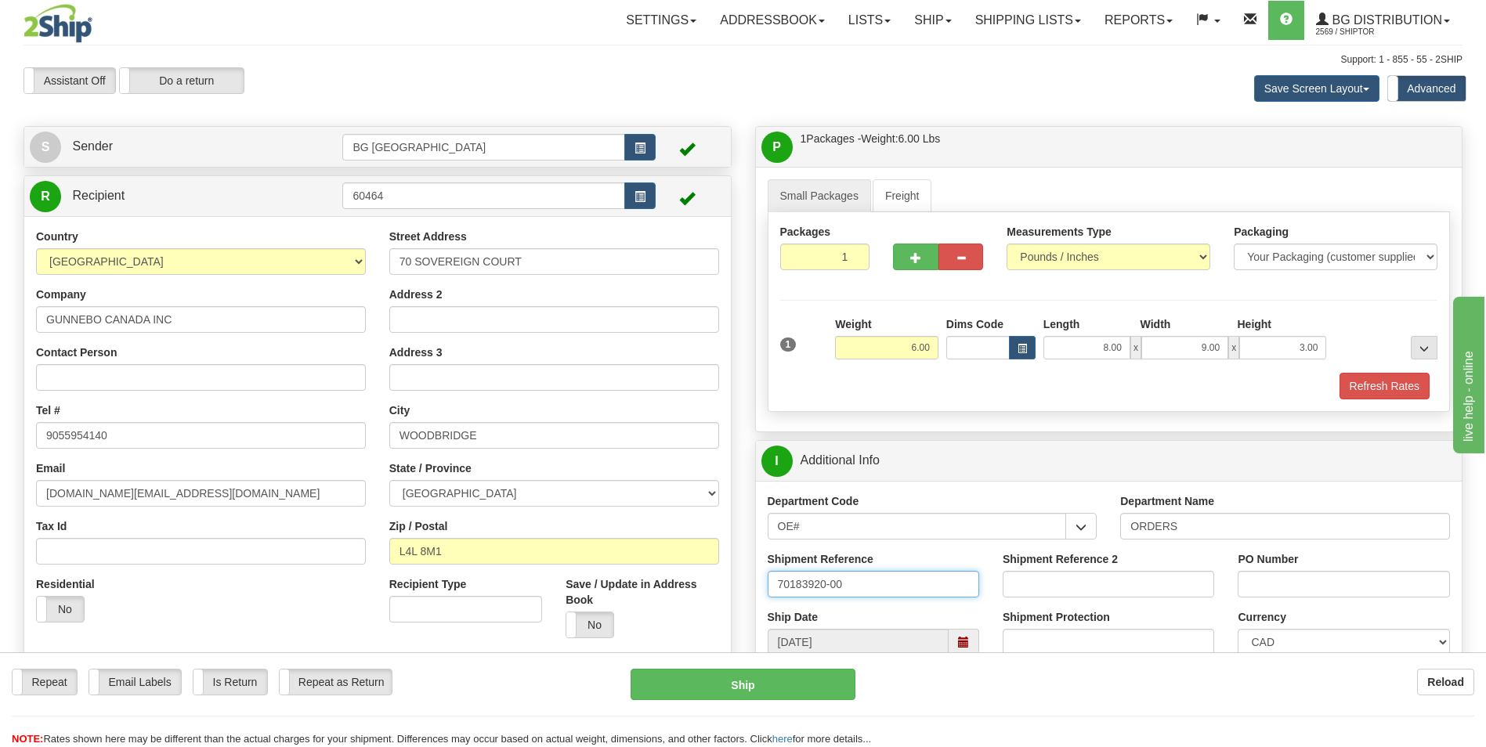
type input "70183920-00"
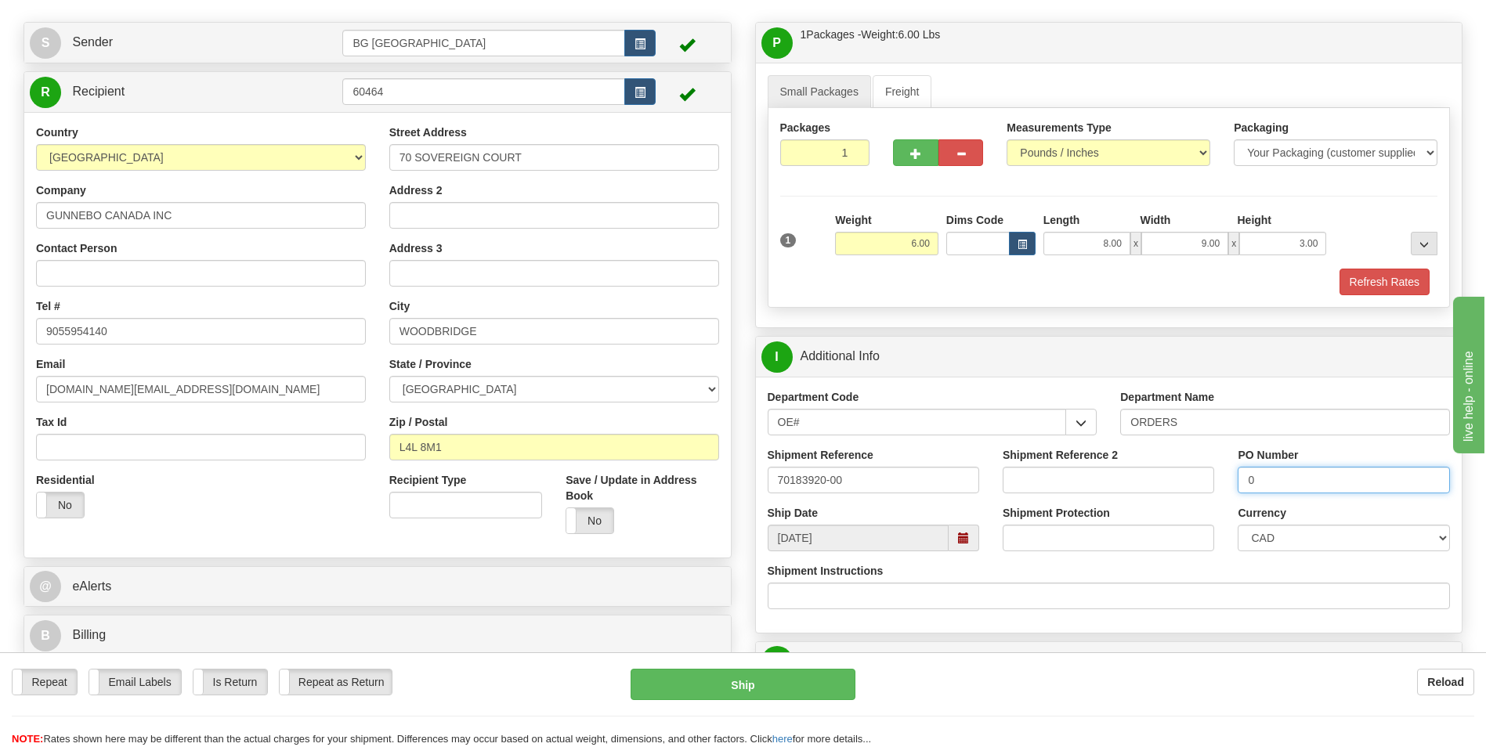
scroll to position [235, 0]
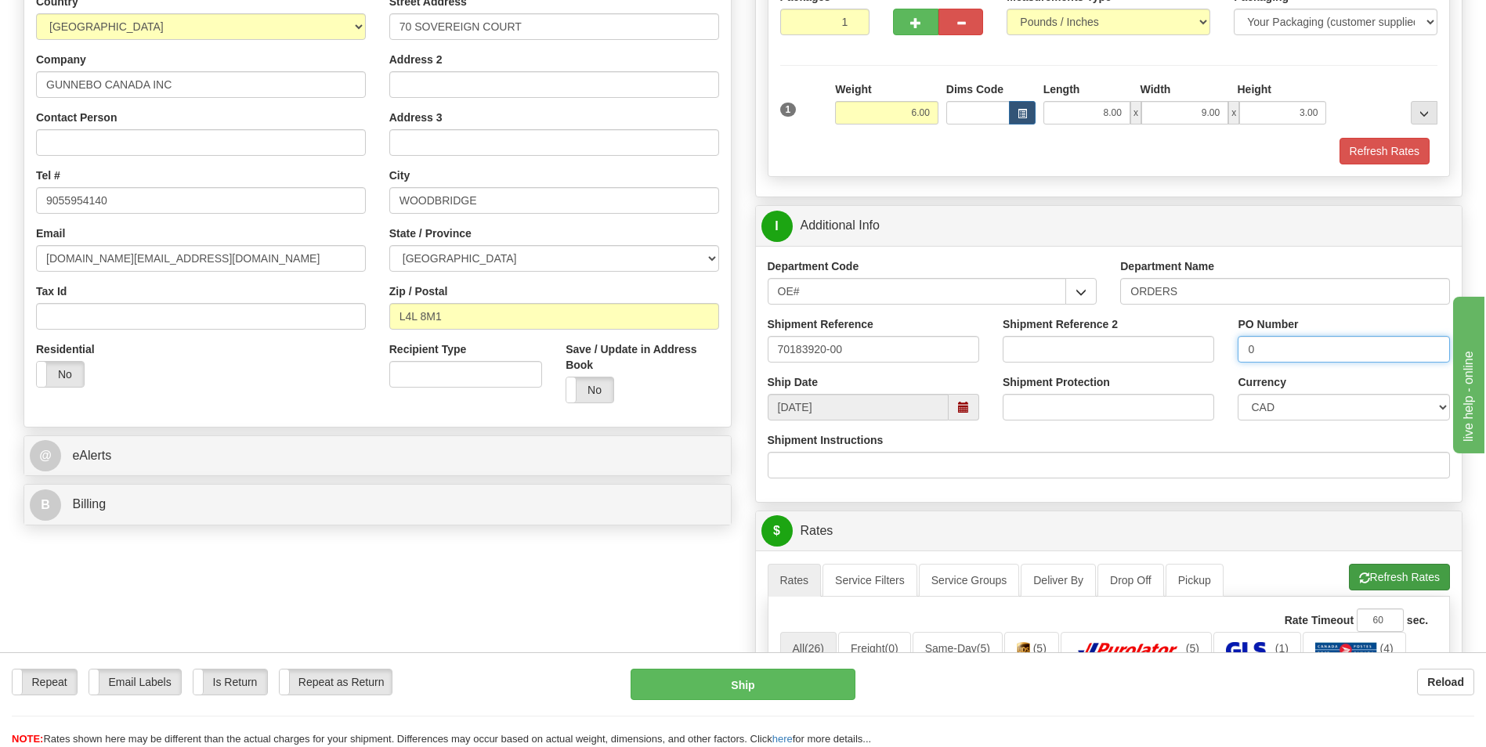
type input "0"
click at [1394, 577] on button "Refresh Rates" at bounding box center [1399, 577] width 101 height 27
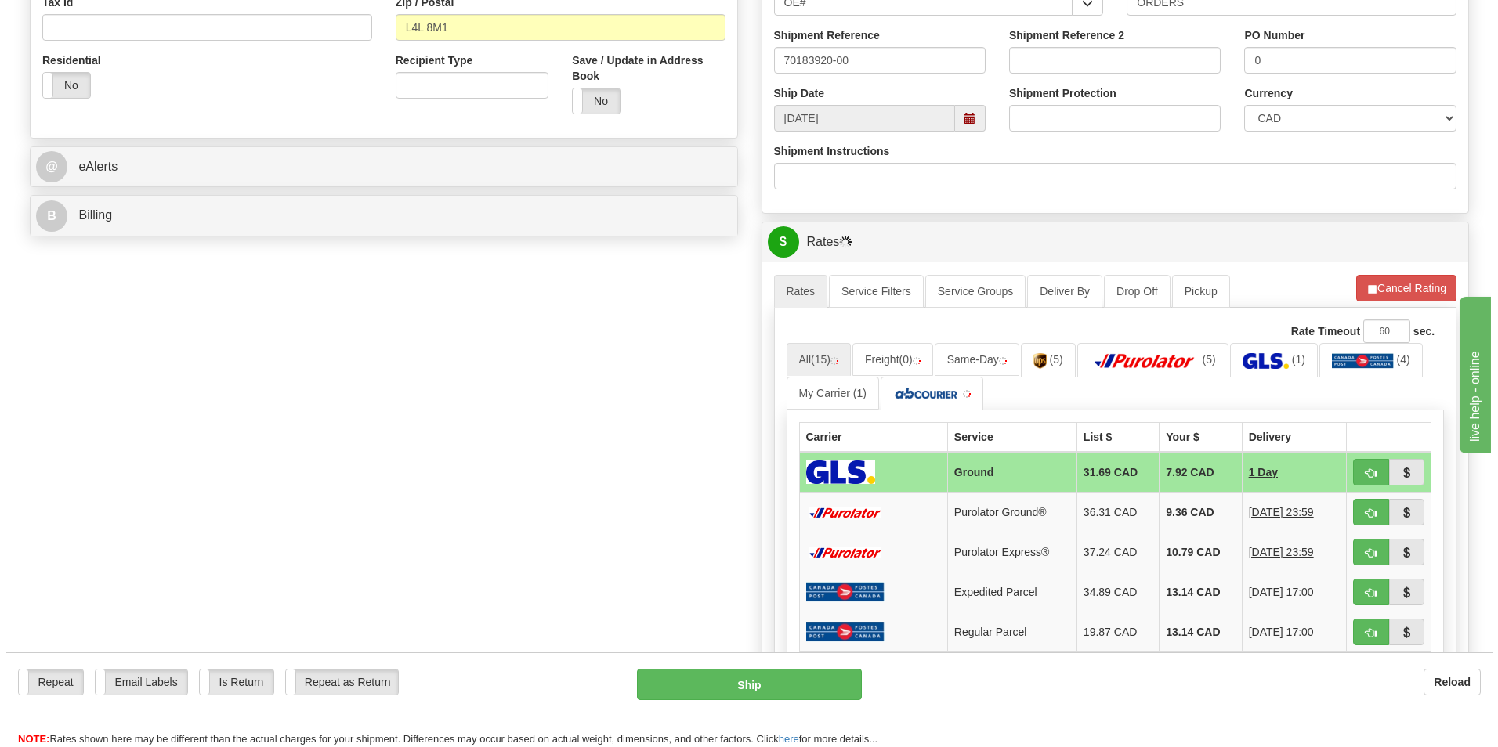
scroll to position [548, 0]
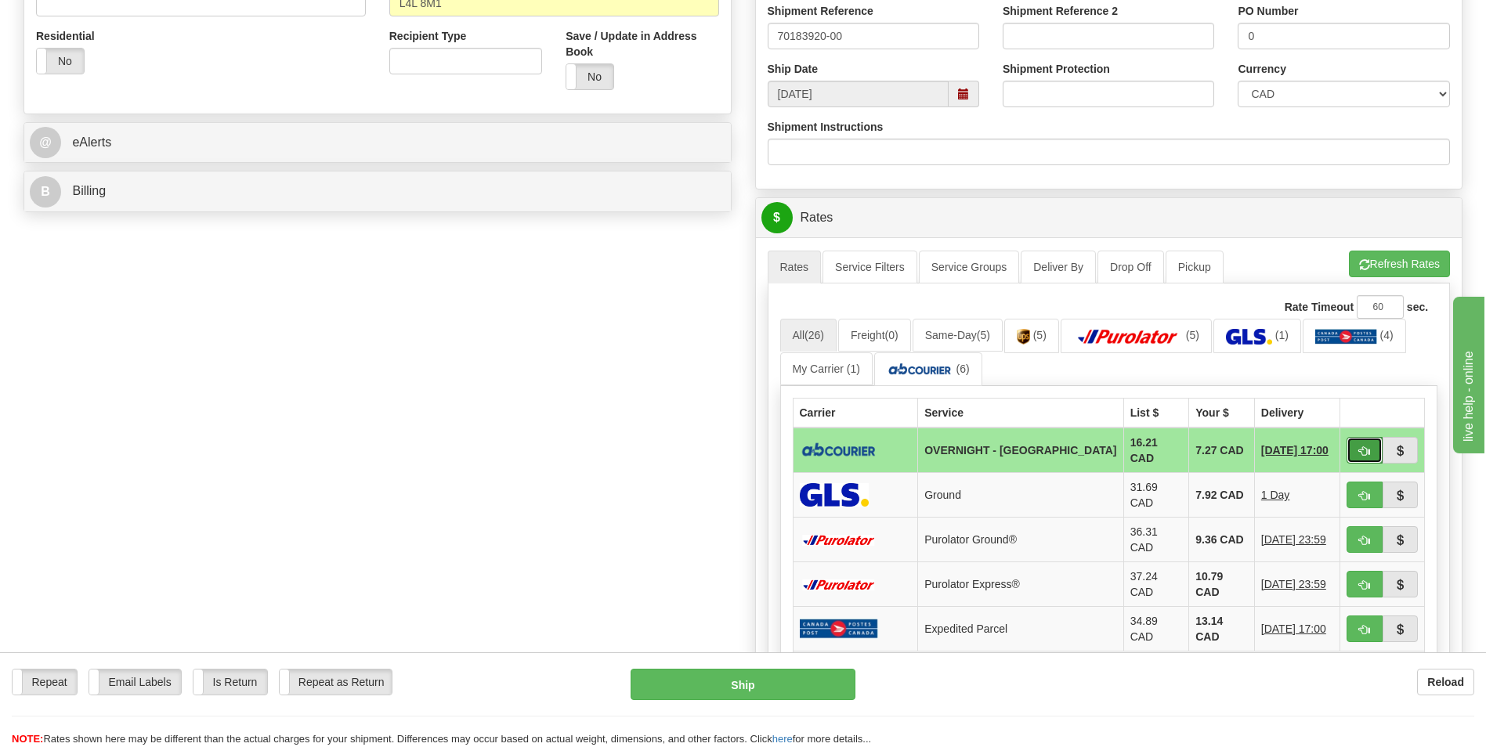
click at [1367, 454] on span "button" at bounding box center [1364, 452] width 11 height 10
type input "4"
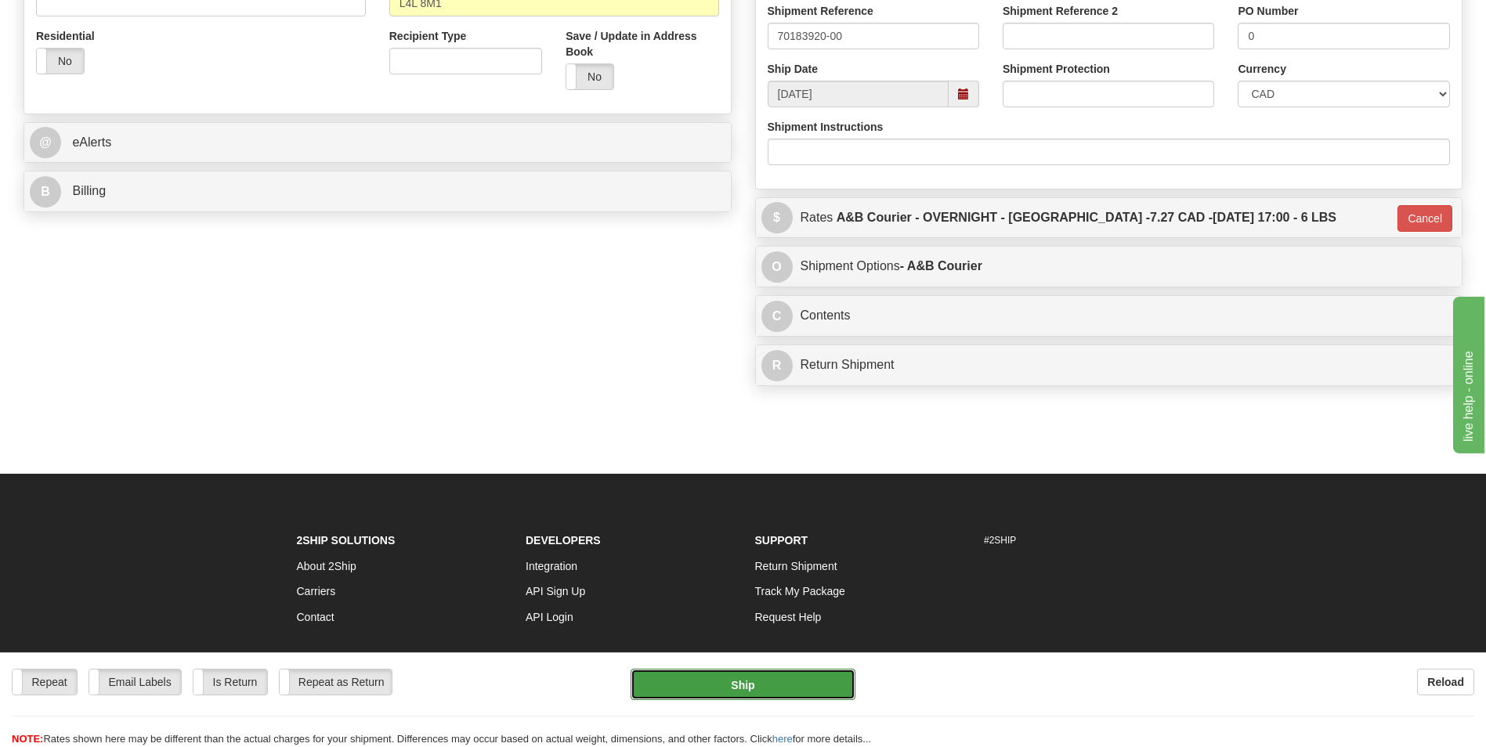
click at [777, 683] on button "Ship" at bounding box center [743, 684] width 224 height 31
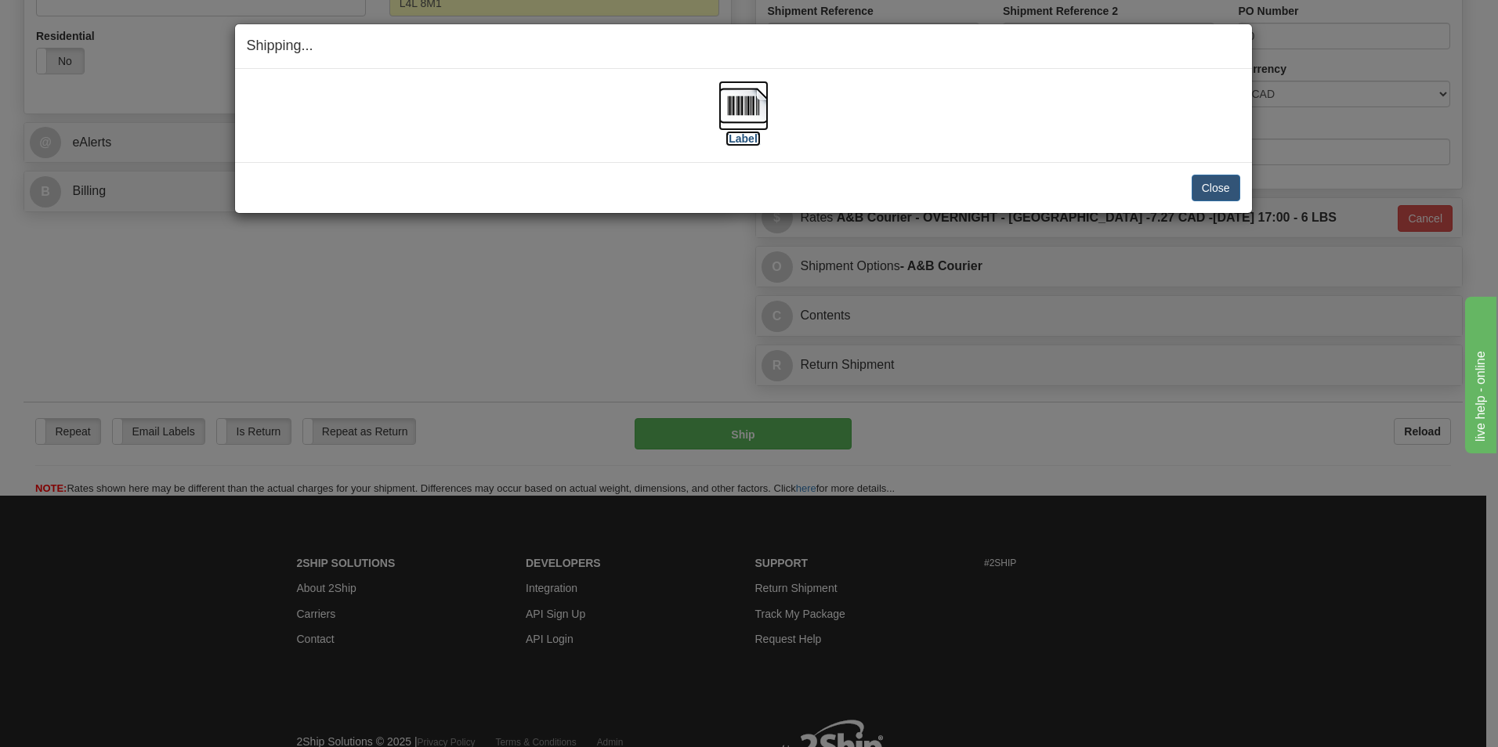
click at [744, 101] on img at bounding box center [743, 106] width 50 height 50
click at [1206, 191] on button "Close" at bounding box center [1216, 188] width 49 height 27
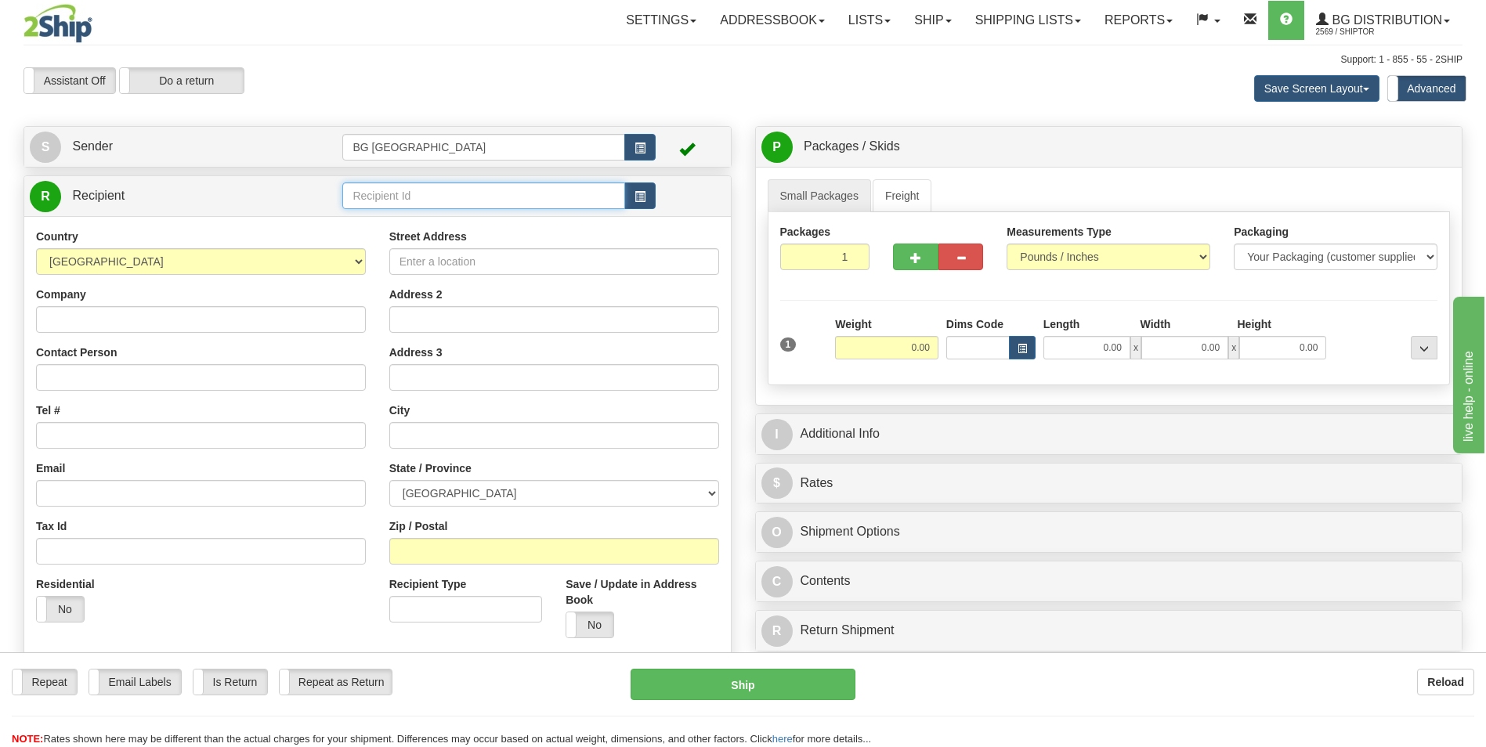
click at [440, 200] on input "text" at bounding box center [483, 196] width 282 height 27
click at [366, 221] on div "60300" at bounding box center [481, 220] width 266 height 16
type input "60300"
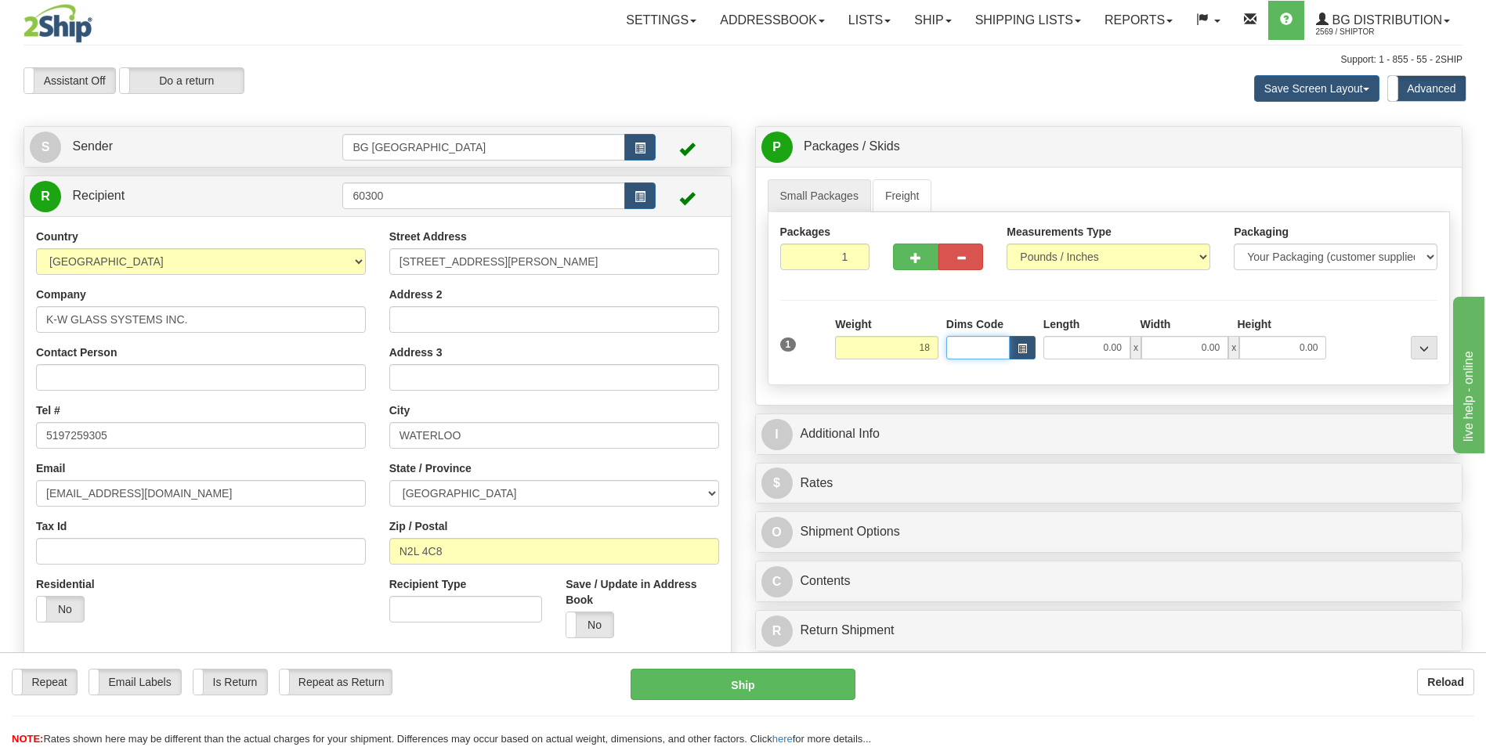
type input "18.00"
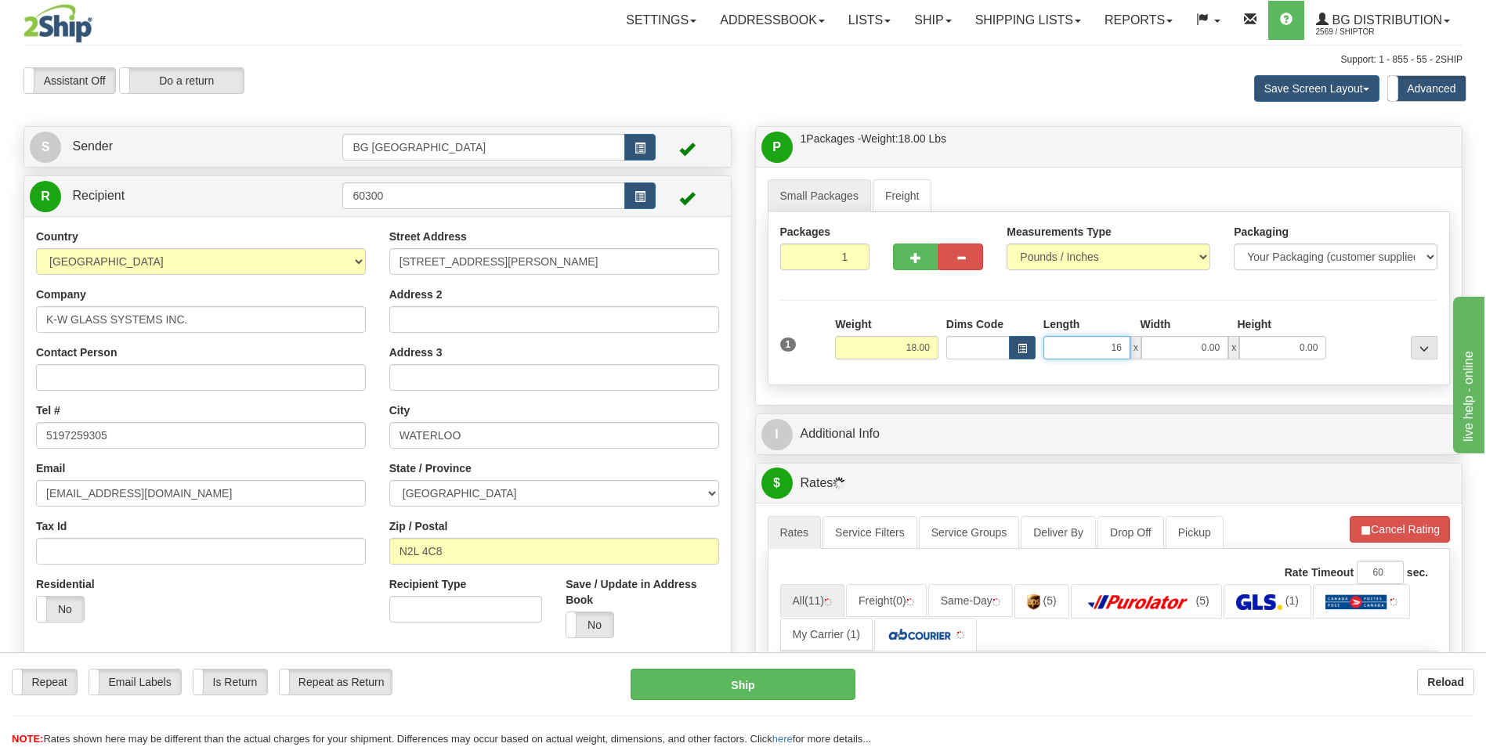
type input "16.00"
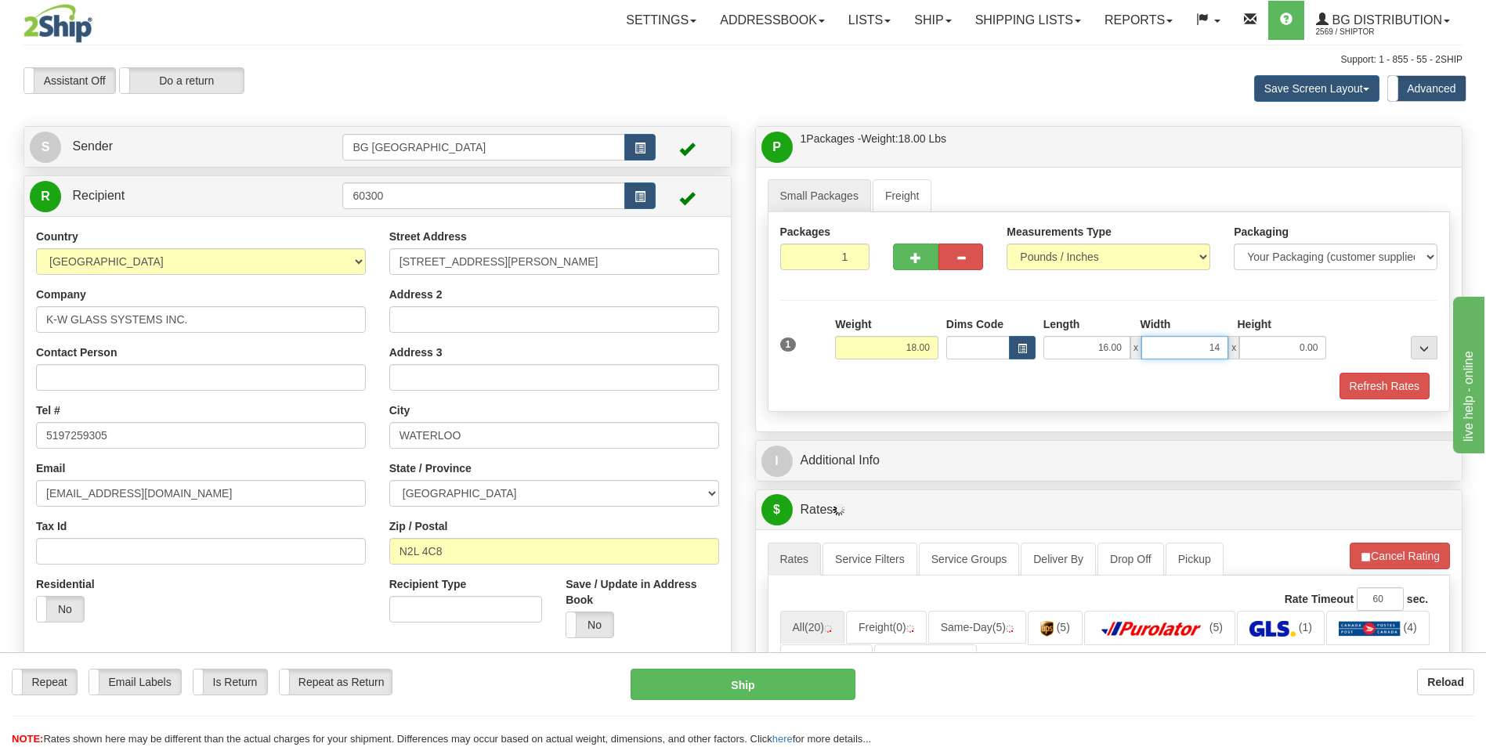
type input "14.00"
type input "5.00"
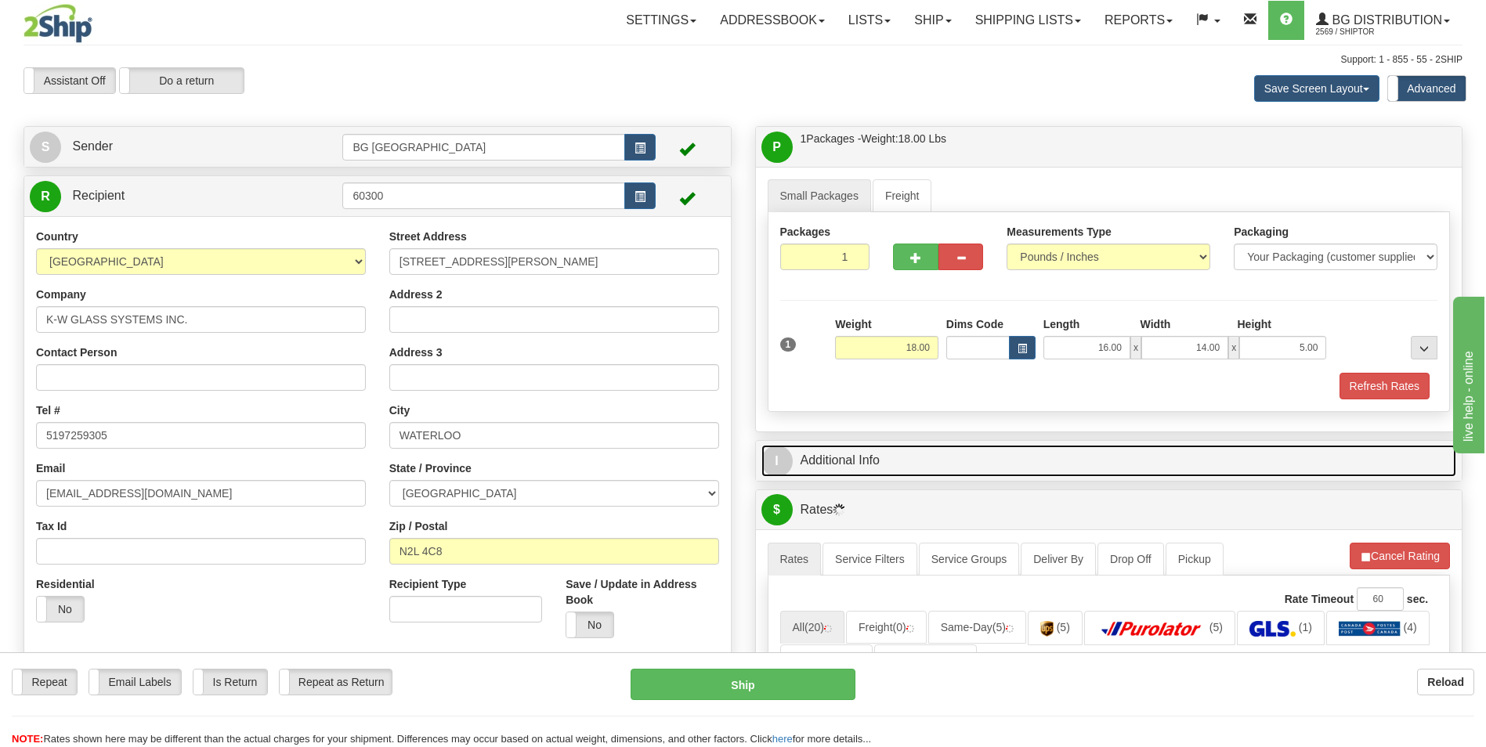
click at [870, 459] on link "I Additional Info" at bounding box center [1110, 461] width 696 height 32
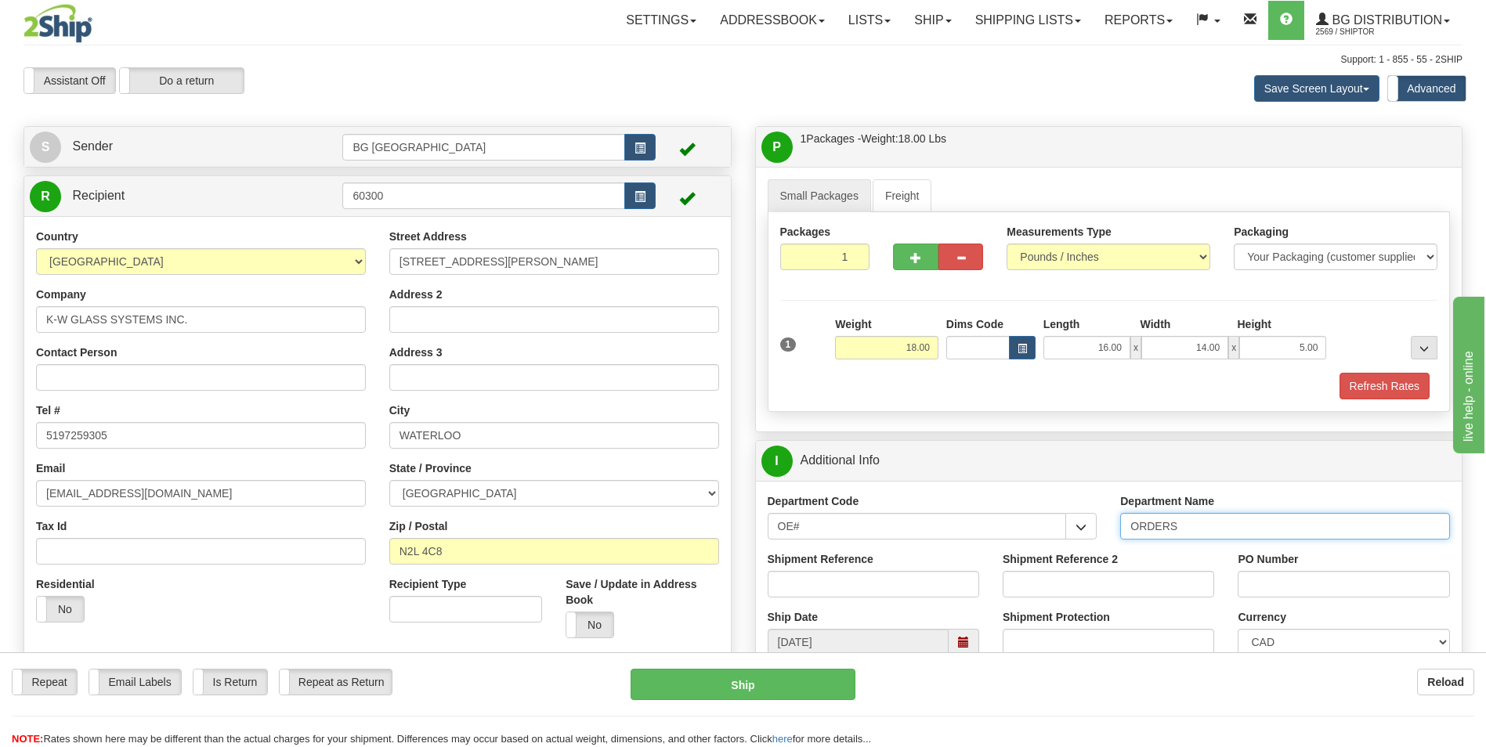
click at [1235, 529] on input "ORDERS" at bounding box center [1285, 526] width 330 height 27
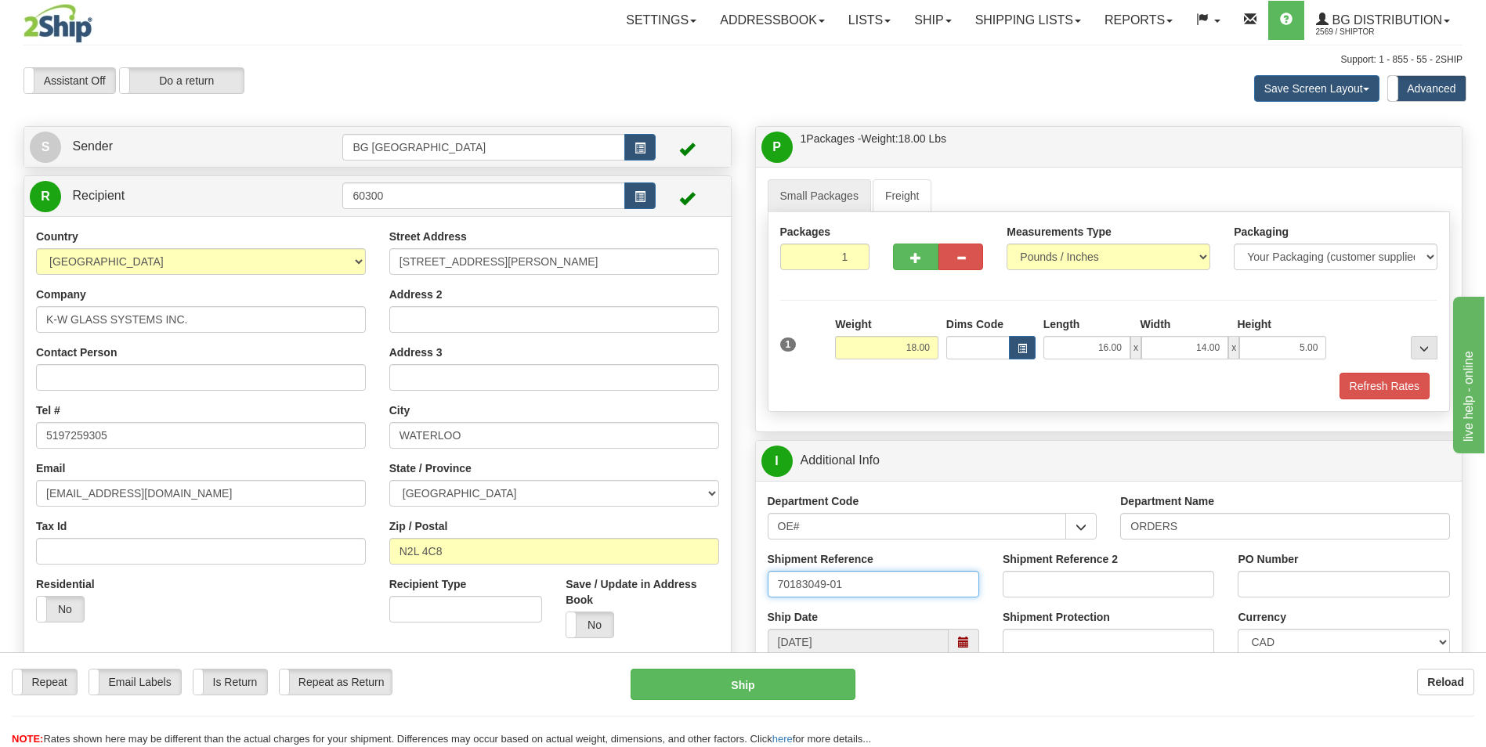
type input "70183049-01"
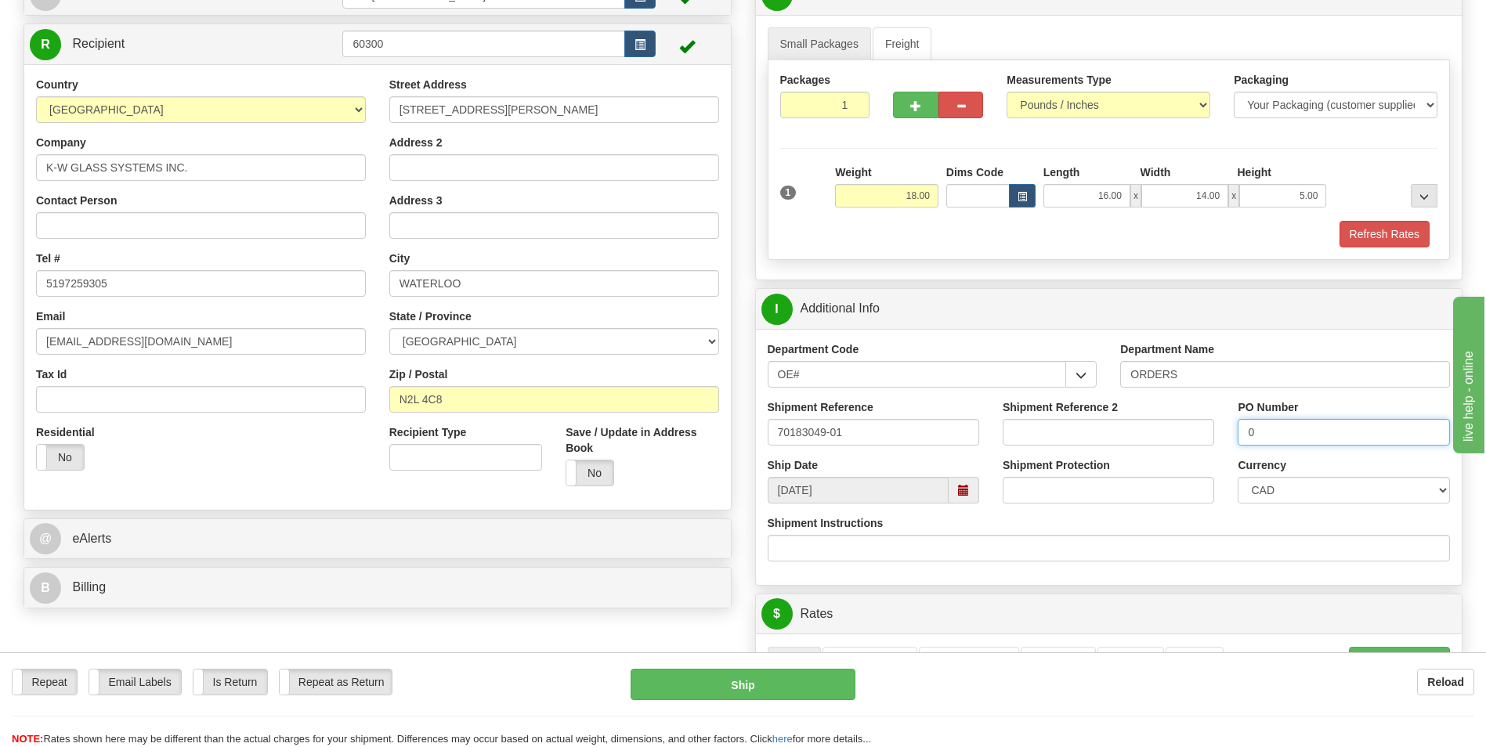
scroll to position [392, 0]
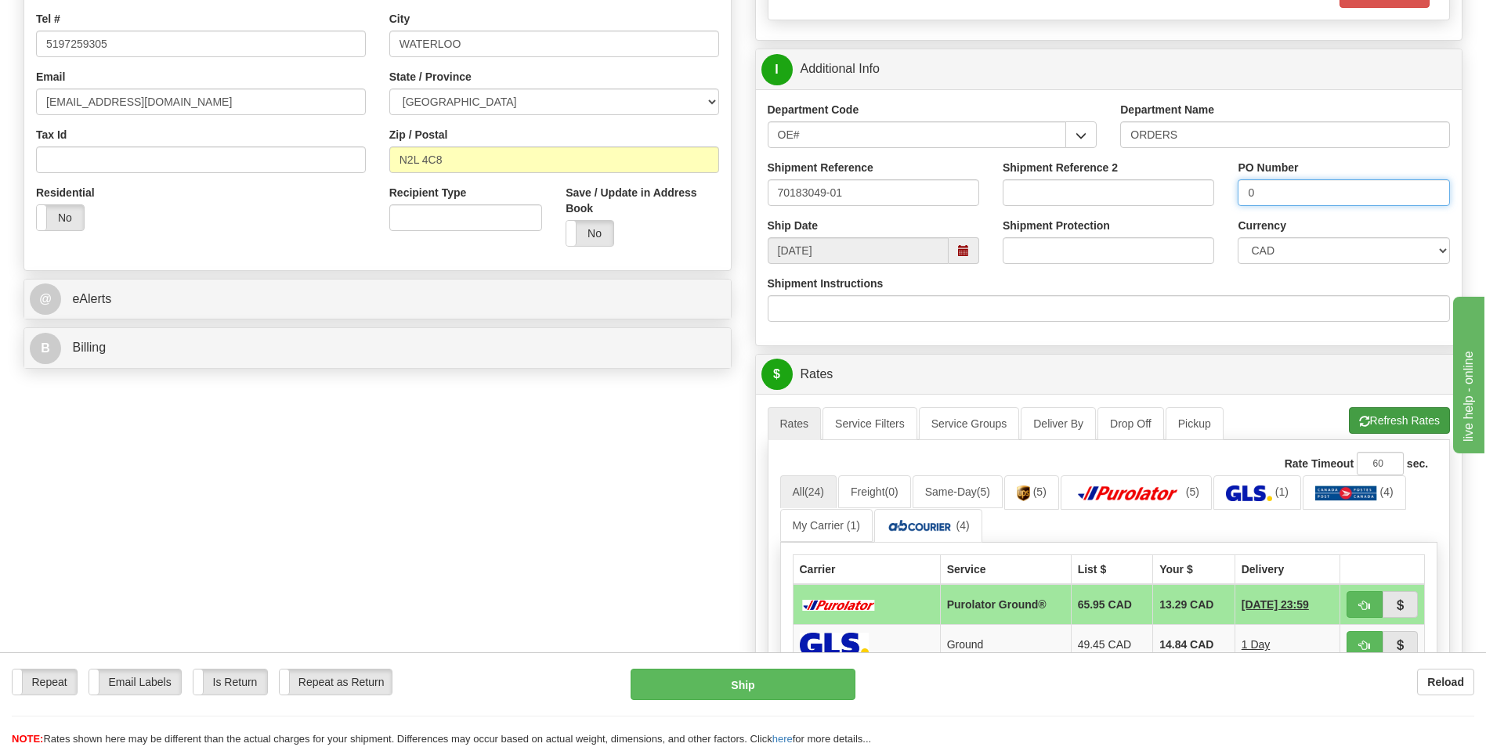
type input "0"
click at [1361, 413] on button "Refresh Rates" at bounding box center [1399, 420] width 101 height 27
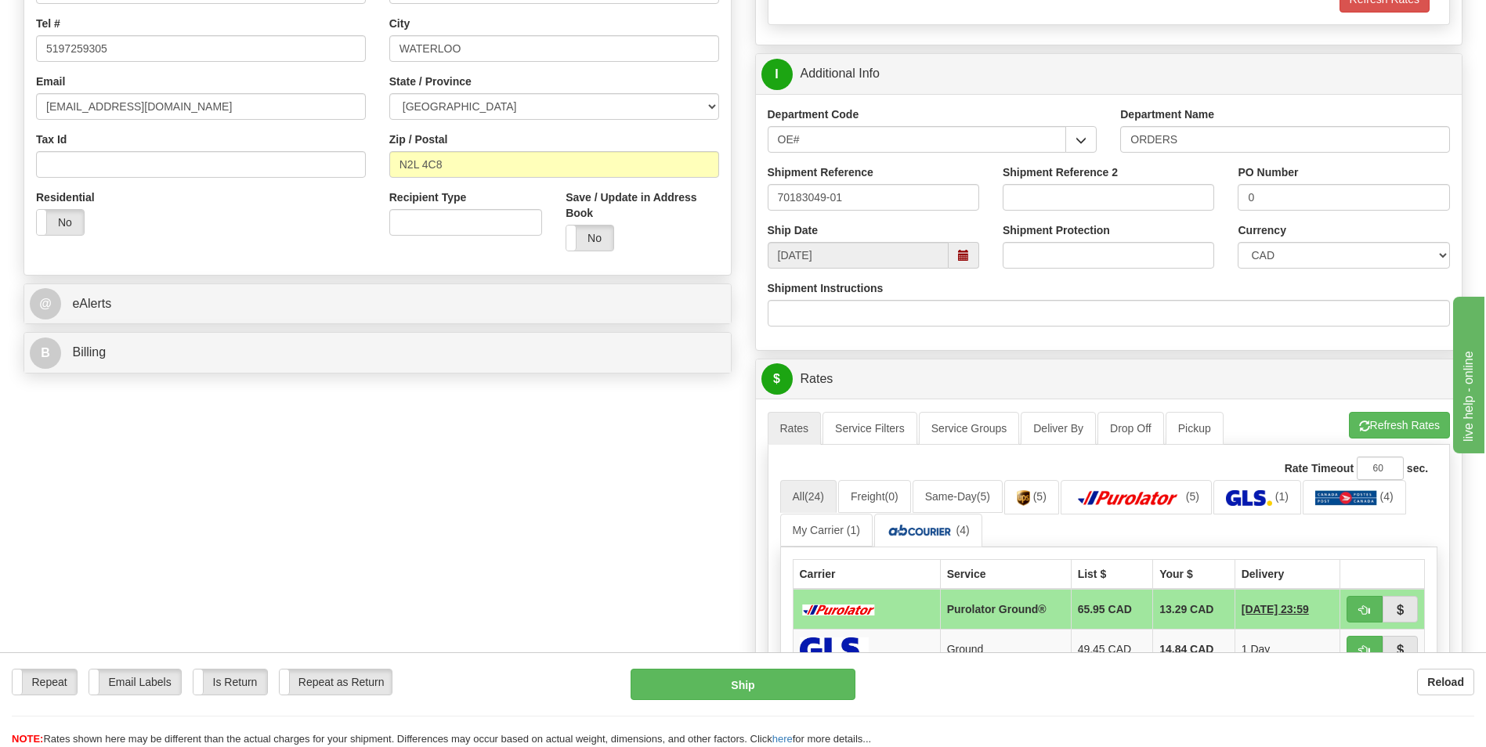
scroll to position [627, 0]
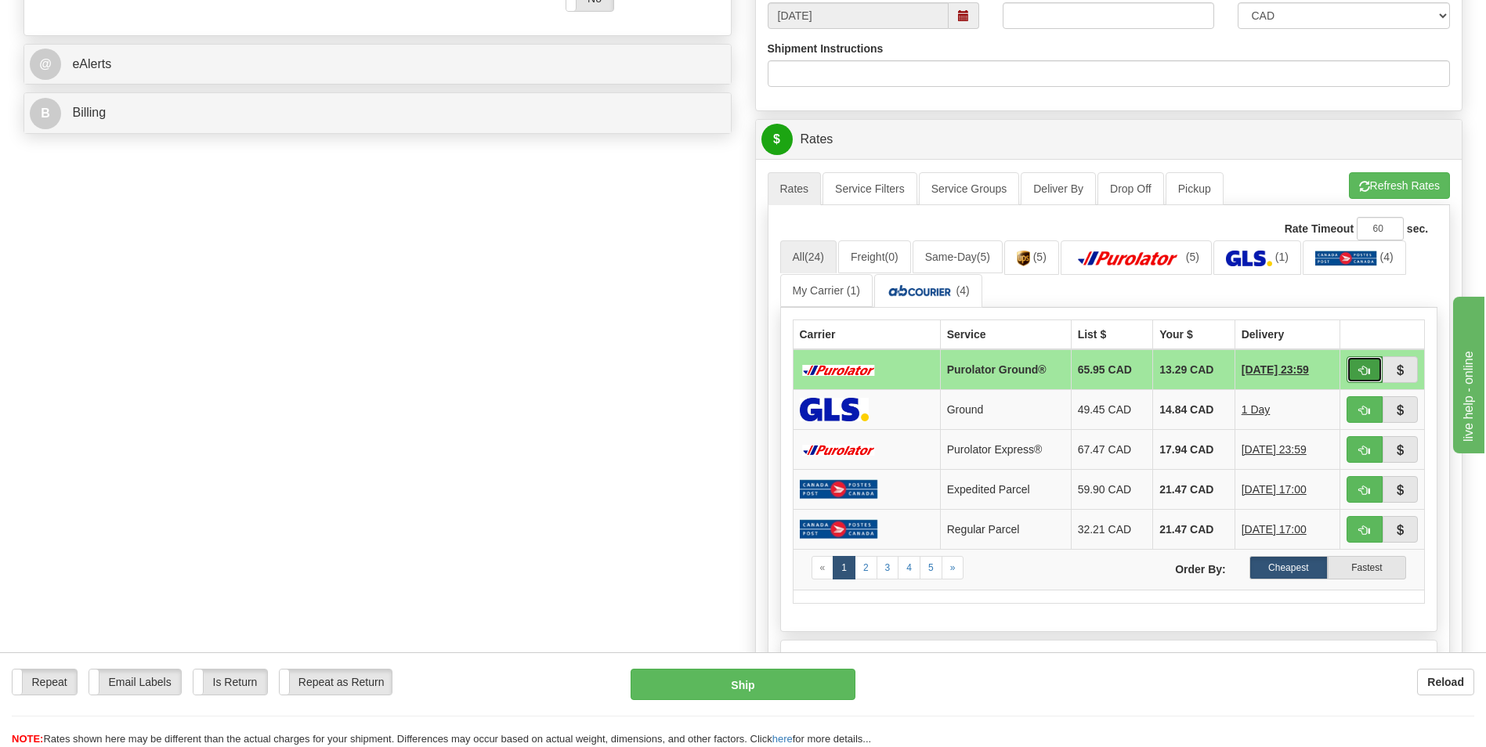
click at [1376, 367] on button "button" at bounding box center [1365, 369] width 36 height 27
type input "260"
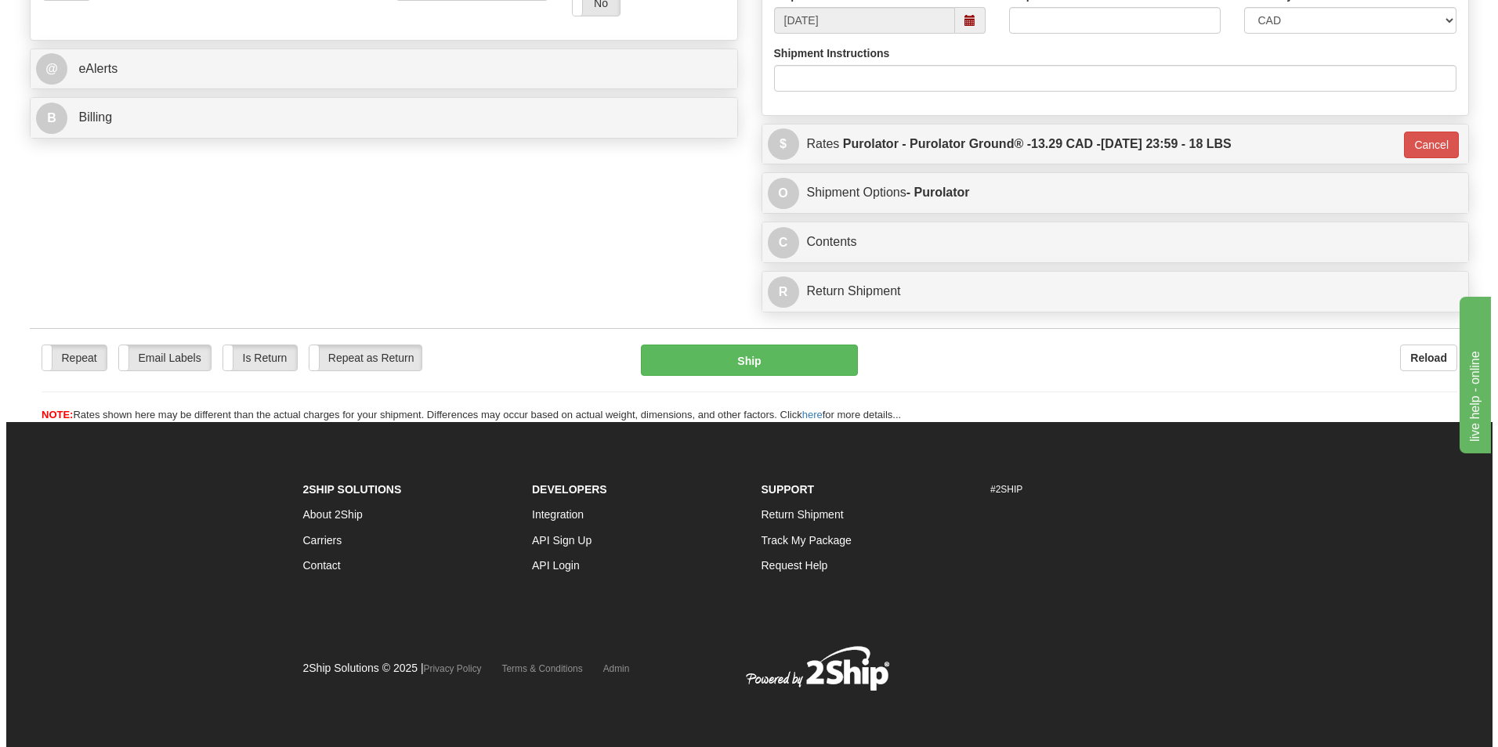
scroll to position [620, 0]
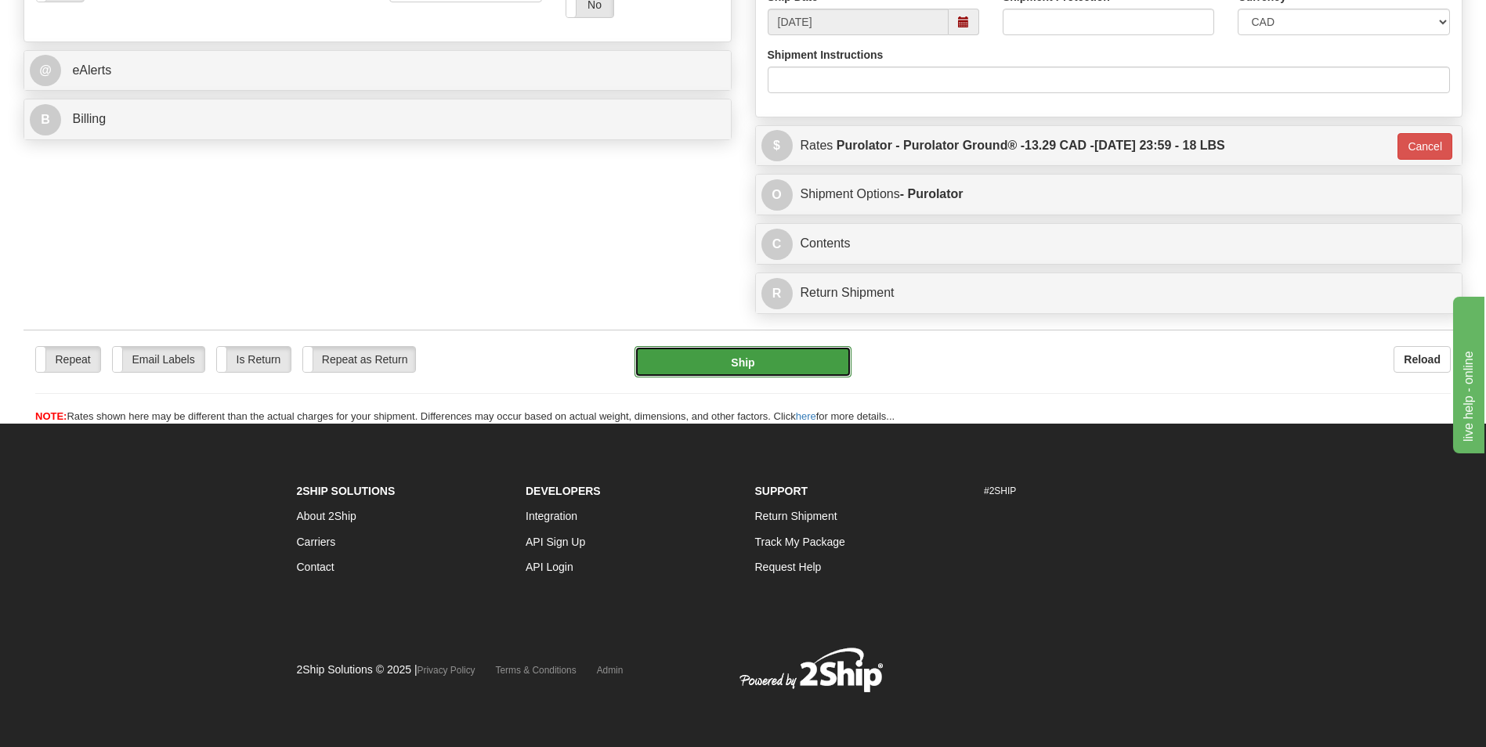
click at [756, 356] on button "Ship" at bounding box center [743, 361] width 216 height 31
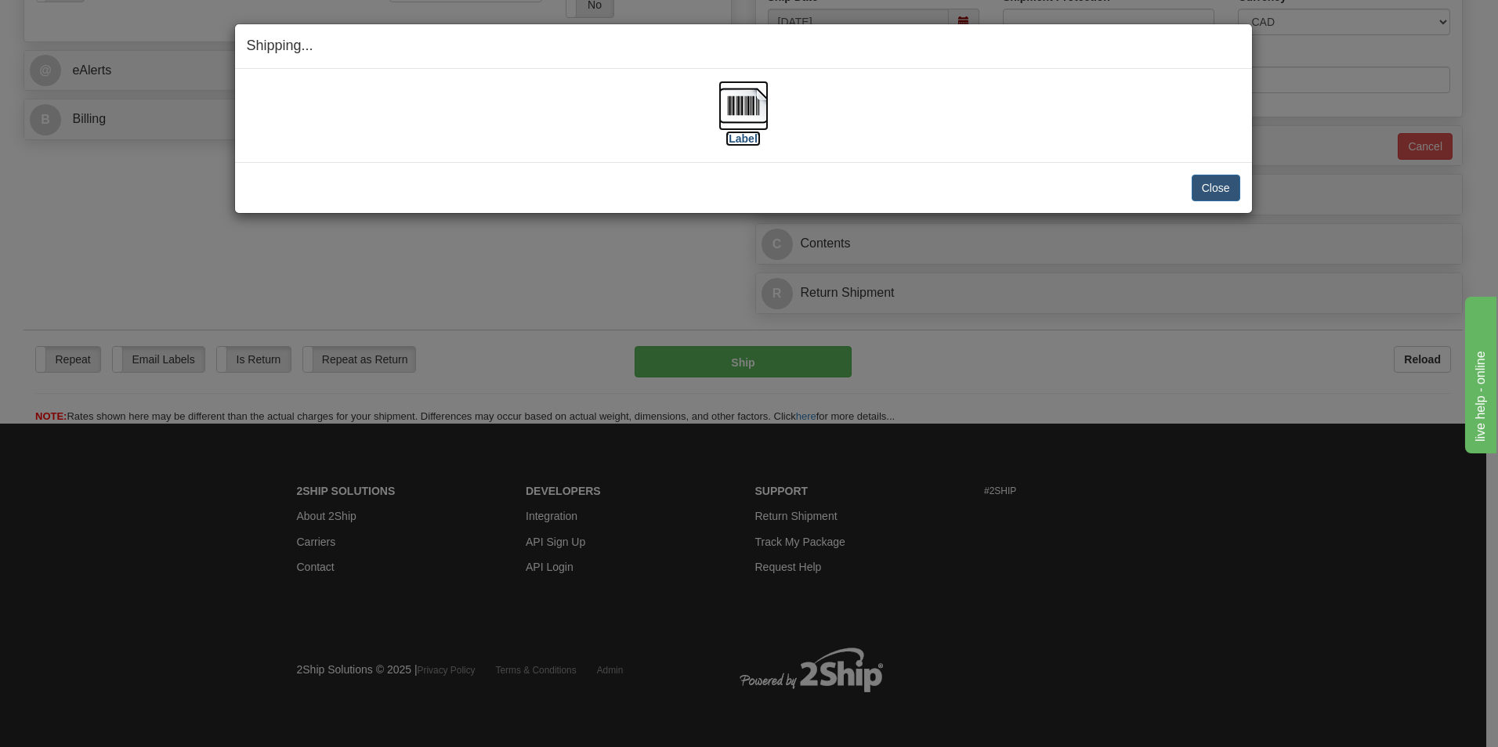
click at [722, 114] on img at bounding box center [743, 106] width 50 height 50
click at [1220, 190] on button "Close" at bounding box center [1216, 188] width 49 height 27
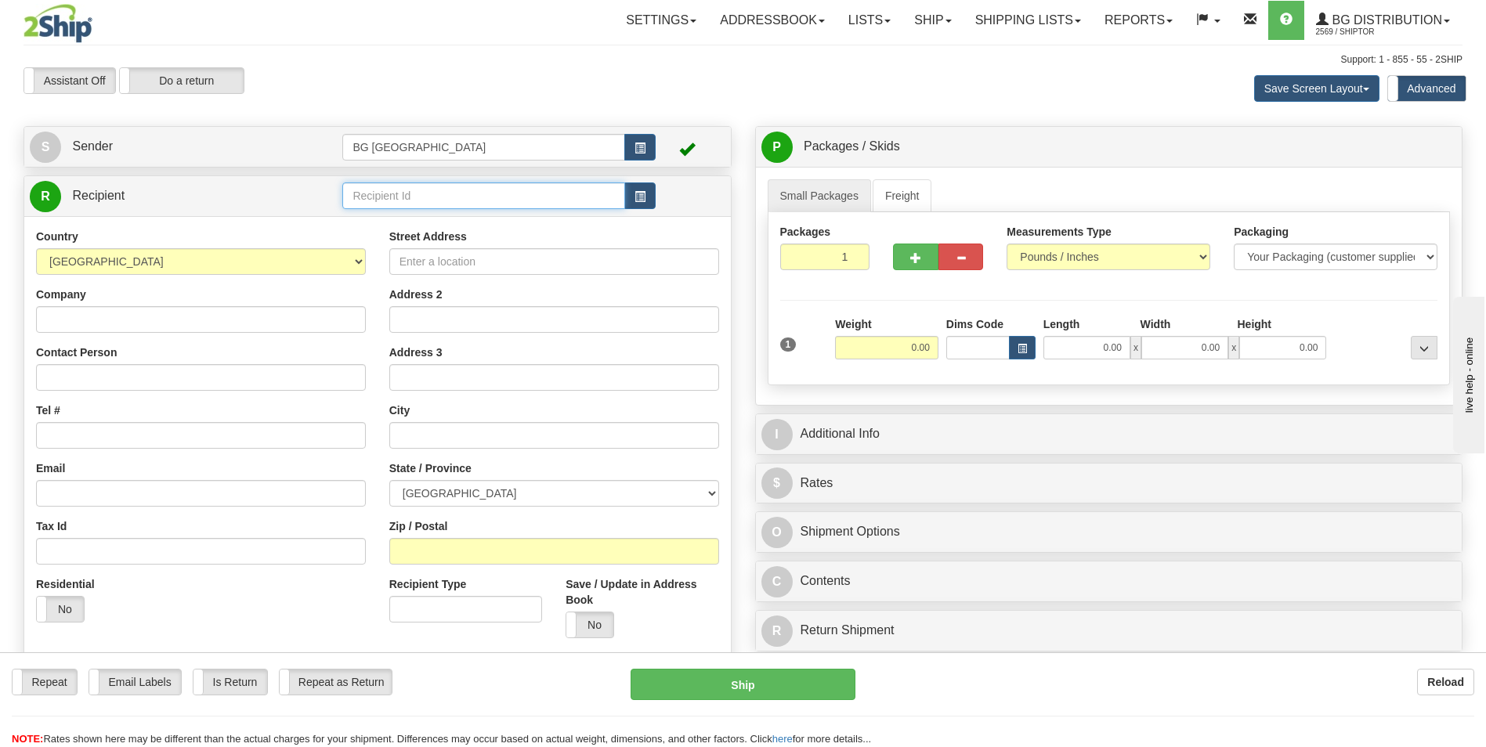
click at [472, 204] on input "text" at bounding box center [483, 196] width 282 height 27
click at [453, 229] on div "60020" at bounding box center [480, 220] width 267 height 17
type input "60020"
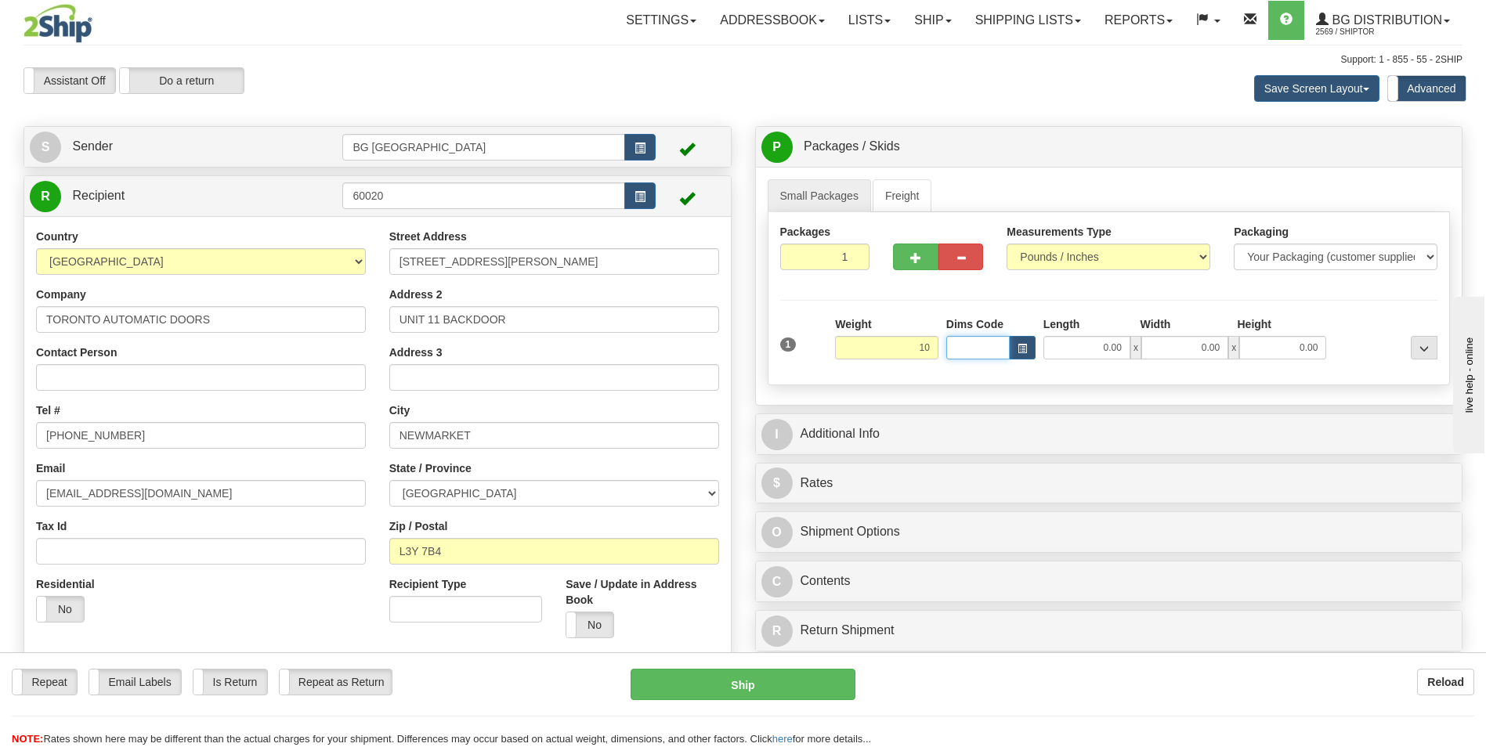
type input "10.00"
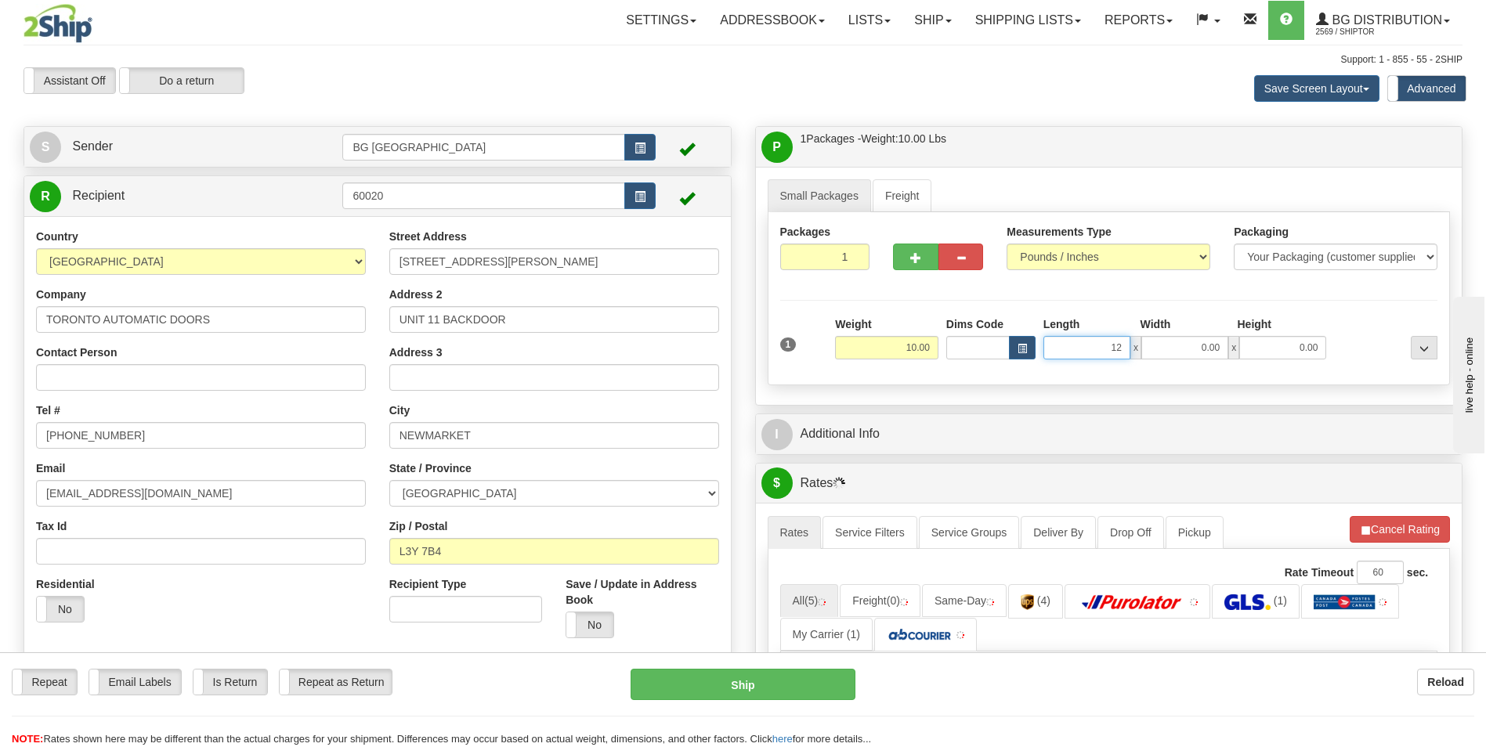
type input "12.00"
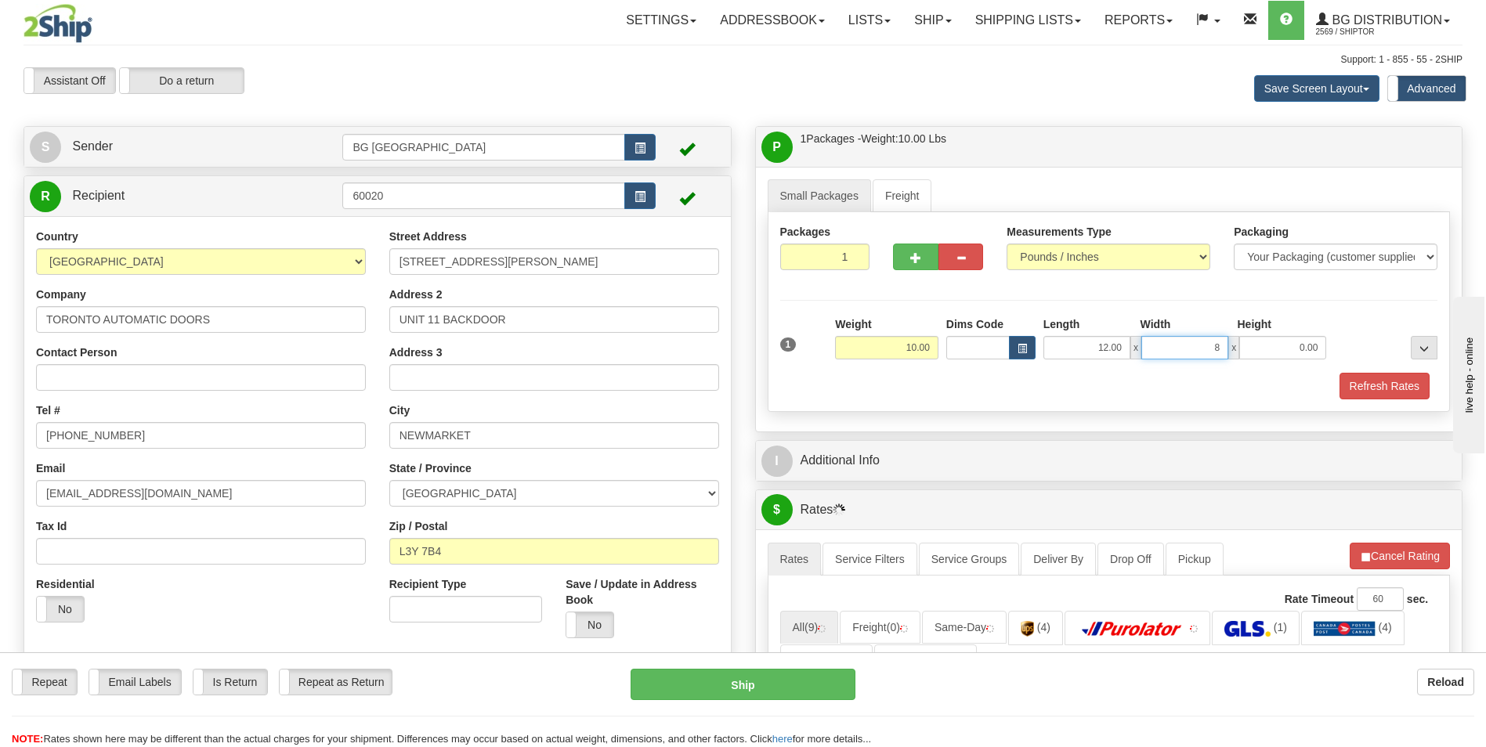
type input "8.00"
type input "6.00"
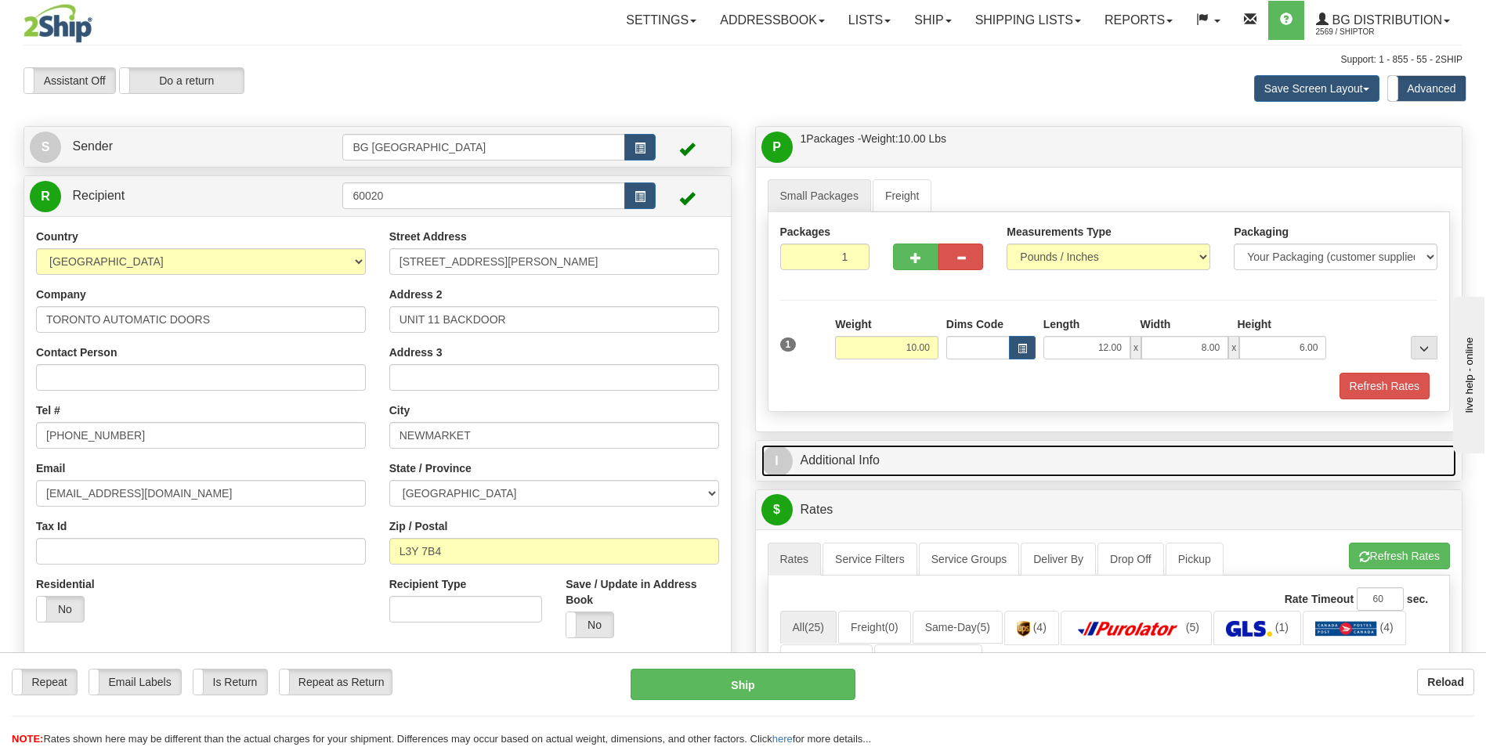
click at [859, 464] on link "I Additional Info" at bounding box center [1110, 461] width 696 height 32
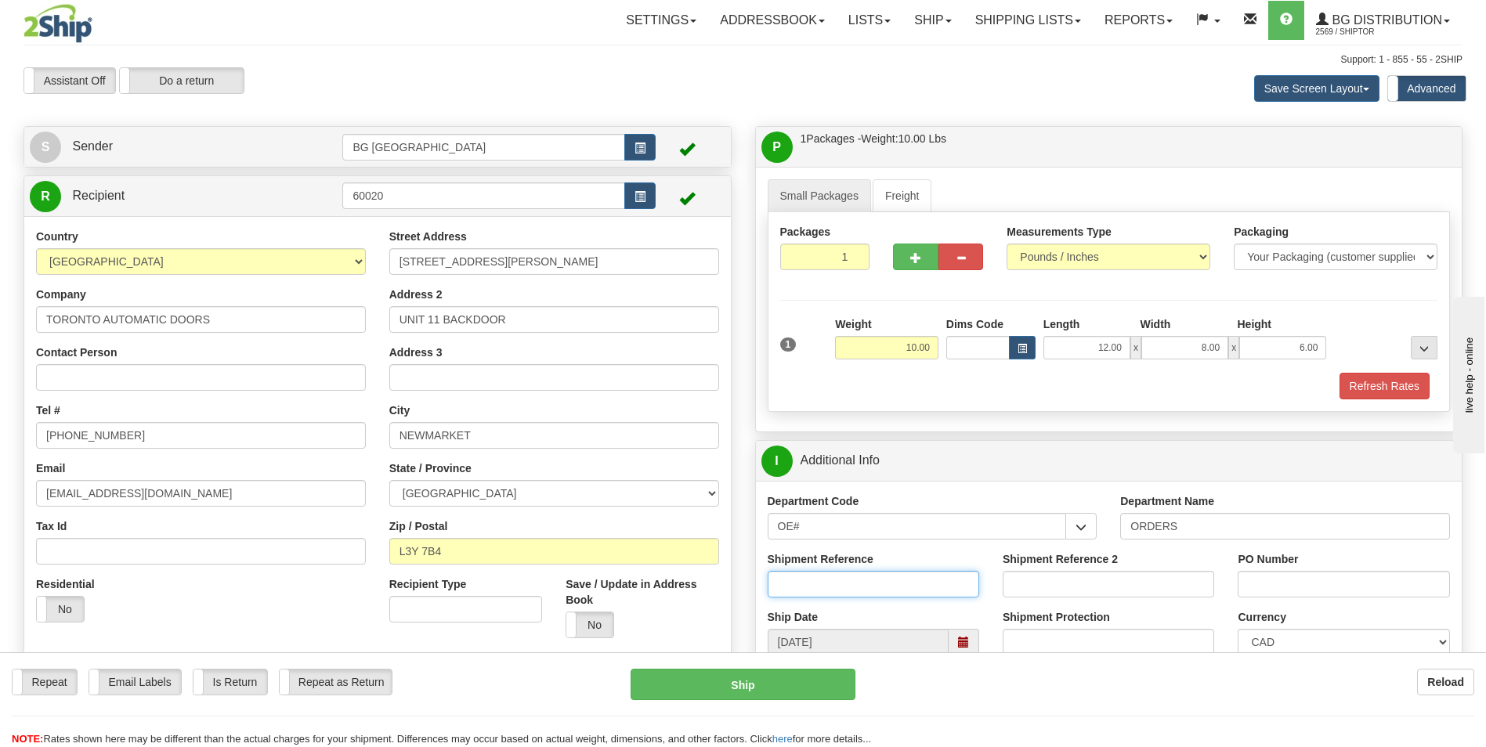
click at [830, 573] on input "Shipment Reference" at bounding box center [874, 584] width 212 height 27
type input "70183714-00"
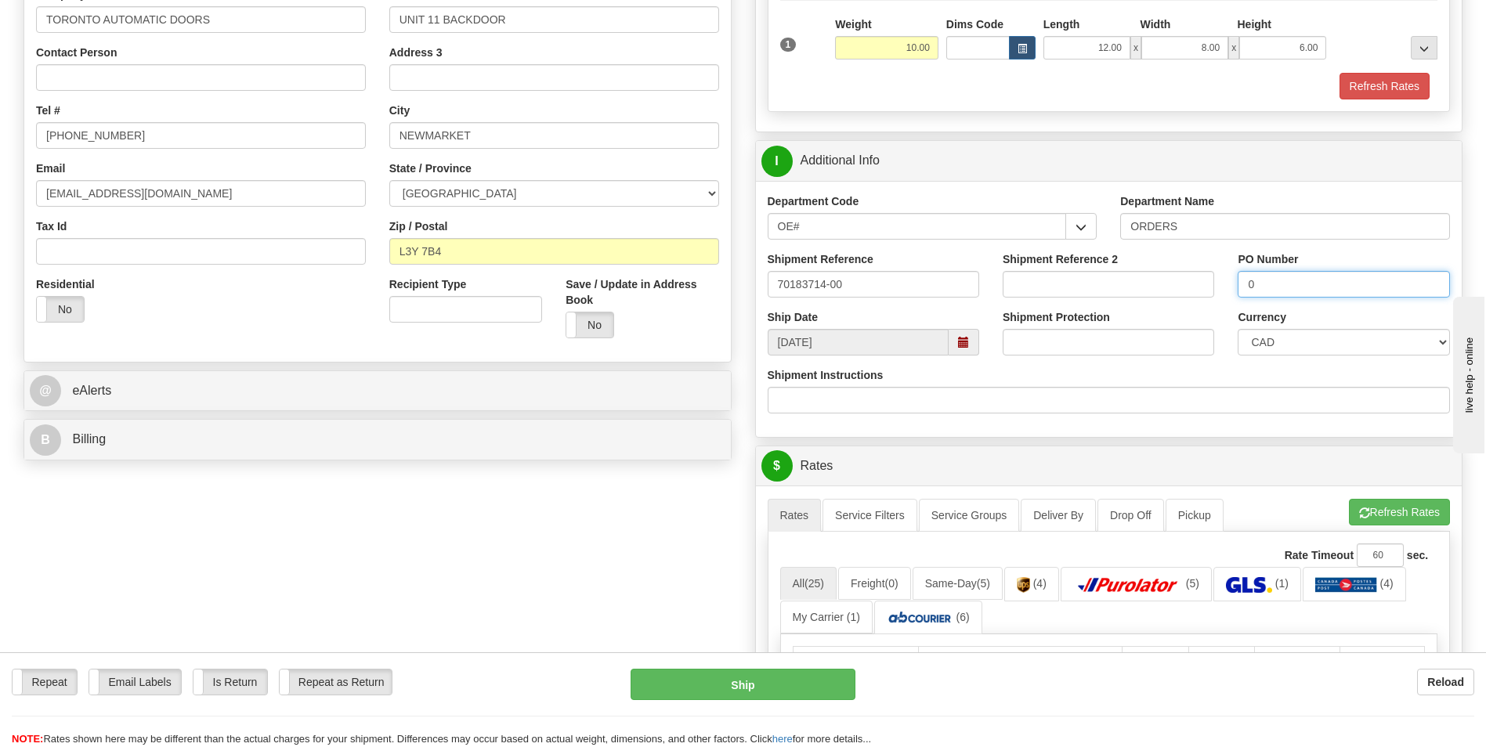
scroll to position [313, 0]
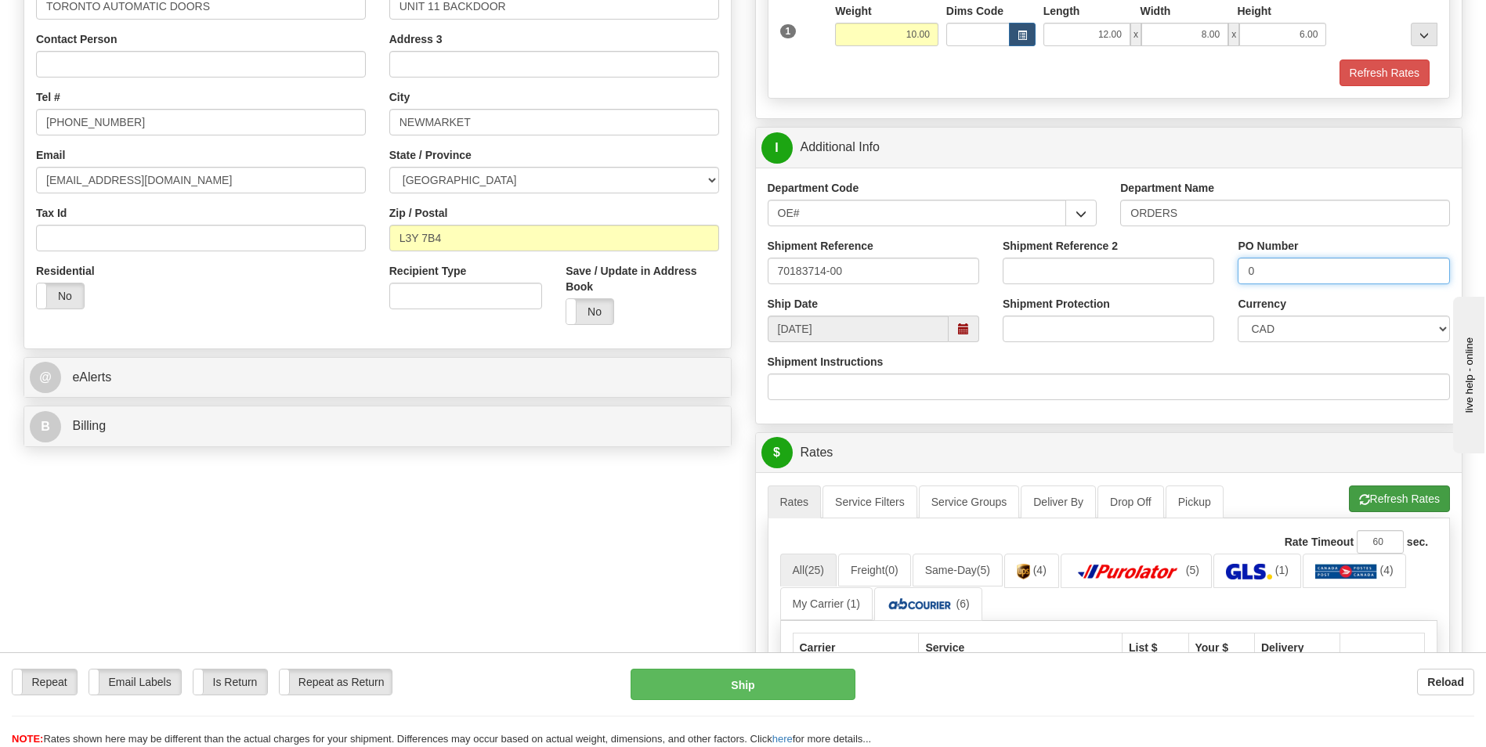
type input "0"
click at [1386, 489] on button "Refresh Rates" at bounding box center [1399, 499] width 101 height 27
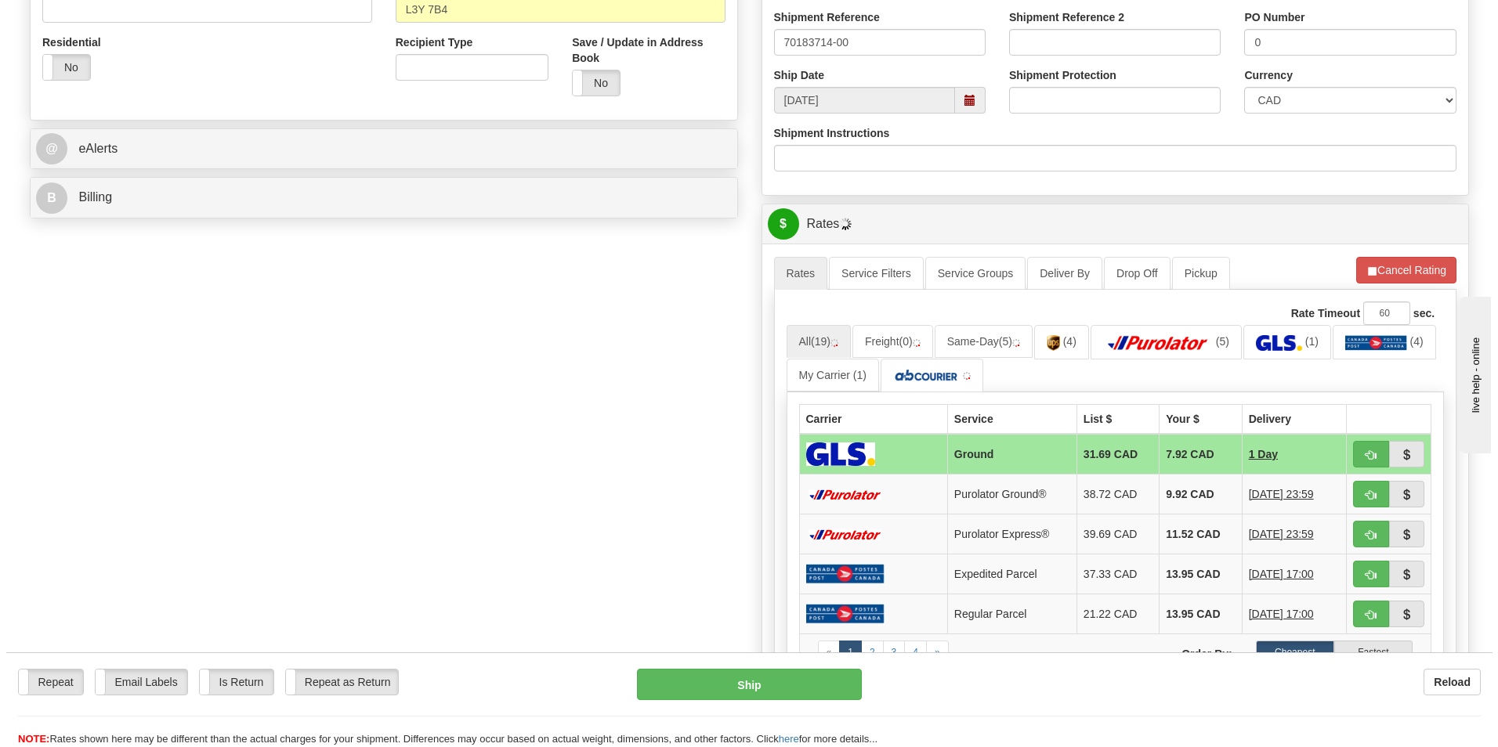
scroll to position [548, 0]
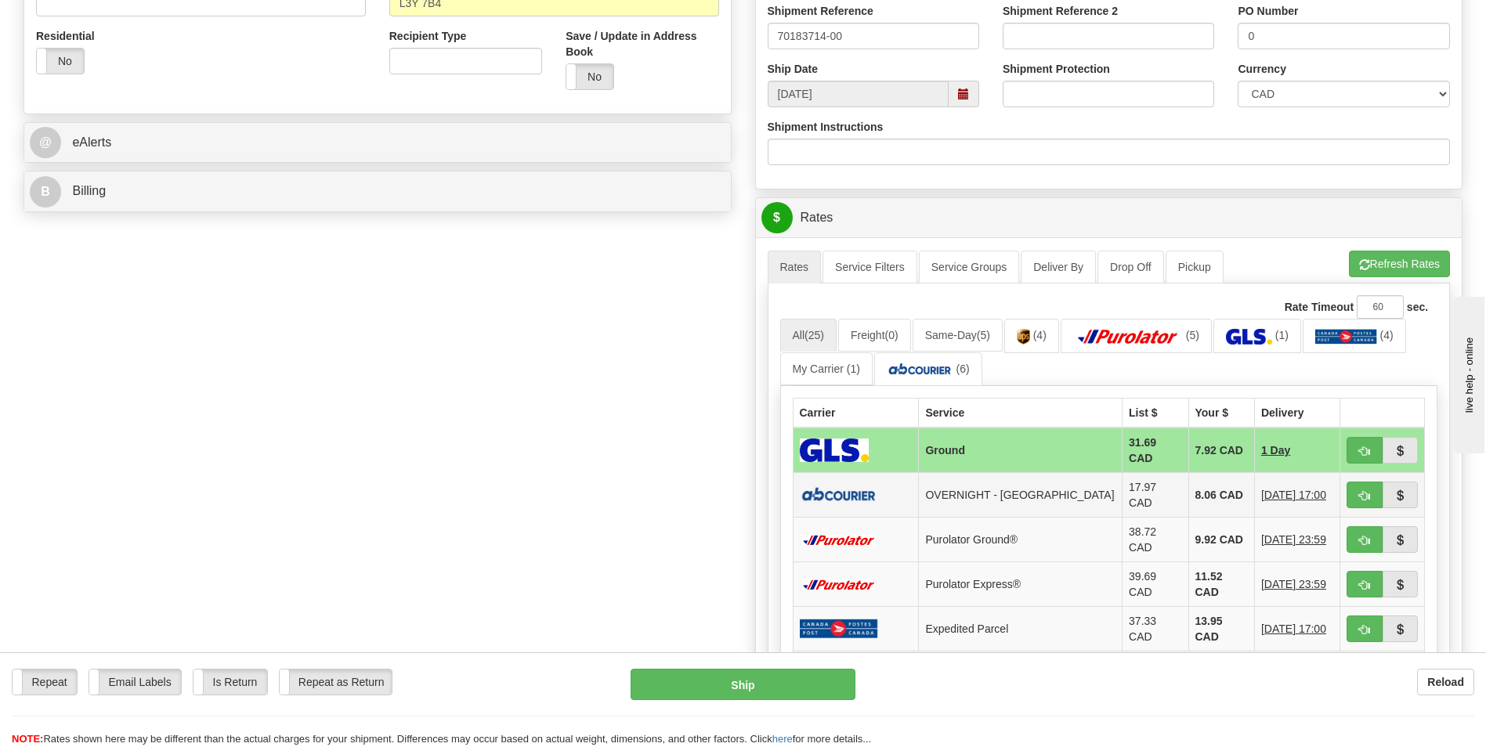
click at [1188, 480] on td "8.06 CAD" at bounding box center [1221, 495] width 66 height 45
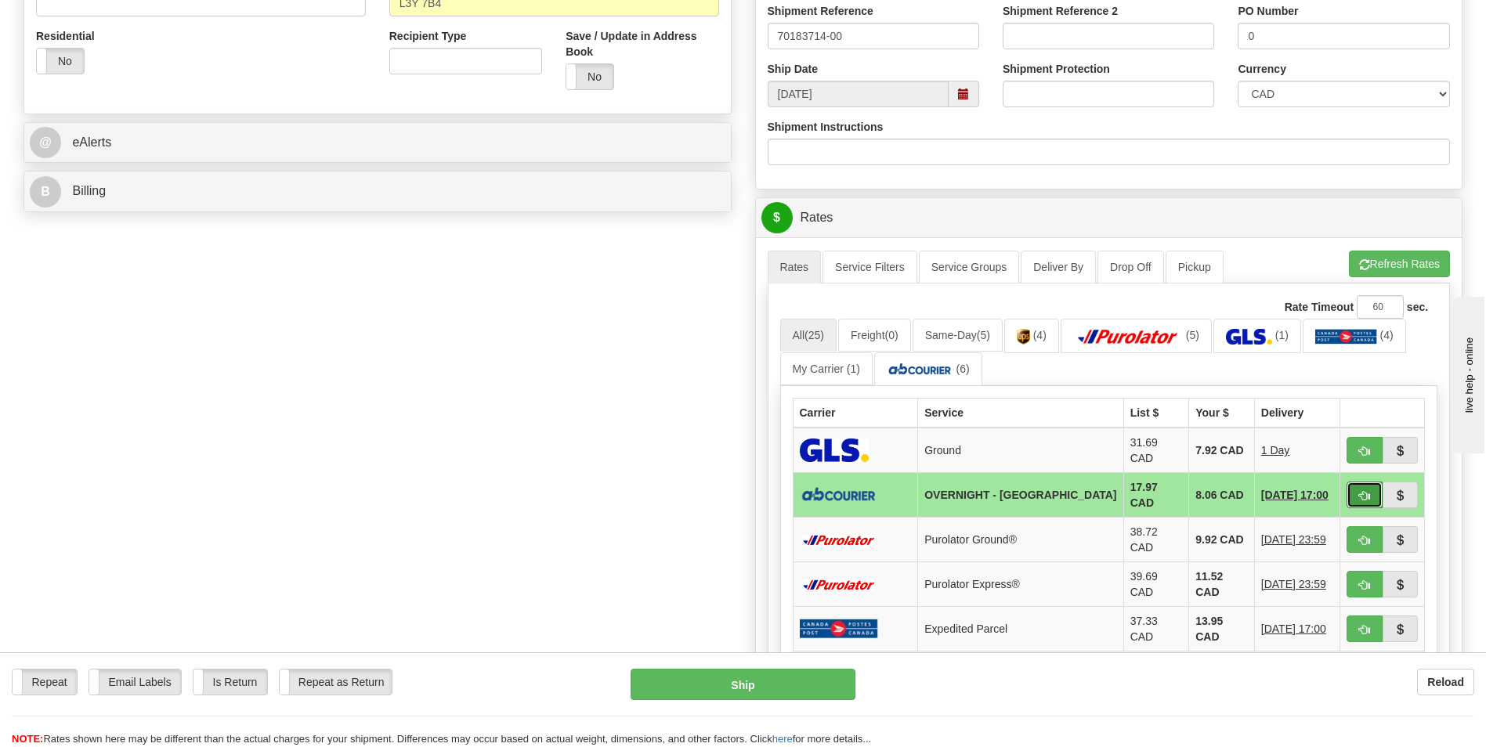
click at [1368, 491] on span "button" at bounding box center [1364, 496] width 11 height 10
type input "4"
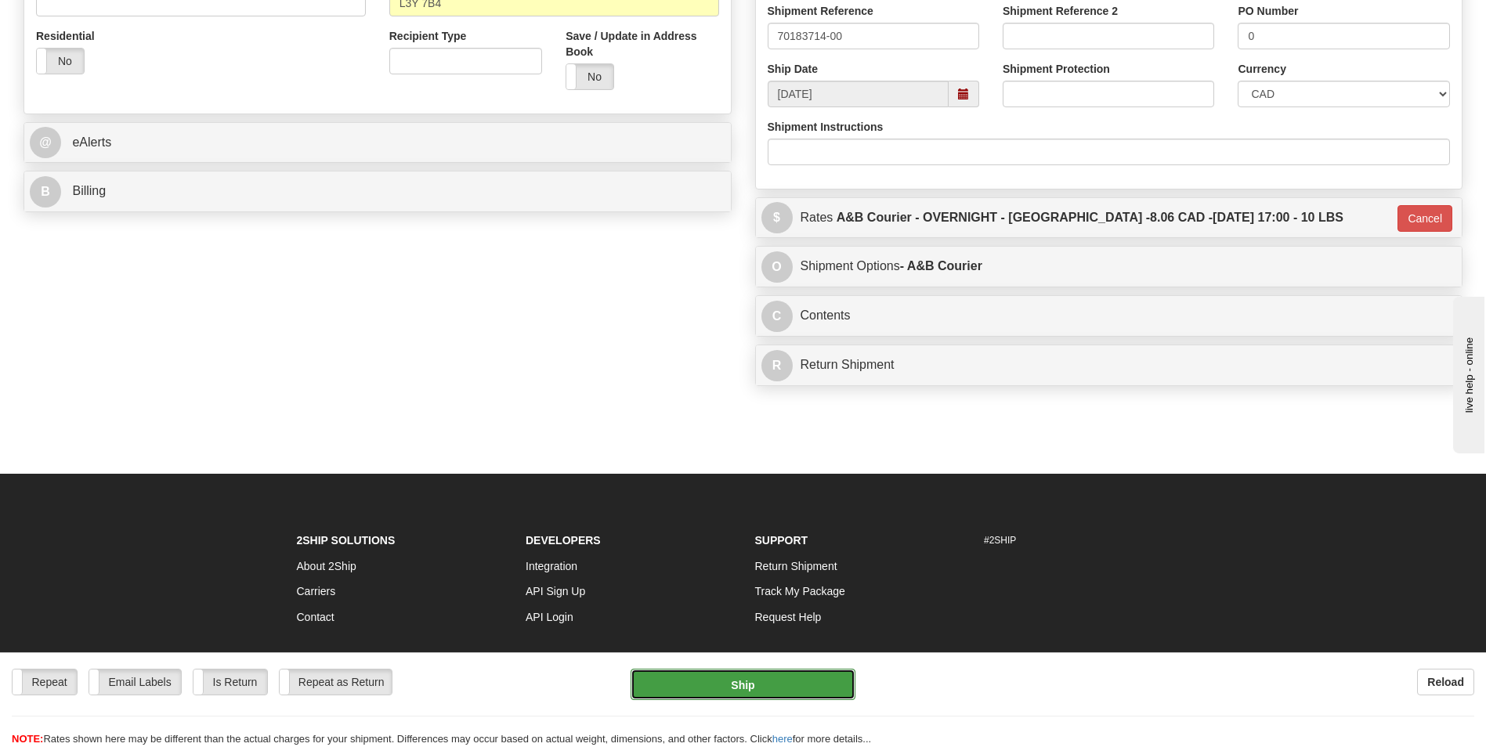
click at [764, 697] on button "Ship" at bounding box center [743, 684] width 224 height 31
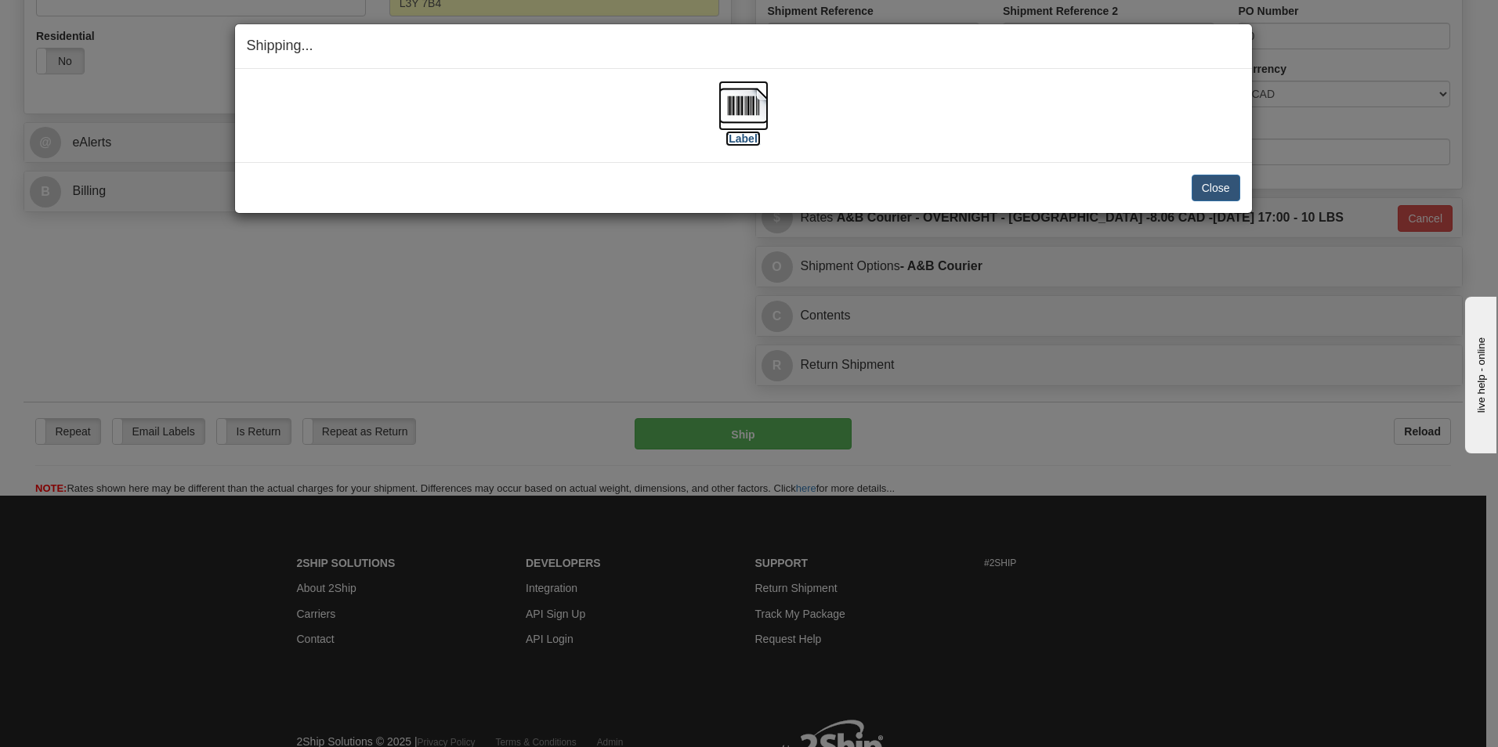
click at [758, 99] on img at bounding box center [743, 106] width 50 height 50
click at [1205, 182] on button "Close" at bounding box center [1216, 188] width 49 height 27
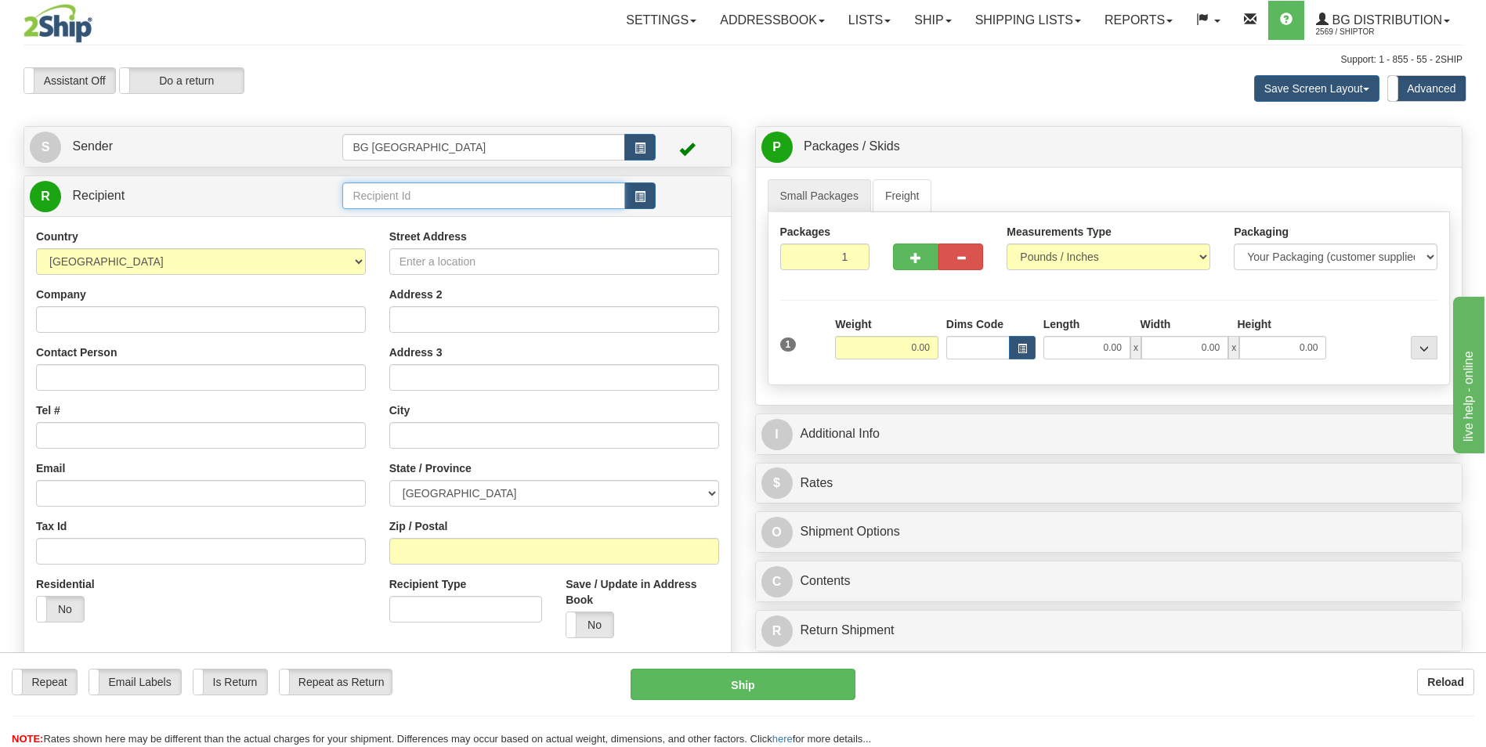
click at [518, 203] on input "text" at bounding box center [483, 196] width 282 height 27
click at [518, 203] on input "70185" at bounding box center [483, 196] width 282 height 27
click at [524, 224] on div "60105" at bounding box center [480, 220] width 267 height 17
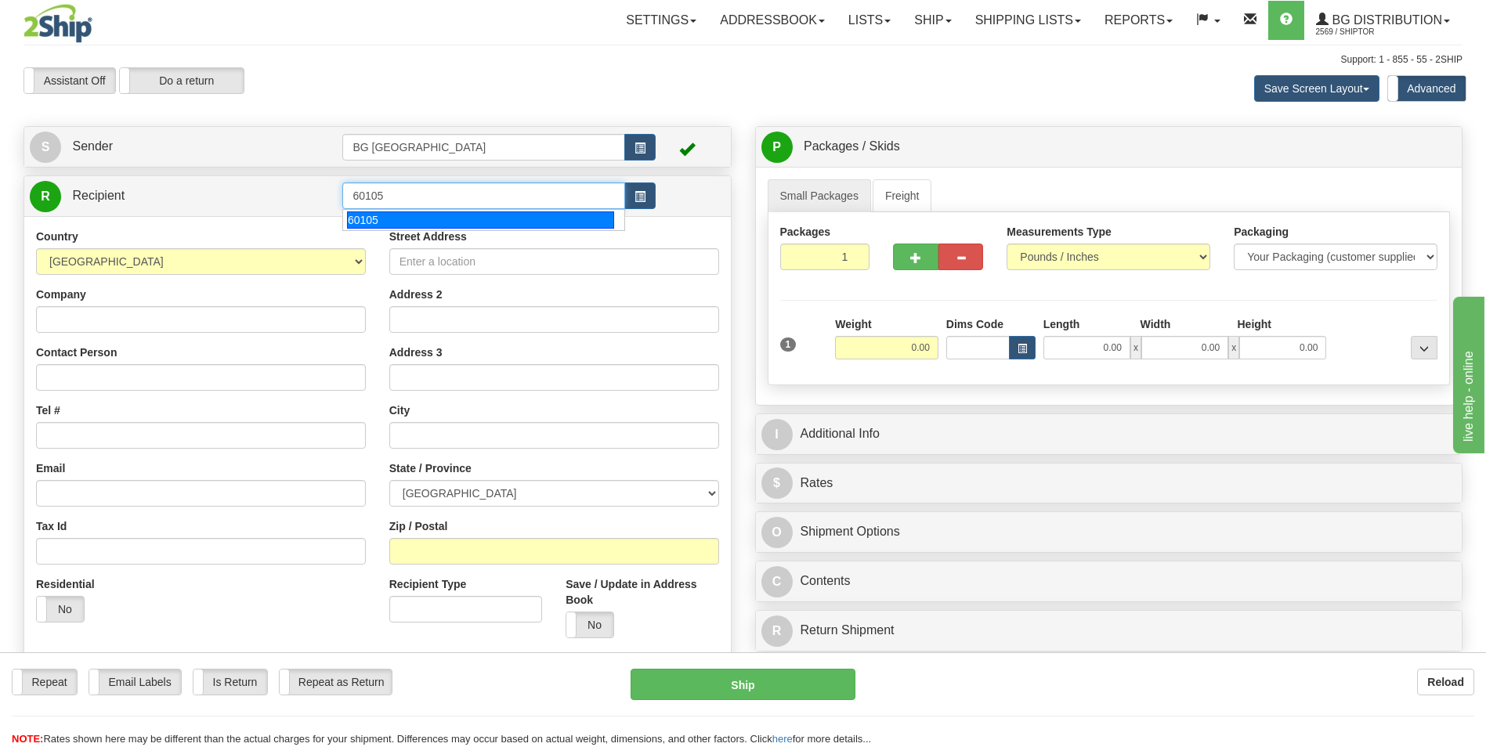
type input "60105"
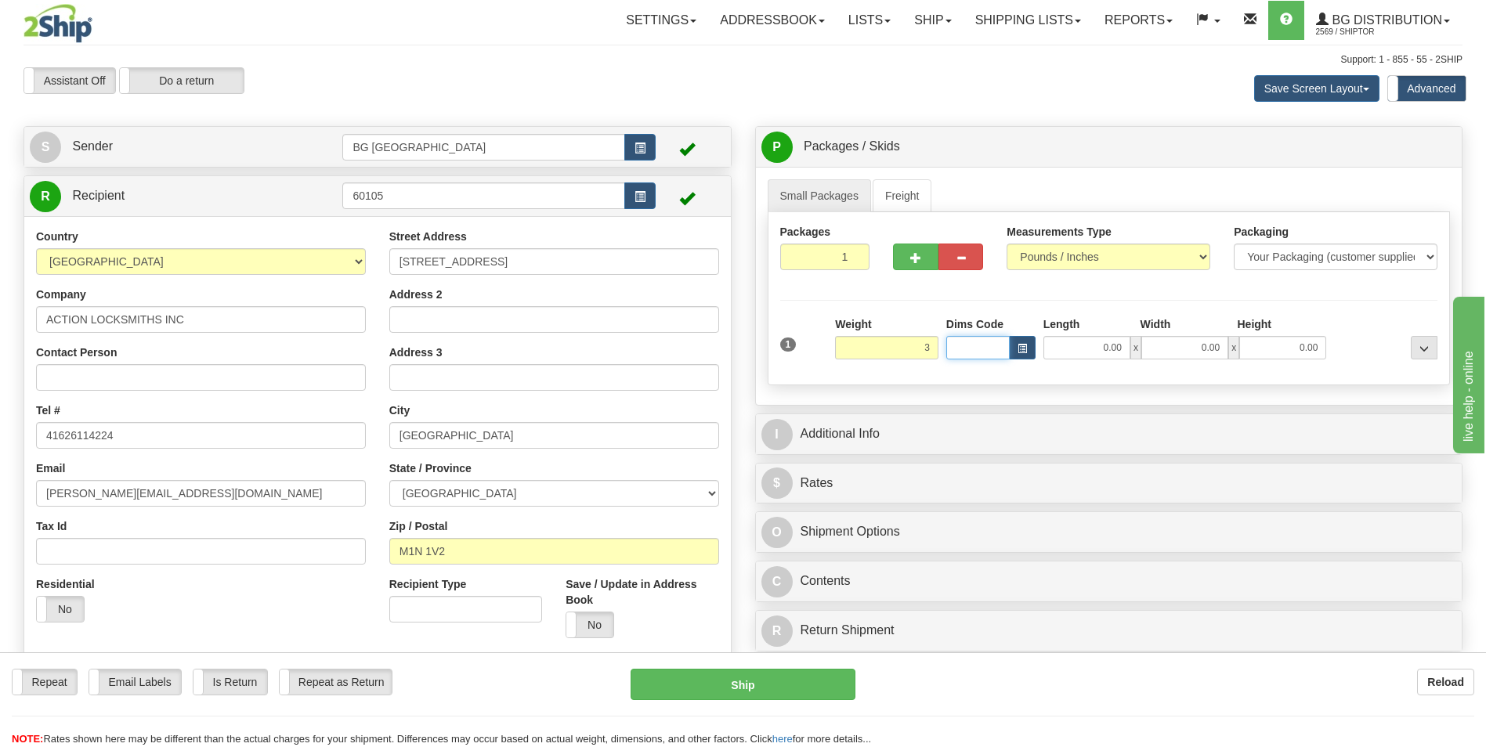
type input "3.00"
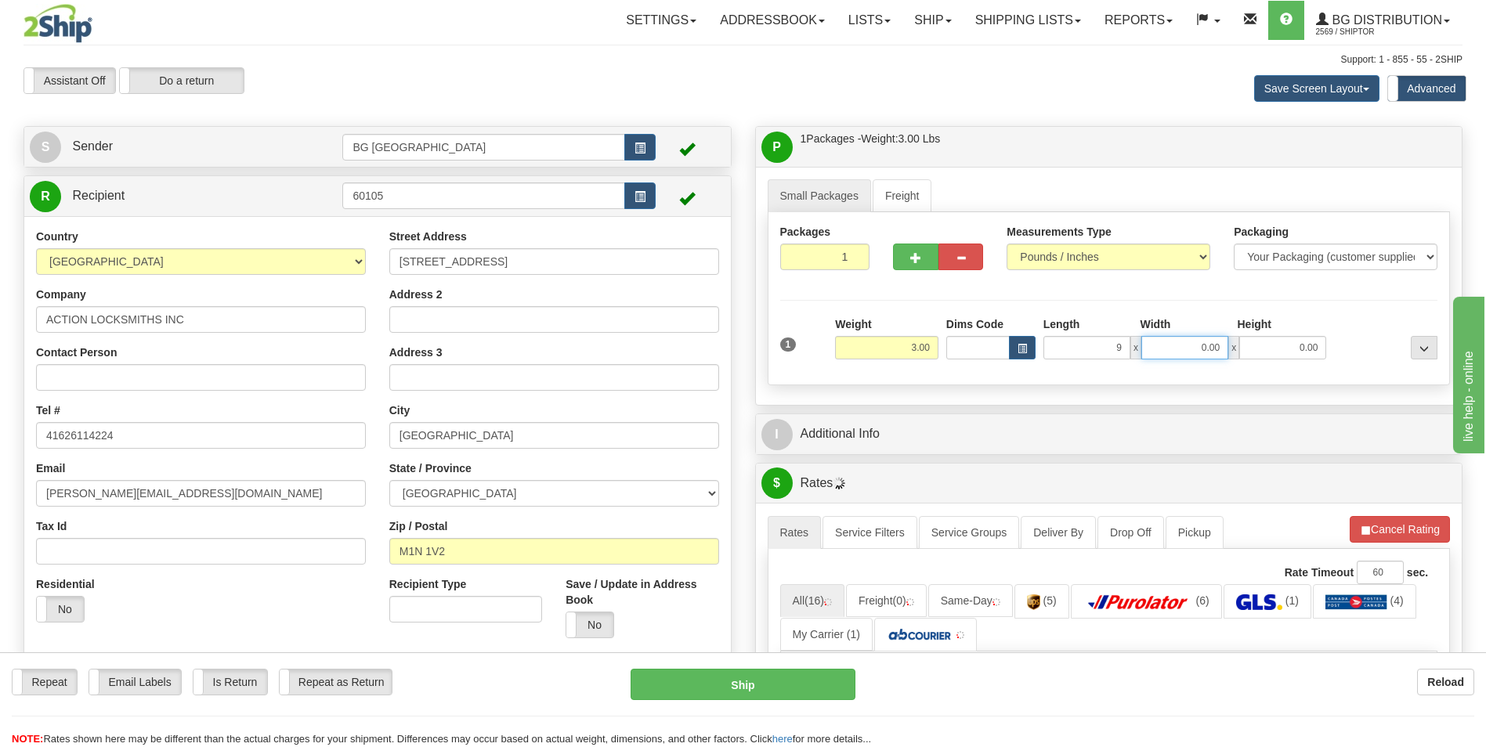
type input "9.00"
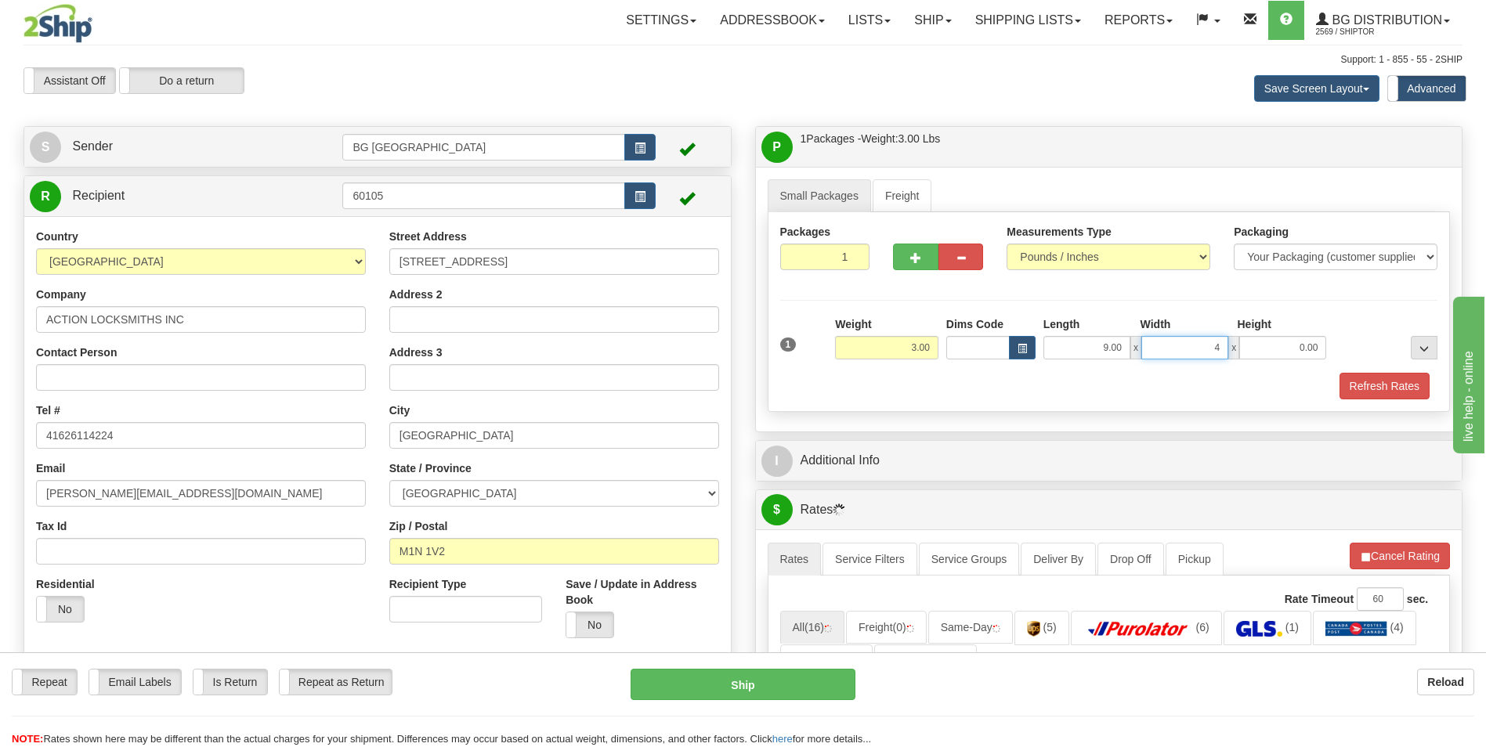
type input "4.00"
type input "3.00"
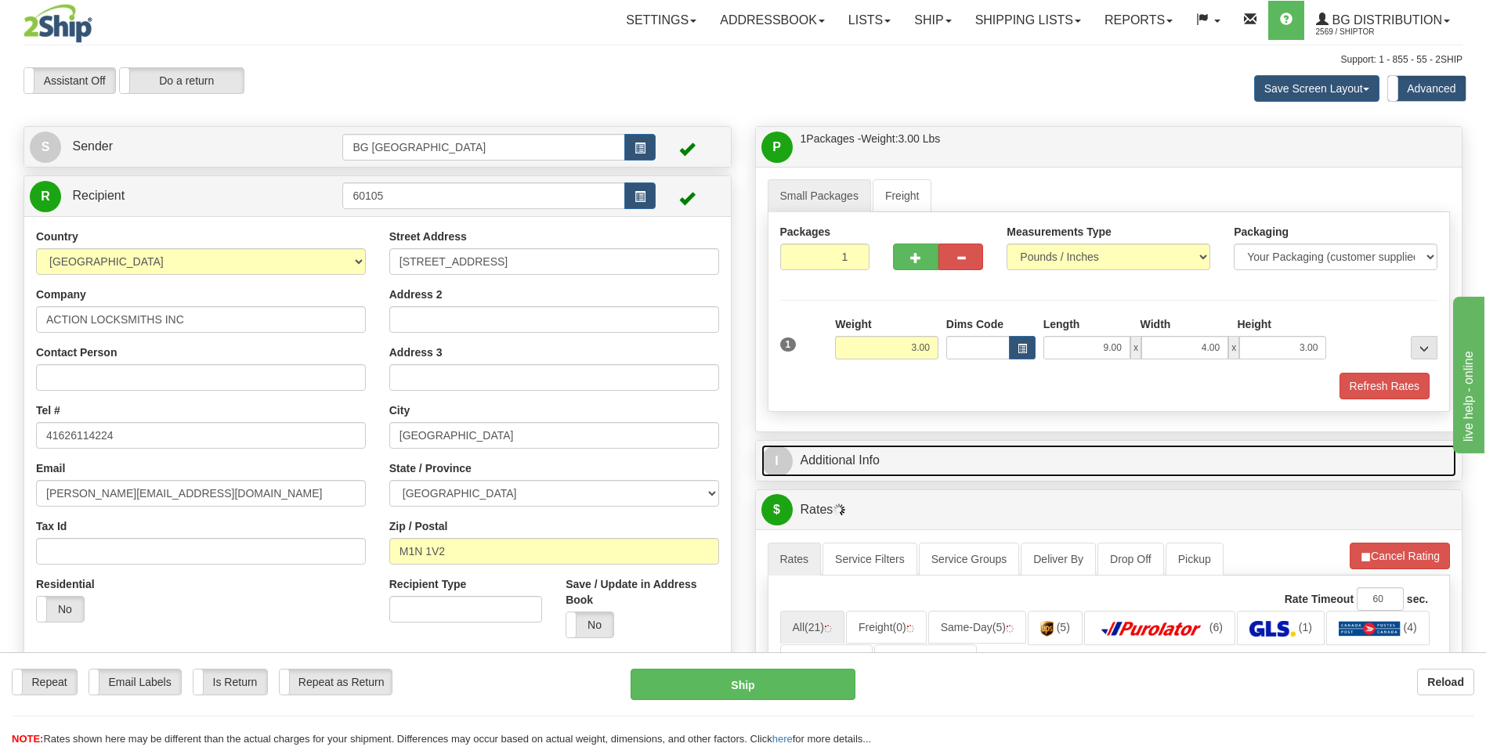
click at [840, 456] on link "I Additional Info" at bounding box center [1110, 461] width 696 height 32
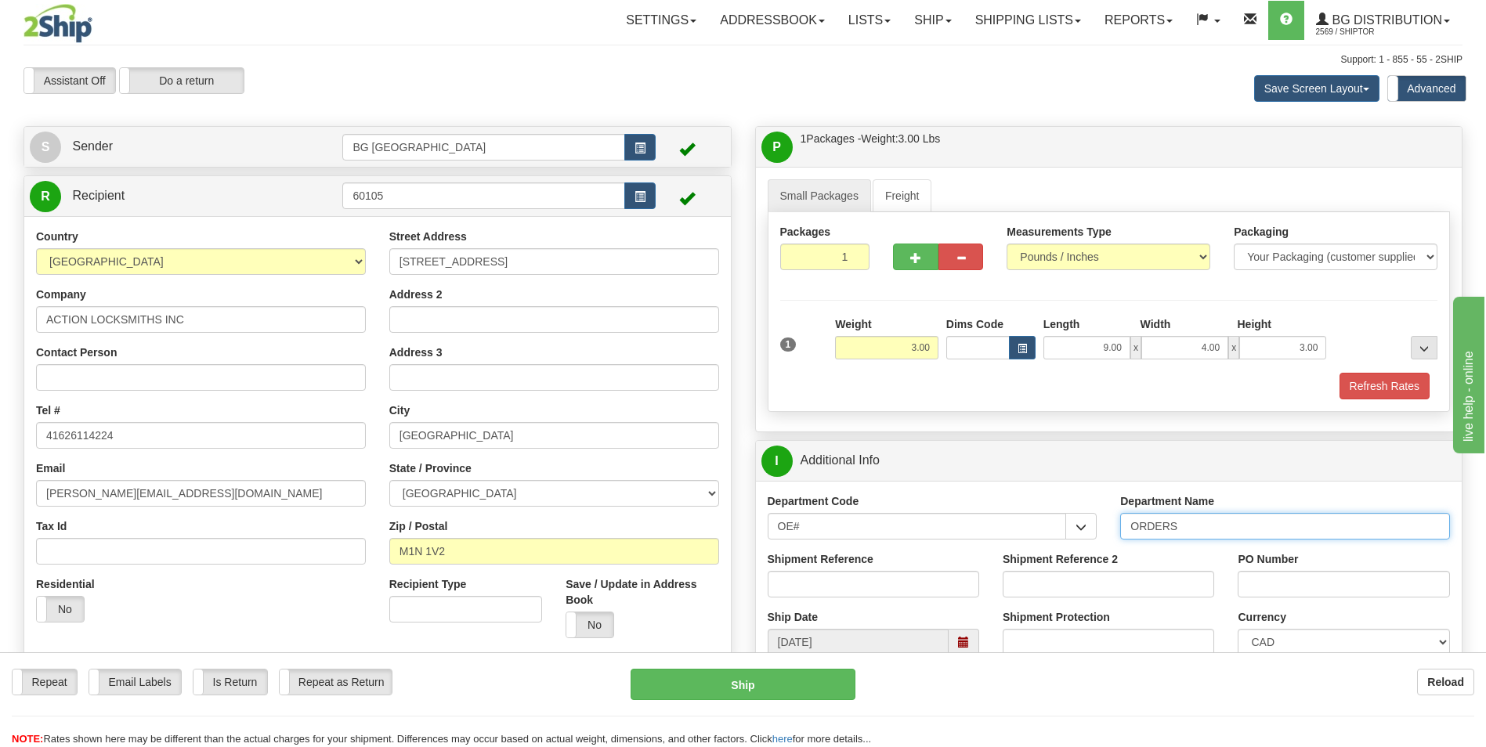
click at [1203, 527] on input "ORDERS" at bounding box center [1285, 526] width 330 height 27
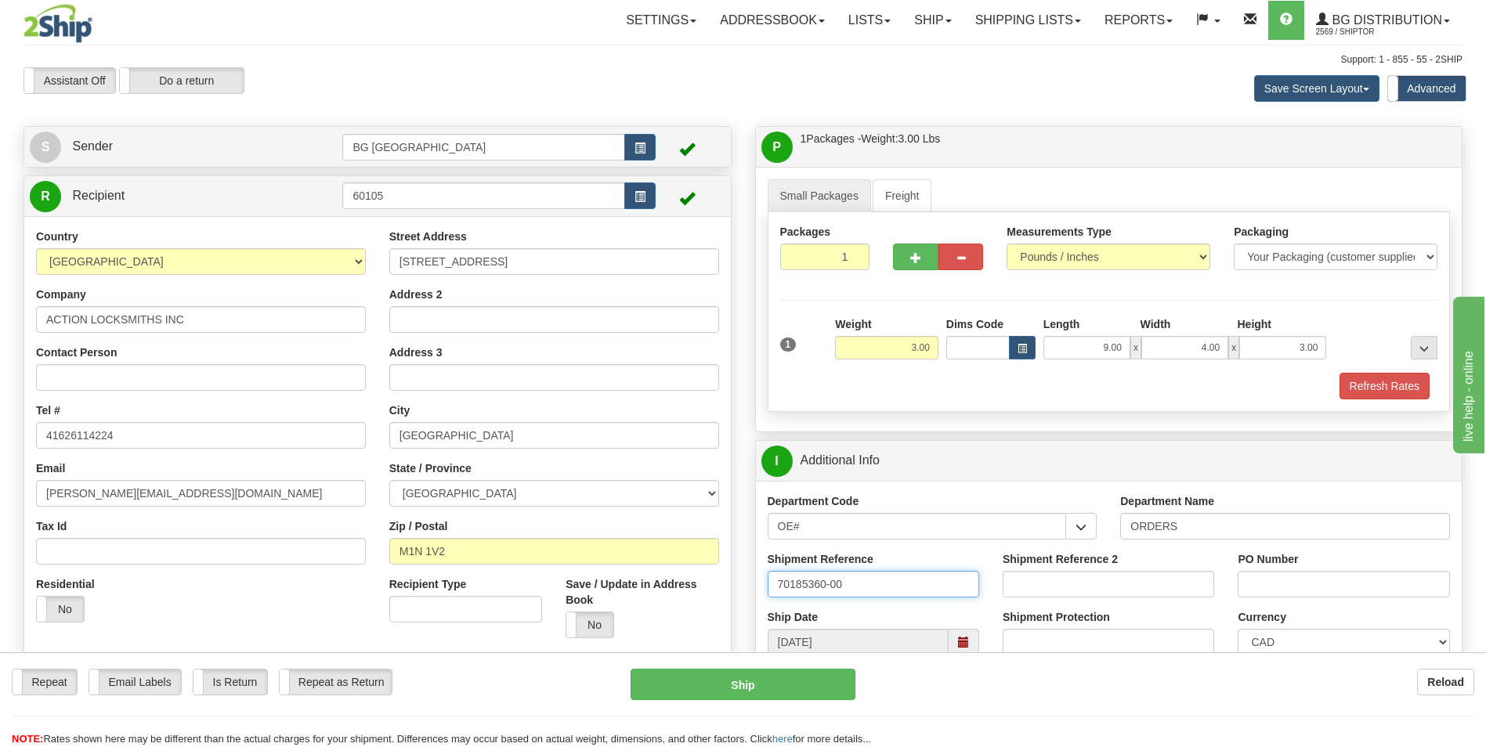
type input "70185360-00"
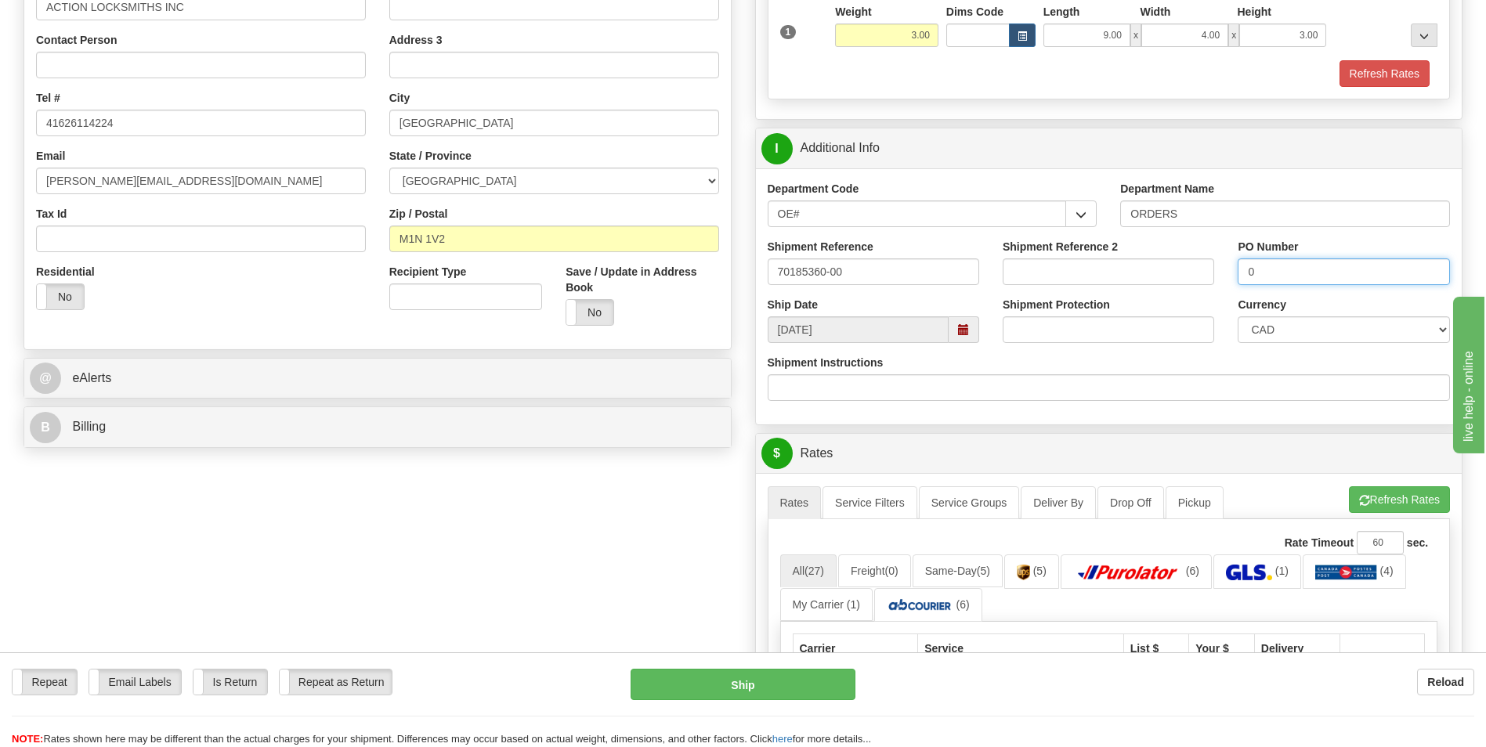
scroll to position [313, 0]
type input "0"
click at [1373, 490] on button "Refresh Rates" at bounding box center [1399, 499] width 101 height 27
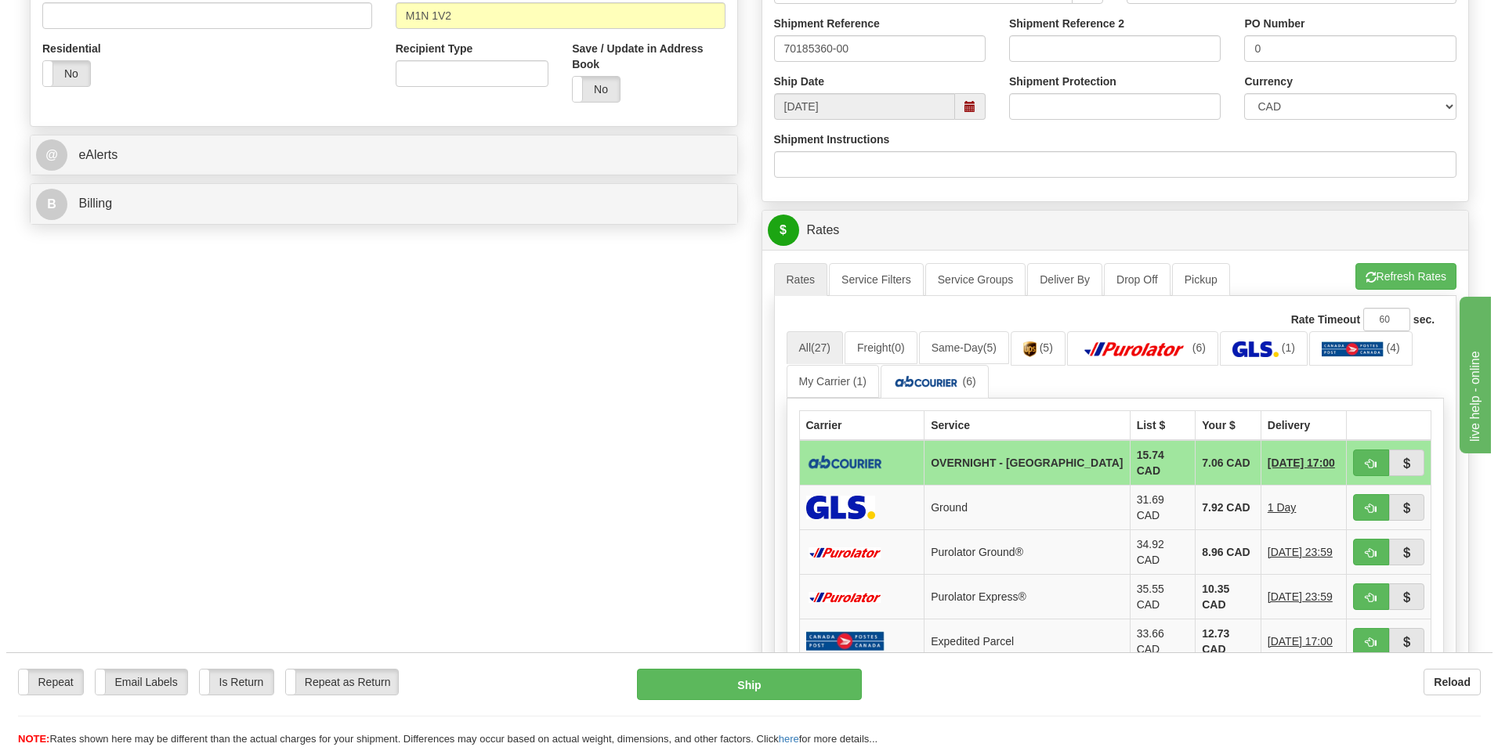
scroll to position [548, 0]
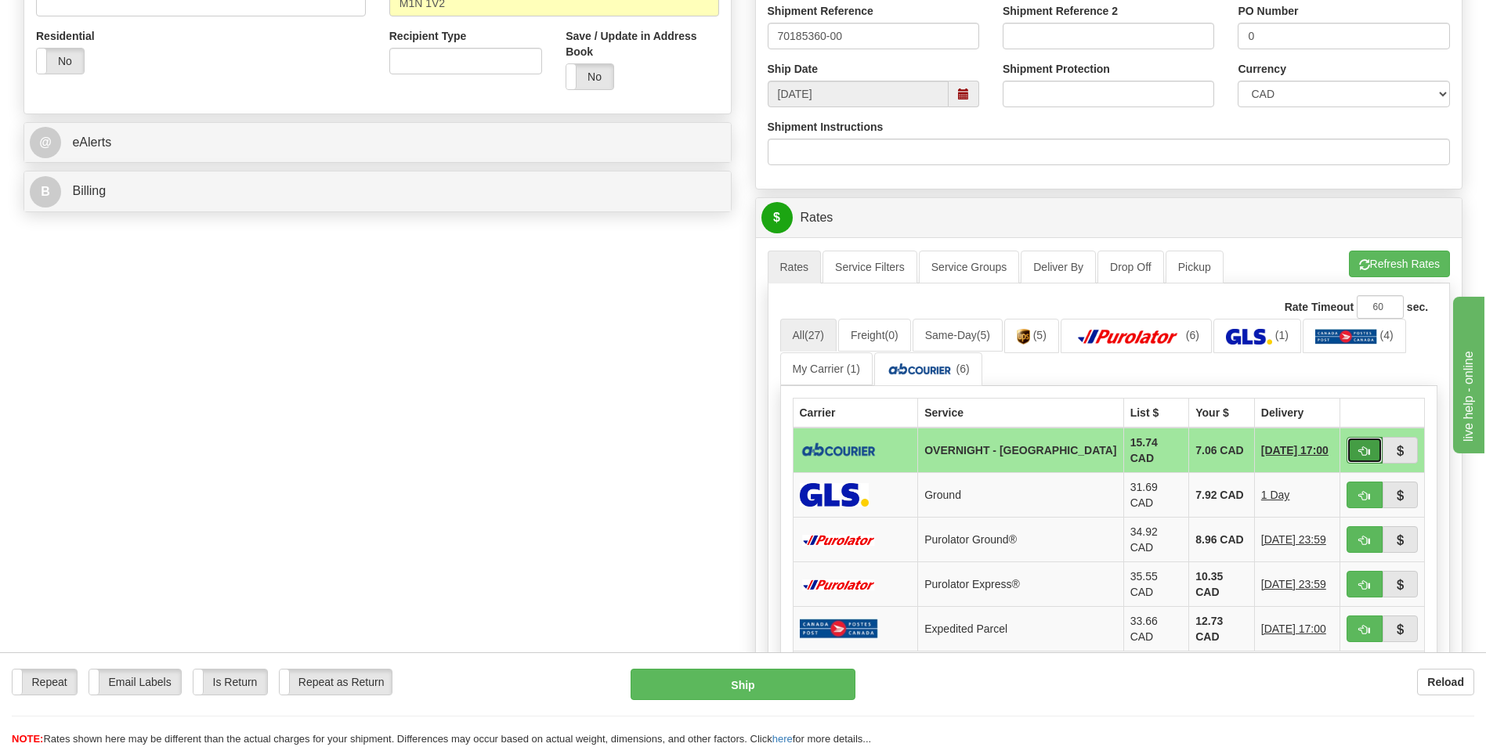
click at [1369, 447] on span "button" at bounding box center [1364, 452] width 11 height 10
type input "4"
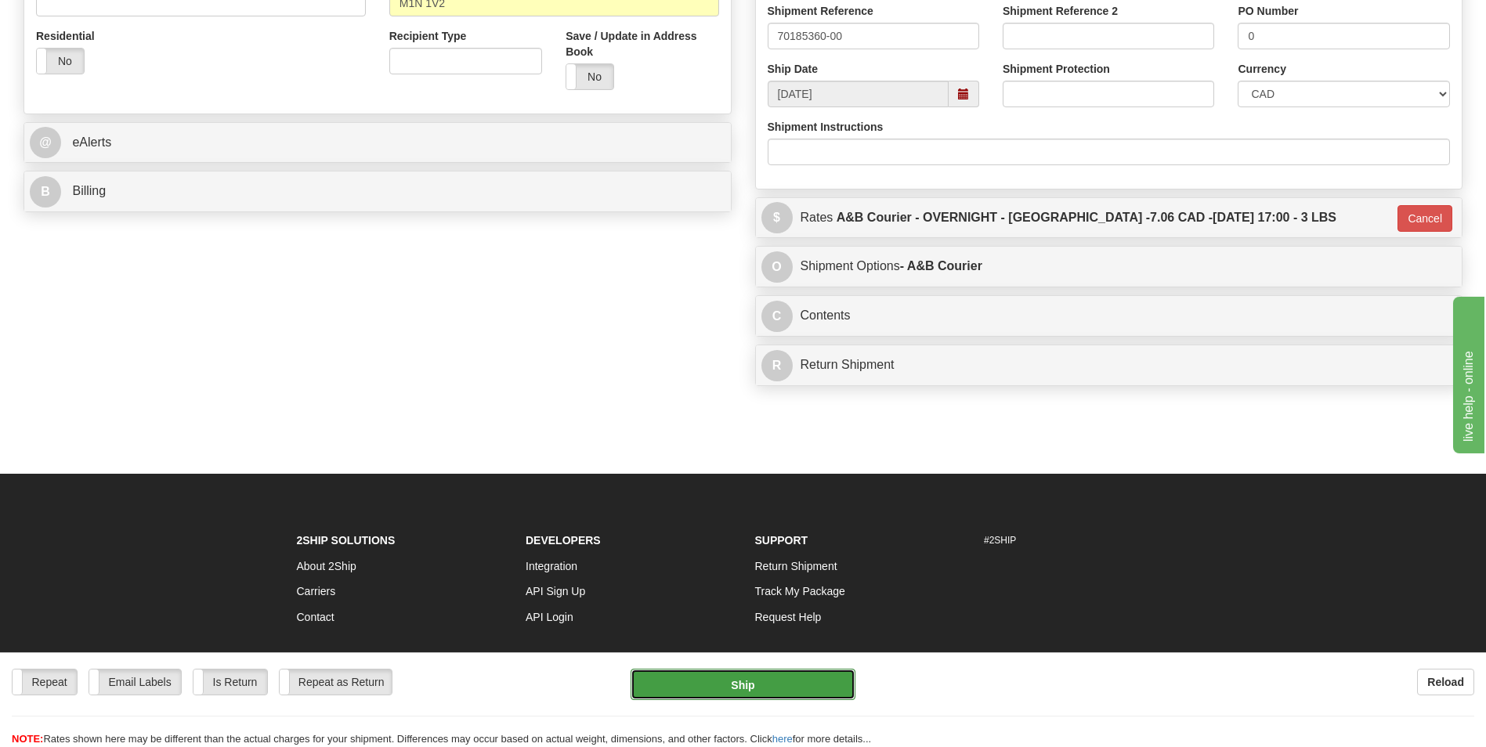
click at [816, 672] on button "Ship" at bounding box center [743, 684] width 224 height 31
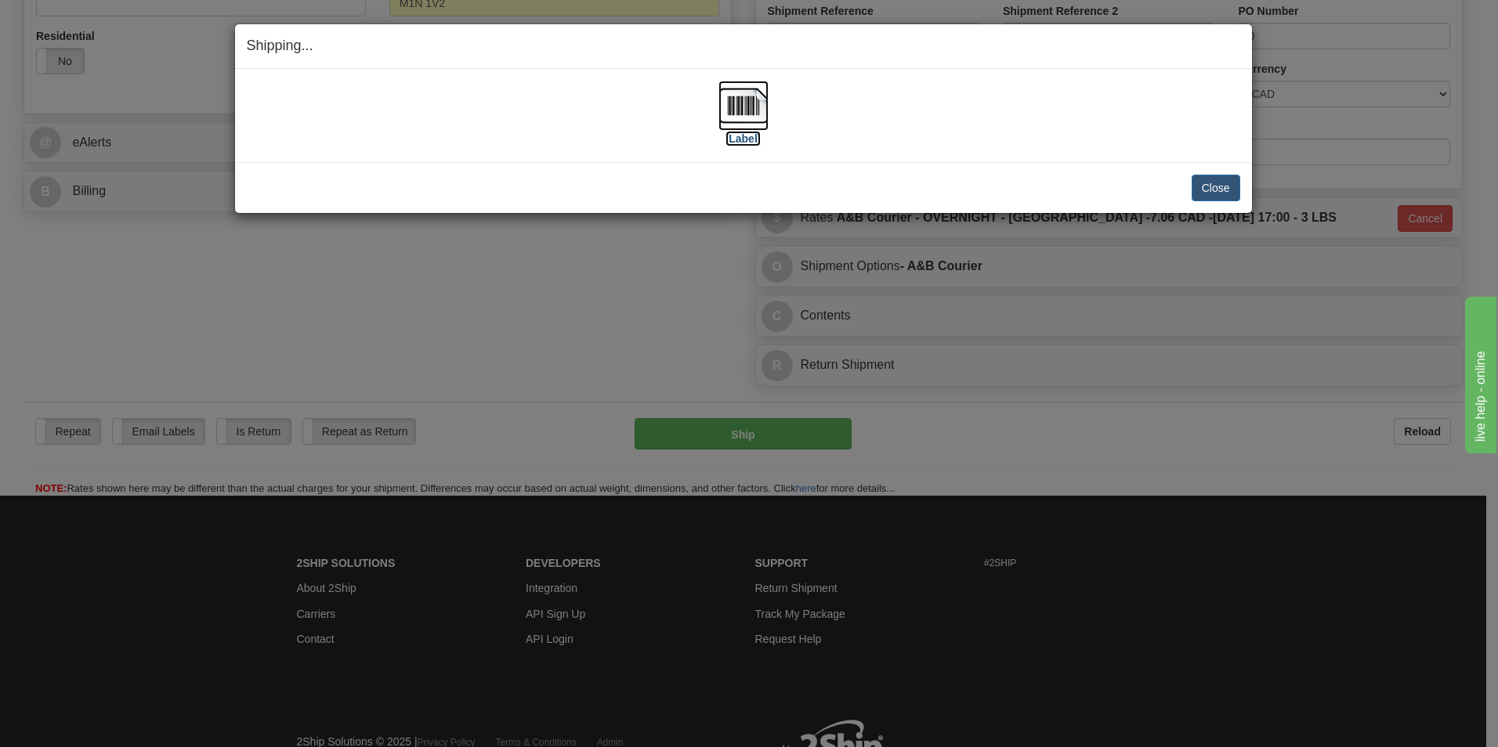
click at [740, 100] on img at bounding box center [743, 106] width 50 height 50
click at [1225, 204] on div "Close Cancel Cancel Shipment and Quit Pickup Quit Pickup ONLY" at bounding box center [743, 187] width 1017 height 51
click at [1224, 182] on button "Close" at bounding box center [1216, 188] width 49 height 27
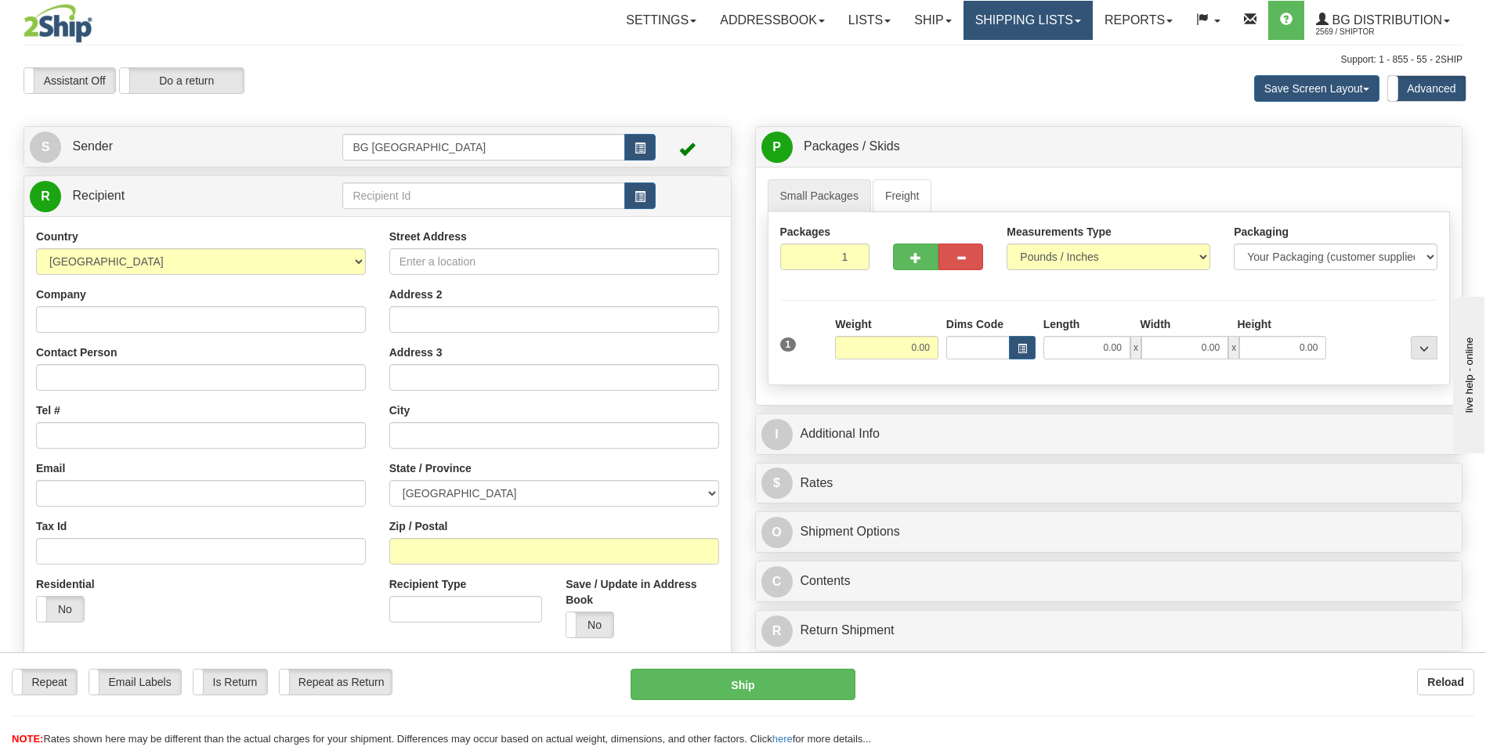
click at [998, 15] on link "Shipping lists" at bounding box center [1028, 20] width 129 height 39
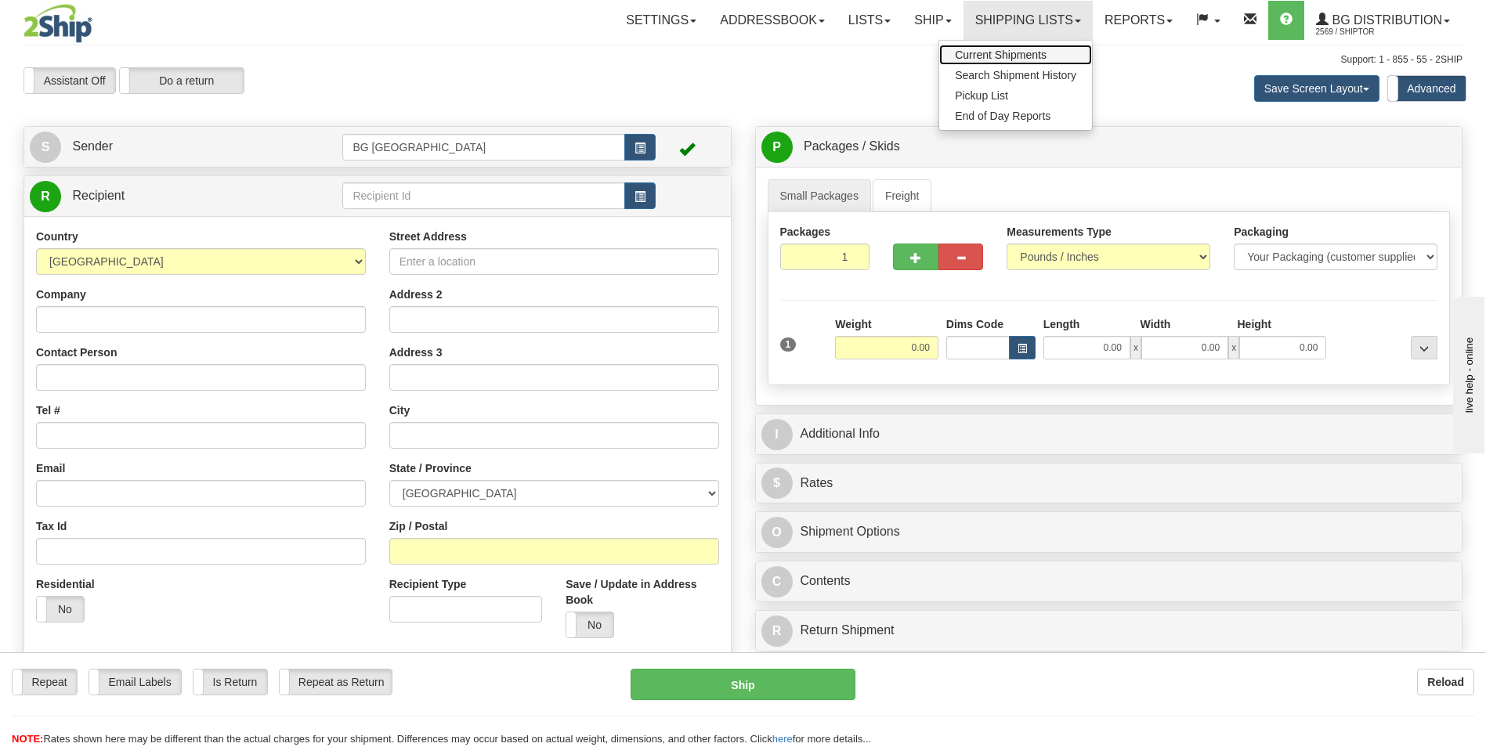
click at [983, 50] on span "Current Shipments" at bounding box center [1001, 55] width 92 height 13
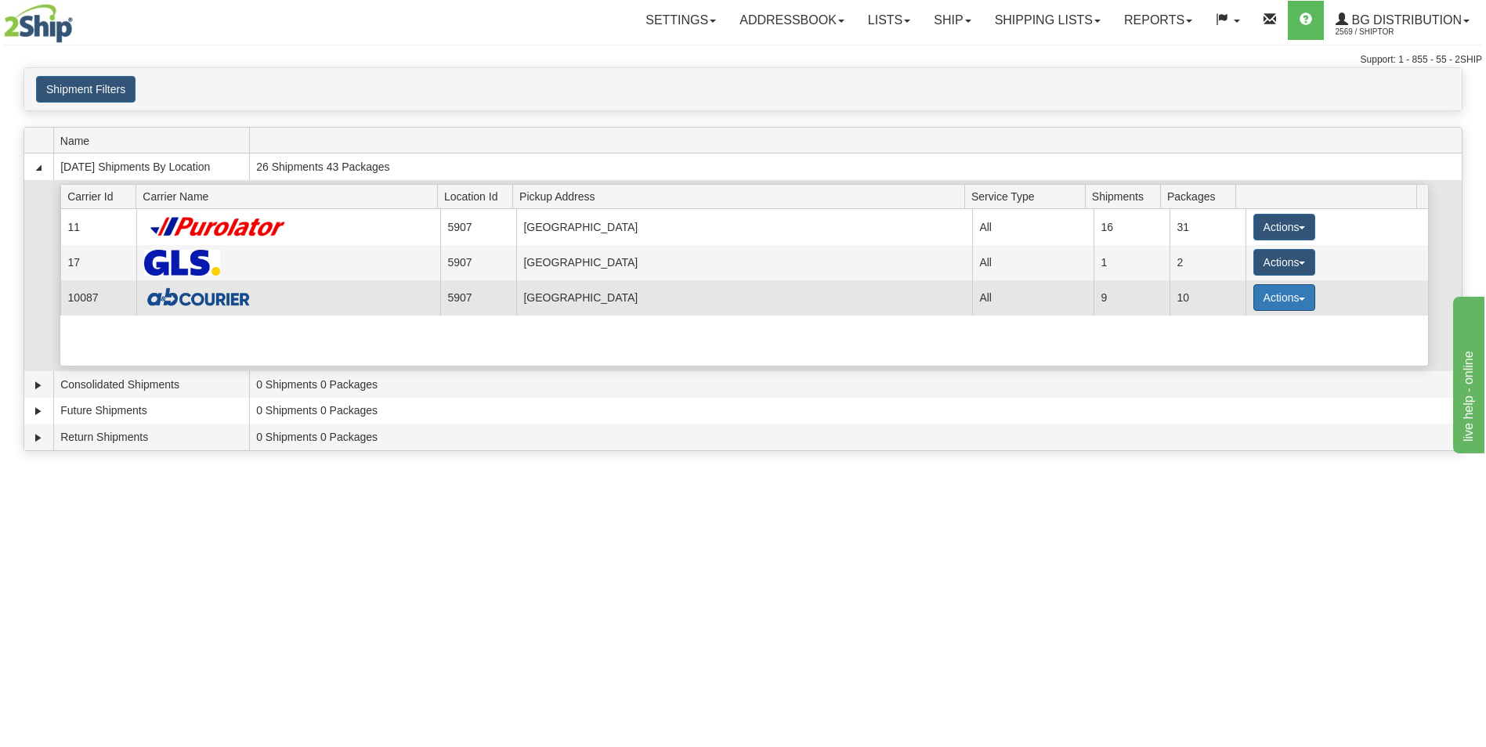
click at [1274, 291] on button "Actions" at bounding box center [1285, 297] width 63 height 27
click at [1209, 324] on span "Details" at bounding box center [1226, 326] width 42 height 11
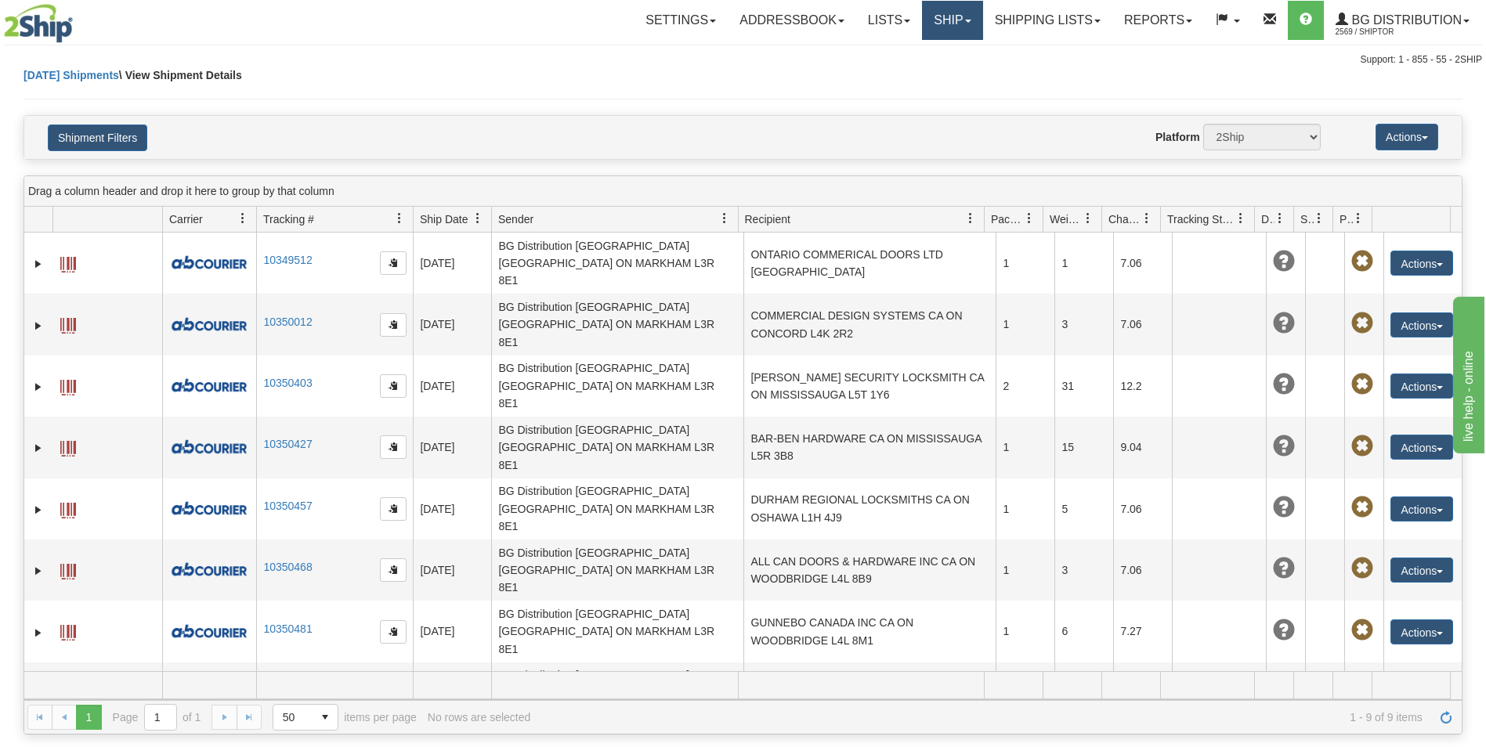
click at [941, 14] on link "Ship" at bounding box center [952, 20] width 60 height 39
click at [932, 45] on link "Ship Screen" at bounding box center [921, 55] width 124 height 20
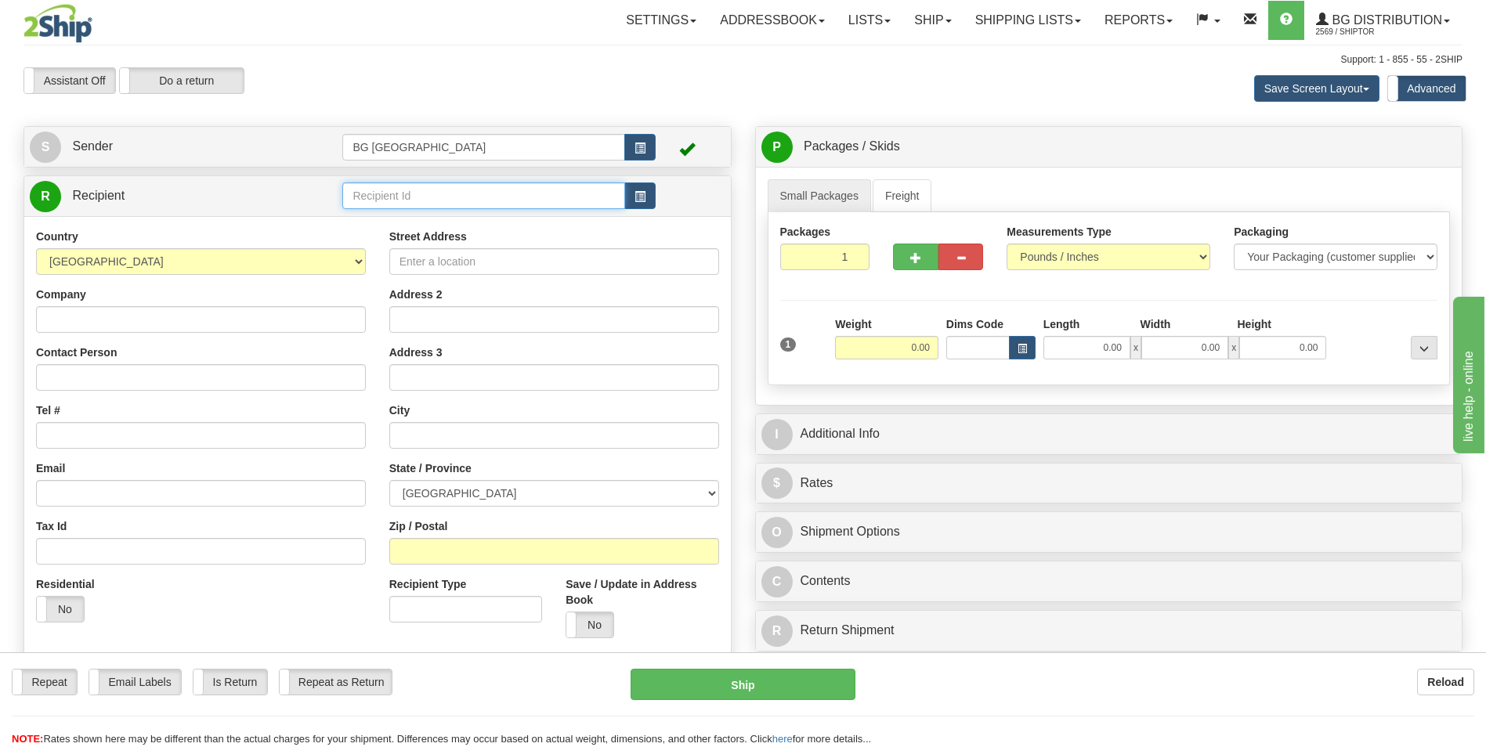
click at [377, 195] on input "text" at bounding box center [483, 196] width 282 height 27
type input "60686"
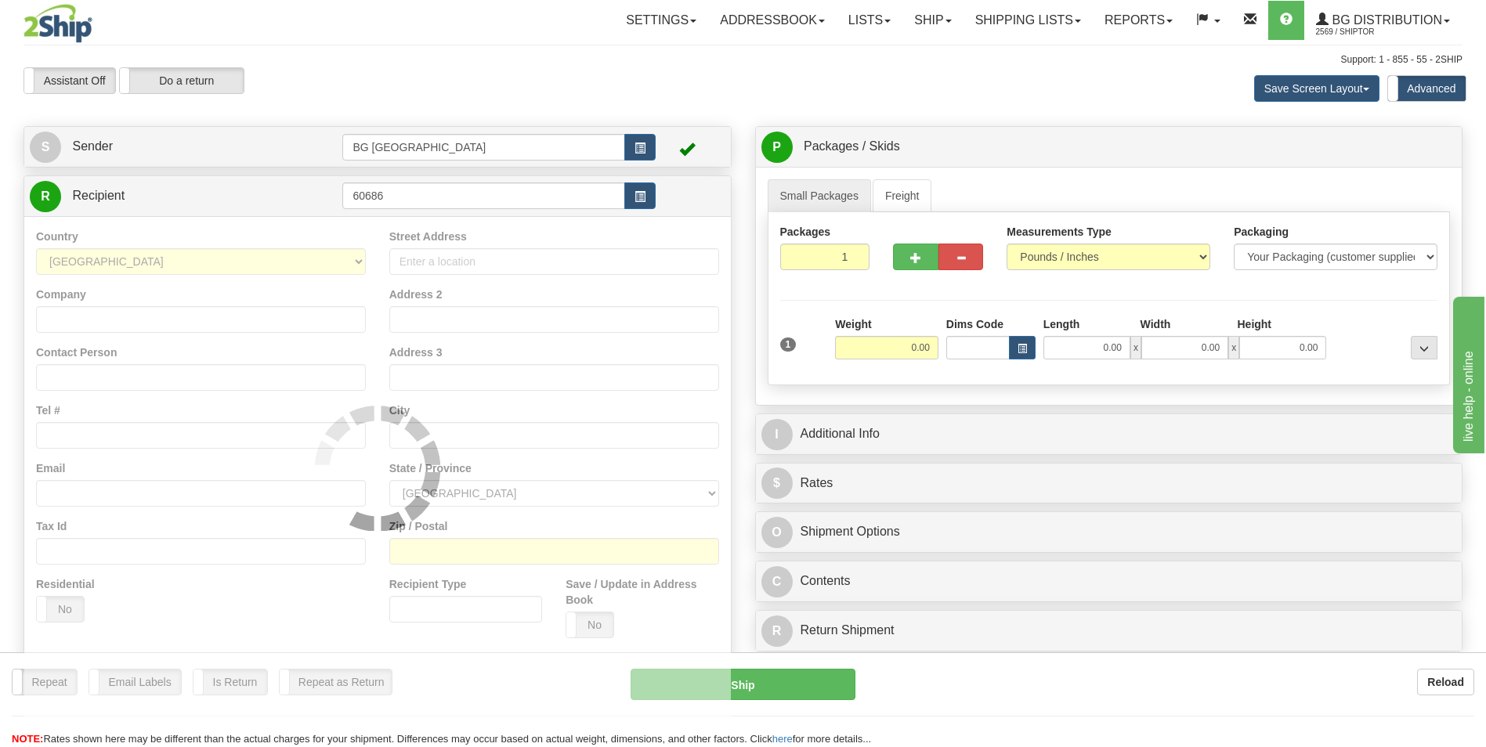
click at [373, 220] on div "Country [GEOGRAPHIC_DATA] [GEOGRAPHIC_DATA] [GEOGRAPHIC_DATA] [GEOGRAPHIC_DATA]…" at bounding box center [377, 468] width 707 height 504
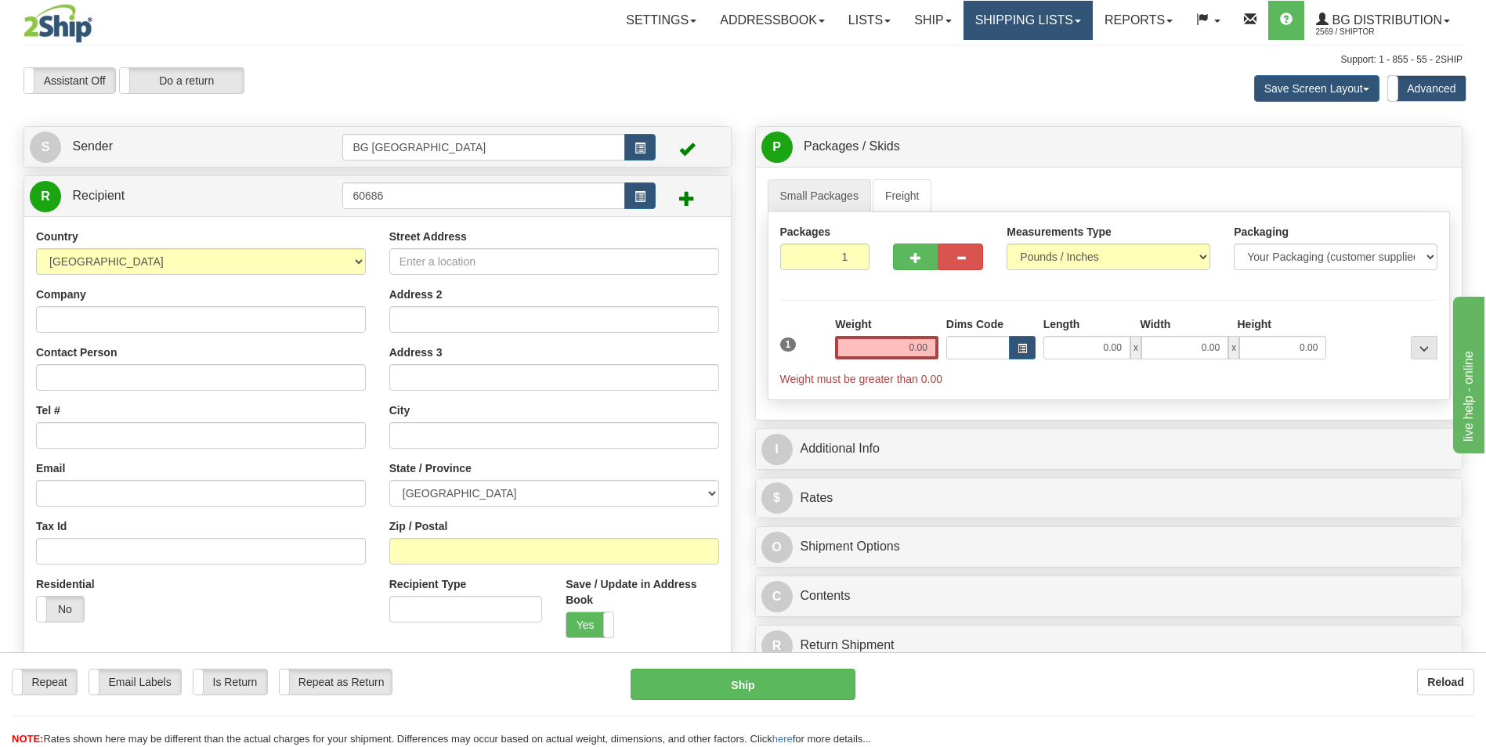
click at [1020, 25] on link "Shipping lists" at bounding box center [1028, 20] width 129 height 39
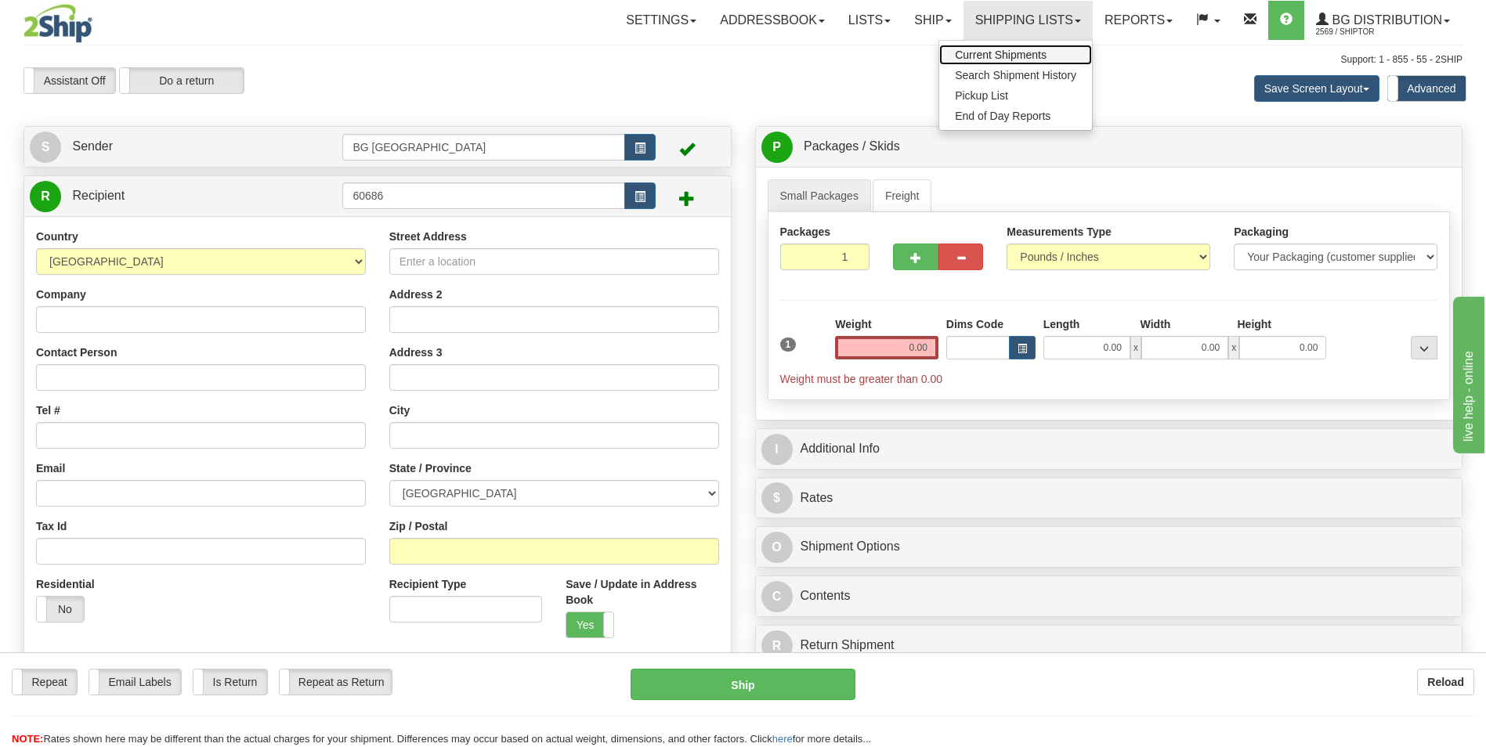
click at [994, 58] on span "Current Shipments" at bounding box center [1001, 55] width 92 height 13
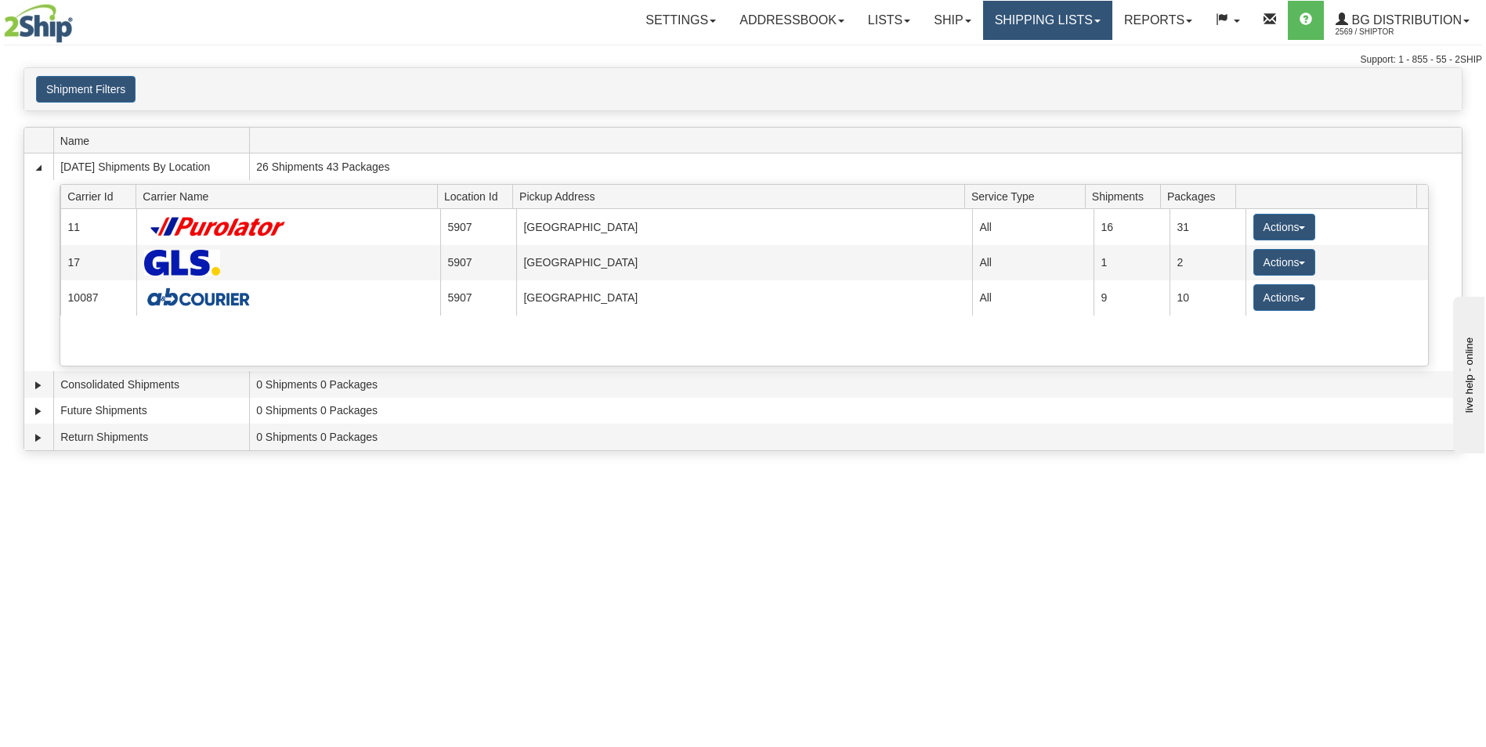
click at [1002, 24] on link "Shipping lists" at bounding box center [1047, 20] width 129 height 39
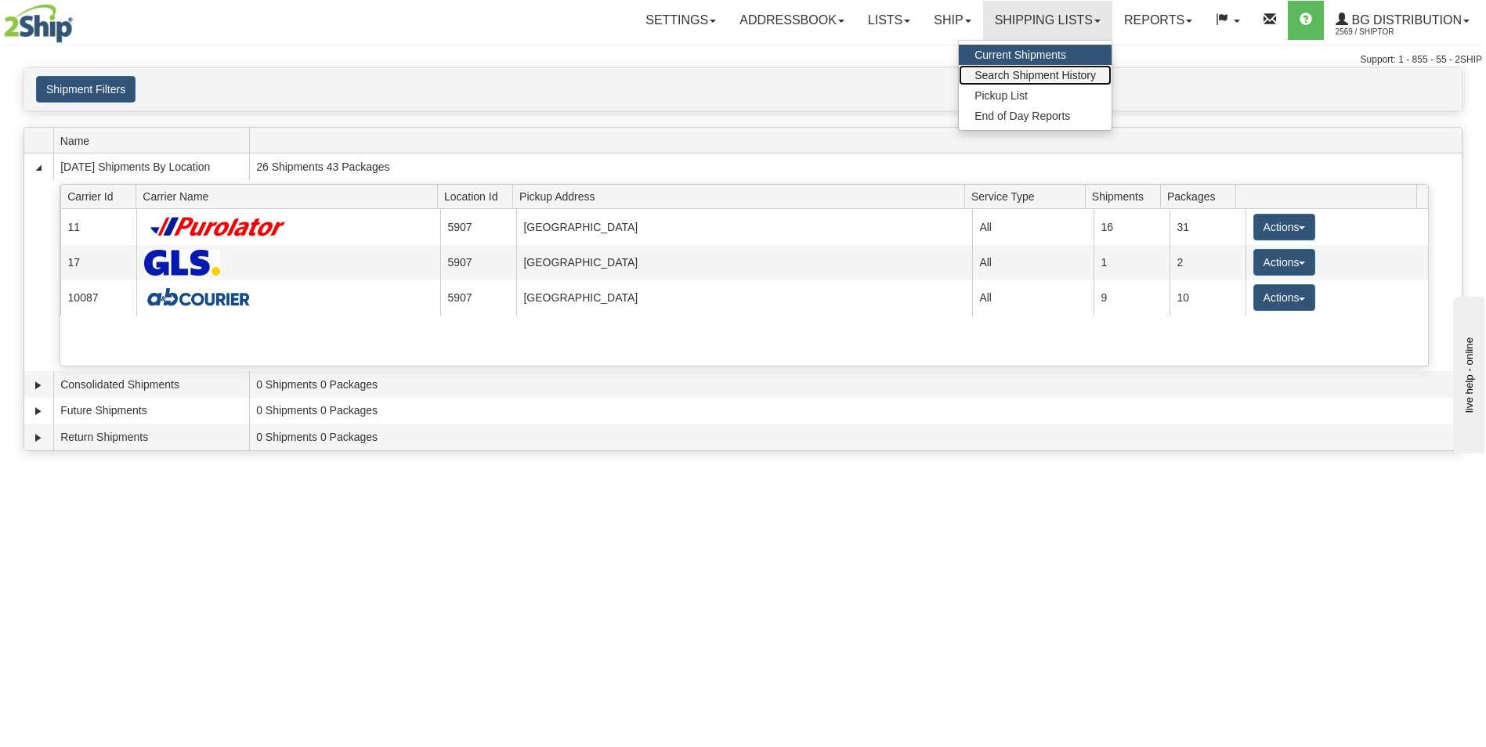
click at [1003, 65] on link "Search Shipment History" at bounding box center [1035, 75] width 153 height 20
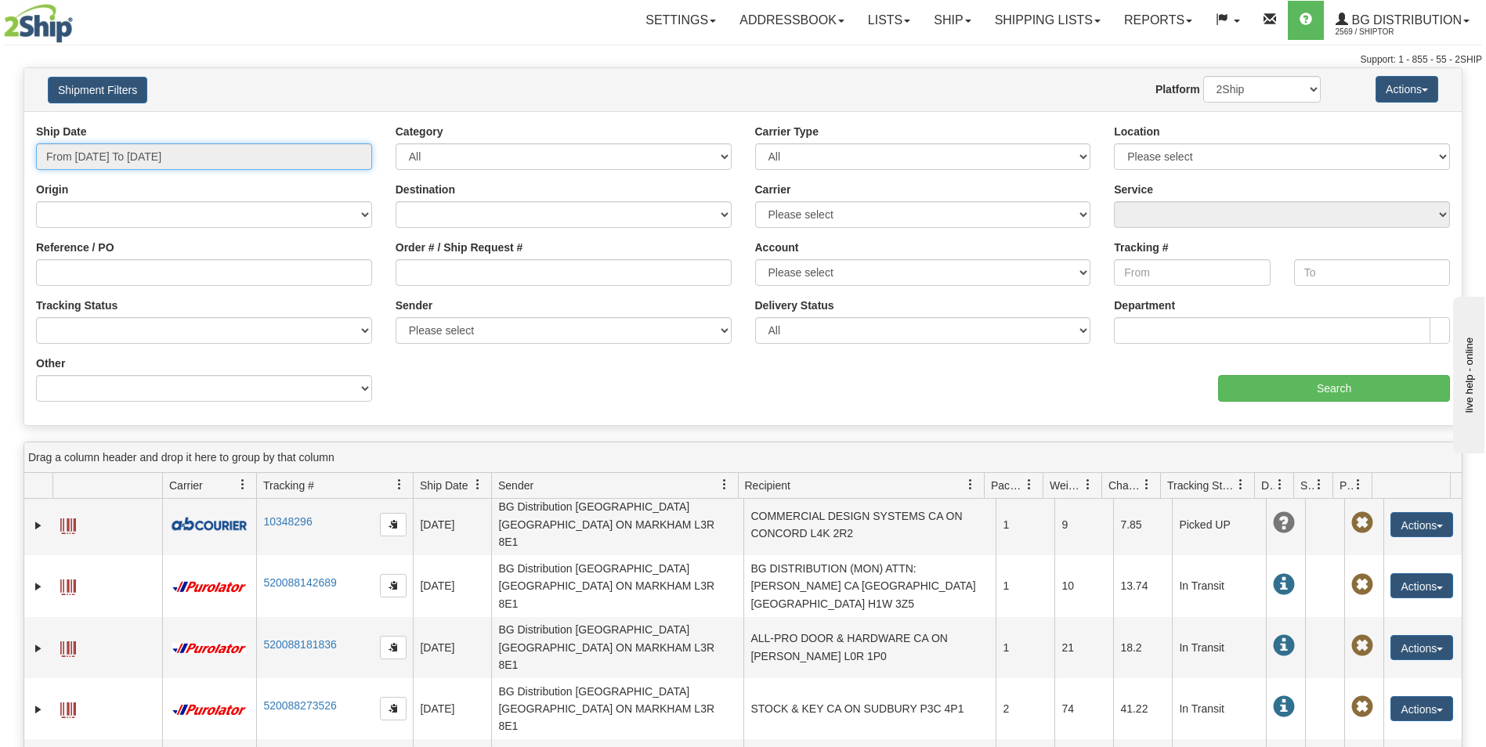
click at [133, 147] on input "From 10/06/2025 To 10/07/2025" at bounding box center [204, 156] width 336 height 27
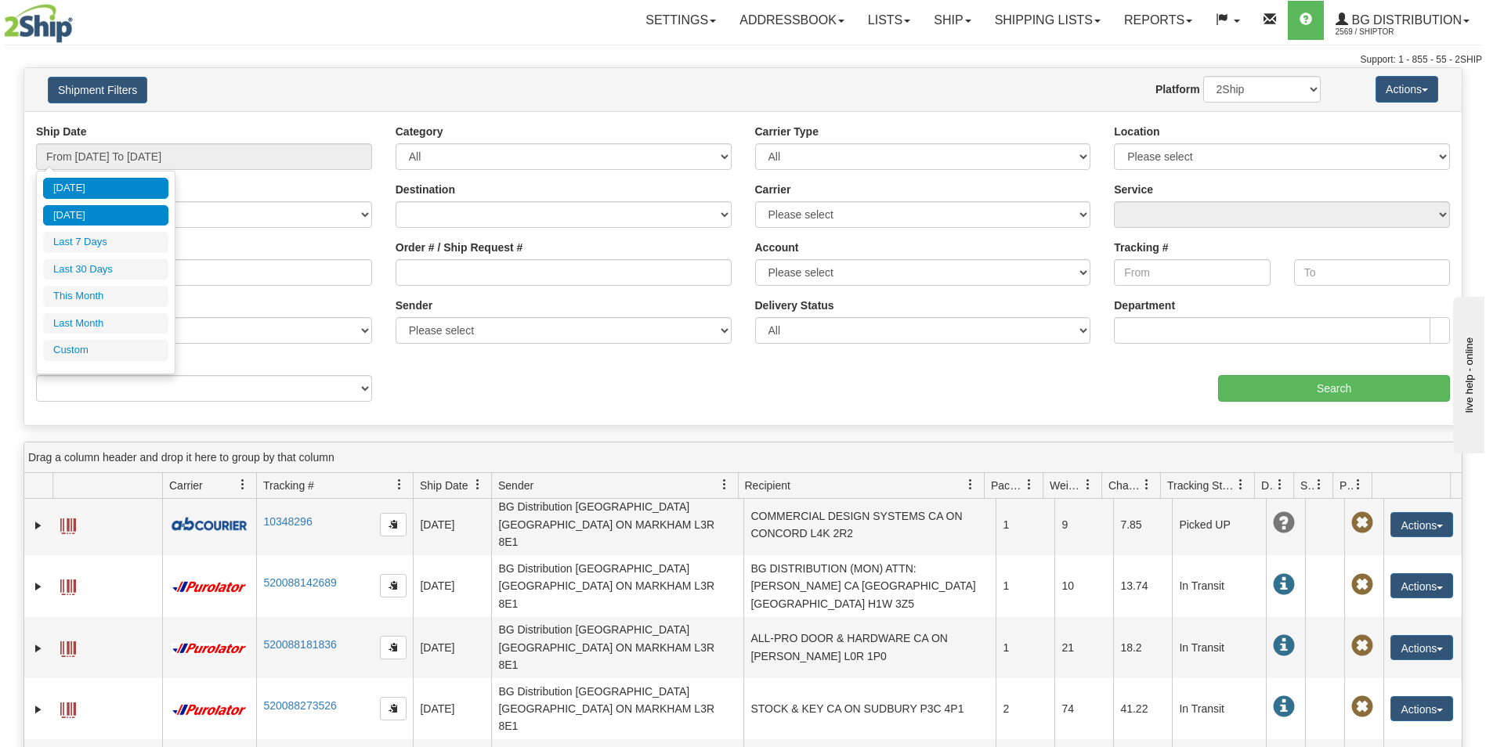
click at [109, 208] on li "[DATE]" at bounding box center [105, 215] width 125 height 21
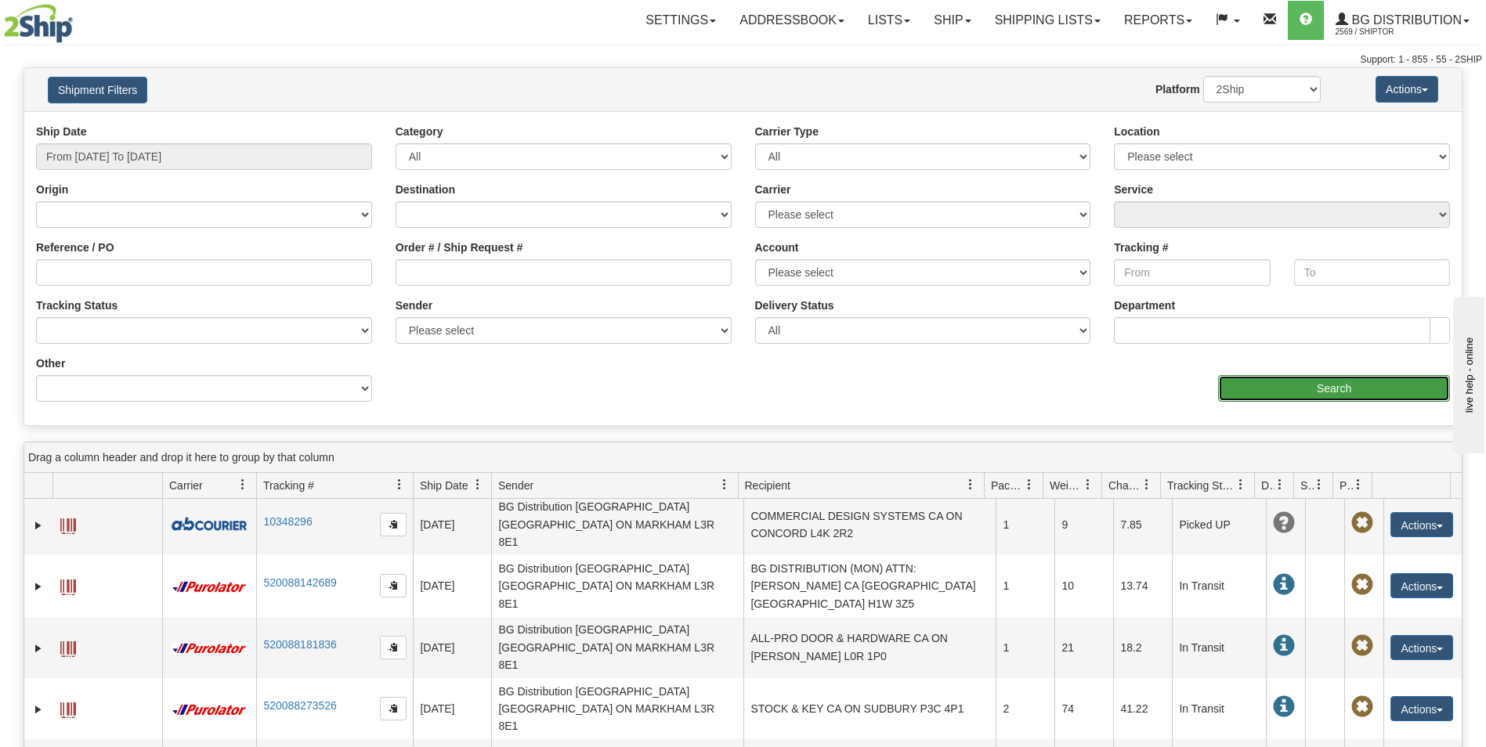
click at [1324, 385] on input "Search" at bounding box center [1334, 388] width 232 height 27
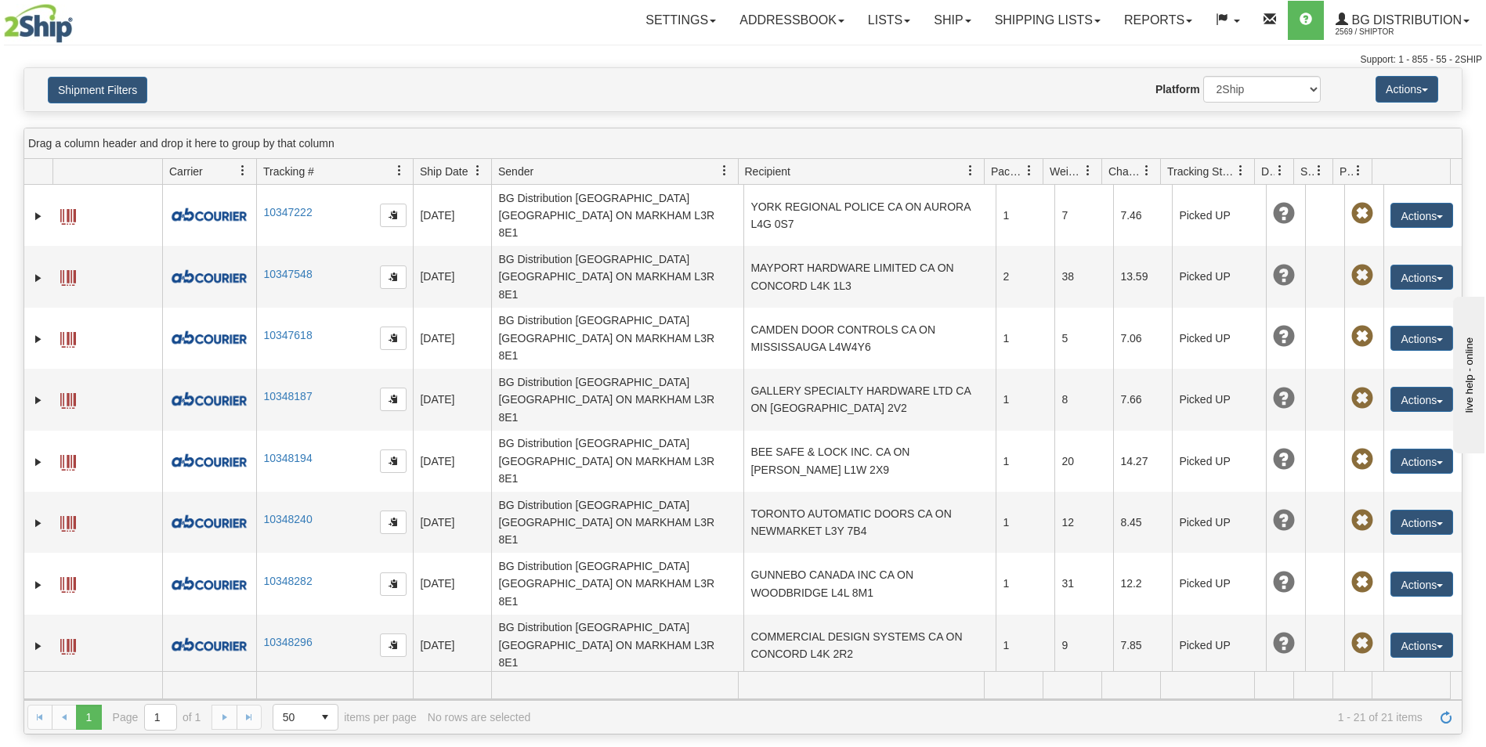
click at [0, 122] on div "Please wait... × Confirm Delete Delete Cancel × Confirm Delete Yes No Cancel × …" at bounding box center [743, 400] width 1486 height 667
click at [101, 91] on button "Shipment Filters" at bounding box center [97, 90] width 99 height 27
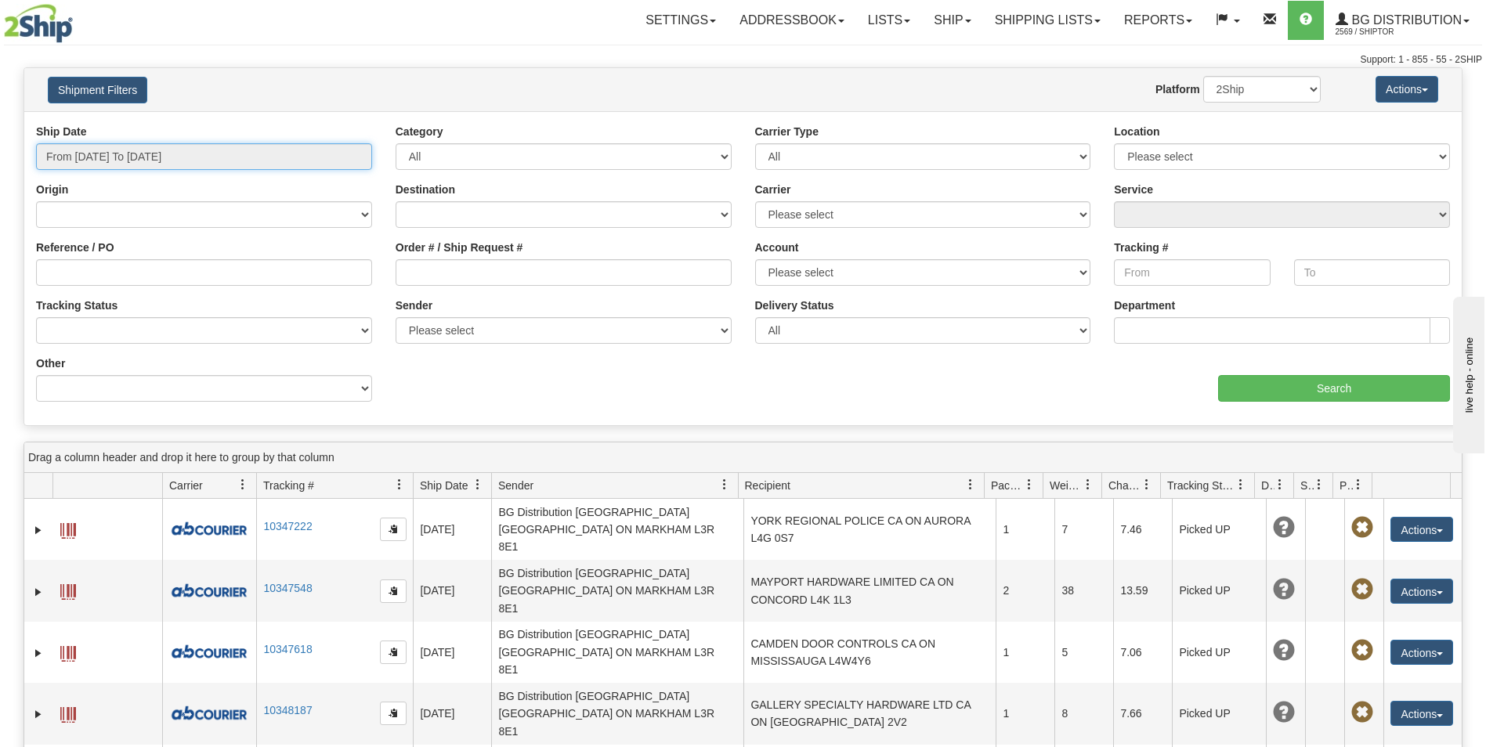
click at [107, 157] on input "From 10/06/2025 To 10/06/2025" at bounding box center [204, 156] width 336 height 27
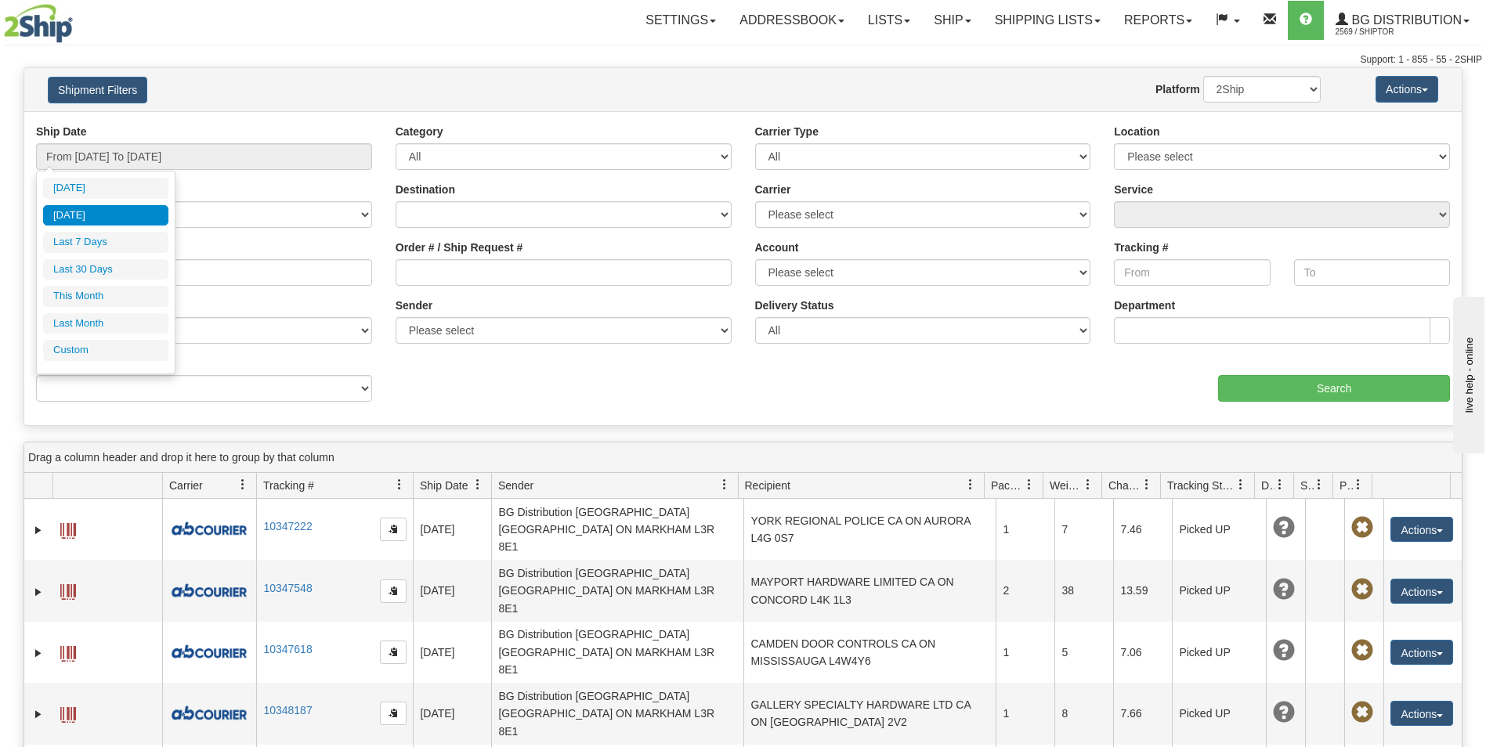
click at [96, 231] on ul "Today Yesterday Last 7 Days Last 30 Days This Month Last Month Custom" at bounding box center [105, 269] width 125 height 183
click at [94, 244] on li "Last 7 Days" at bounding box center [105, 242] width 125 height 21
type input "From 10/01/2025 To 10/07/2025"
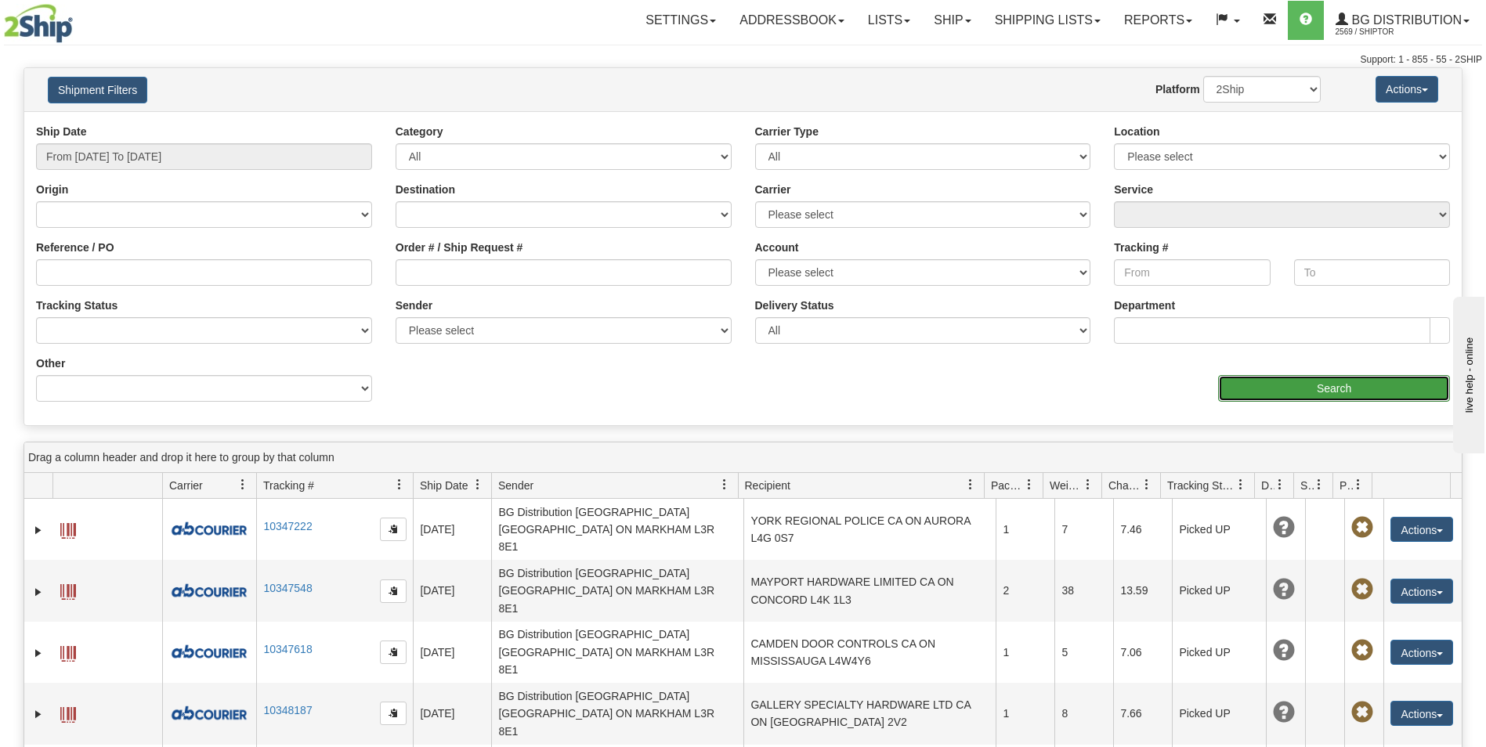
click at [1261, 394] on input "Search" at bounding box center [1334, 388] width 232 height 27
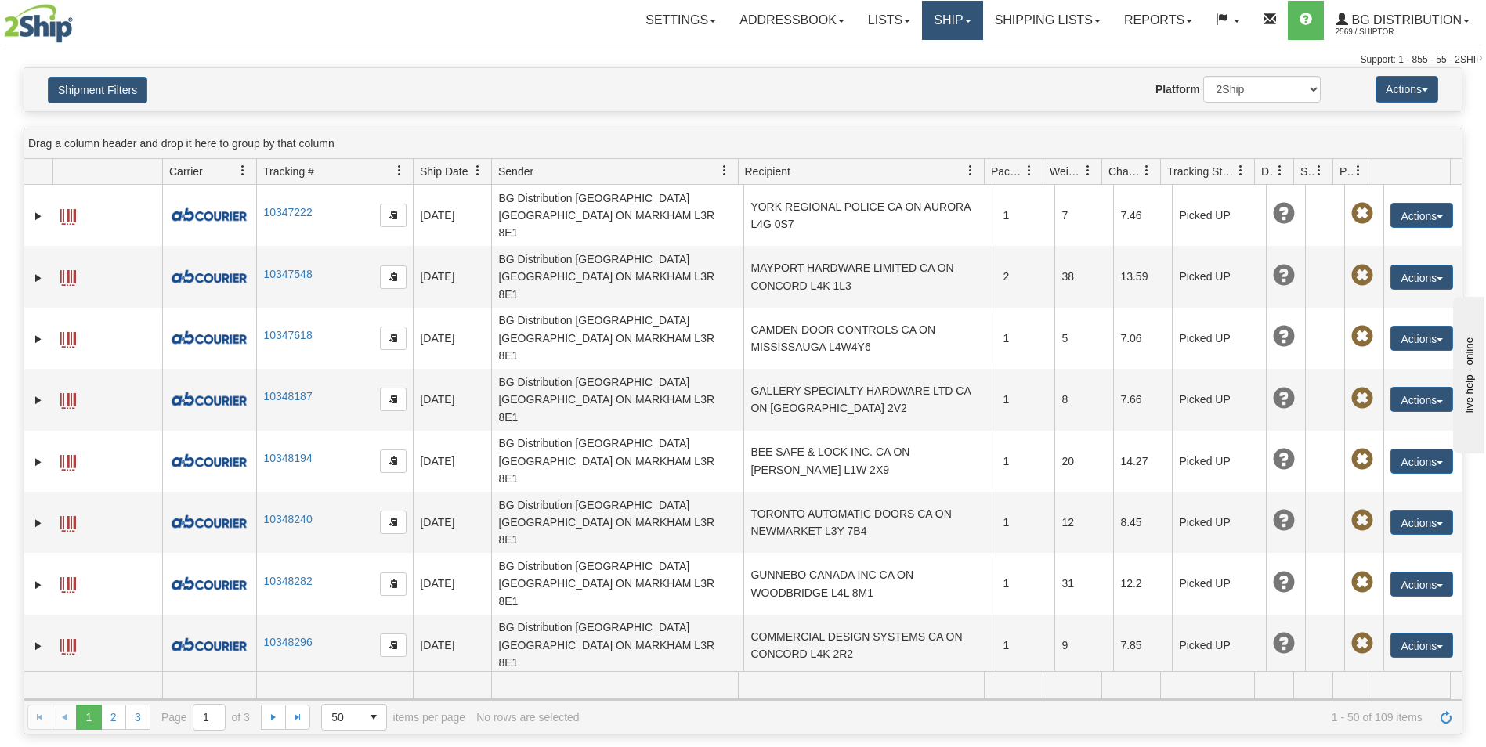
click at [926, 18] on link "Ship" at bounding box center [952, 20] width 60 height 39
click at [912, 63] on link "Ship Screen" at bounding box center [921, 55] width 124 height 20
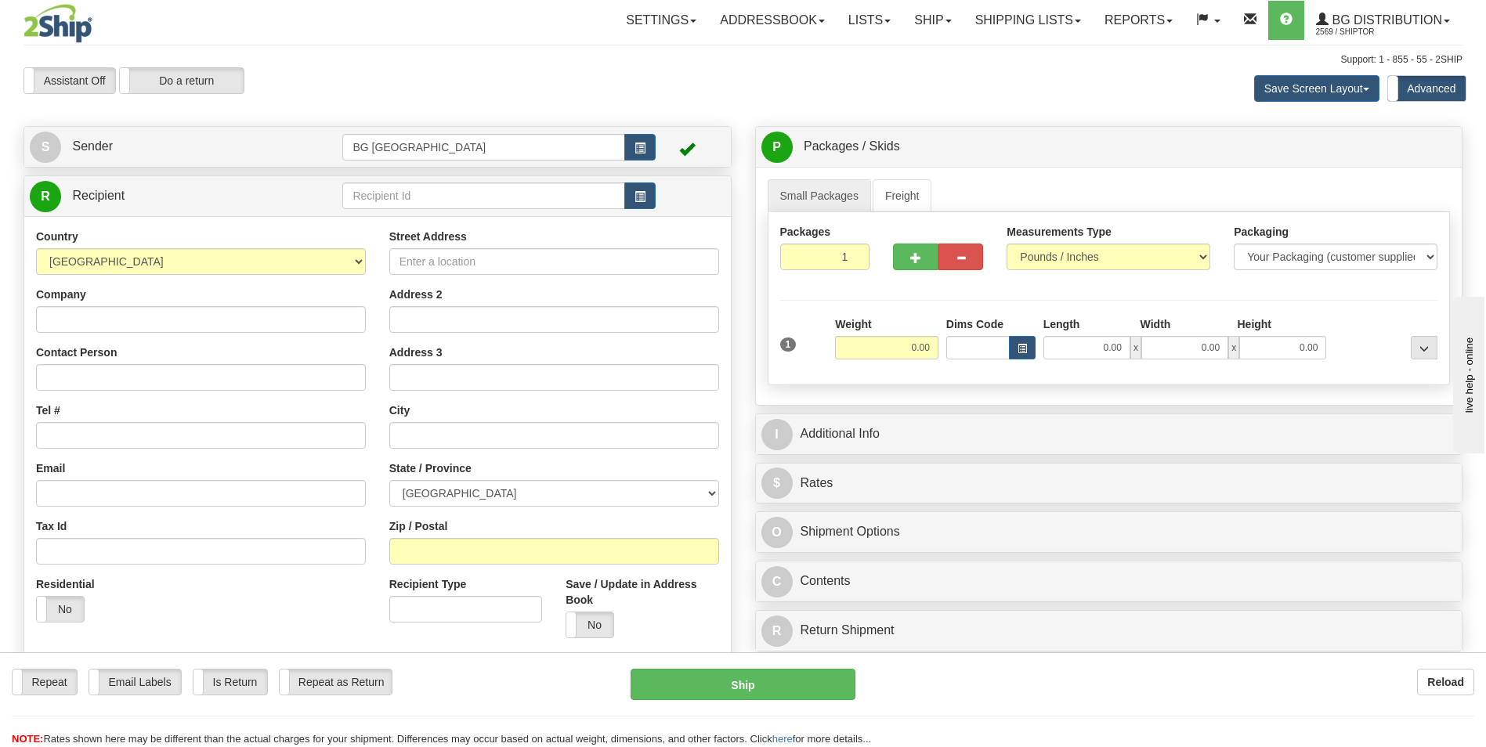
click at [383, 210] on td at bounding box center [498, 196] width 313 height 32
click at [389, 198] on input "text" at bounding box center [483, 196] width 282 height 27
type input "60686"
click at [377, 217] on div "Country AFGHANISTAN ALAND ISLANDS ALBANIA ALGERIA AMERICAN SAMOA ANDORRA ANGOLA…" at bounding box center [377, 468] width 707 height 504
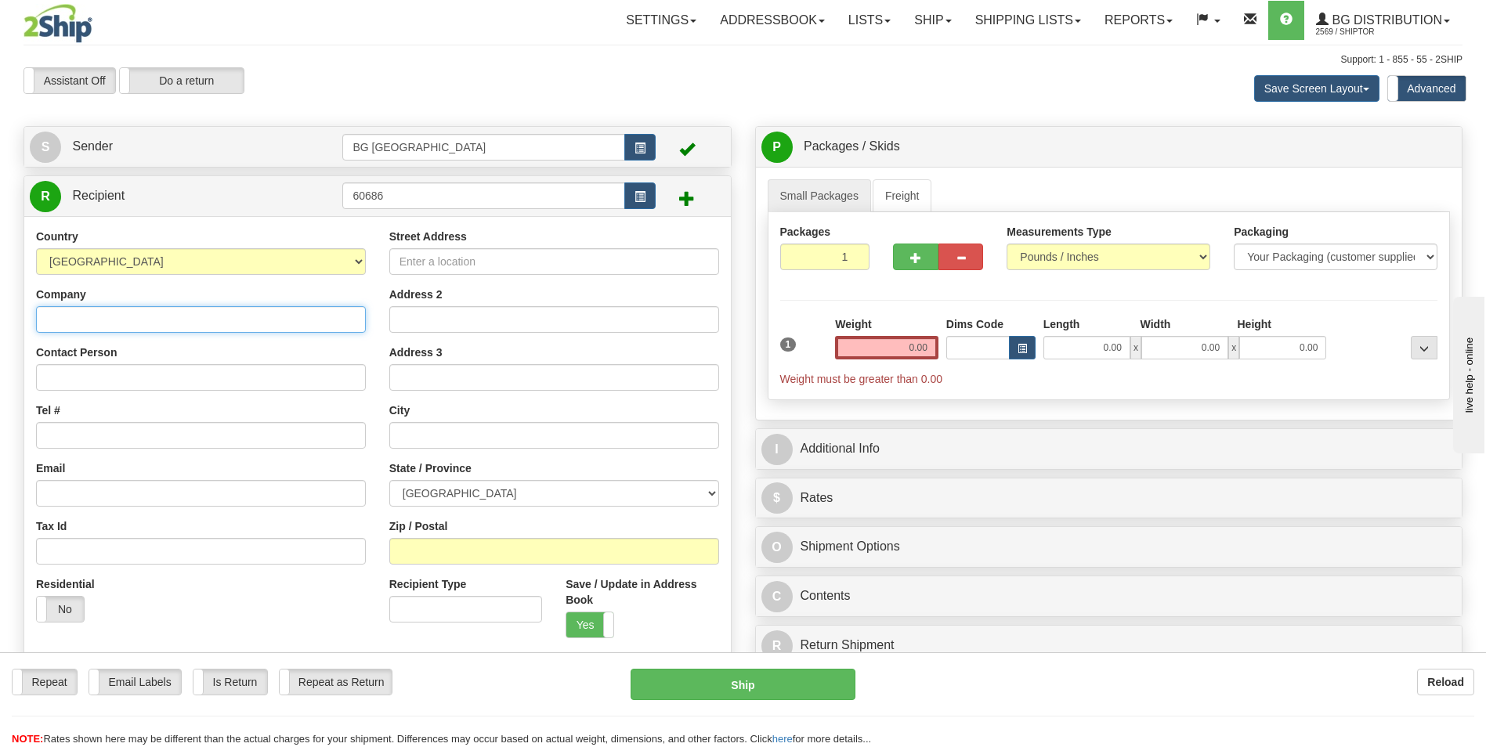
click at [178, 326] on input "Company" at bounding box center [201, 319] width 330 height 27
paste input "BON.H.GLASS"
type input "BON.H.GLASS"
click at [469, 278] on div "Street Address Address 2 Address 3 City State / Province ALBERTA BRITISH COLUMB…" at bounding box center [554, 468] width 353 height 479
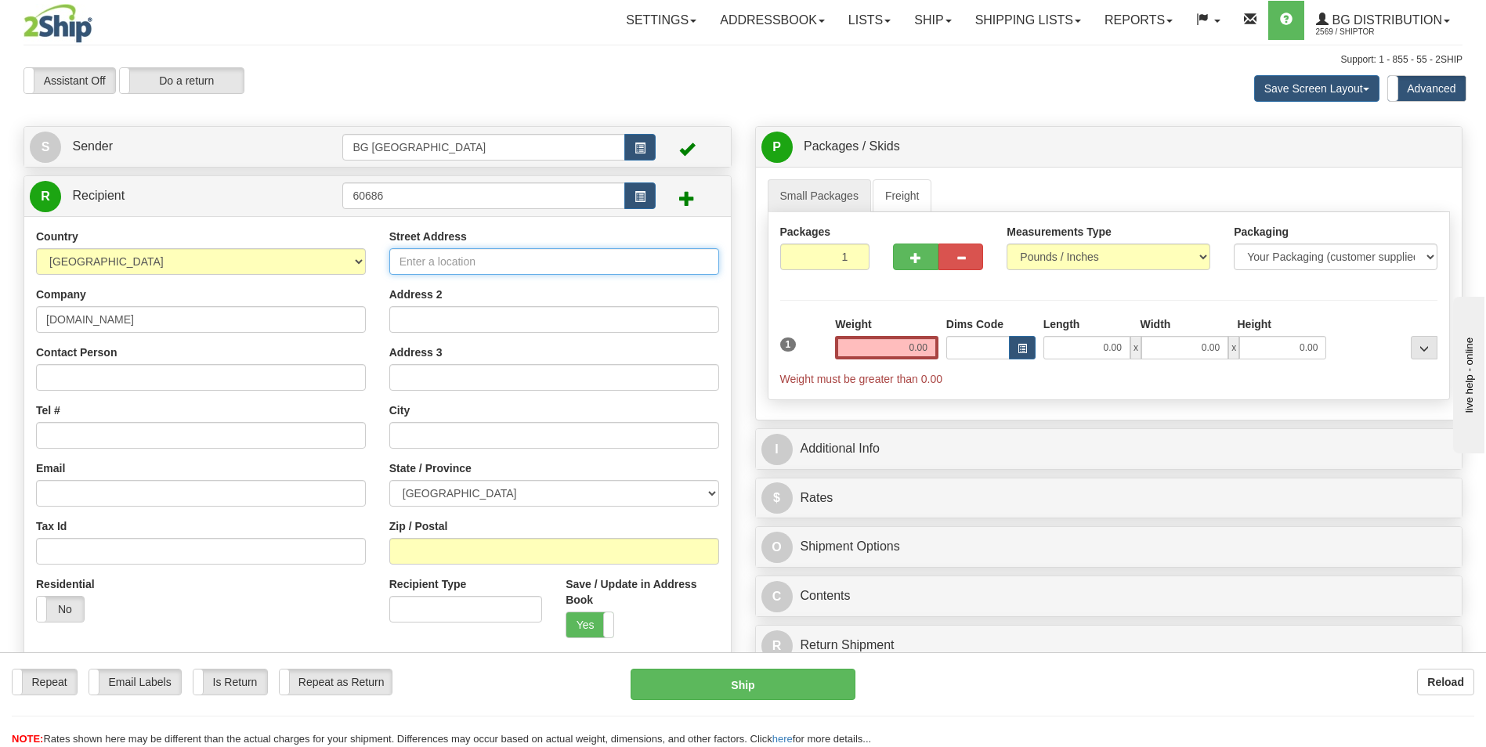
click at [482, 252] on input "Street Address" at bounding box center [554, 261] width 330 height 27
paste input "300 DON PARK RD UNIT 25"
type input "300 DON PARK RD UNIT 25"
click at [505, 440] on input "text" at bounding box center [554, 435] width 330 height 27
paste input "MARKHAM"
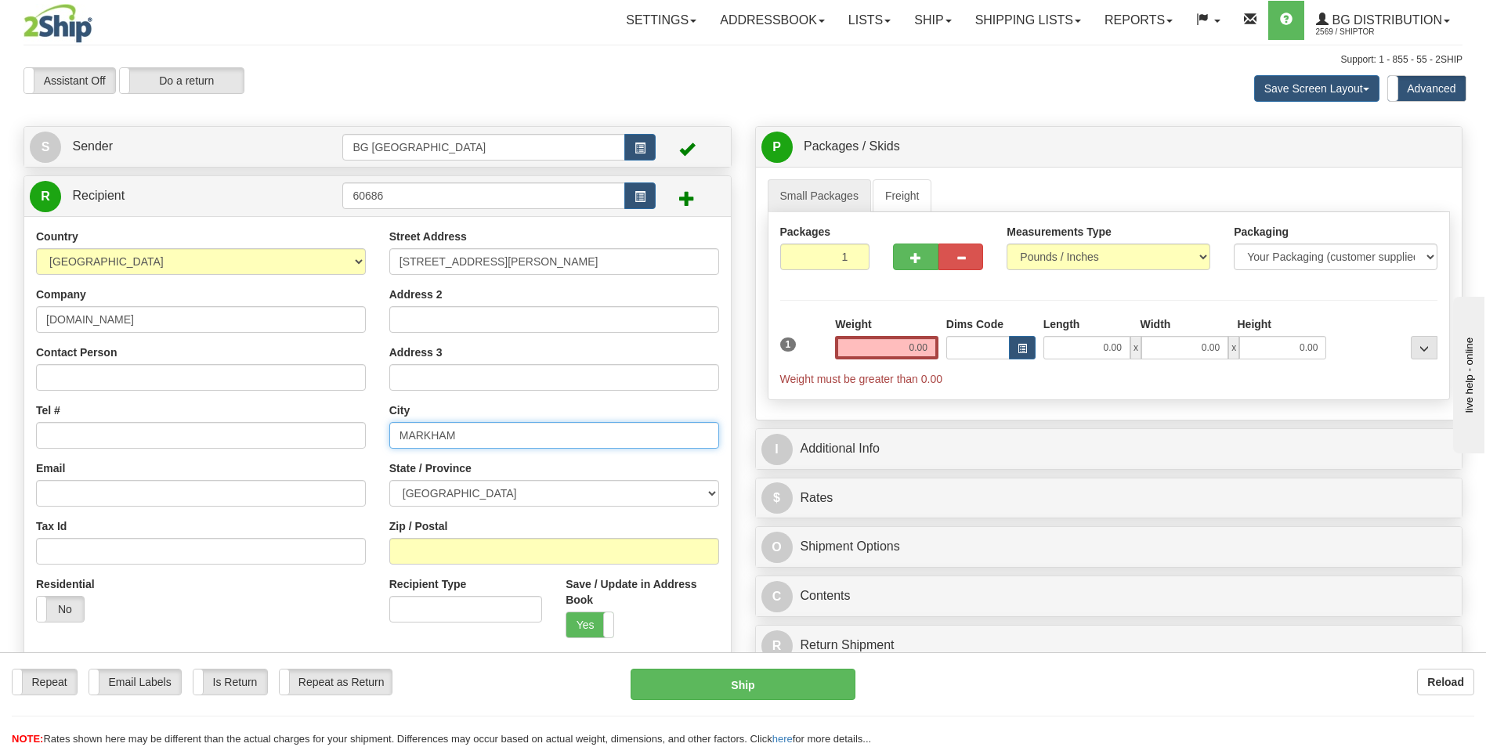
type input "MARKHAM"
click at [498, 544] on input "Zip / Postal" at bounding box center [554, 551] width 330 height 27
paste input "L3R 3A1"
type input "L3R 3A1"
click at [511, 493] on select "ALBERTA BRITISH COLUMBIA MANITOBA NEW BRUNSWICK NEWFOUNDLAND NOVA SCOTIA NUNAVU…" at bounding box center [554, 493] width 330 height 27
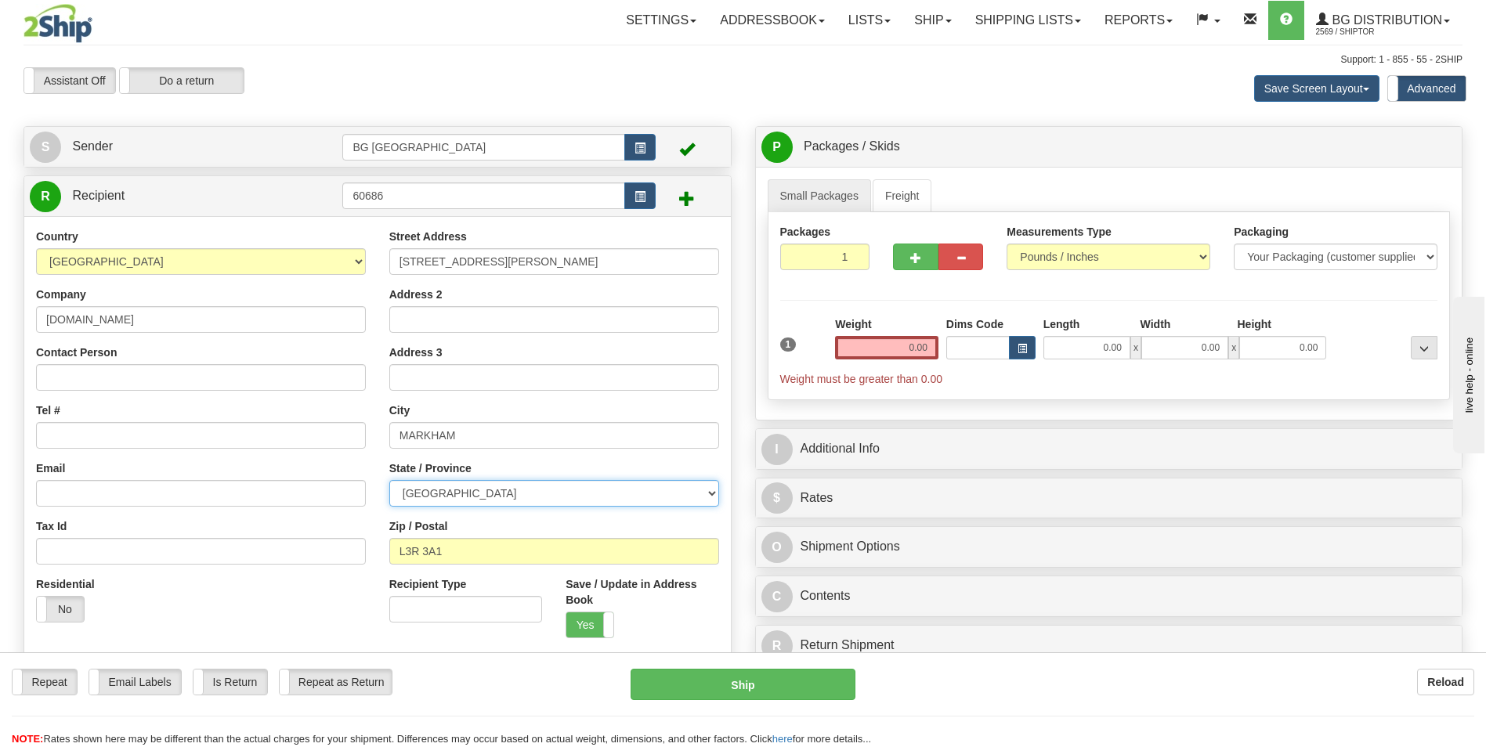
select select "ON"
click at [389, 480] on select "ALBERTA BRITISH COLUMBIA MANITOBA NEW BRUNSWICK NEWFOUNDLAND NOVA SCOTIA NUNAVU…" at bounding box center [554, 493] width 330 height 27
click at [171, 436] on input "Tel #" at bounding box center [201, 435] width 330 height 27
paste input "[PHONE_NUMBER]"
type input "[PHONE_NUMBER]"
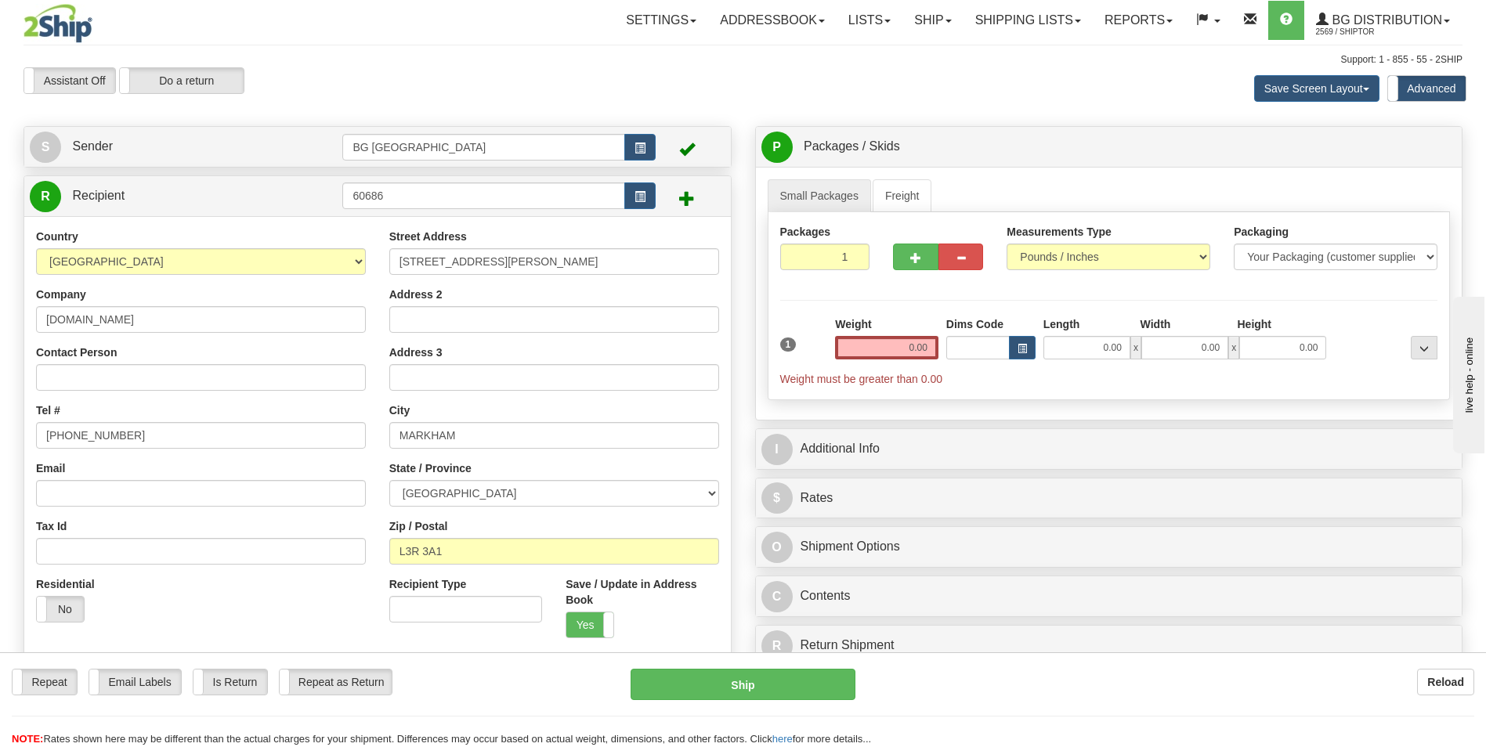
click at [858, 334] on div "Weight 0.00" at bounding box center [886, 338] width 103 height 43
click at [870, 344] on input "0.00" at bounding box center [886, 348] width 103 height 24
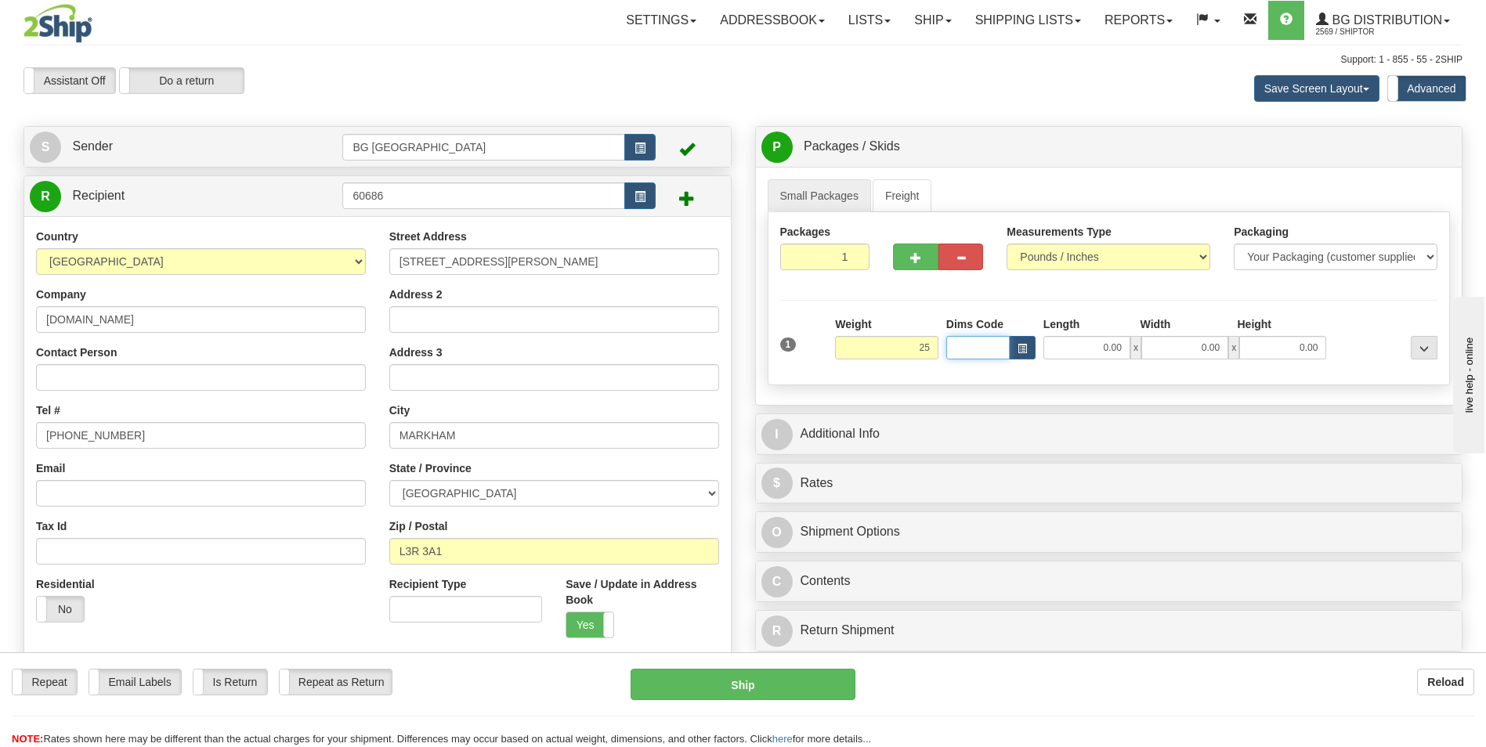
type input "25.00"
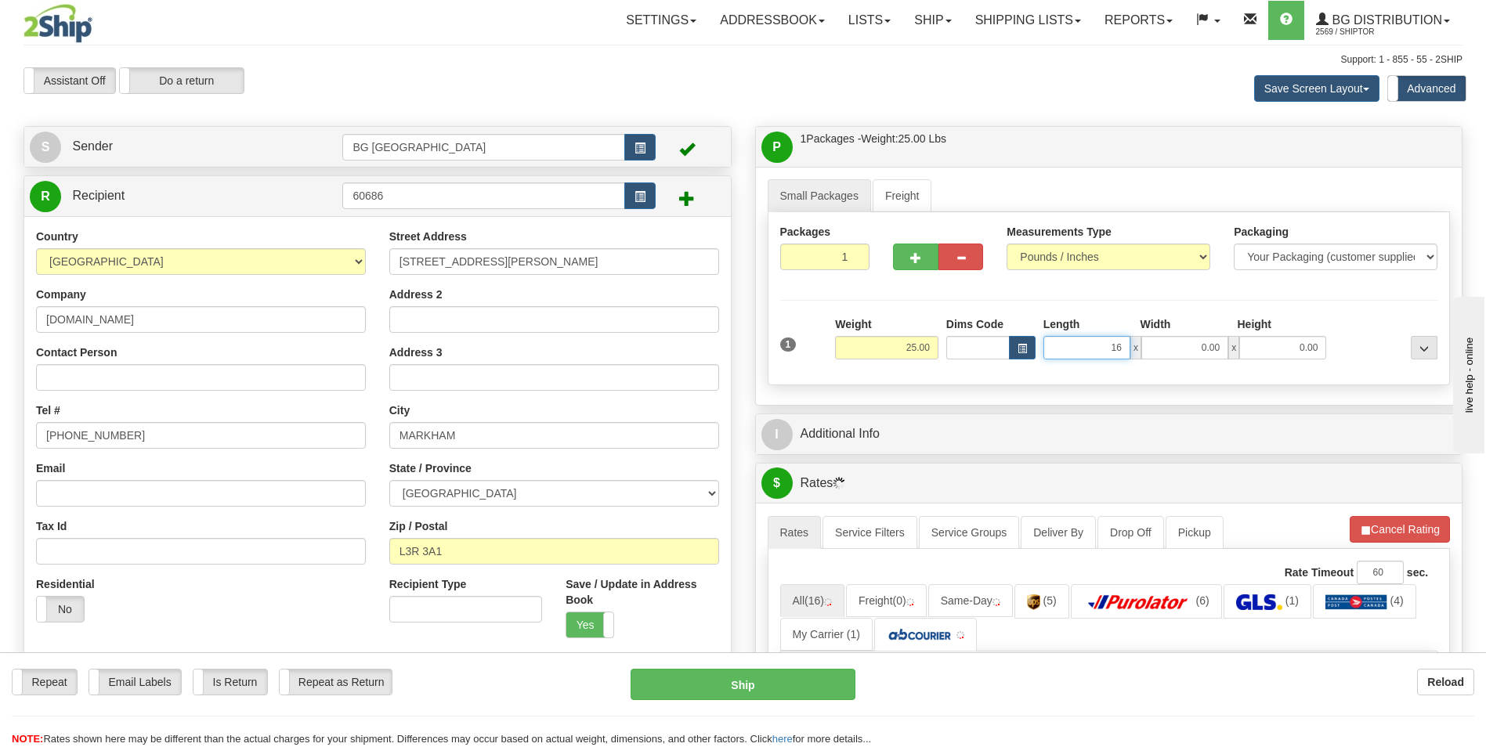
type input "16.00"
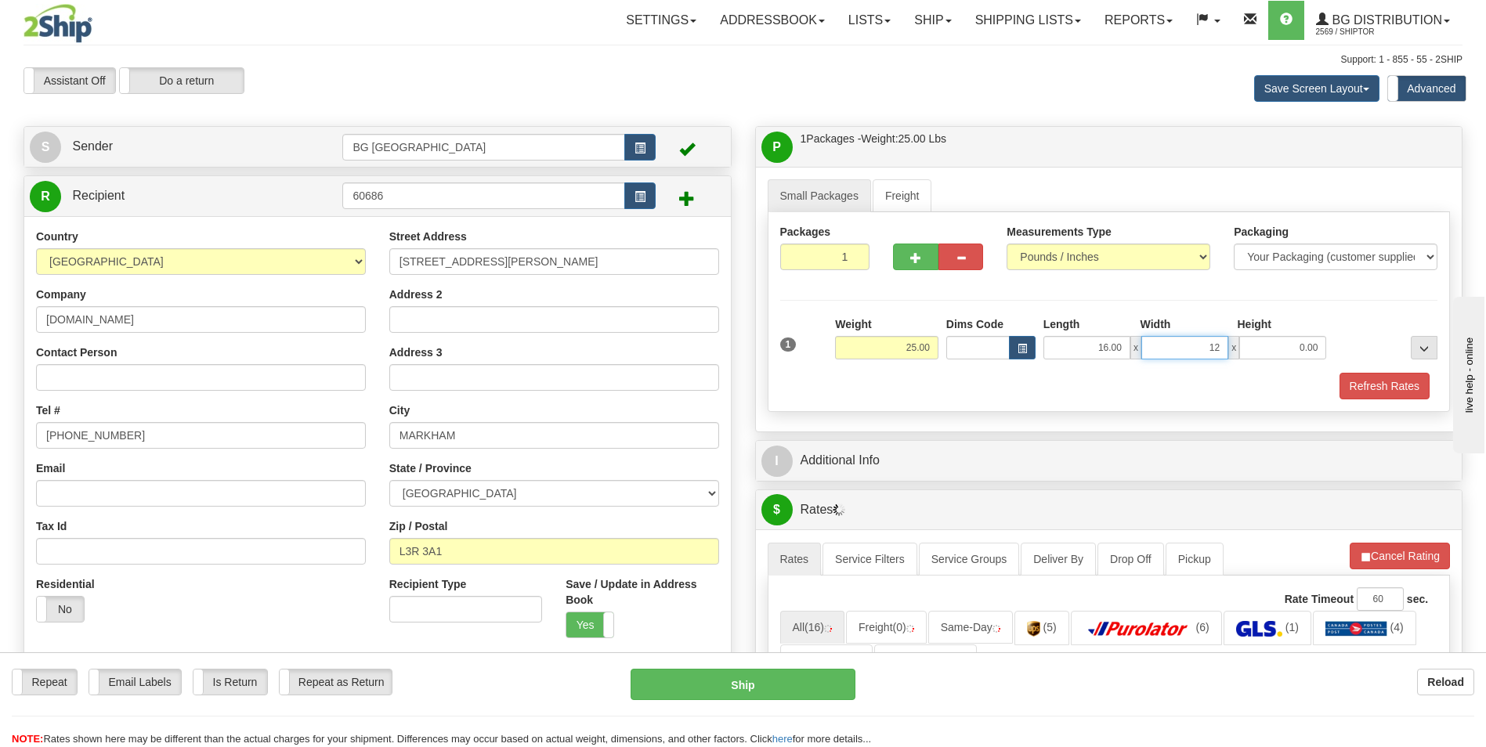
type input "12.00"
type input "10.00"
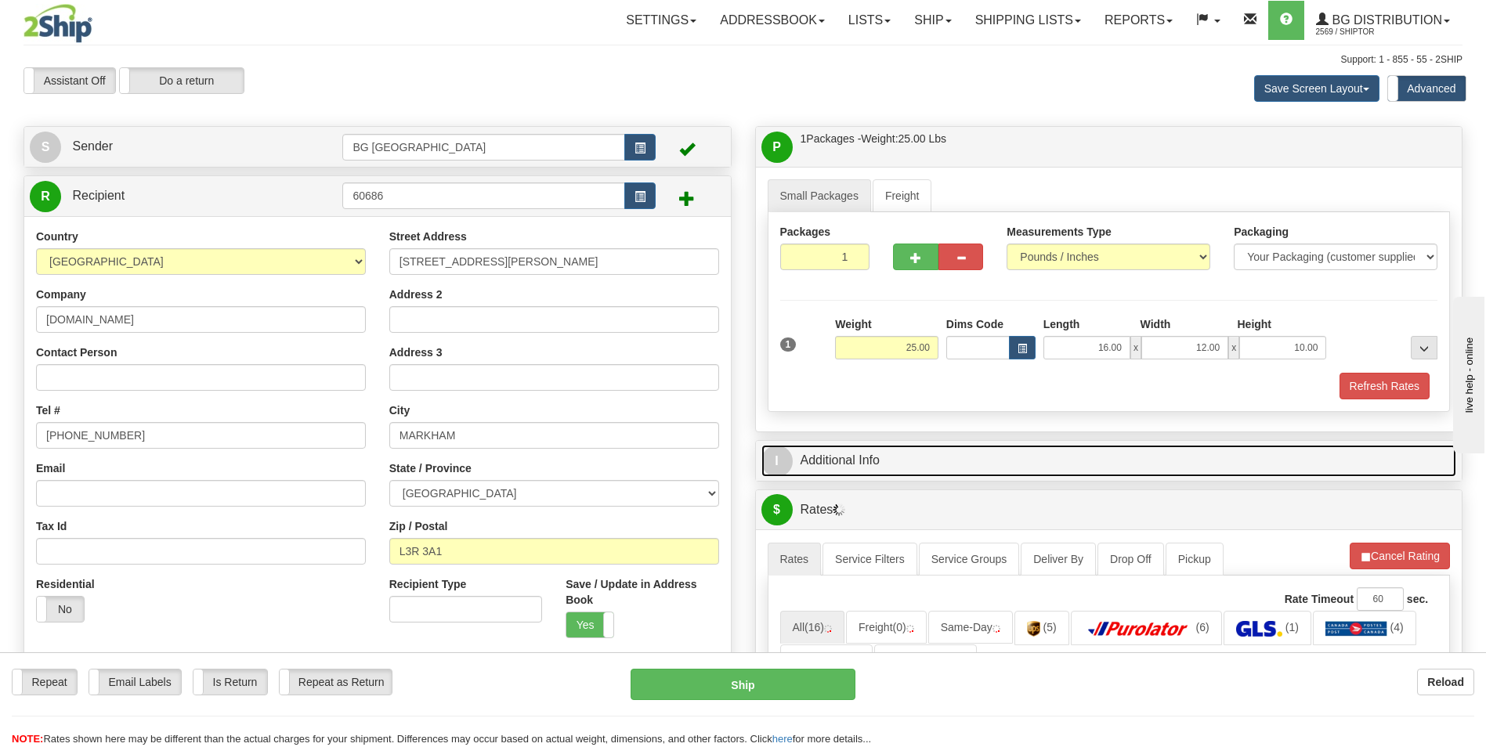
click at [868, 465] on link "I Additional Info" at bounding box center [1110, 461] width 696 height 32
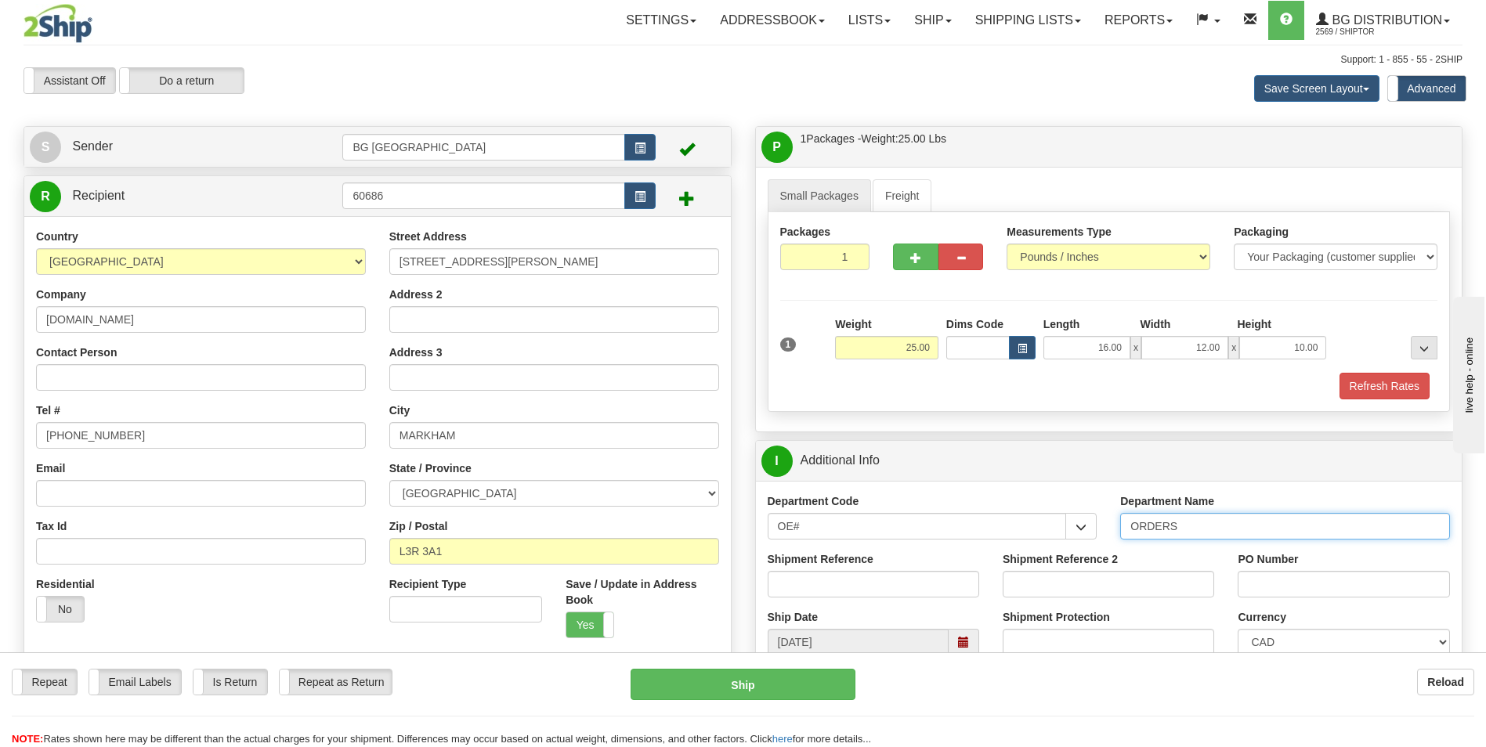
click at [1183, 534] on input "ORDERS" at bounding box center [1285, 526] width 330 height 27
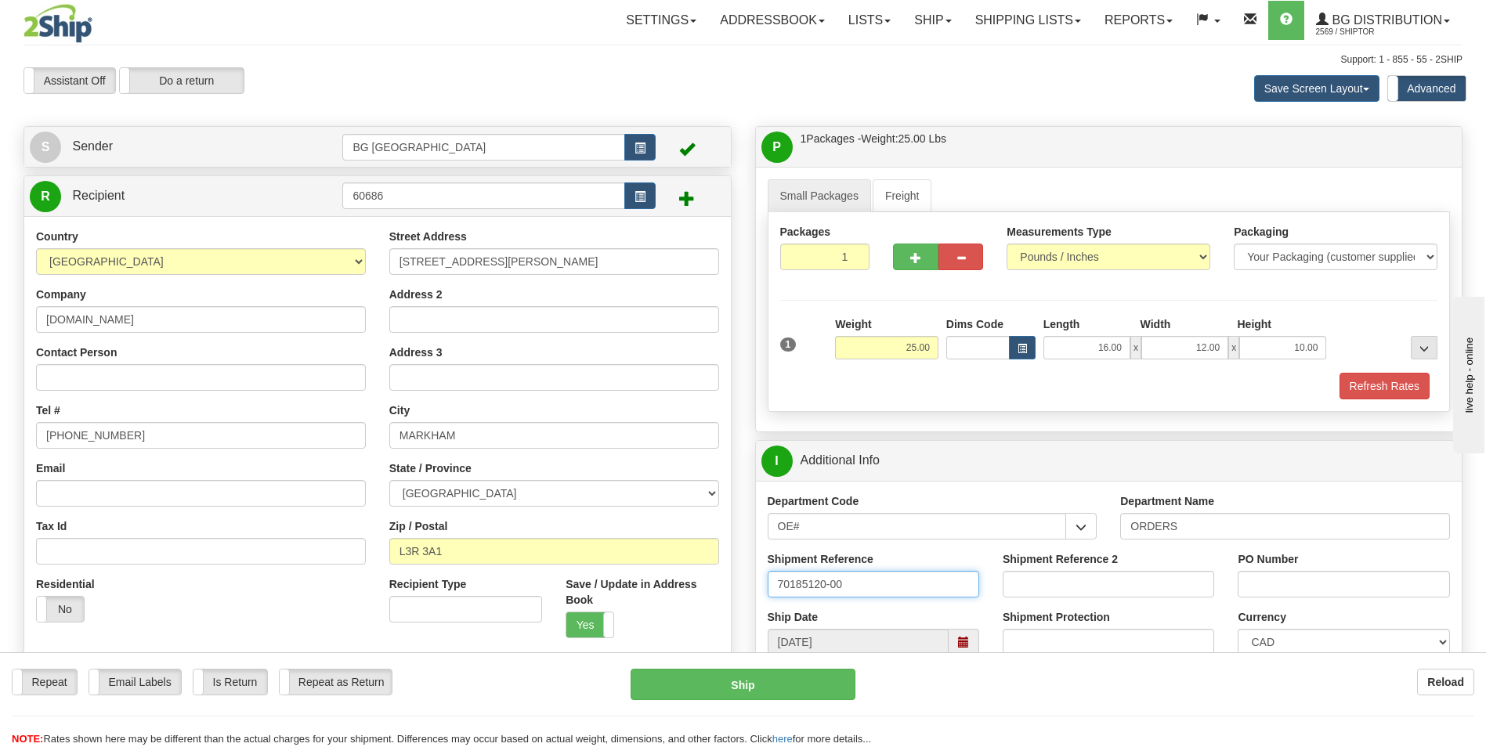
type input "70185120-00"
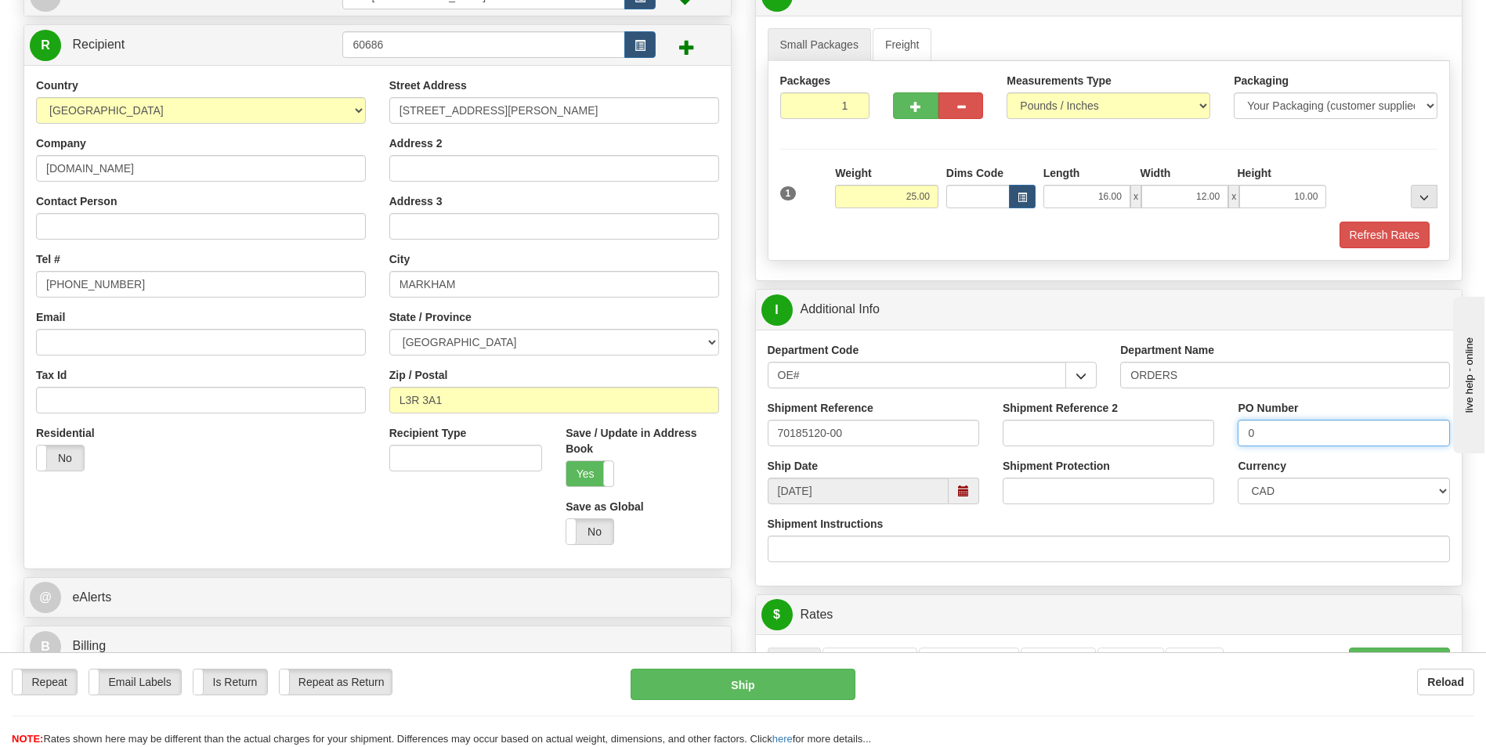
scroll to position [313, 0]
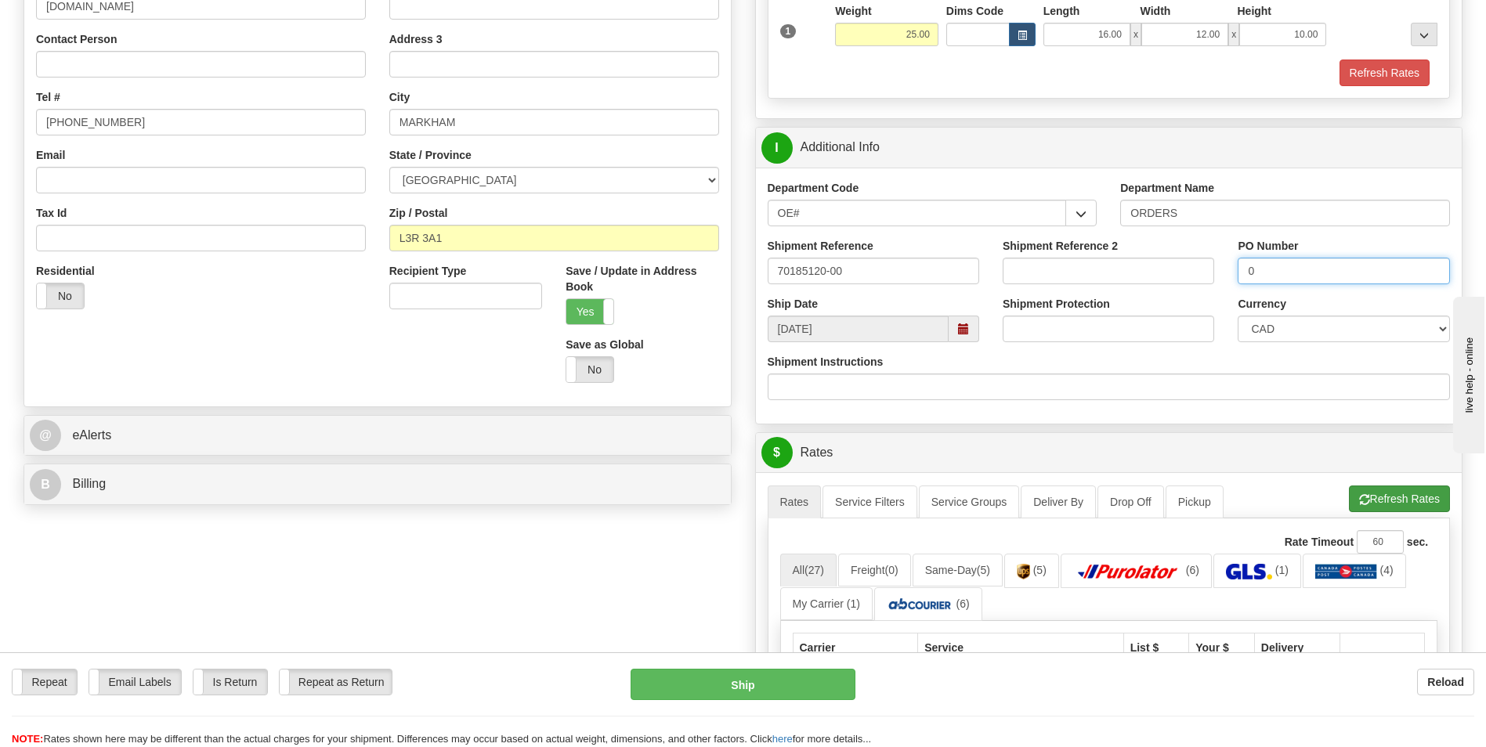
type input "0"
click at [1380, 493] on button "Refresh Rates" at bounding box center [1399, 499] width 101 height 27
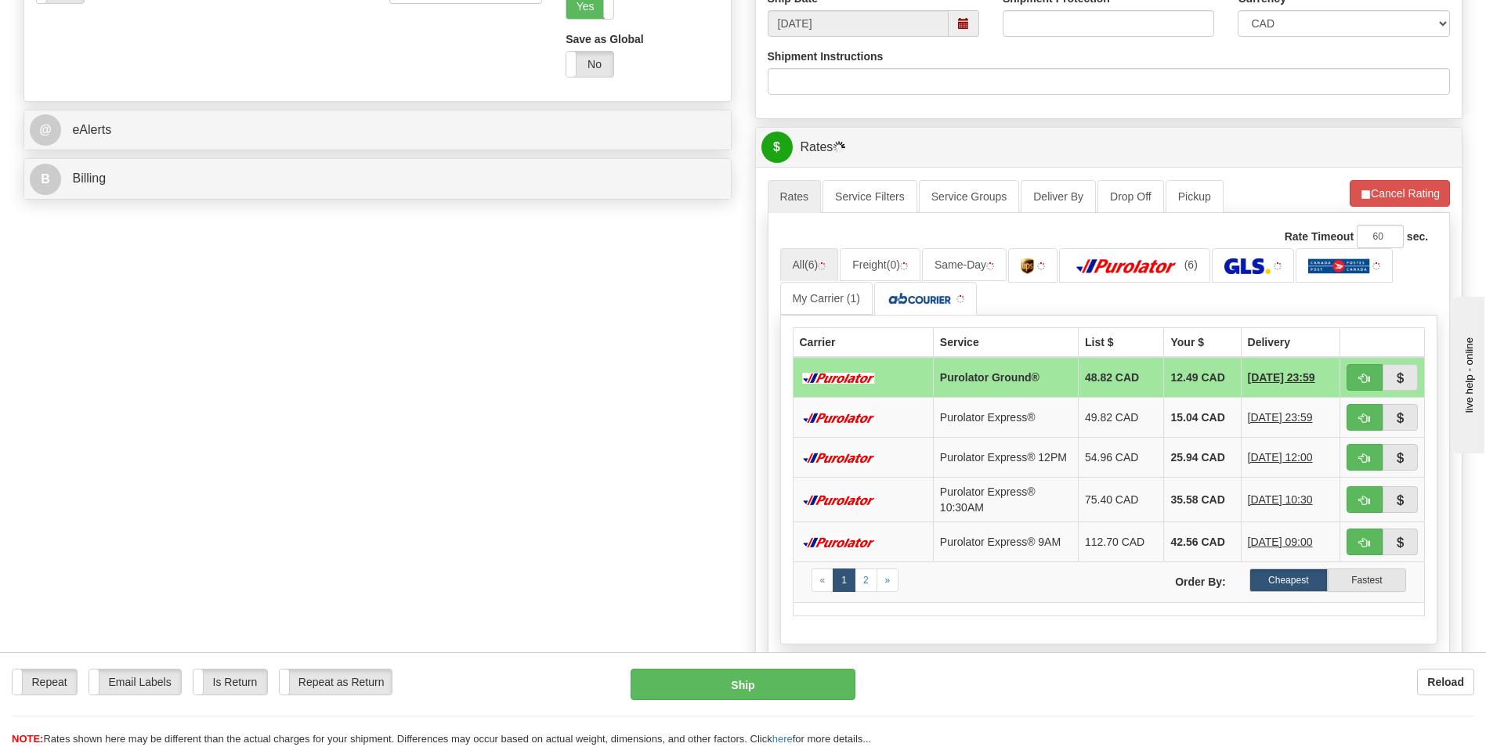
scroll to position [627, 0]
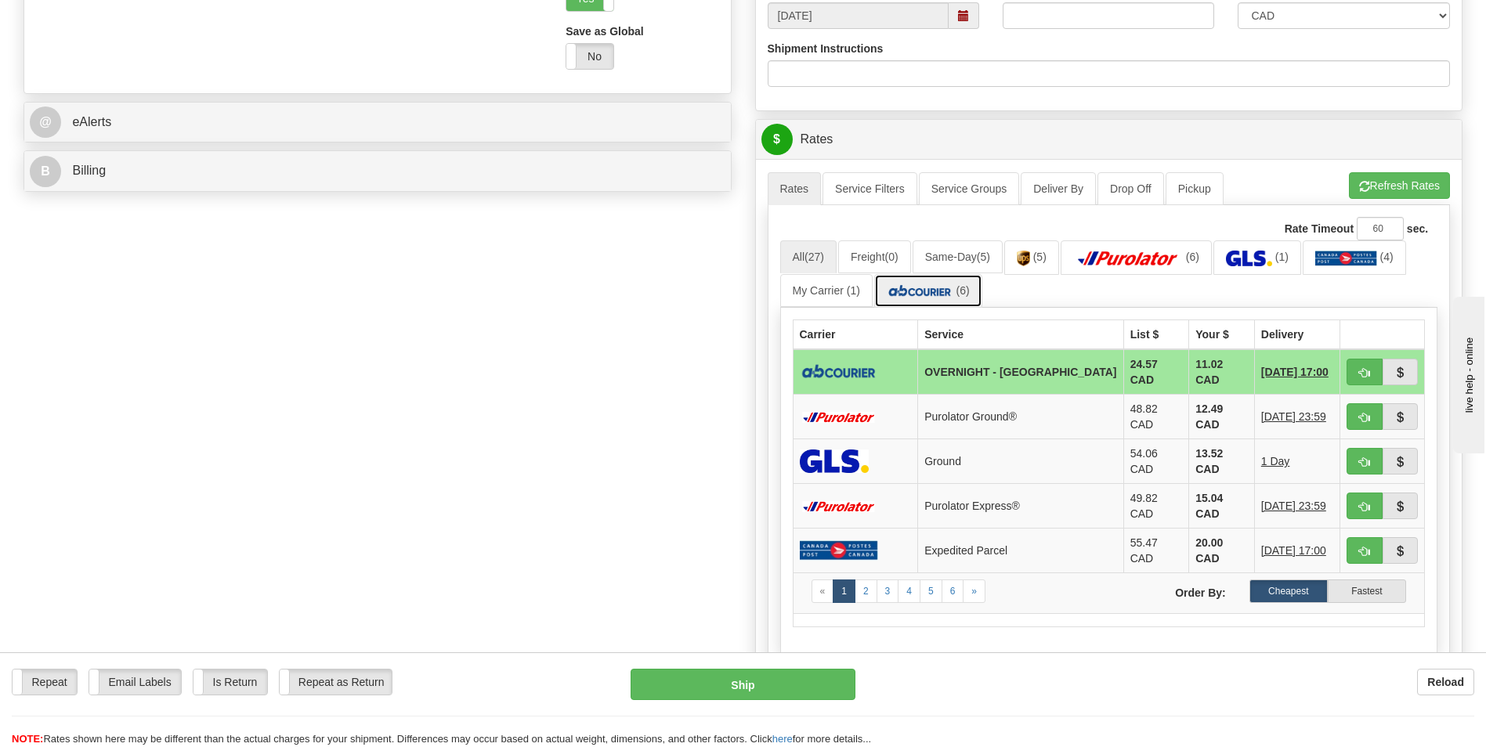
click at [941, 302] on link "(6)" at bounding box center [928, 291] width 108 height 34
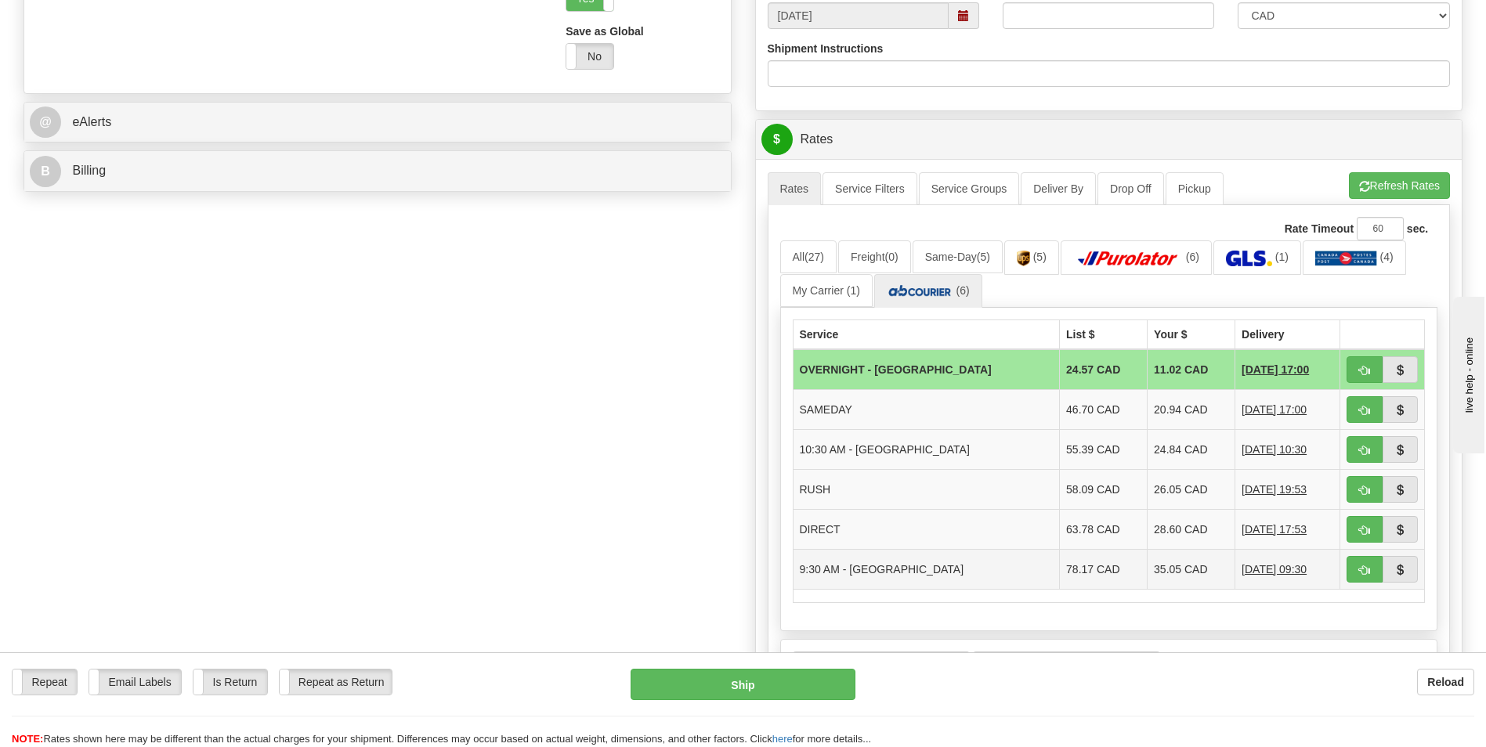
click at [1148, 570] on td "35.05 CAD" at bounding box center [1192, 570] width 88 height 40
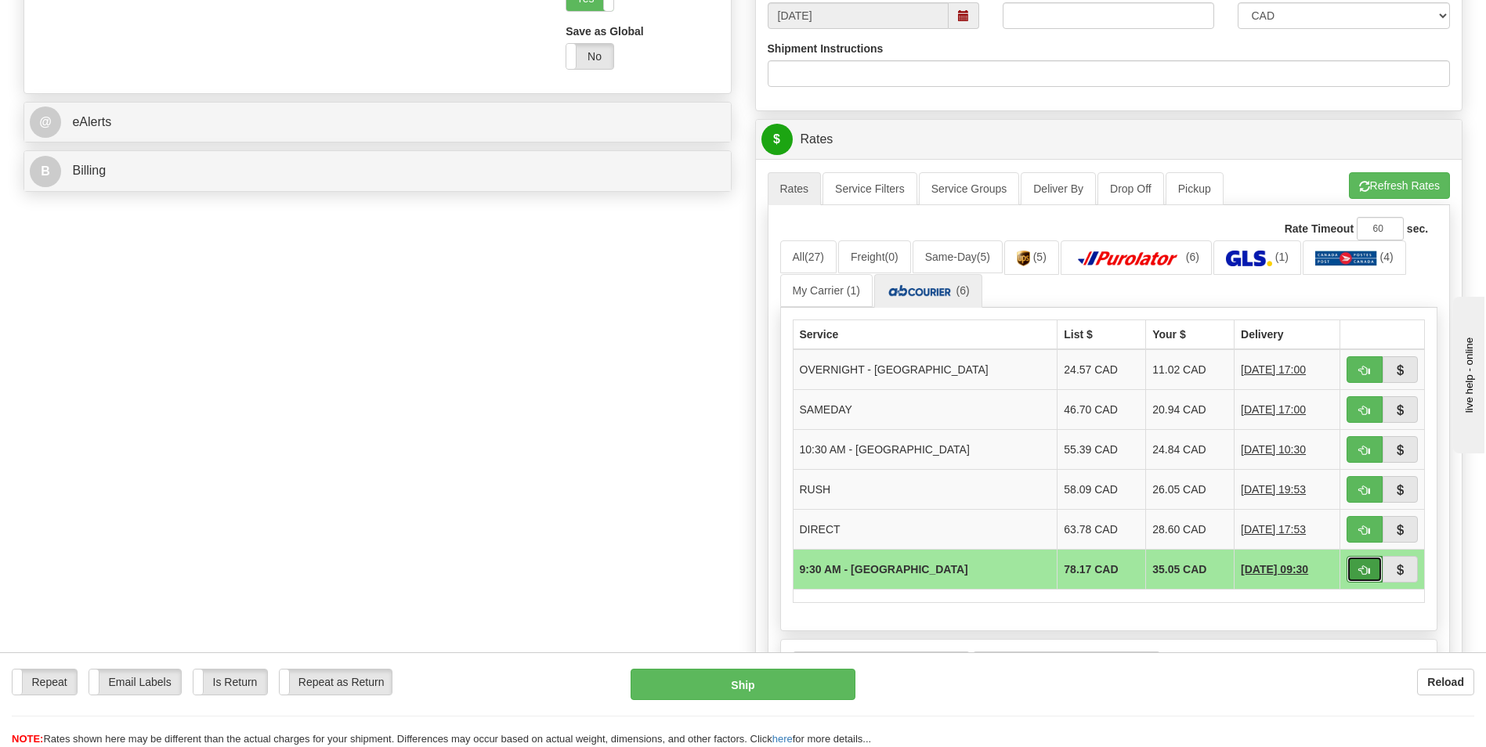
click at [1364, 573] on span "button" at bounding box center [1364, 571] width 11 height 10
type input "5"
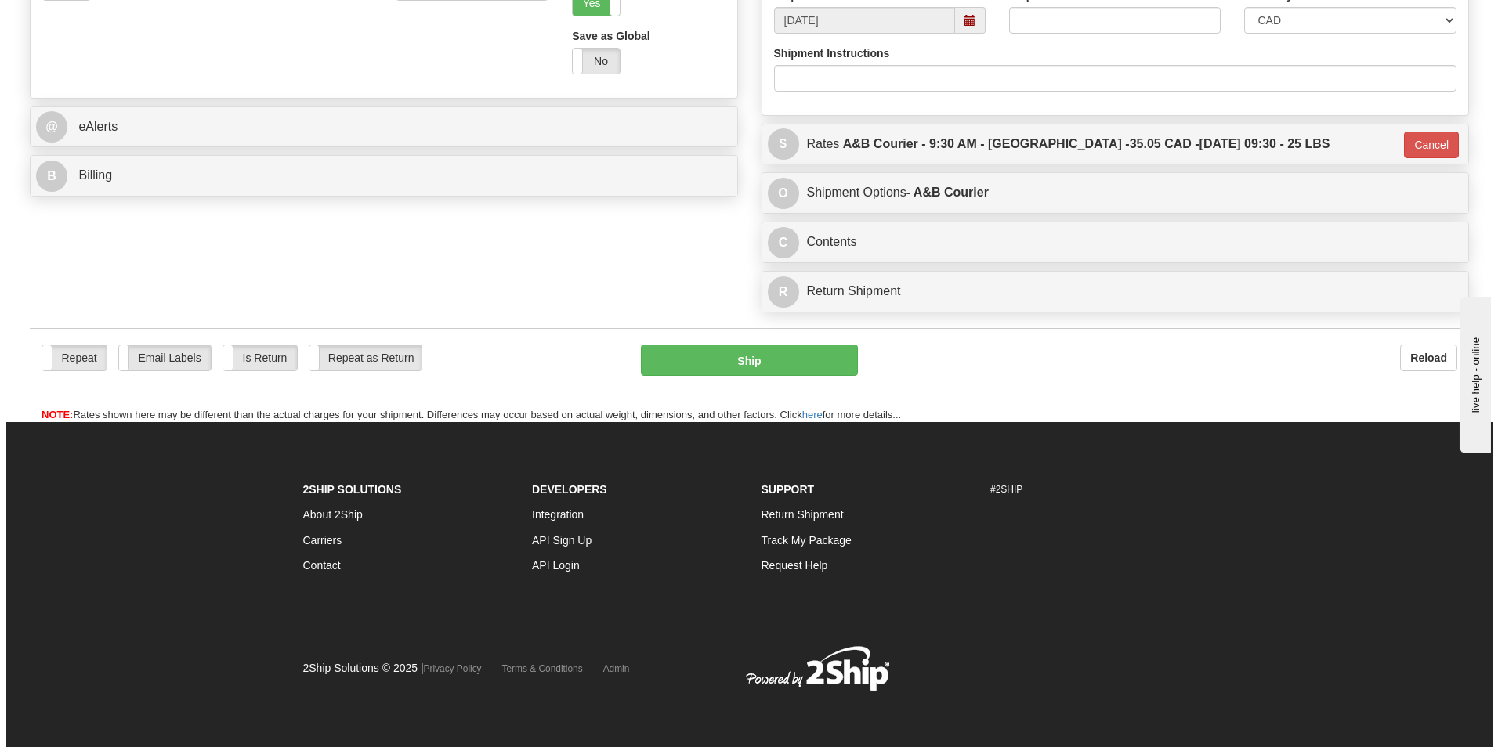
scroll to position [620, 0]
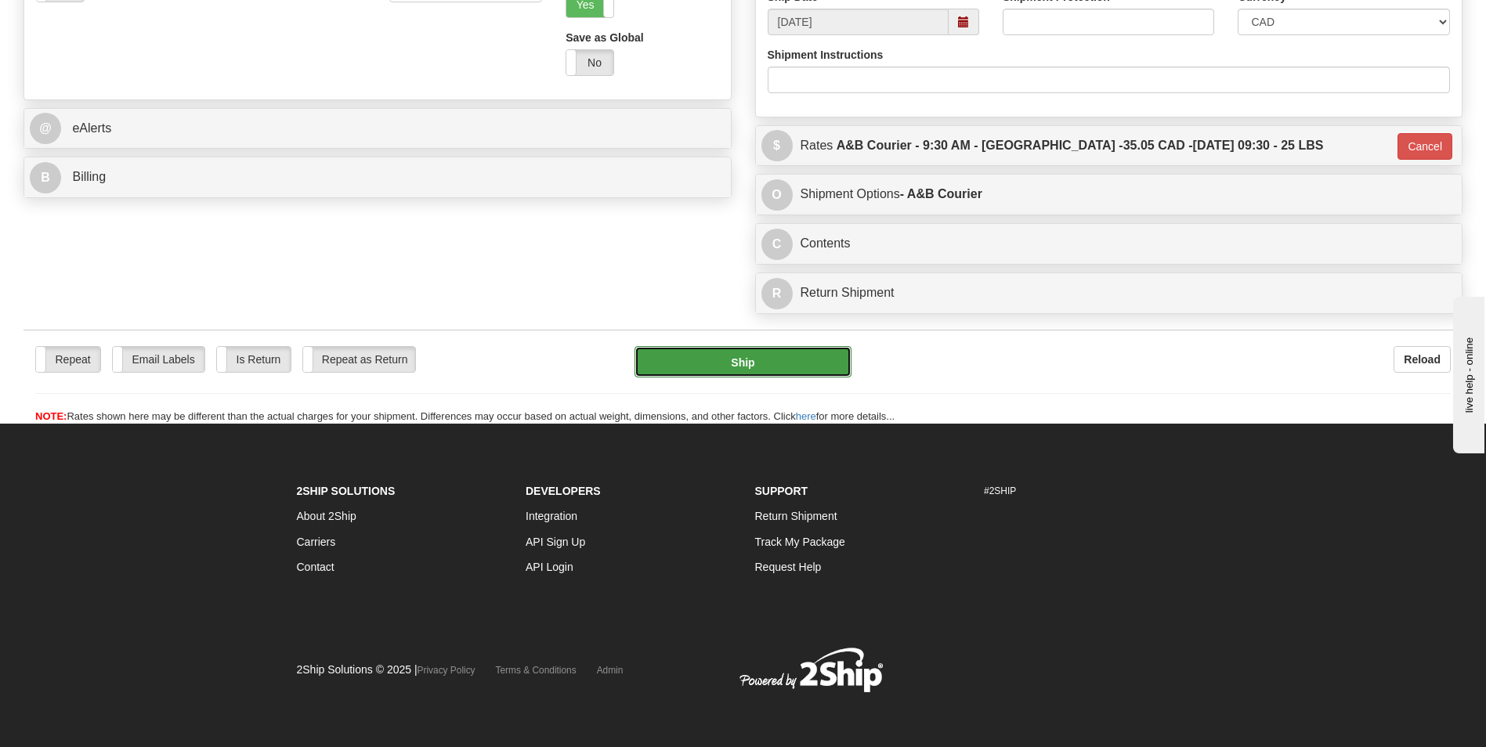
click at [677, 352] on button "Ship" at bounding box center [743, 361] width 216 height 31
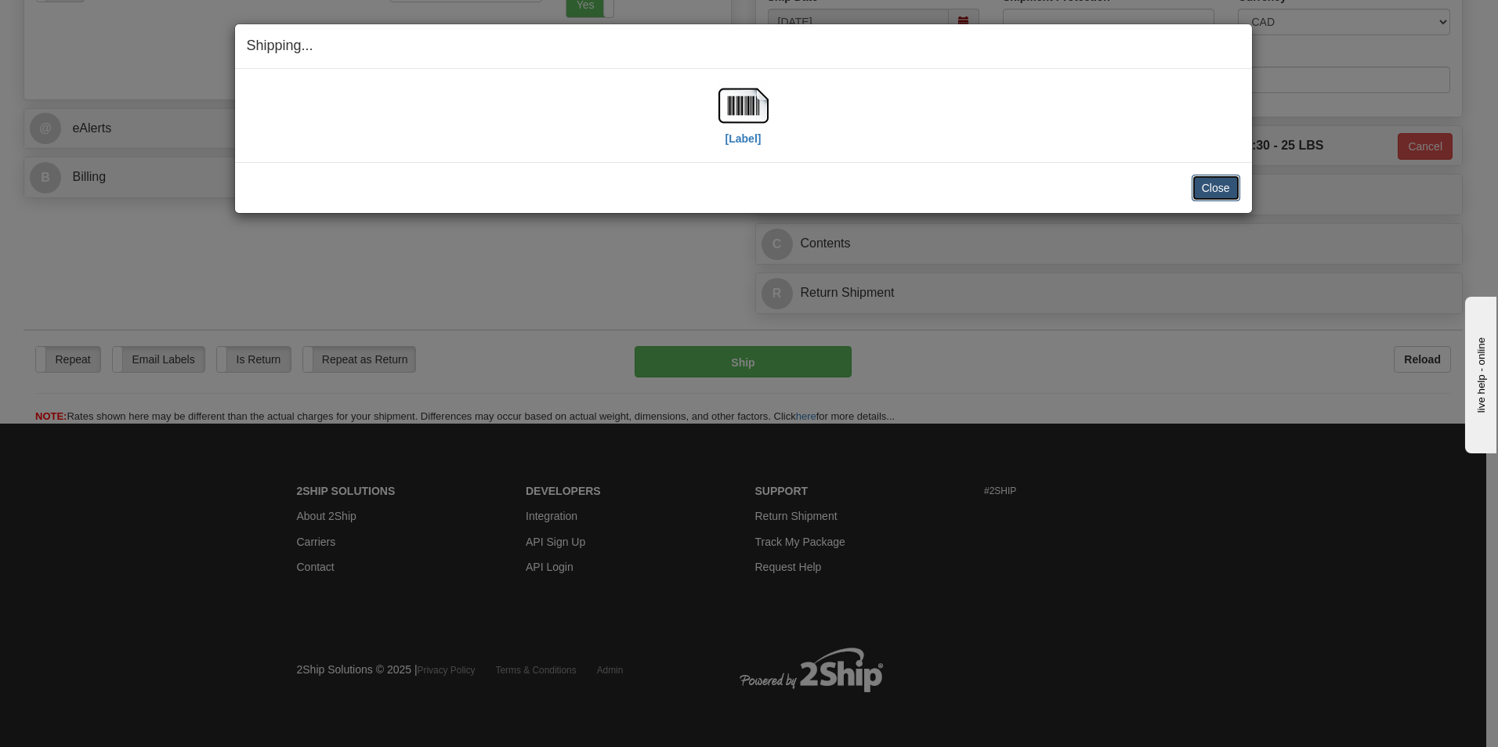
click at [1212, 187] on button "Close" at bounding box center [1216, 188] width 49 height 27
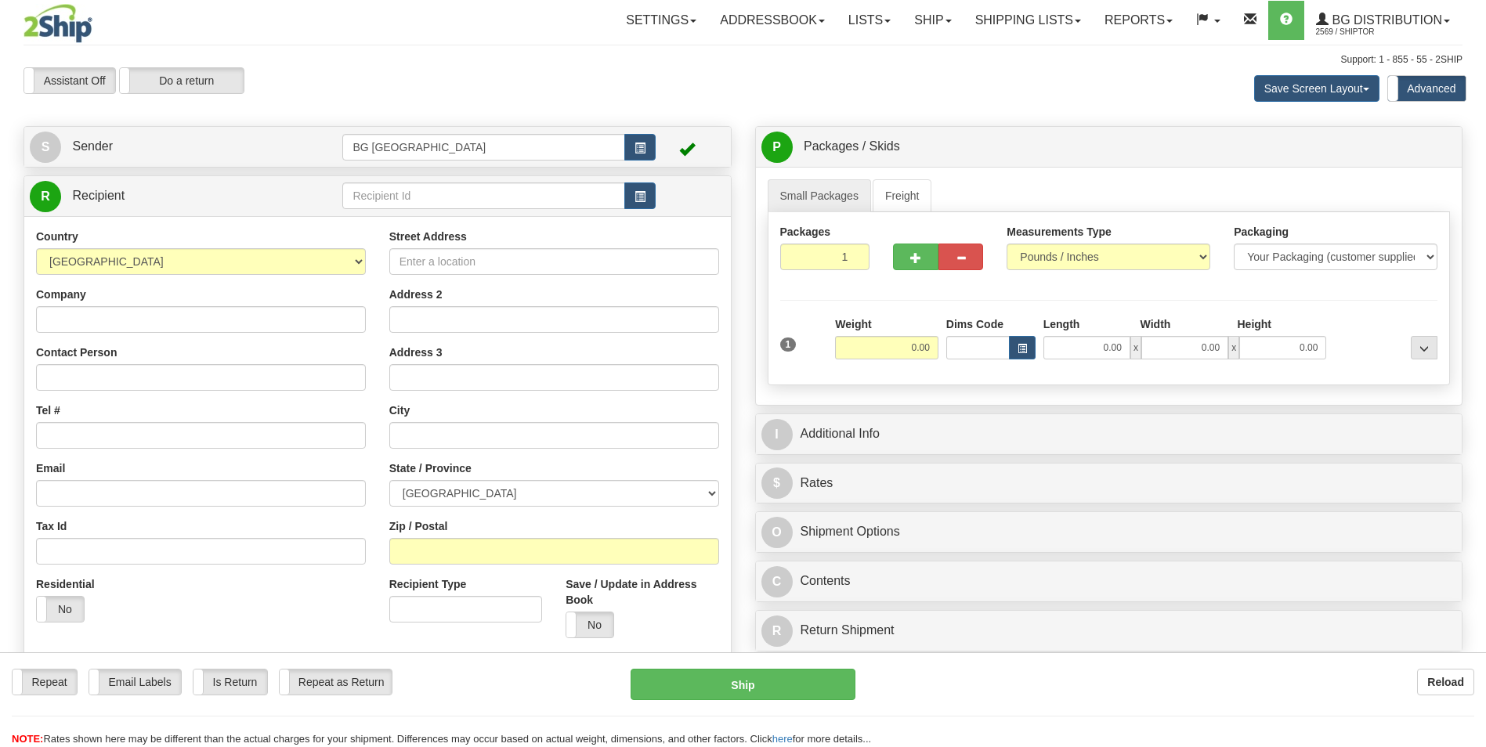
click at [968, 23] on link "Shipping lists" at bounding box center [1028, 20] width 129 height 39
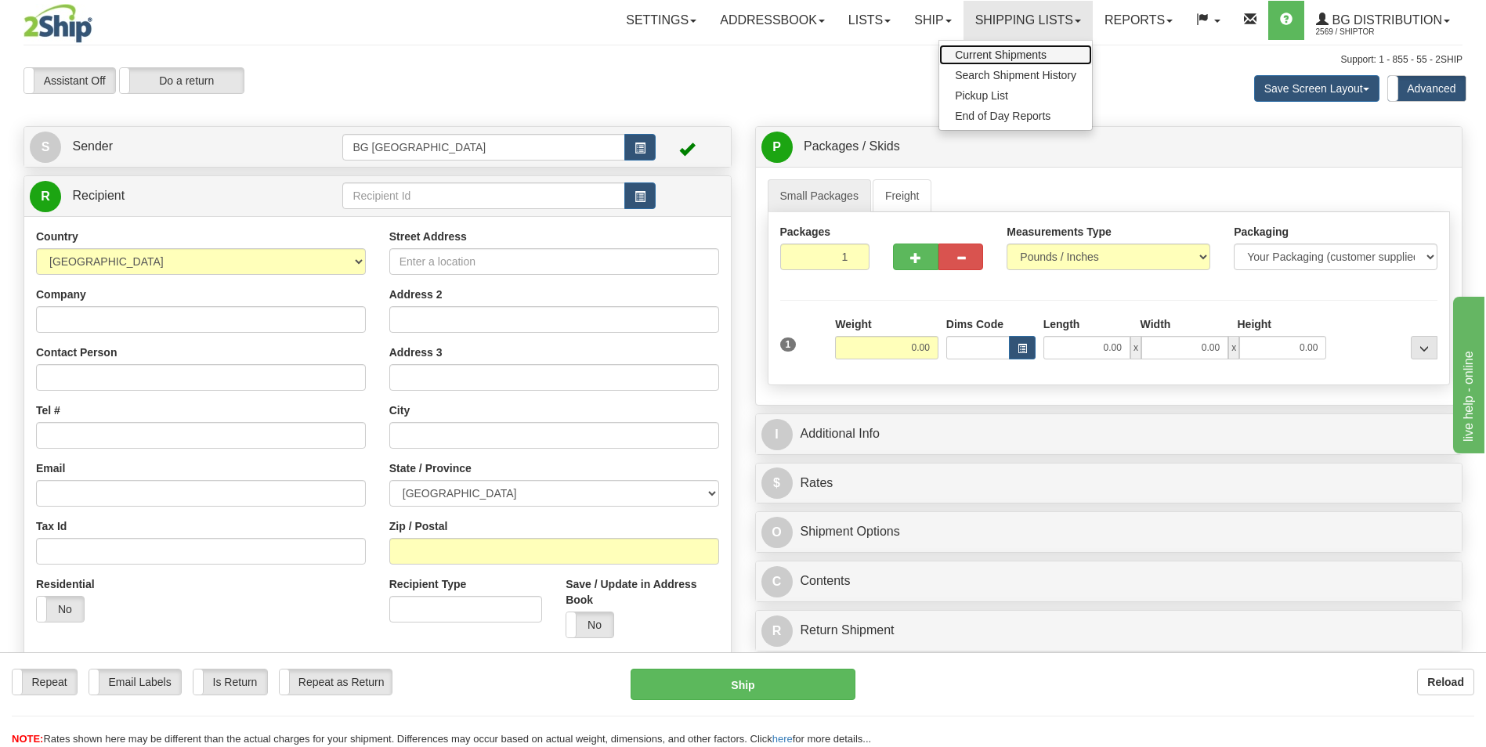
click at [966, 49] on span "Current Shipments" at bounding box center [1001, 55] width 92 height 13
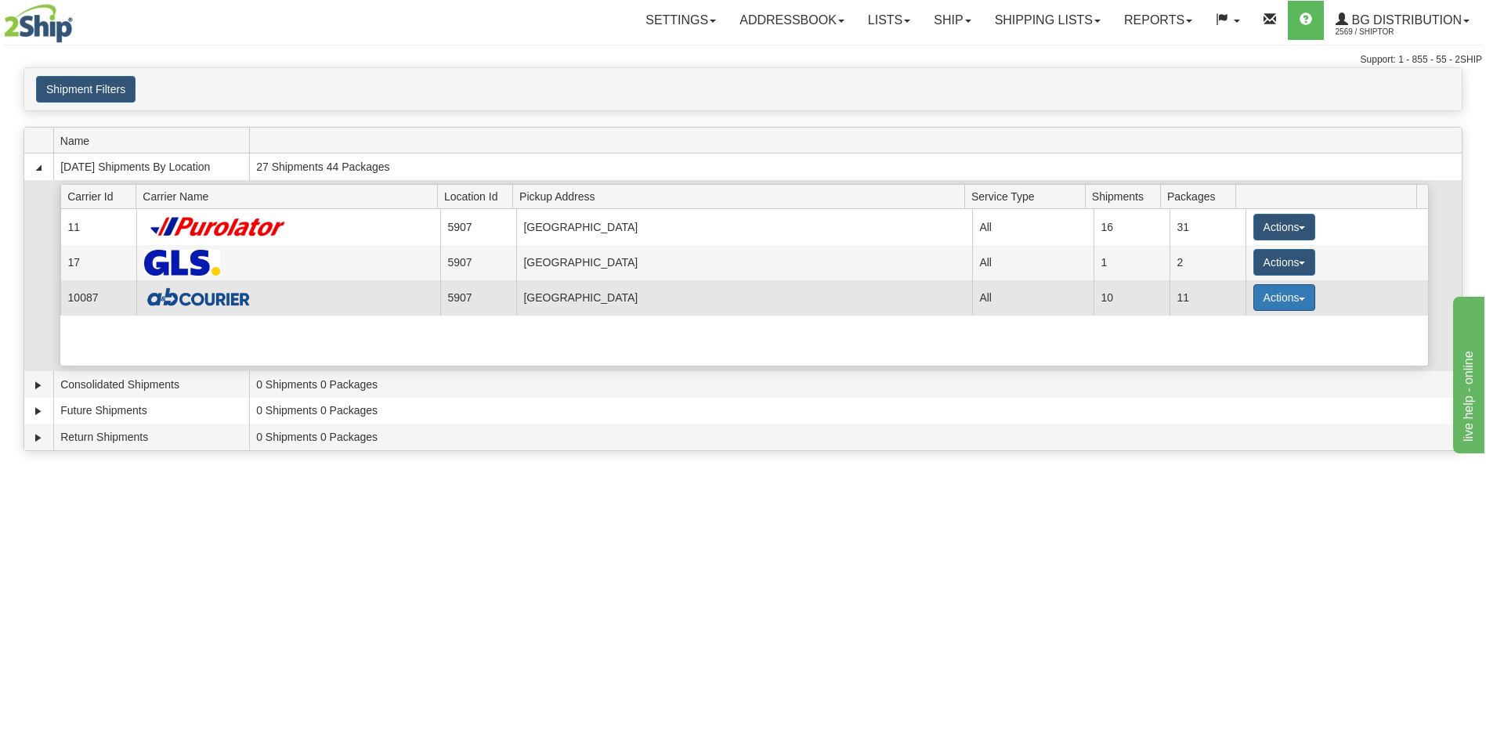
click at [1260, 294] on button "Actions" at bounding box center [1285, 297] width 63 height 27
click at [1225, 321] on span "Details" at bounding box center [1226, 326] width 42 height 11
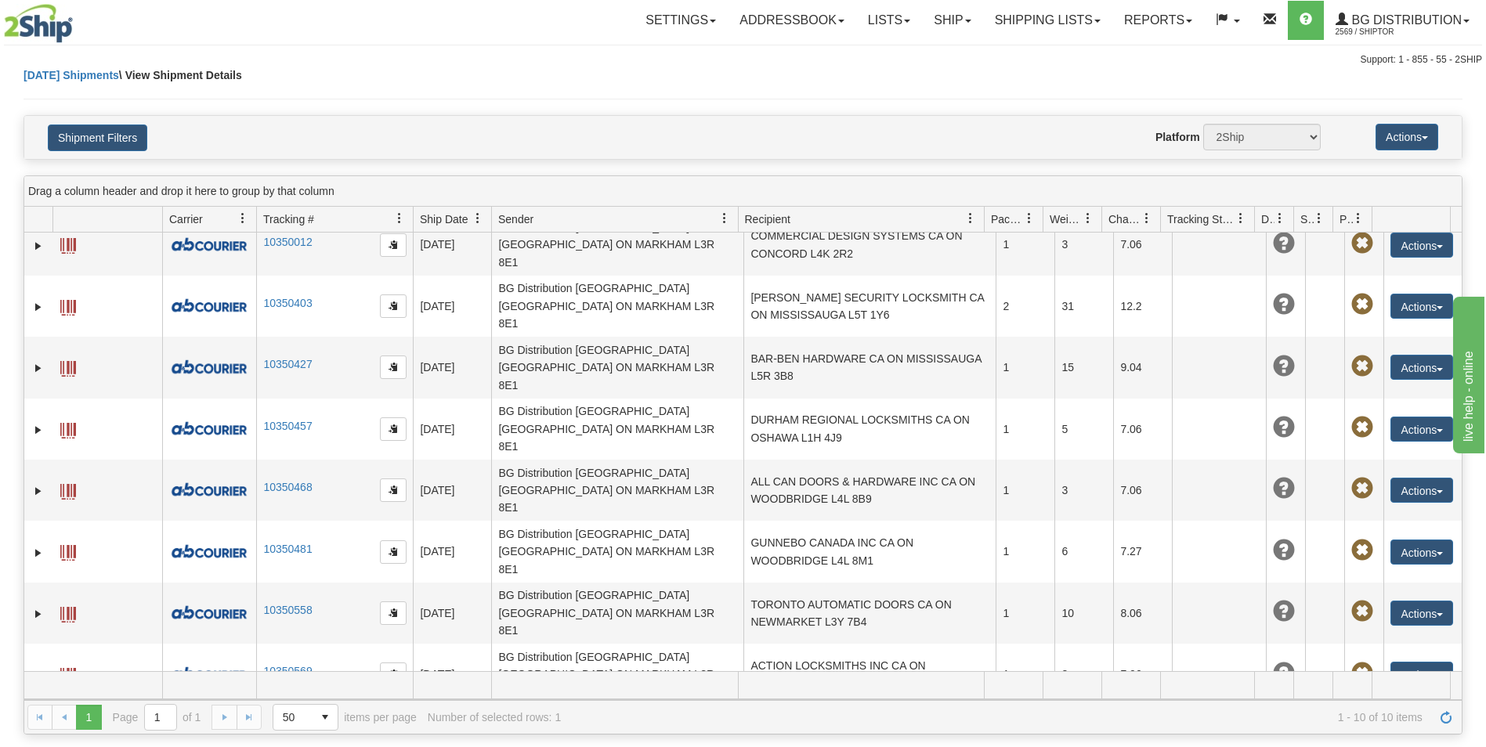
scroll to position [185, 0]
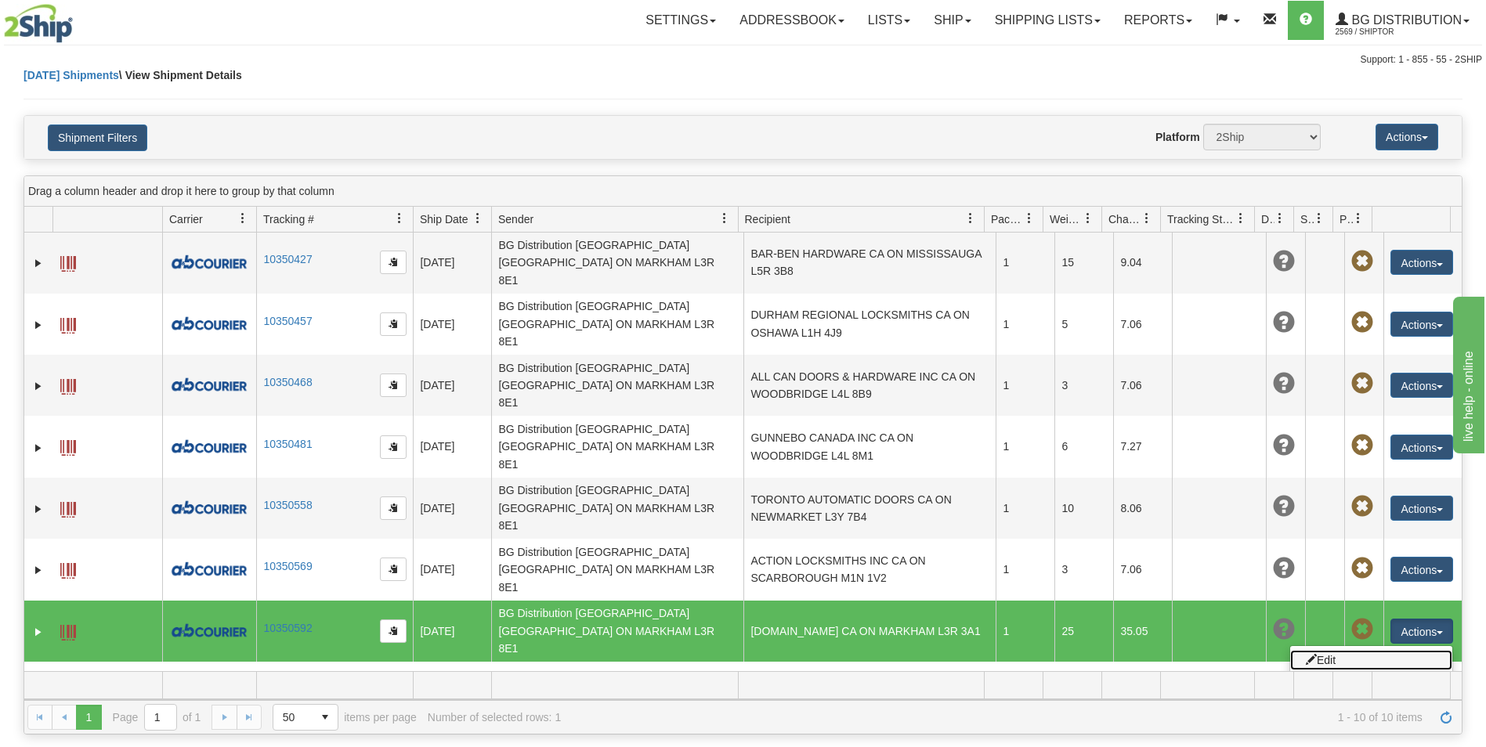
click at [1320, 650] on link "Edit" at bounding box center [1371, 660] width 162 height 20
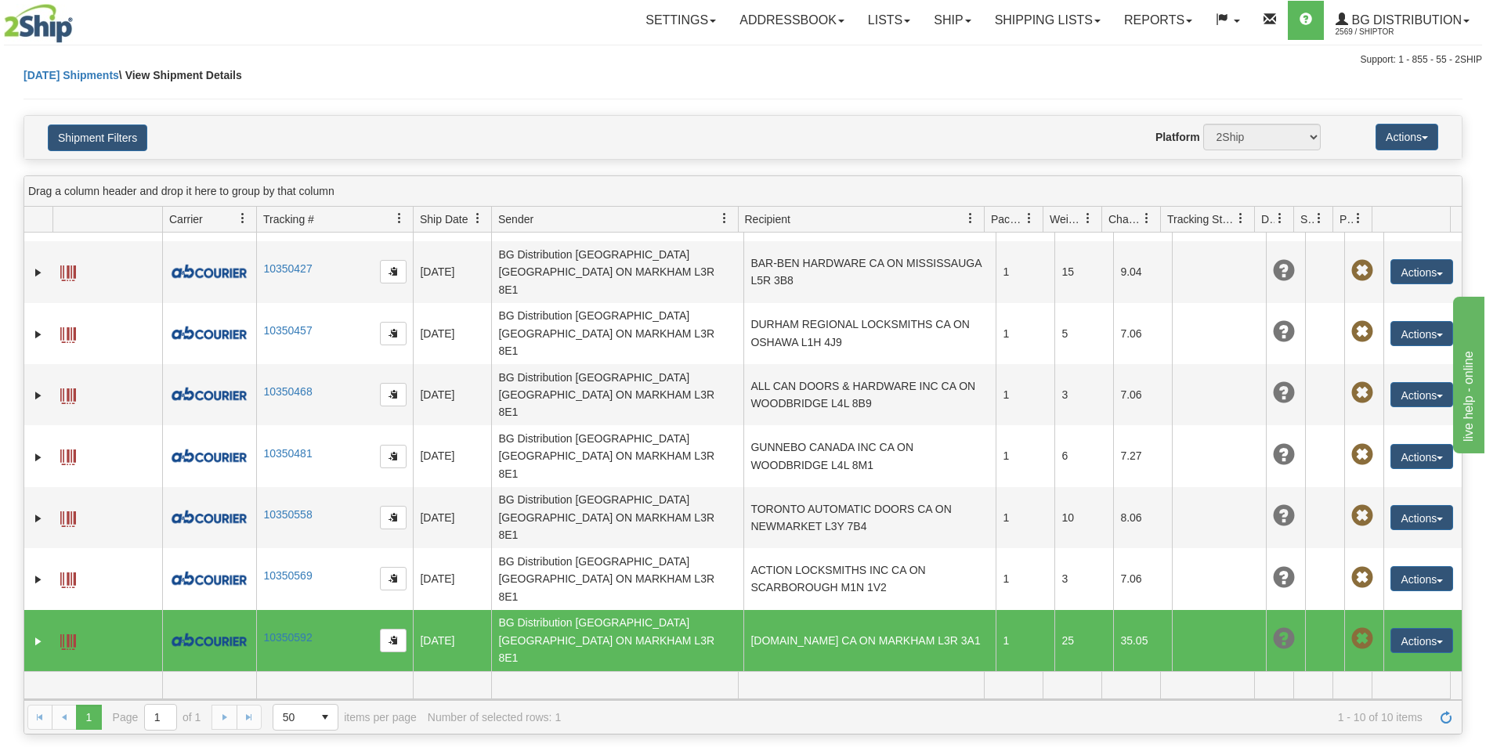
scroll to position [0, 0]
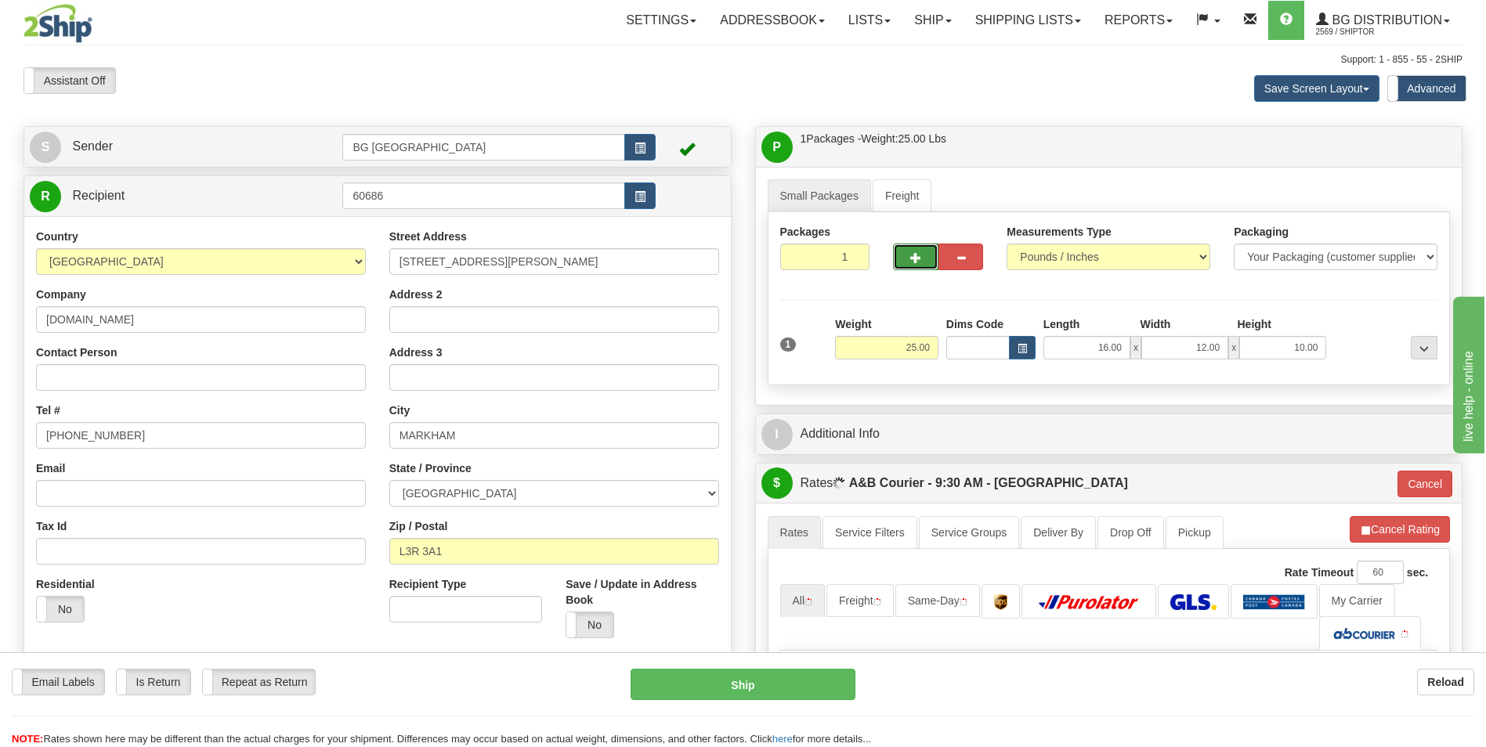
click at [908, 259] on button "button" at bounding box center [915, 257] width 45 height 27
type input "2"
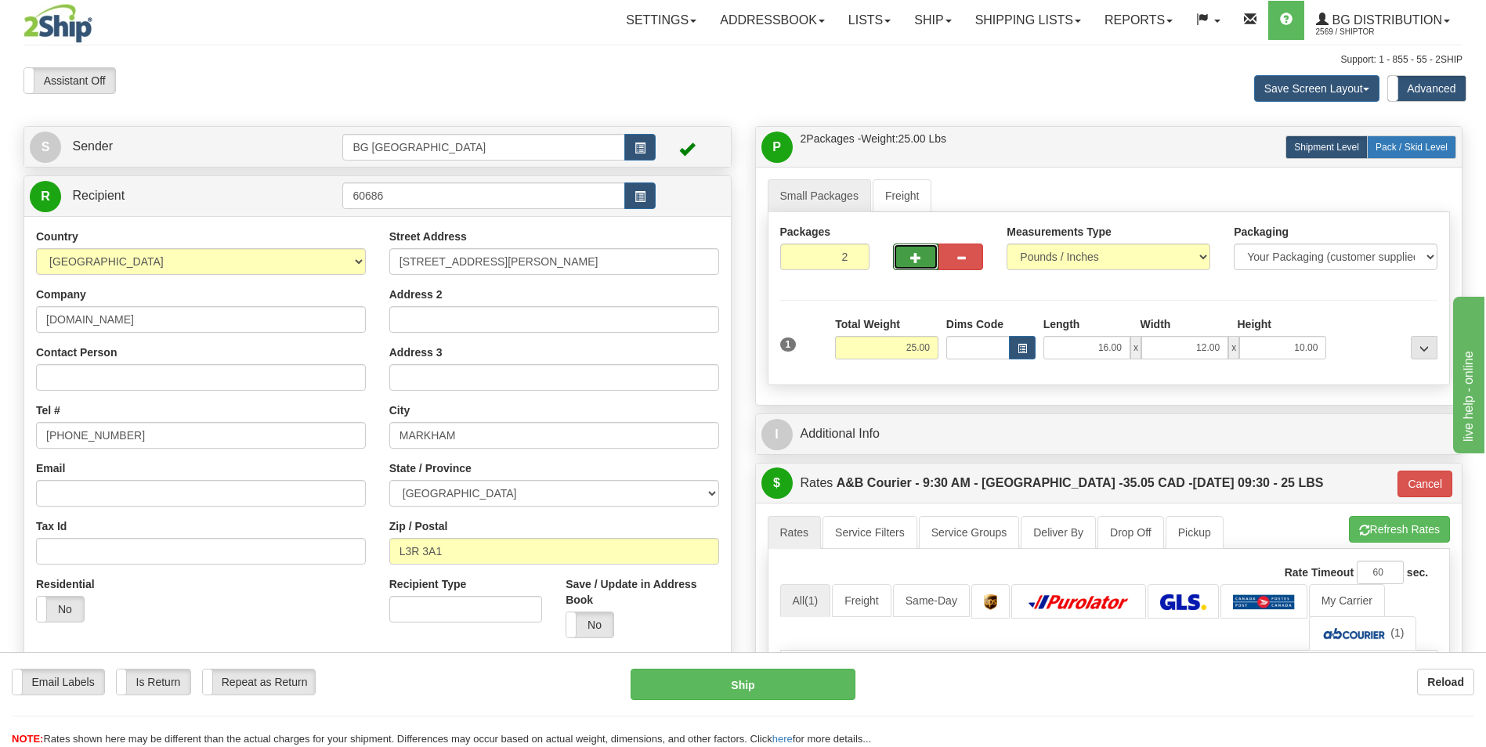
click at [1402, 148] on span "Pack / Skid Level" at bounding box center [1412, 147] width 72 height 11
radio input "true"
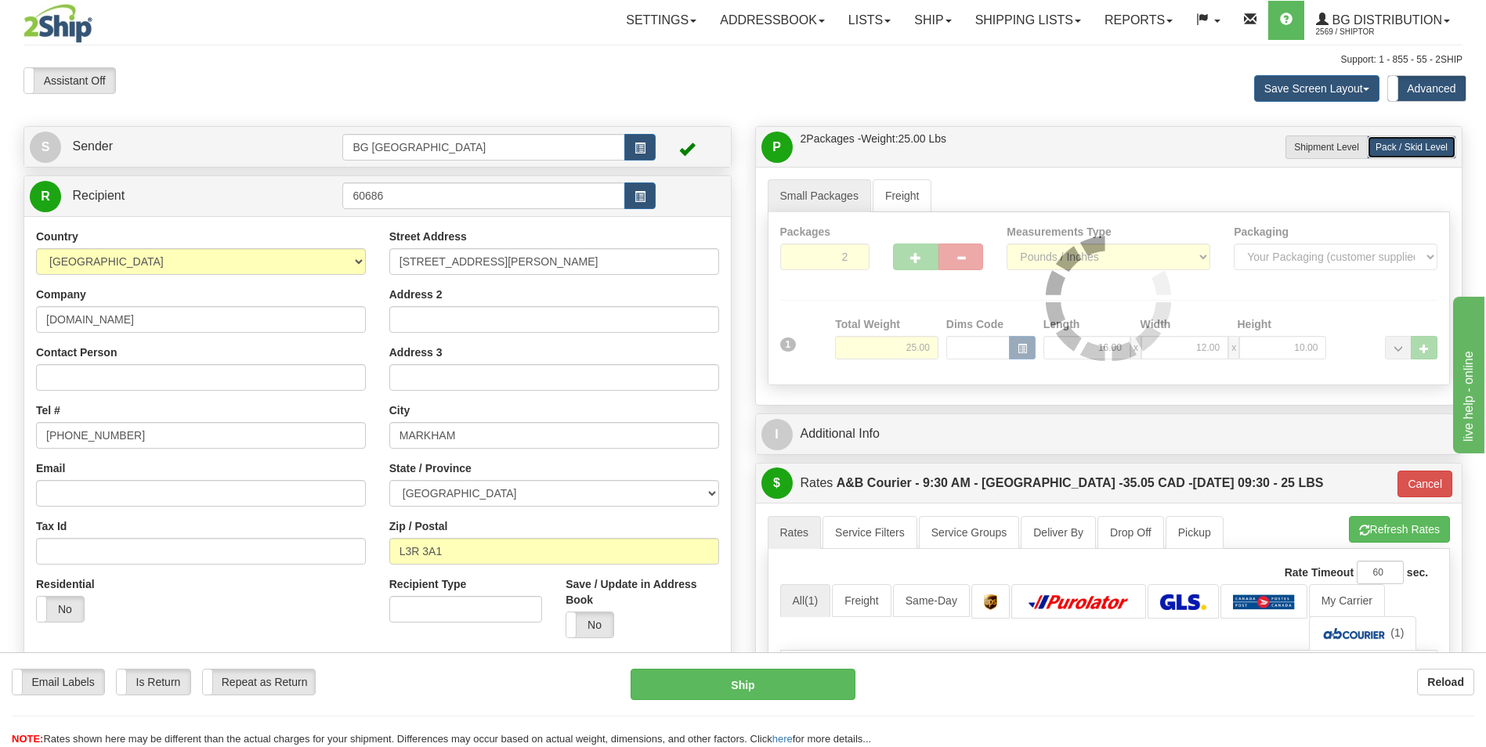
type input "5"
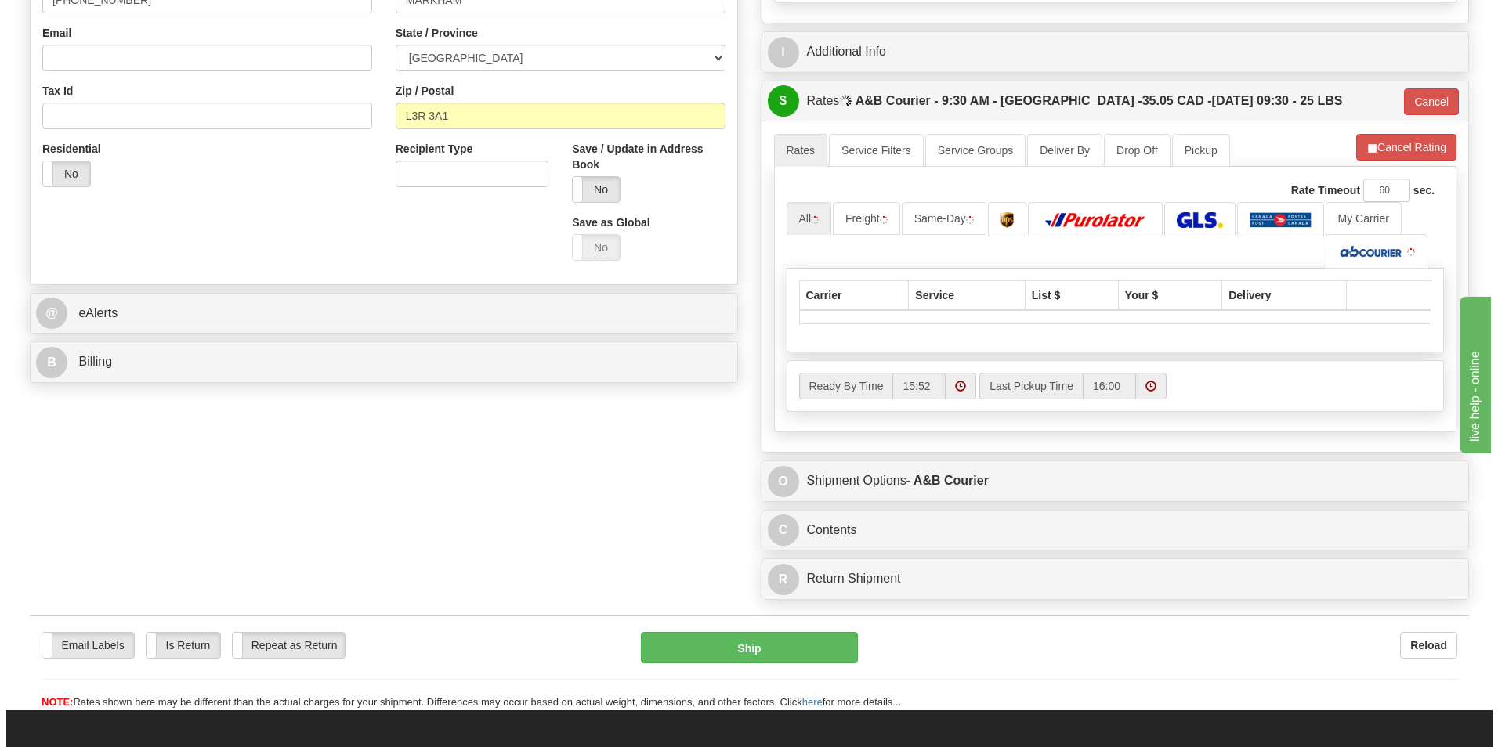
scroll to position [470, 0]
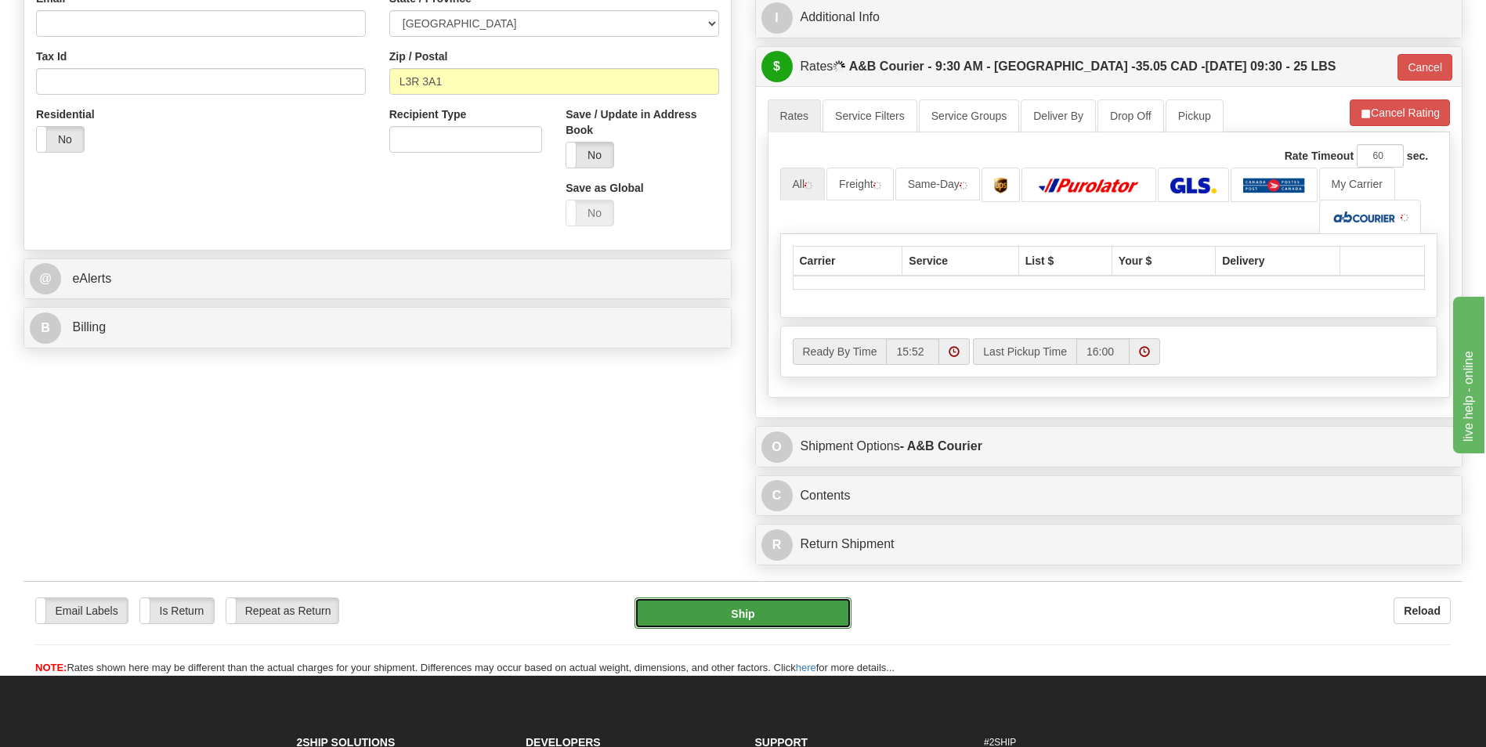
click at [766, 620] on button "Ship" at bounding box center [743, 613] width 216 height 31
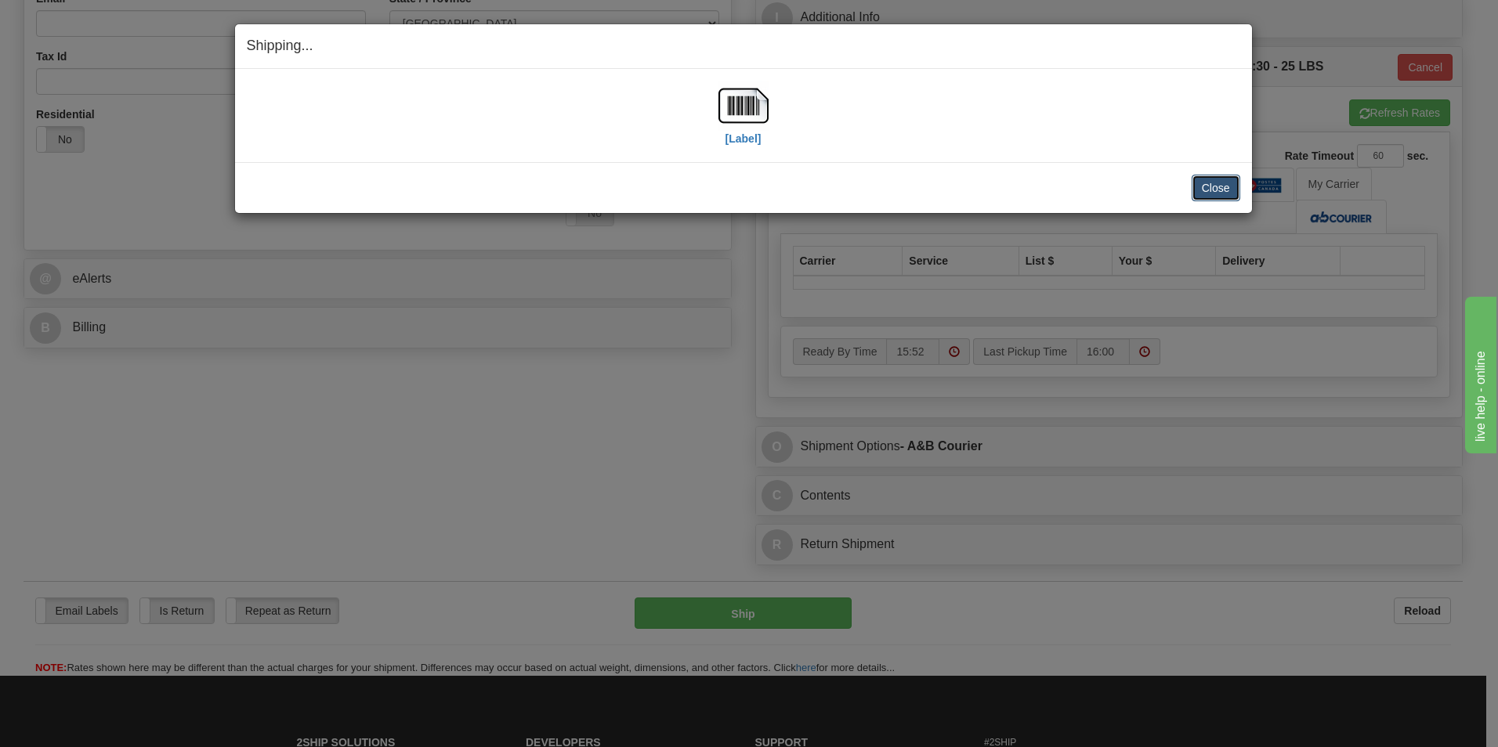
click at [1226, 182] on button "Close" at bounding box center [1216, 188] width 49 height 27
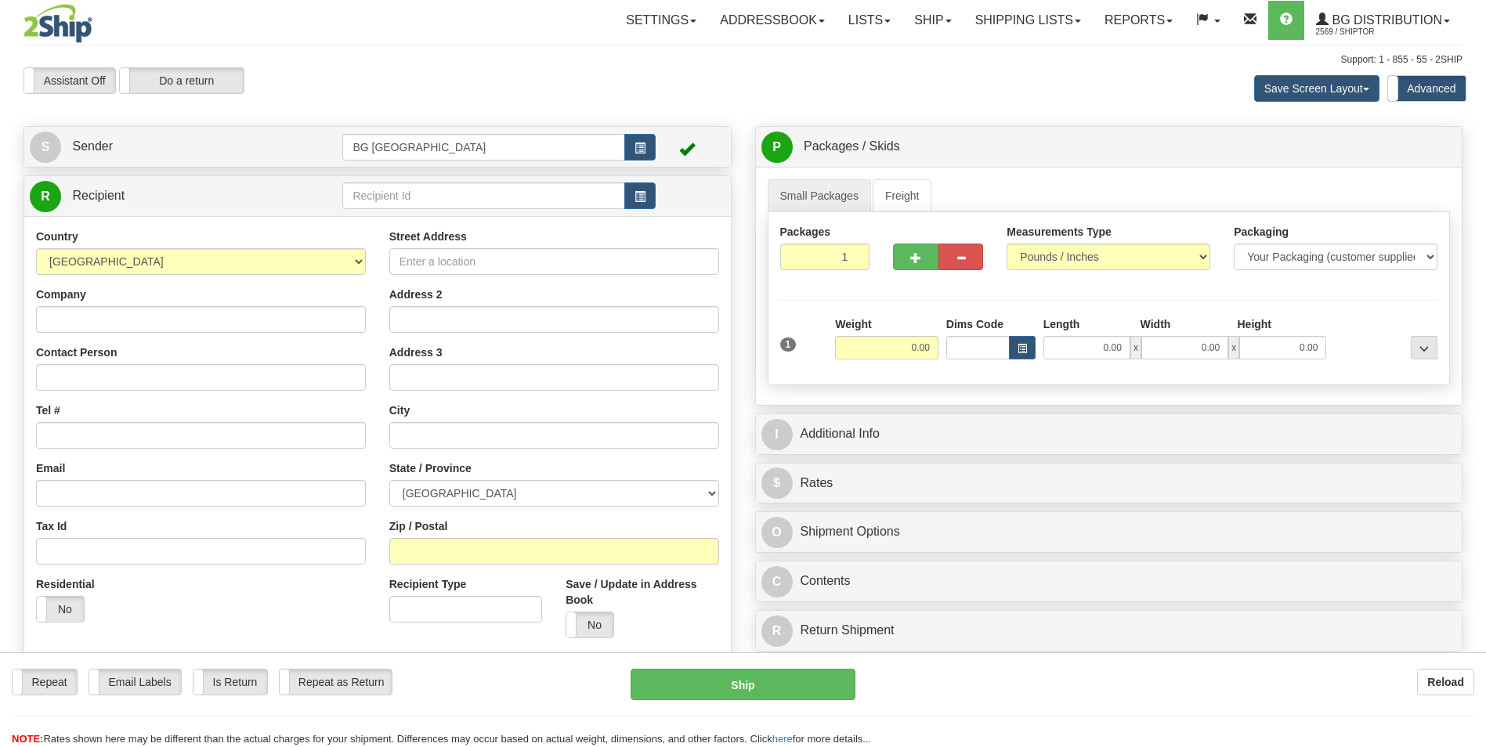
click at [1008, 14] on link "Shipping lists" at bounding box center [1028, 20] width 129 height 39
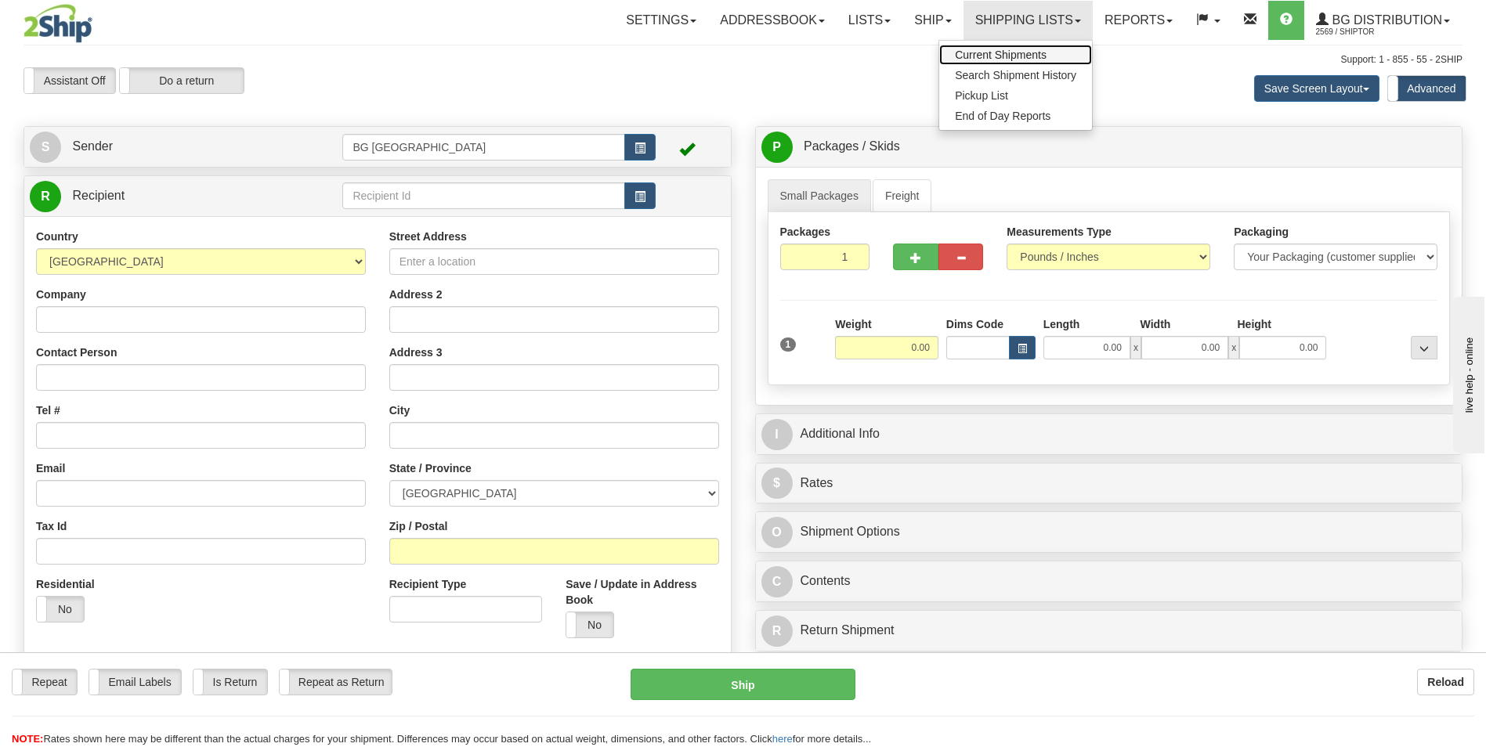
click at [996, 52] on span "Current Shipments" at bounding box center [1001, 55] width 92 height 13
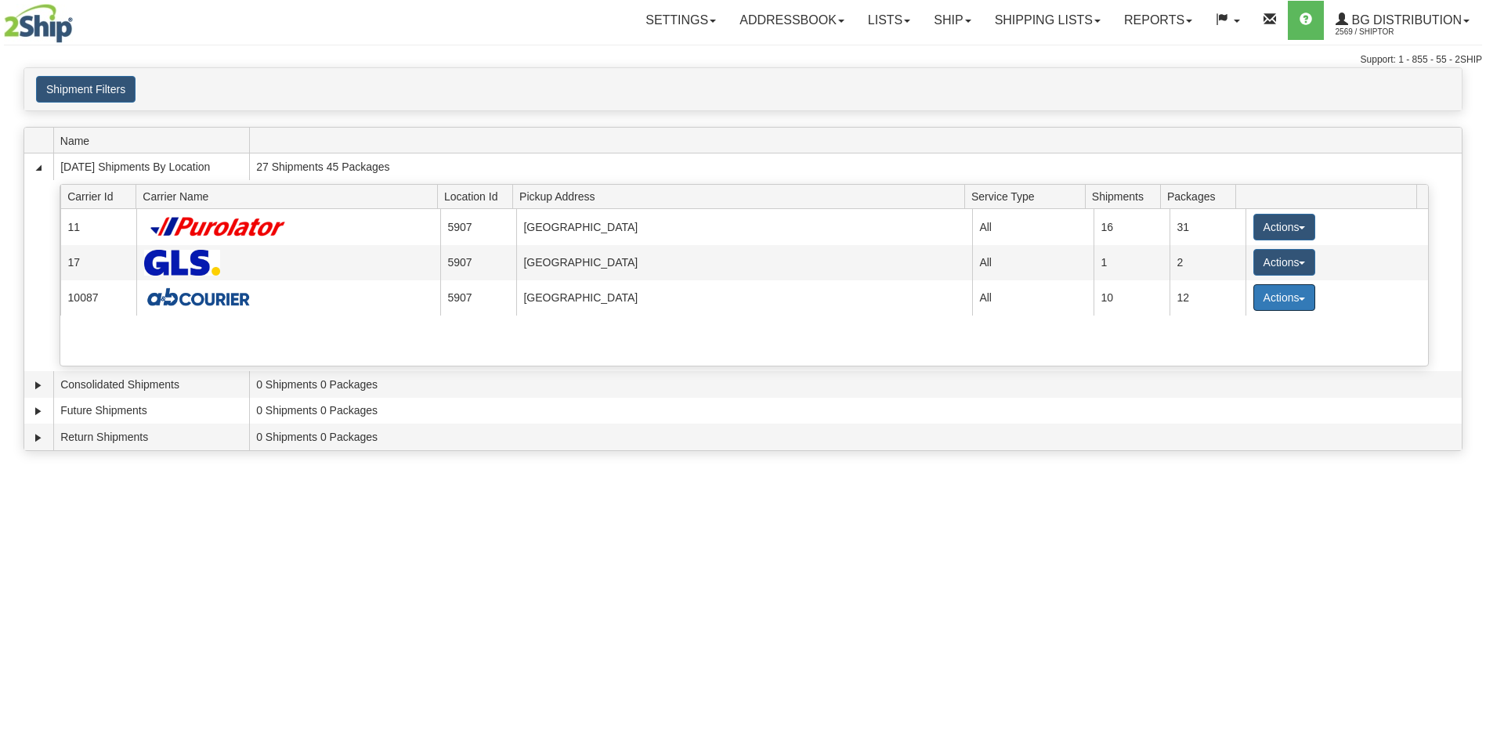
click at [1272, 305] on button "Actions" at bounding box center [1285, 297] width 63 height 27
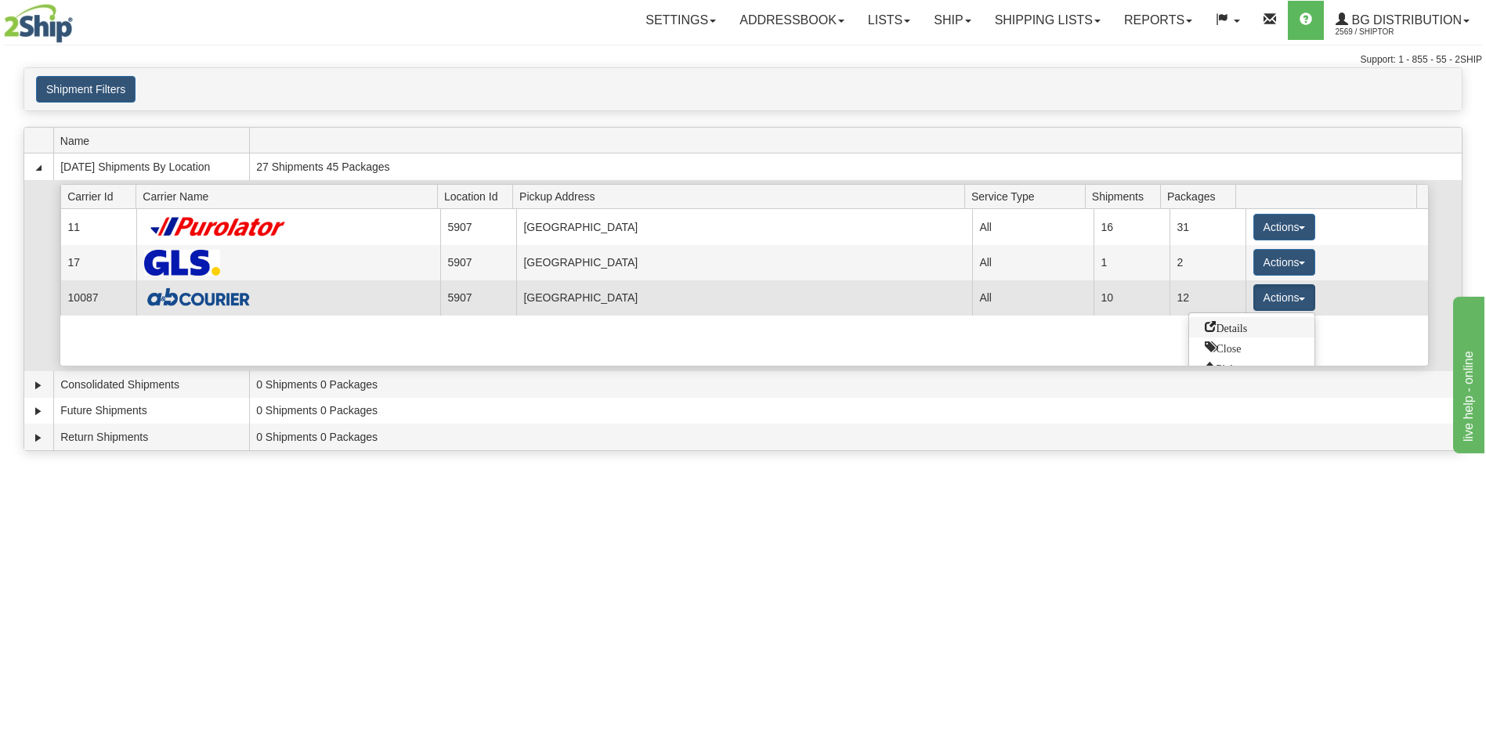
click at [1247, 326] on span "Details" at bounding box center [1226, 326] width 42 height 11
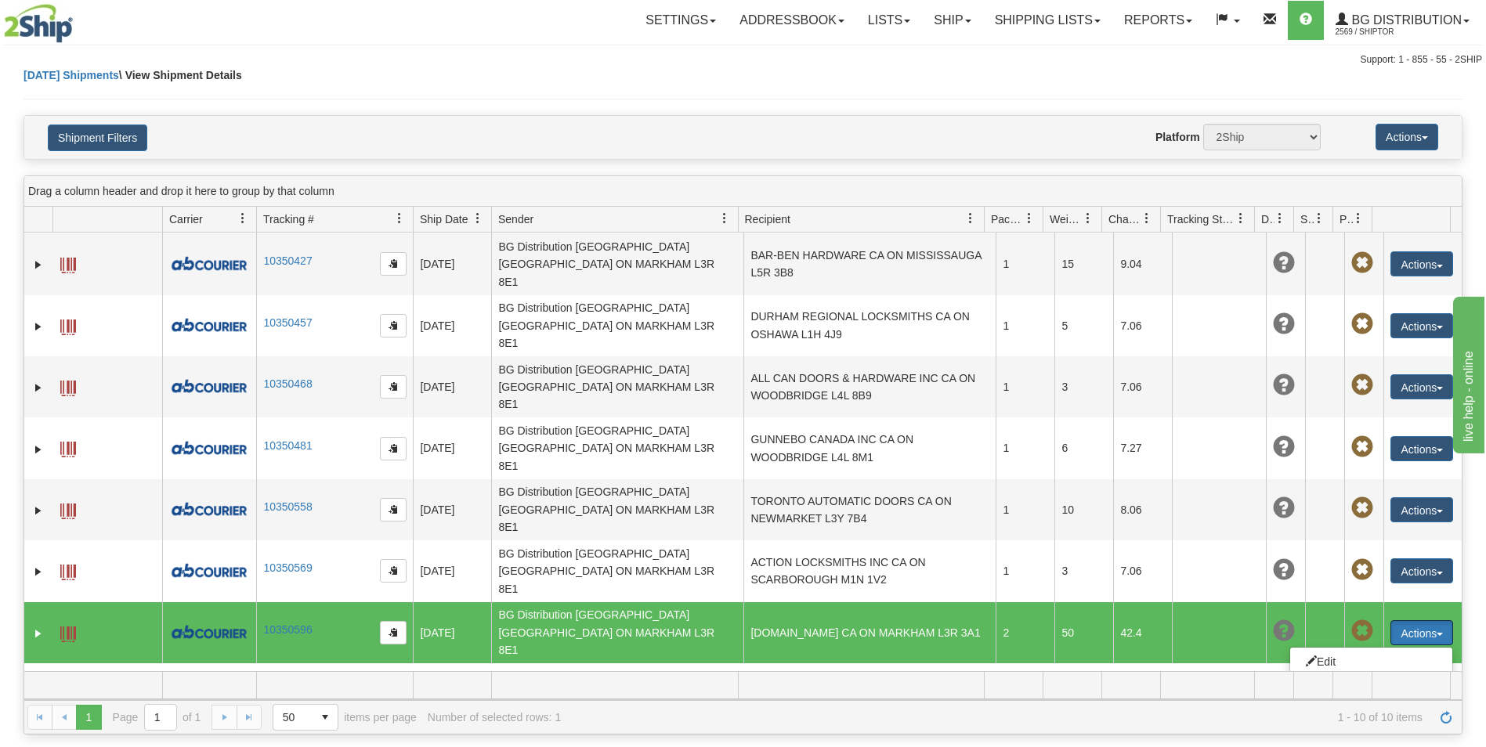
scroll to position [185, 0]
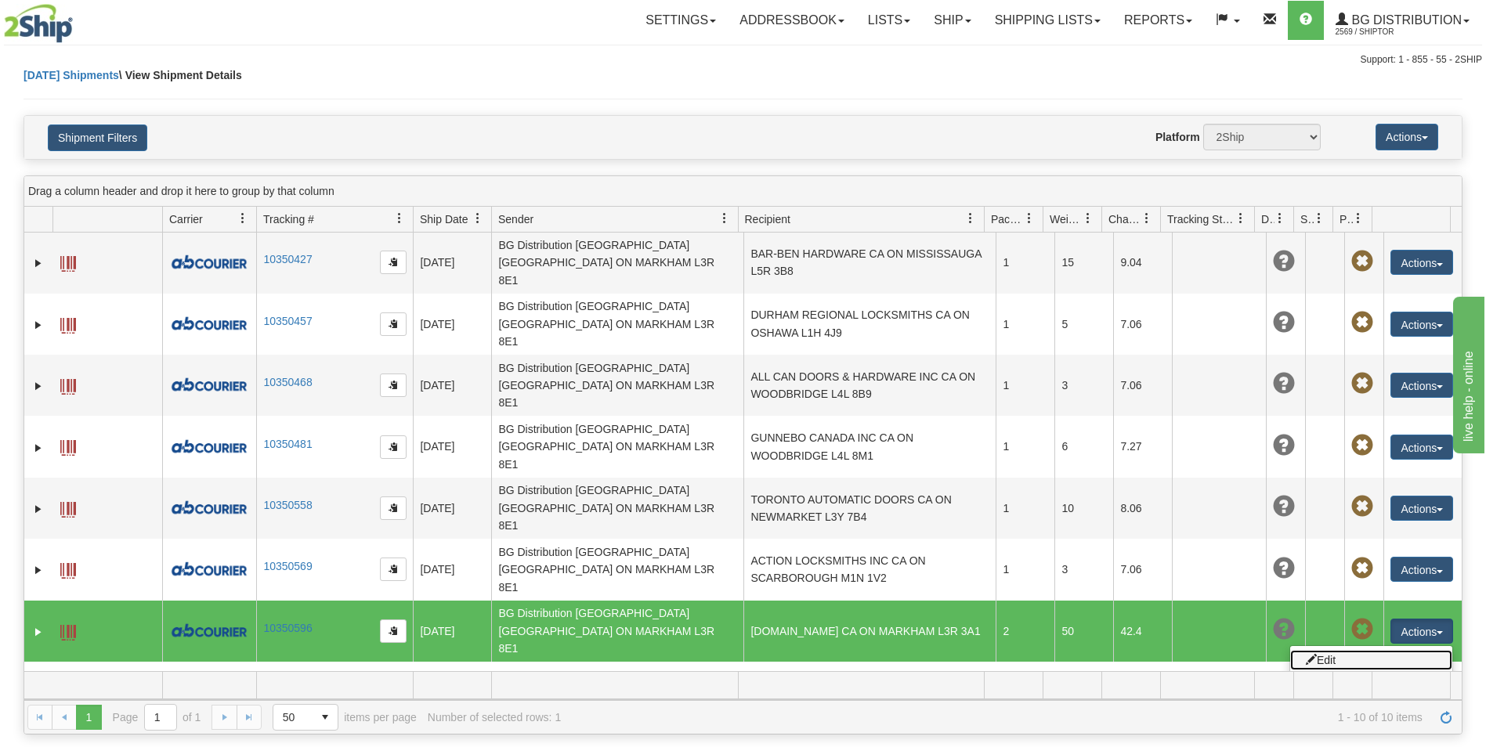
click at [1324, 650] on link "Edit" at bounding box center [1371, 660] width 162 height 20
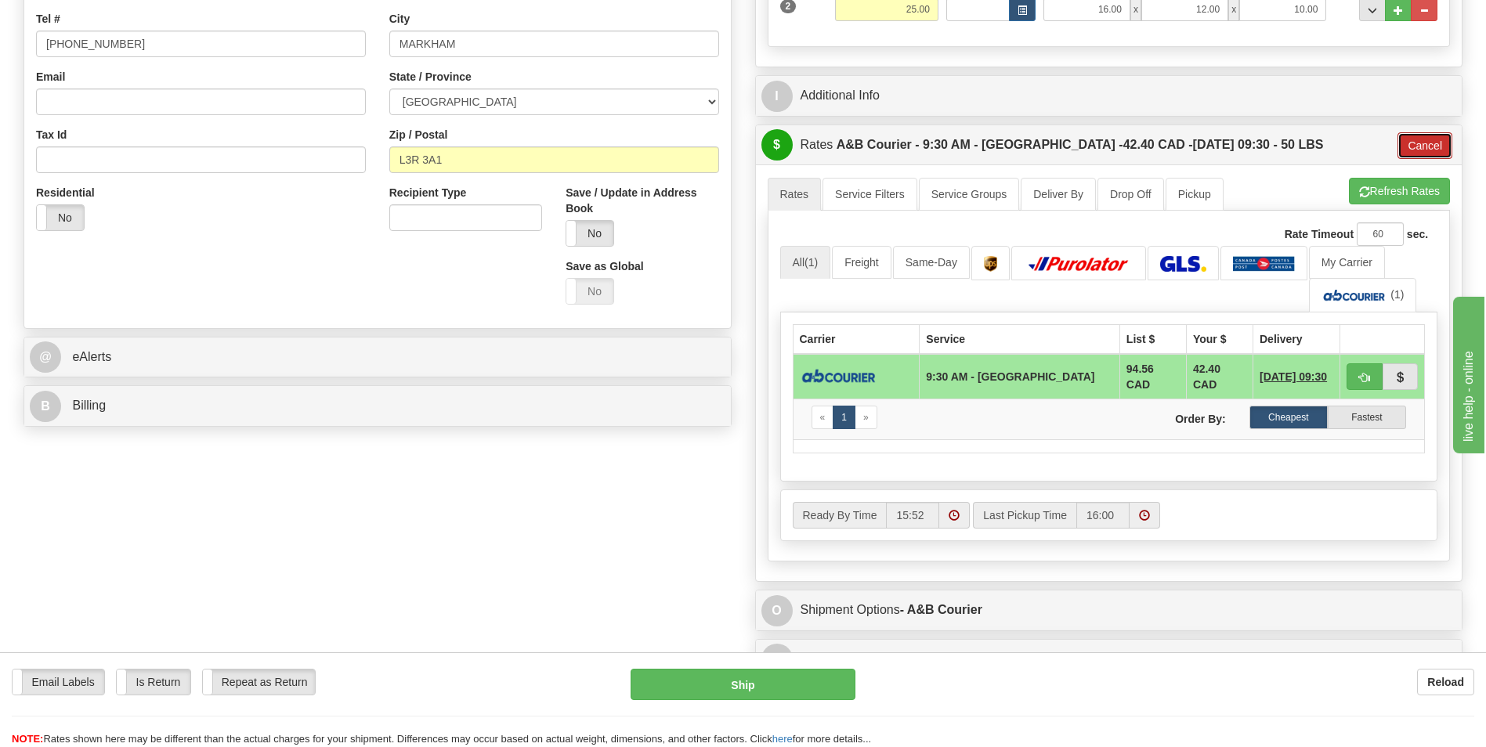
click at [1432, 147] on button "Cancel" at bounding box center [1425, 145] width 55 height 27
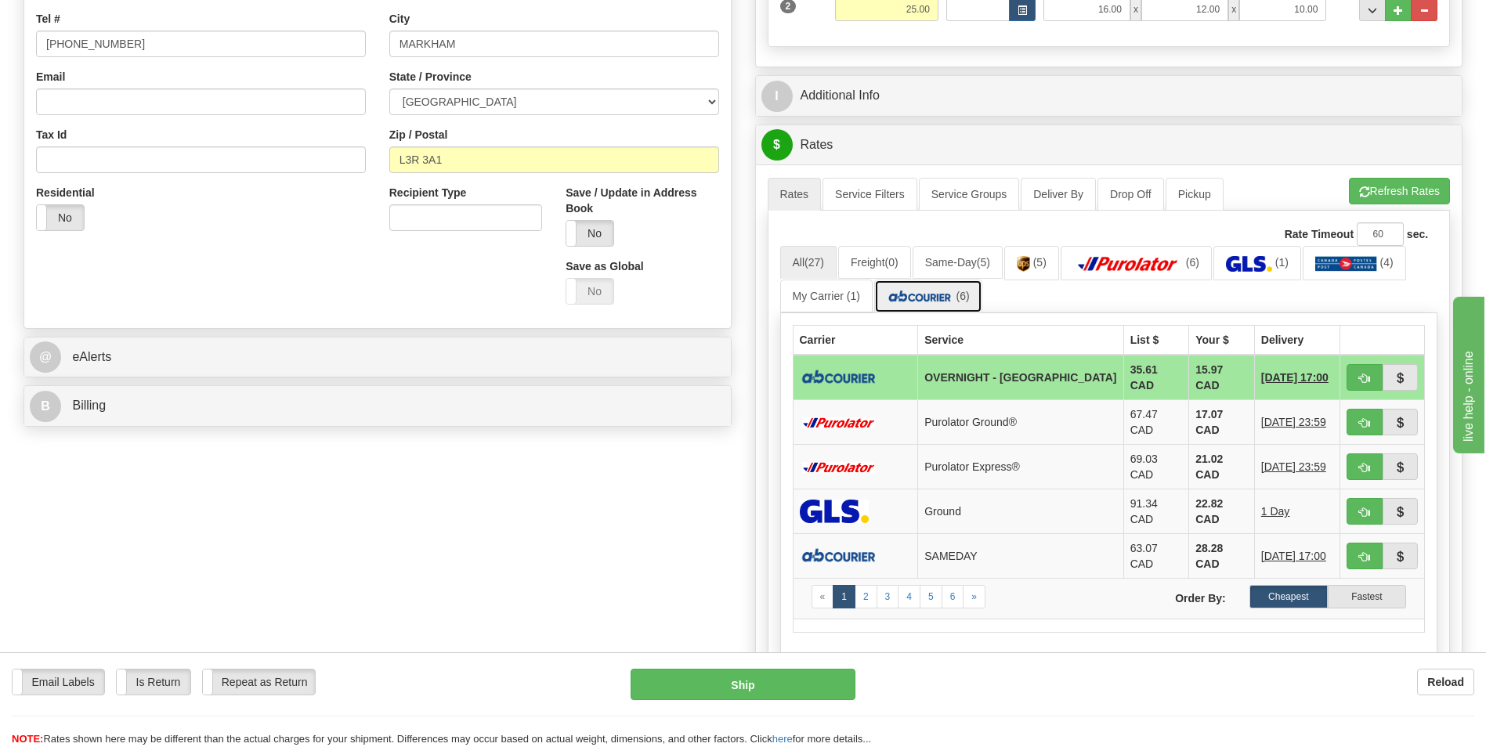
click at [929, 306] on link "(6)" at bounding box center [928, 297] width 108 height 34
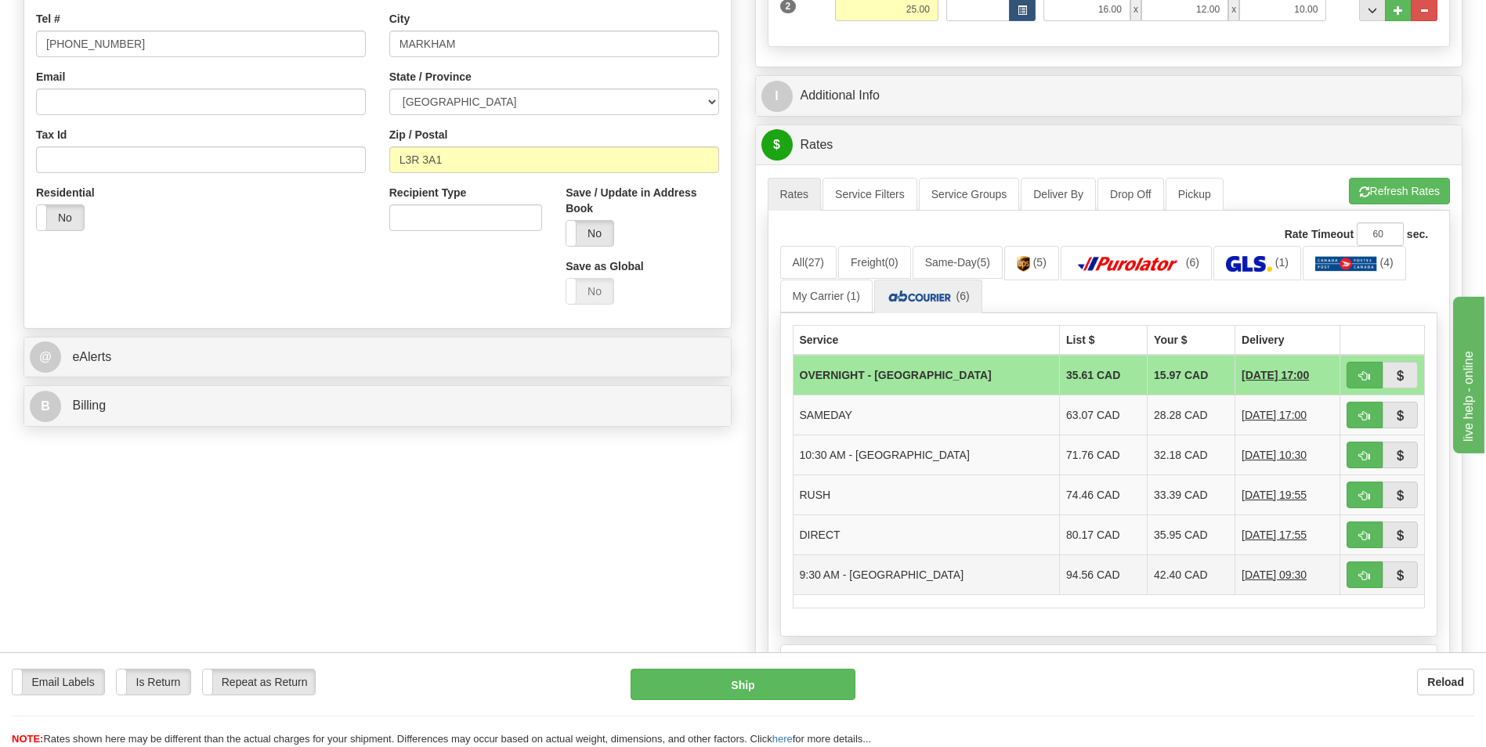
click at [1148, 569] on td "42.40 CAD" at bounding box center [1192, 575] width 88 height 40
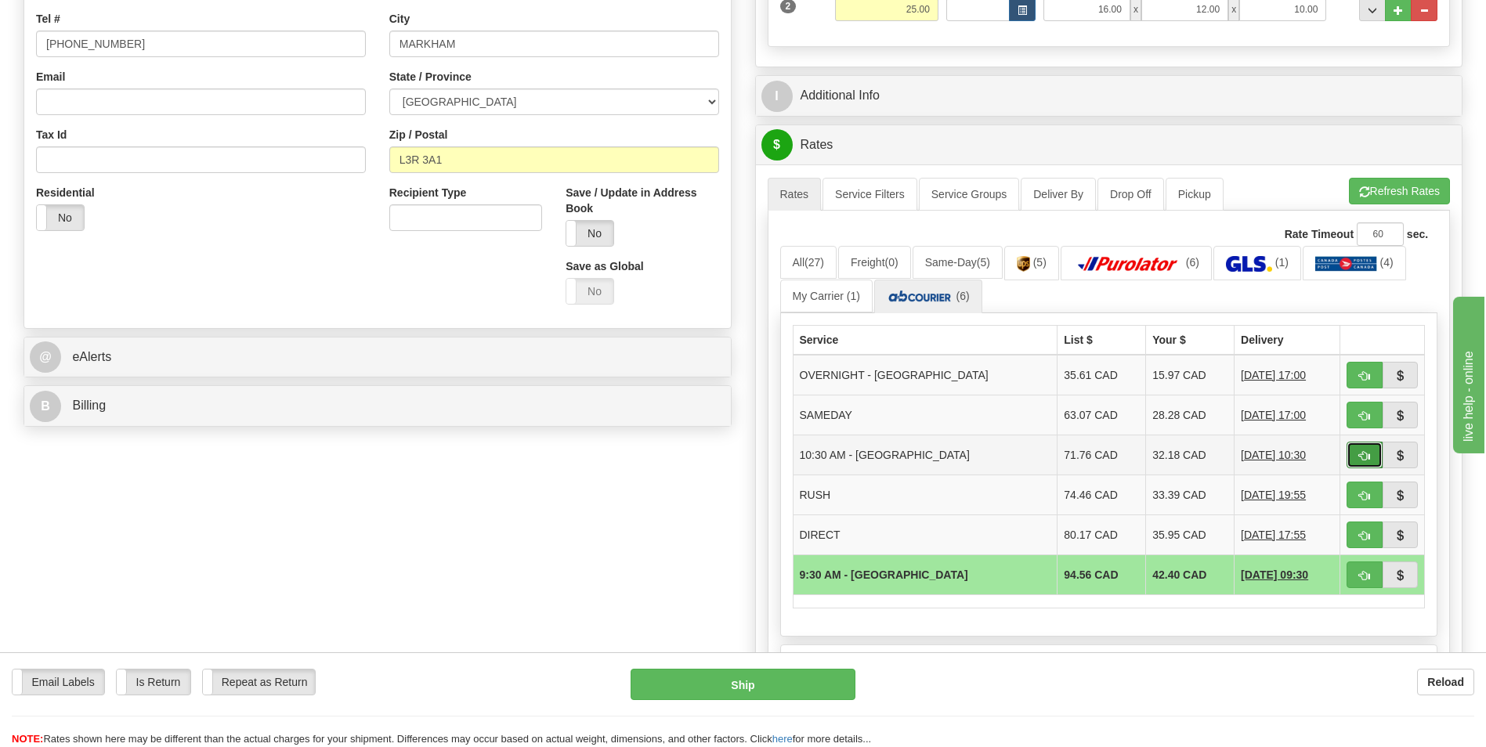
click at [1359, 458] on span "button" at bounding box center [1364, 456] width 11 height 10
type input "6"
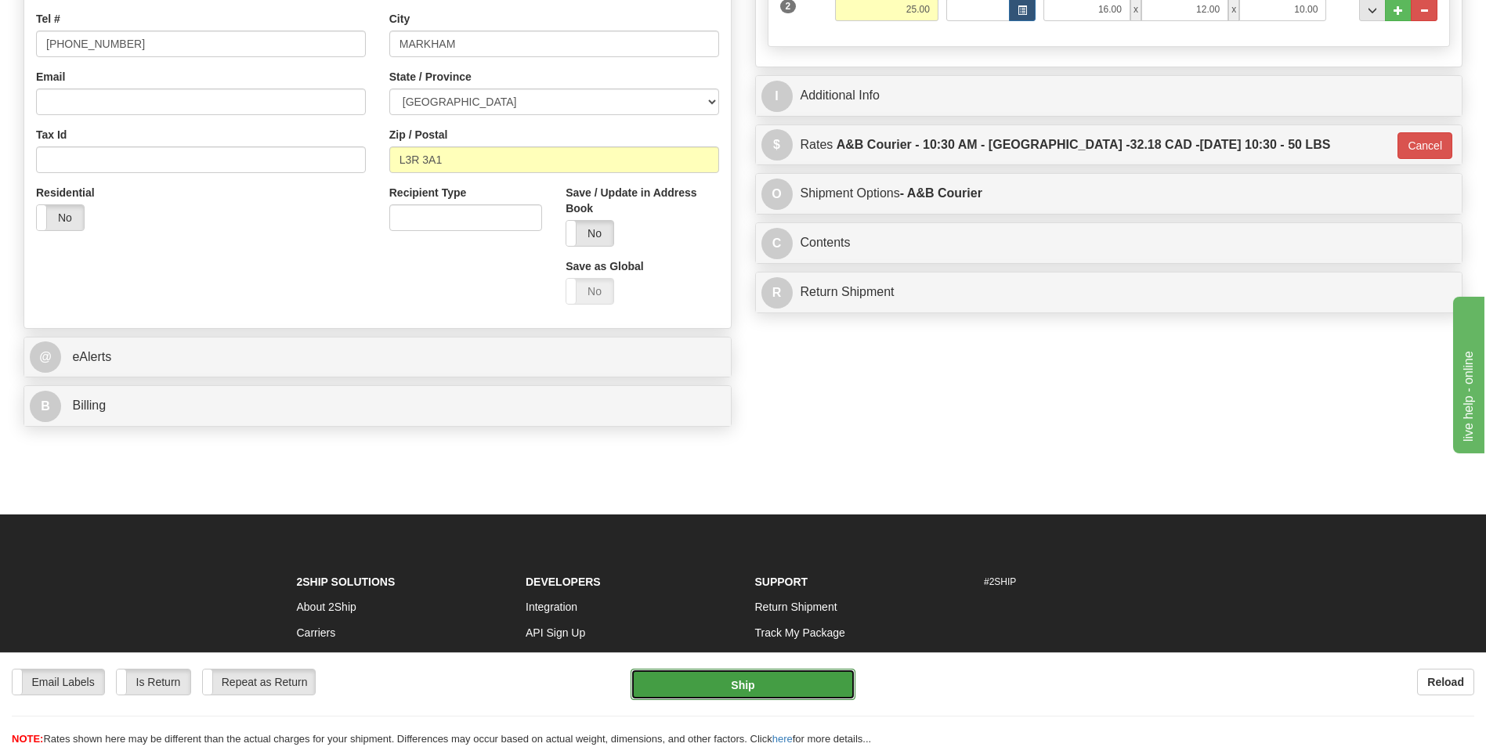
click at [808, 686] on button "Ship" at bounding box center [743, 684] width 224 height 31
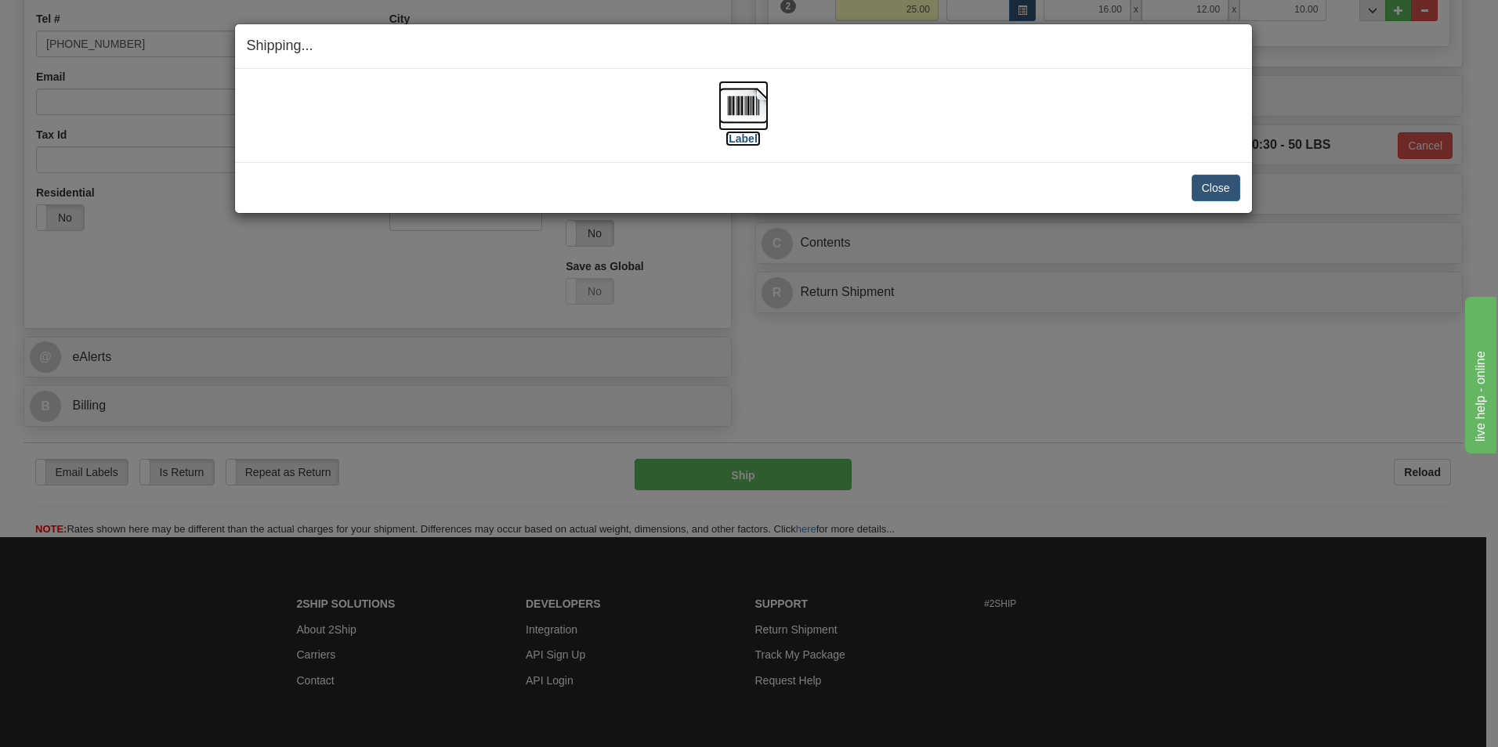
click at [750, 120] on img at bounding box center [743, 106] width 50 height 50
